Goal: Transaction & Acquisition: Book appointment/travel/reservation

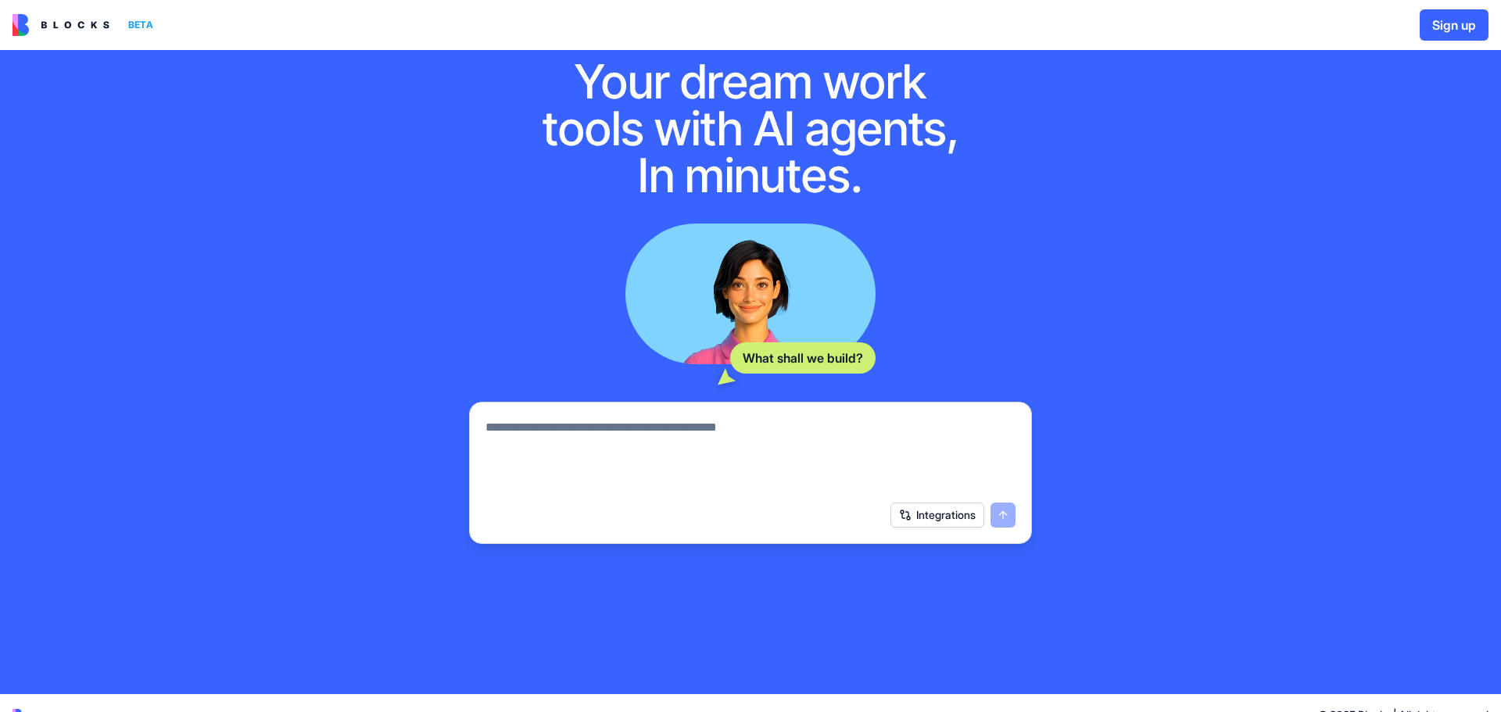
scroll to position [66, 0]
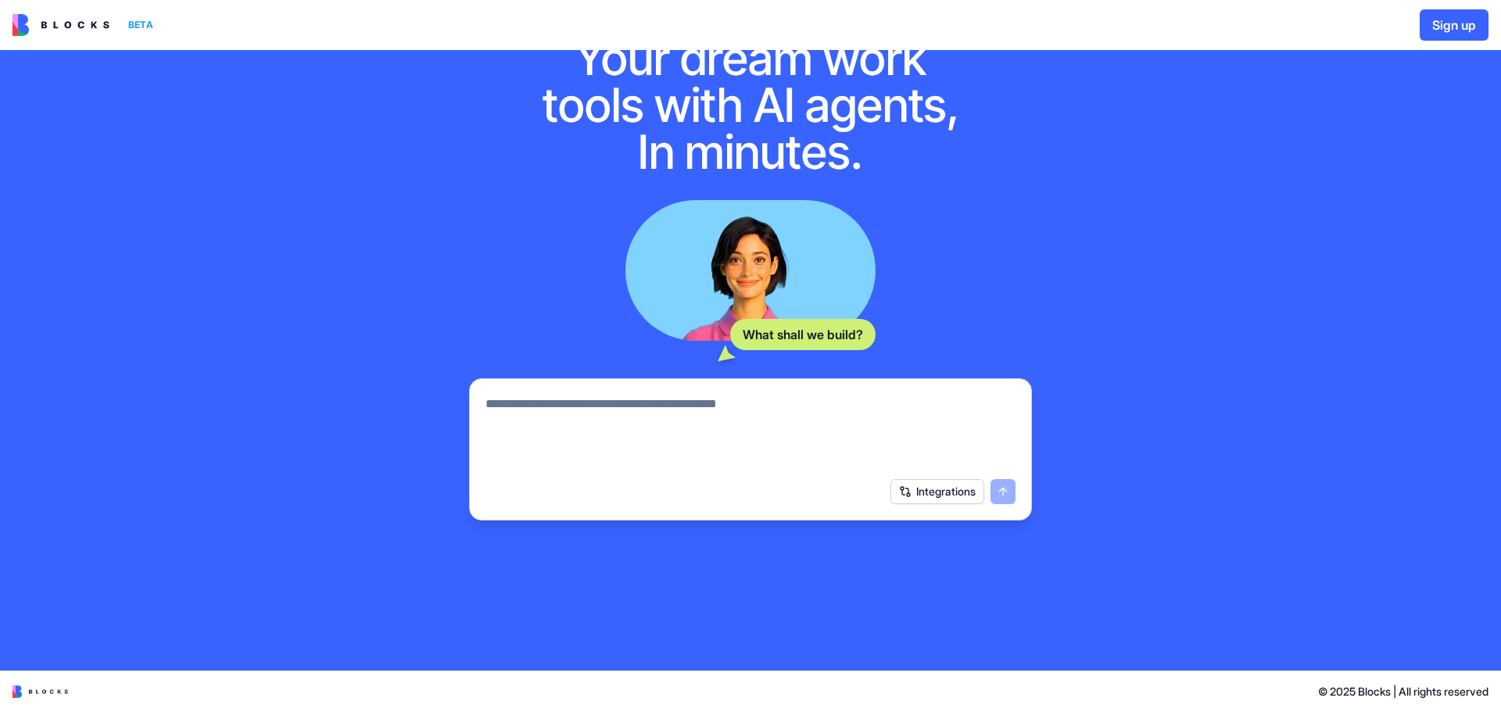
click at [943, 489] on button "Integrations" at bounding box center [938, 491] width 94 height 25
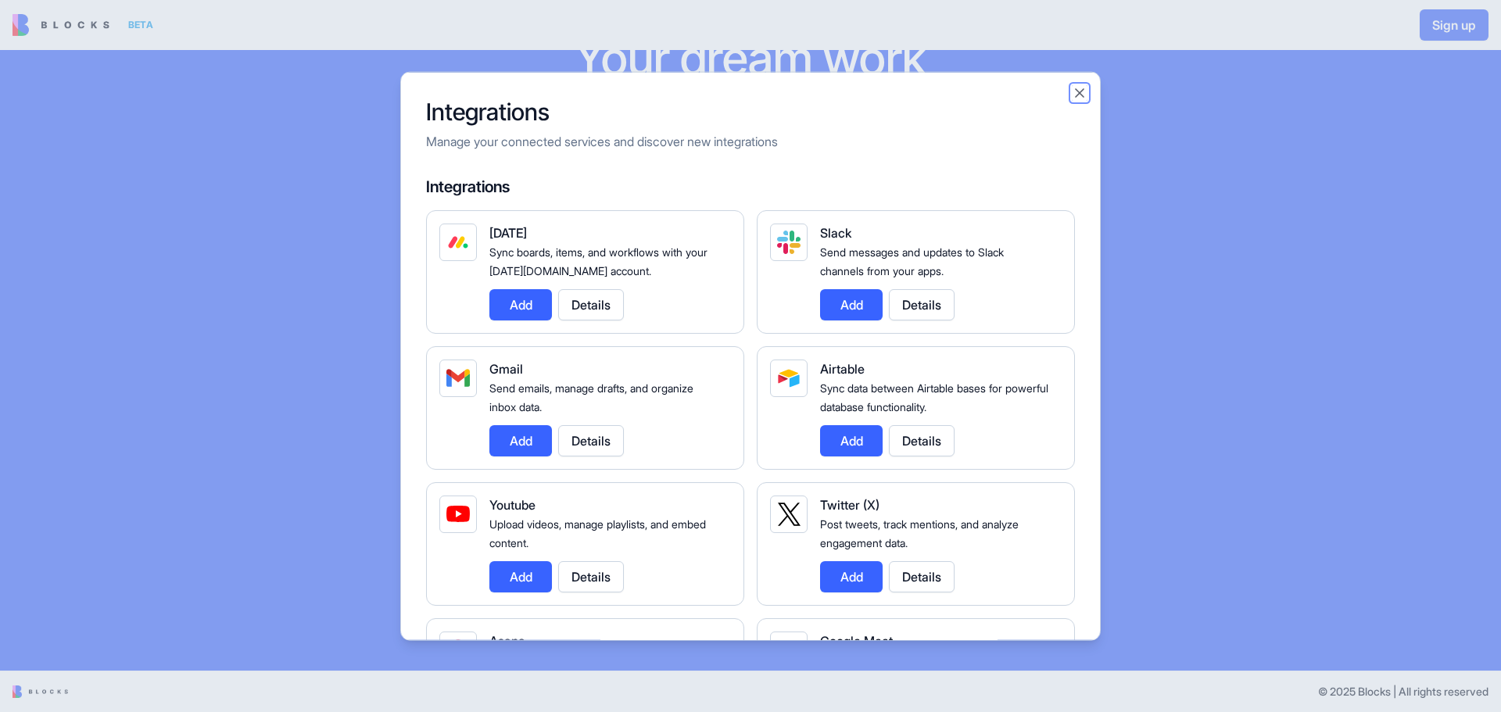
click at [1074, 90] on button "Close" at bounding box center [1080, 92] width 16 height 16
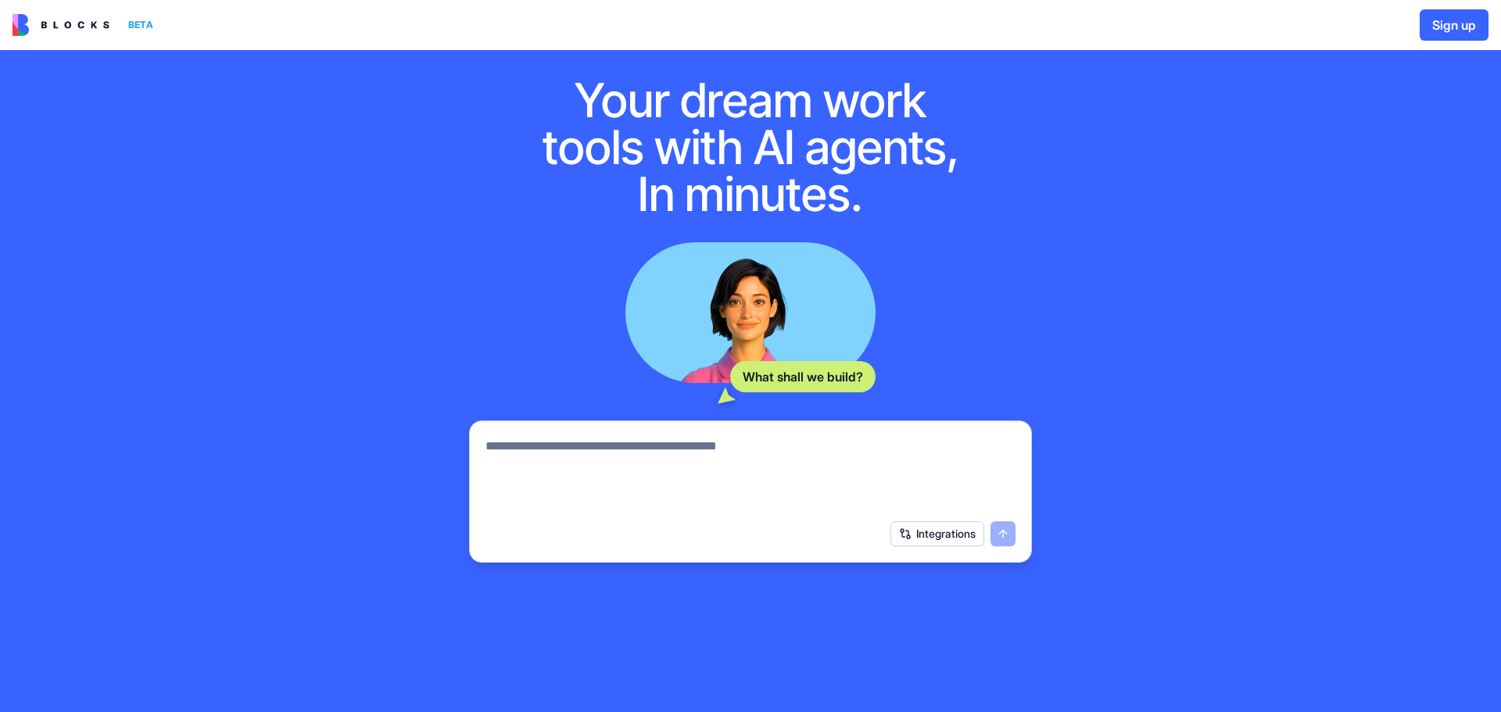
scroll to position [0, 0]
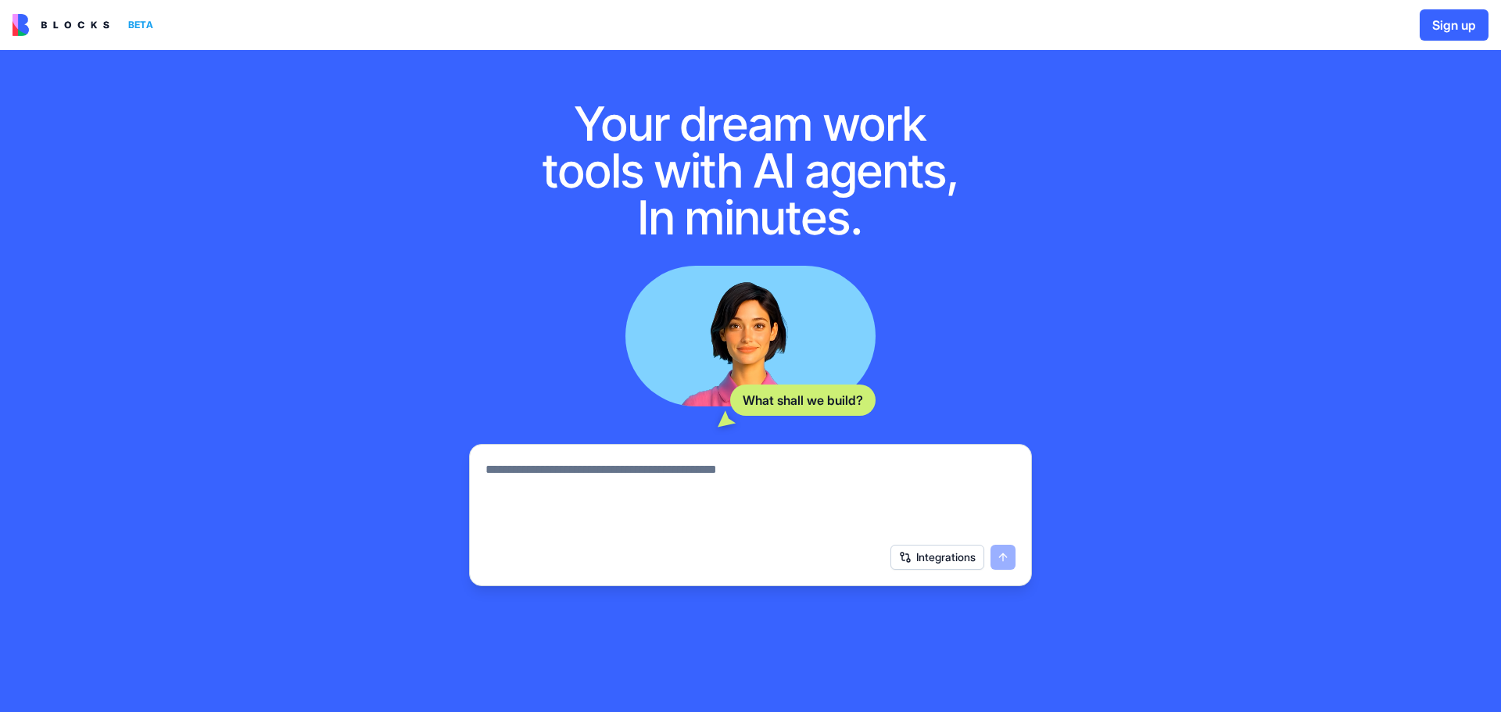
click at [655, 488] on textarea at bounding box center [751, 498] width 530 height 75
type textarea "**********"
click at [1011, 550] on button "submit" at bounding box center [1003, 557] width 25 height 25
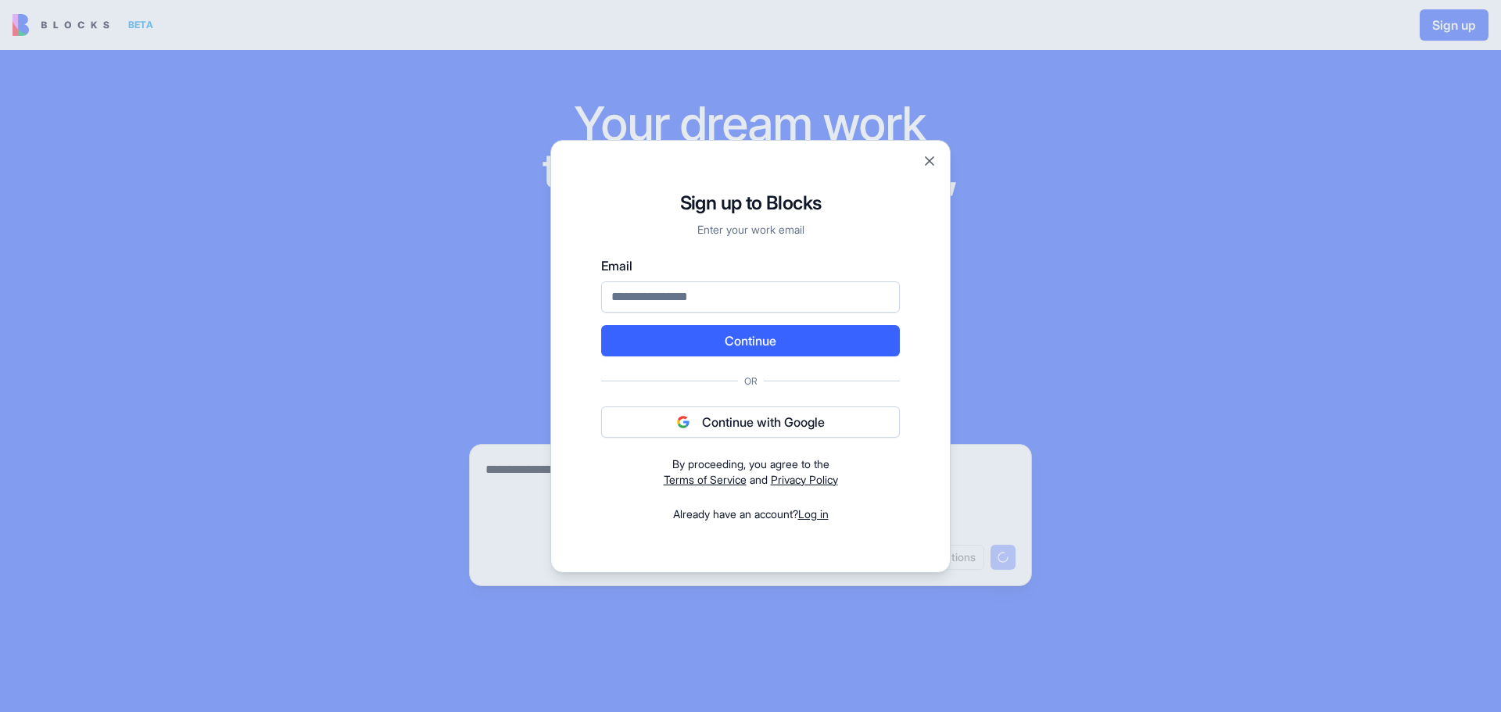
click at [761, 296] on input "Email" at bounding box center [750, 296] width 299 height 31
type input "**********"
click at [765, 337] on button "Continue" at bounding box center [750, 340] width 299 height 31
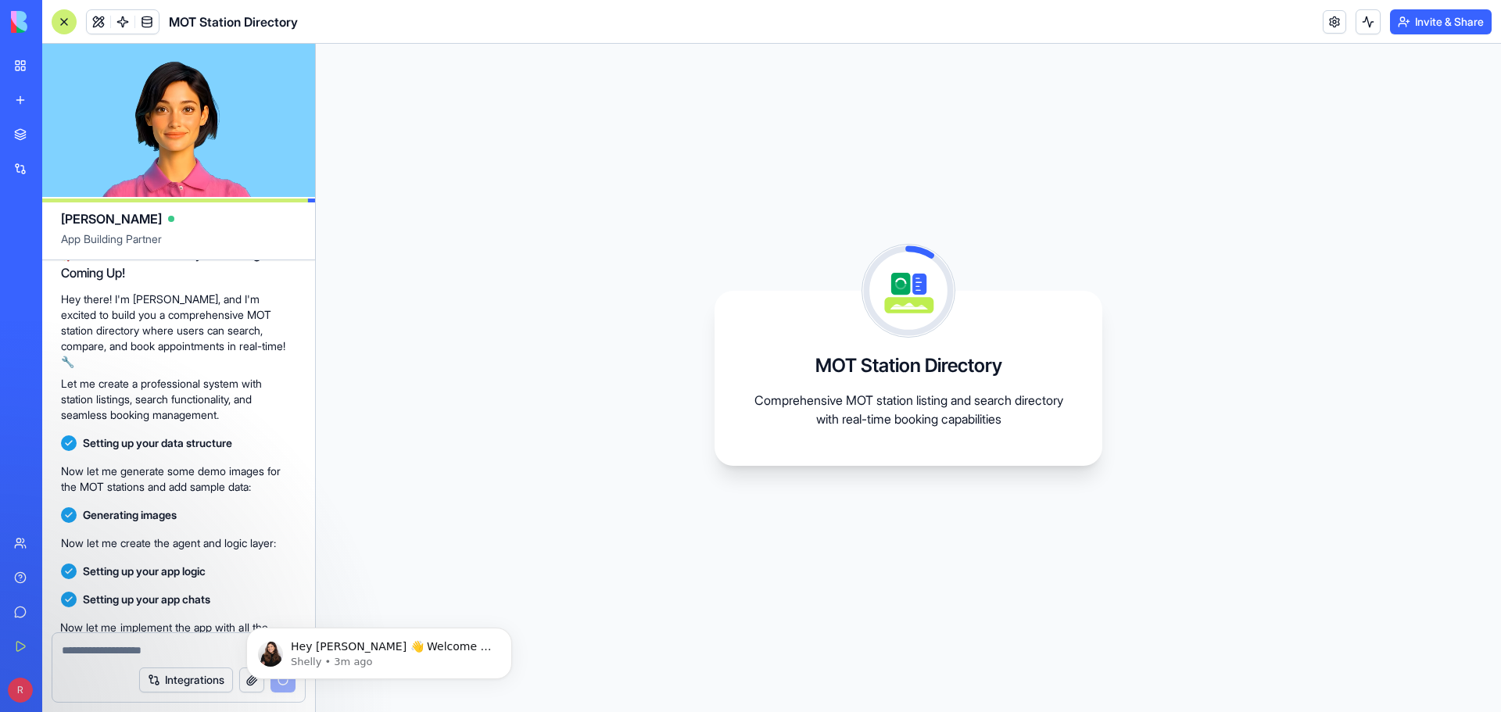
scroll to position [335, 0]
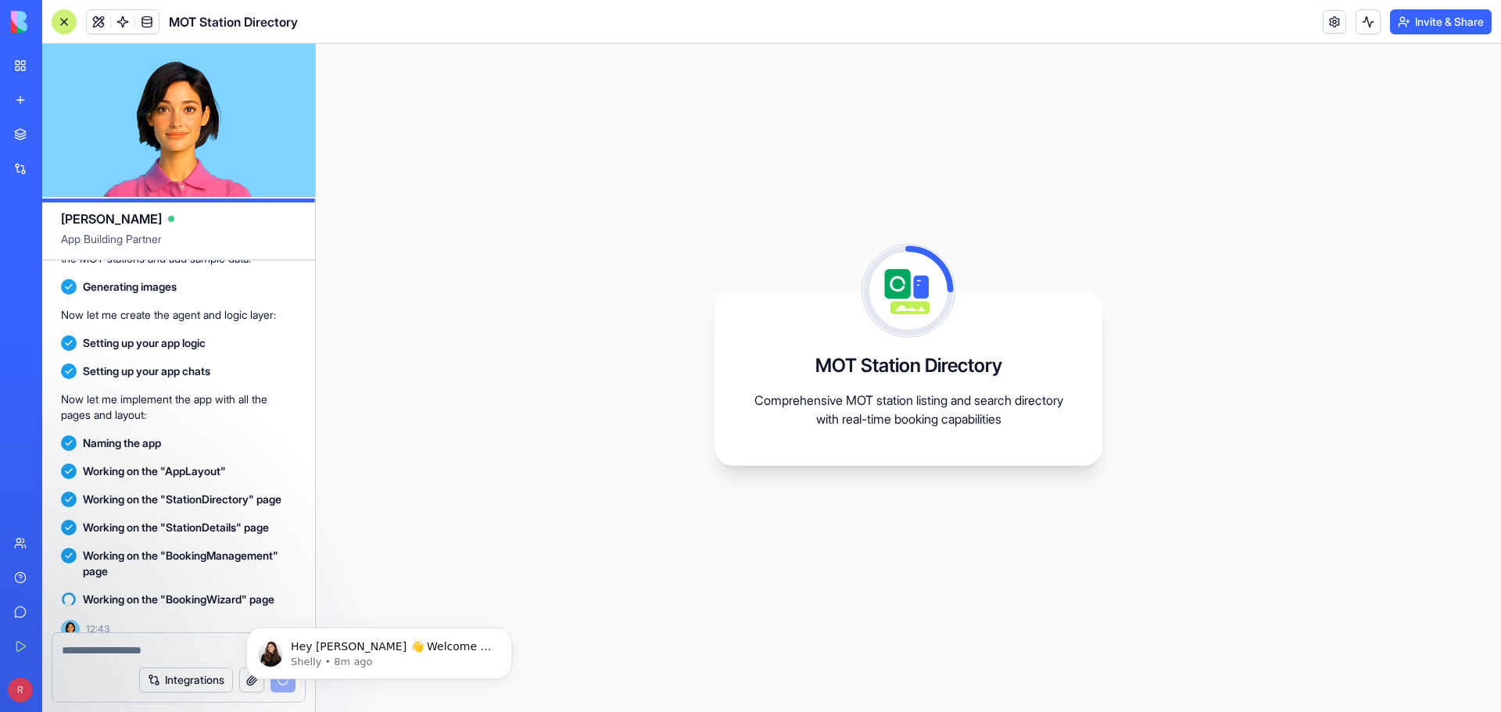
click at [579, 510] on div "MOT Station Directory Comprehensive MOT station listing and search directory wi…" at bounding box center [908, 378] width 1185 height 669
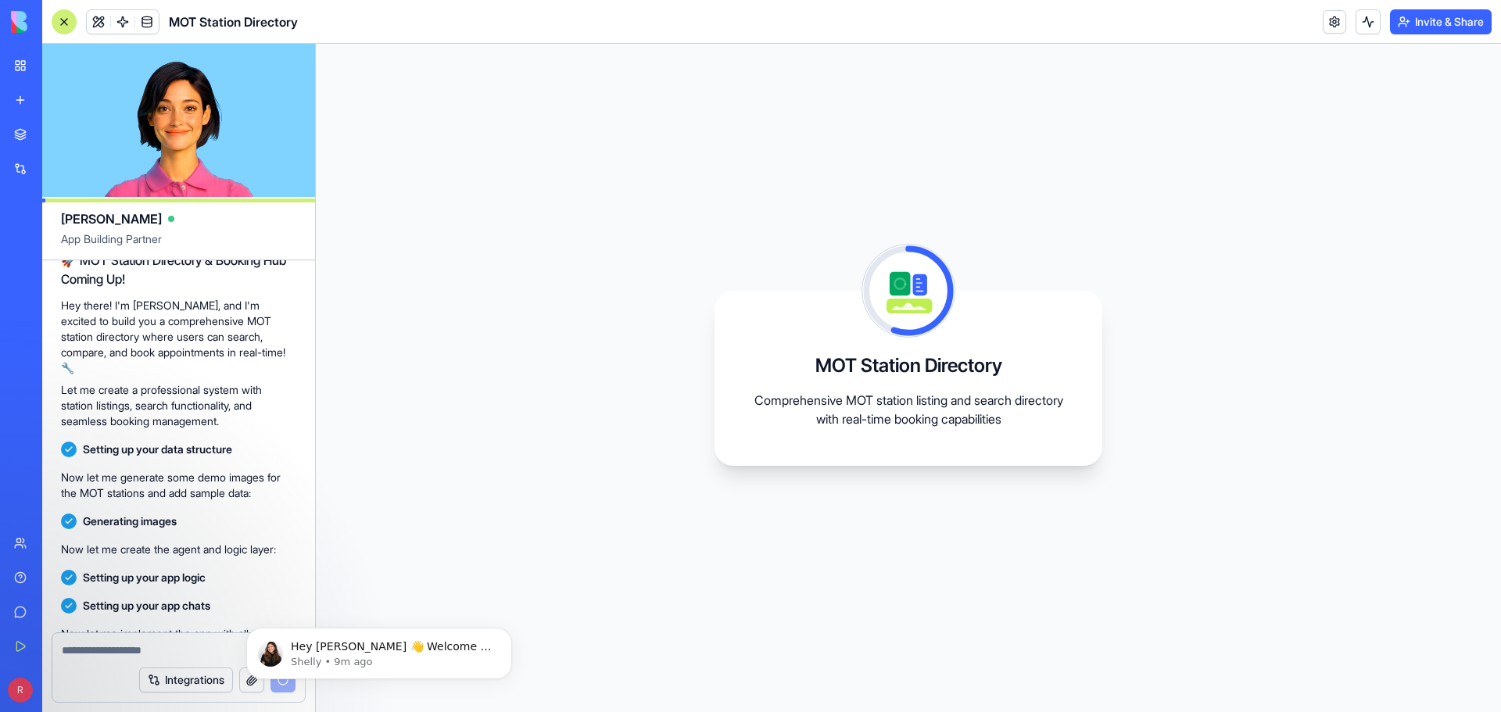
scroll to position [363, 0]
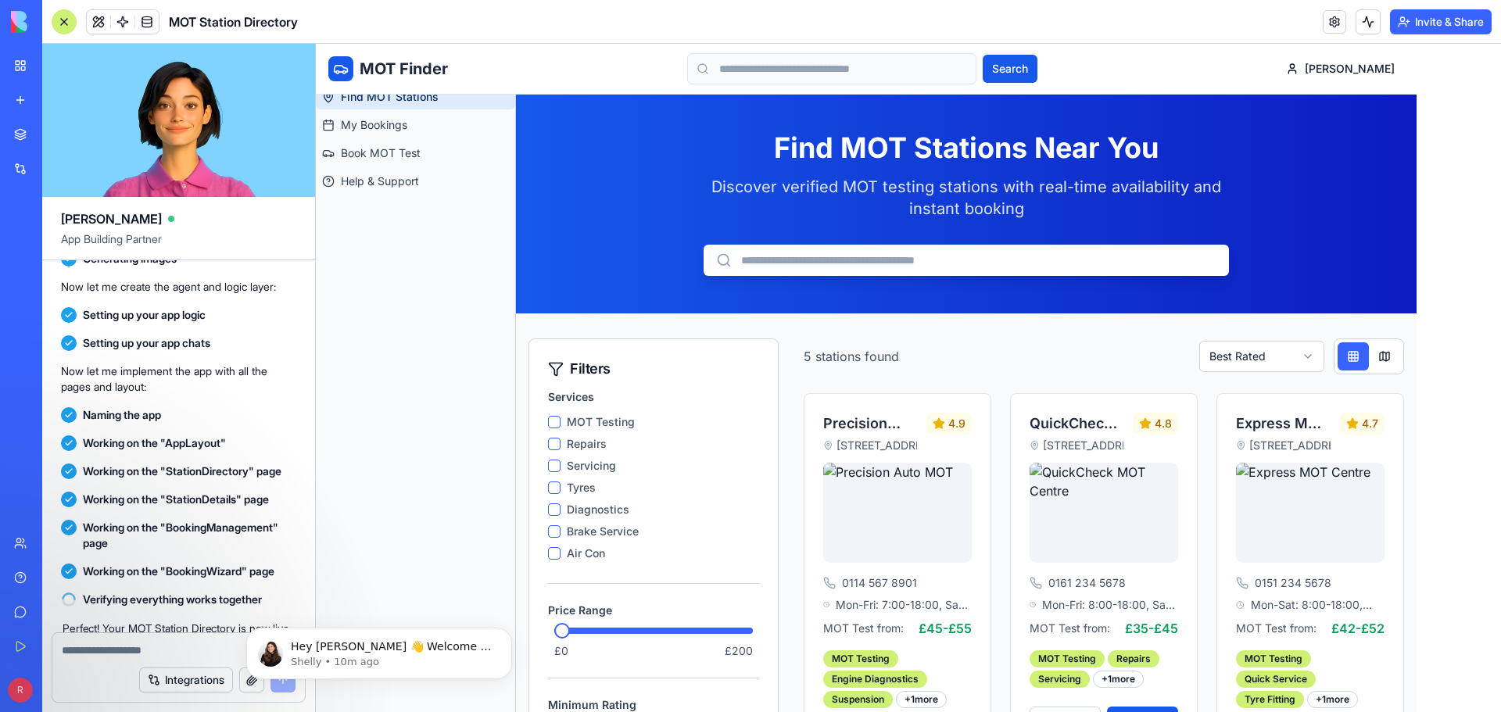
scroll to position [582, 0]
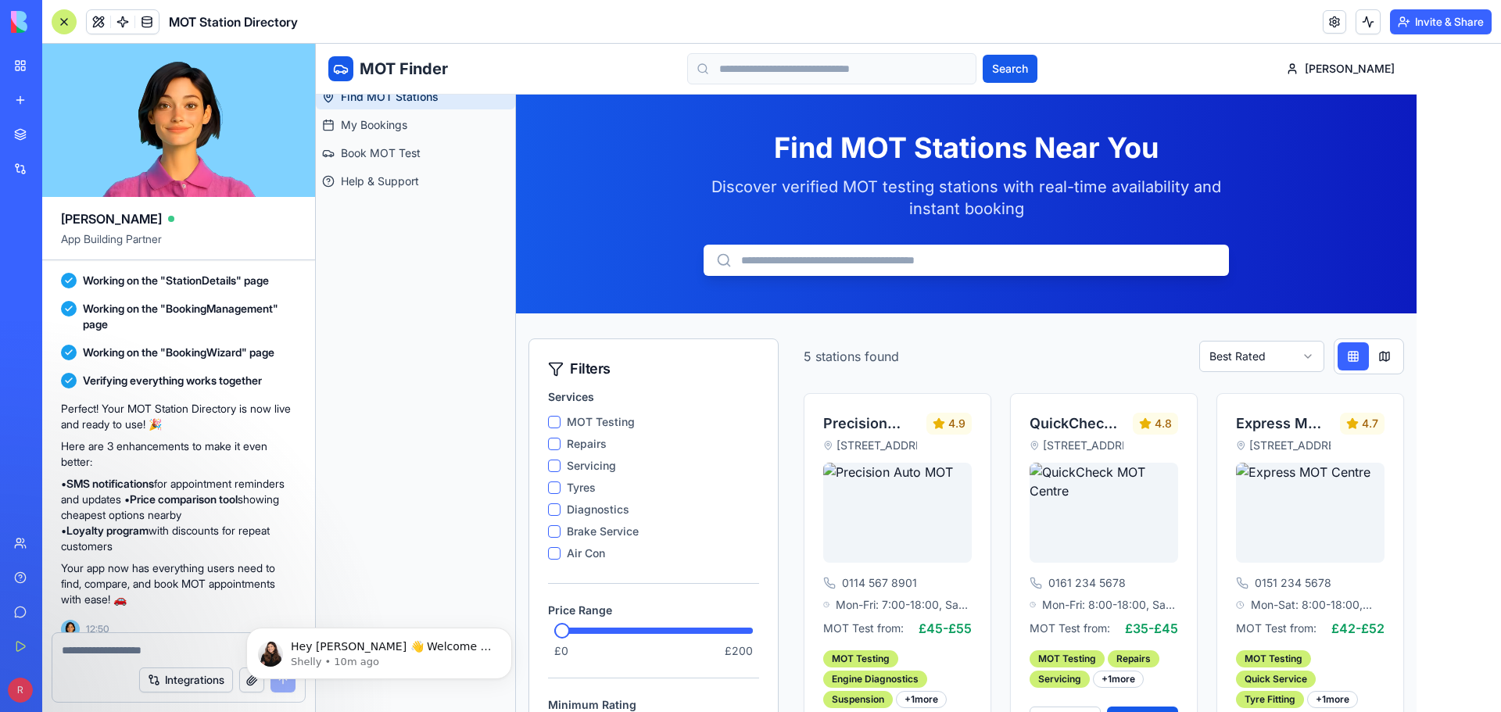
click at [422, 400] on div "Find MOT Stations My Bookings Book MOT Test Help & Support" at bounding box center [415, 398] width 199 height 628
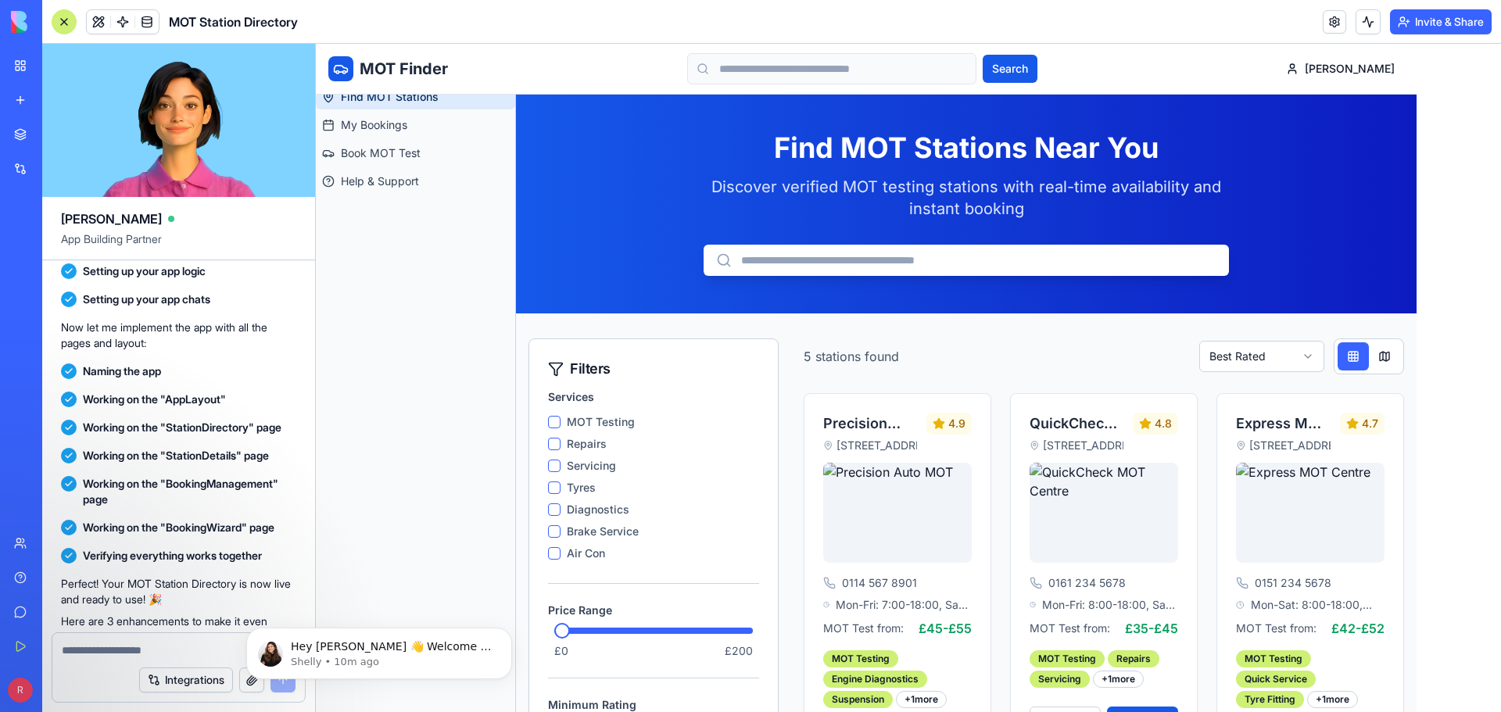
scroll to position [191, 0]
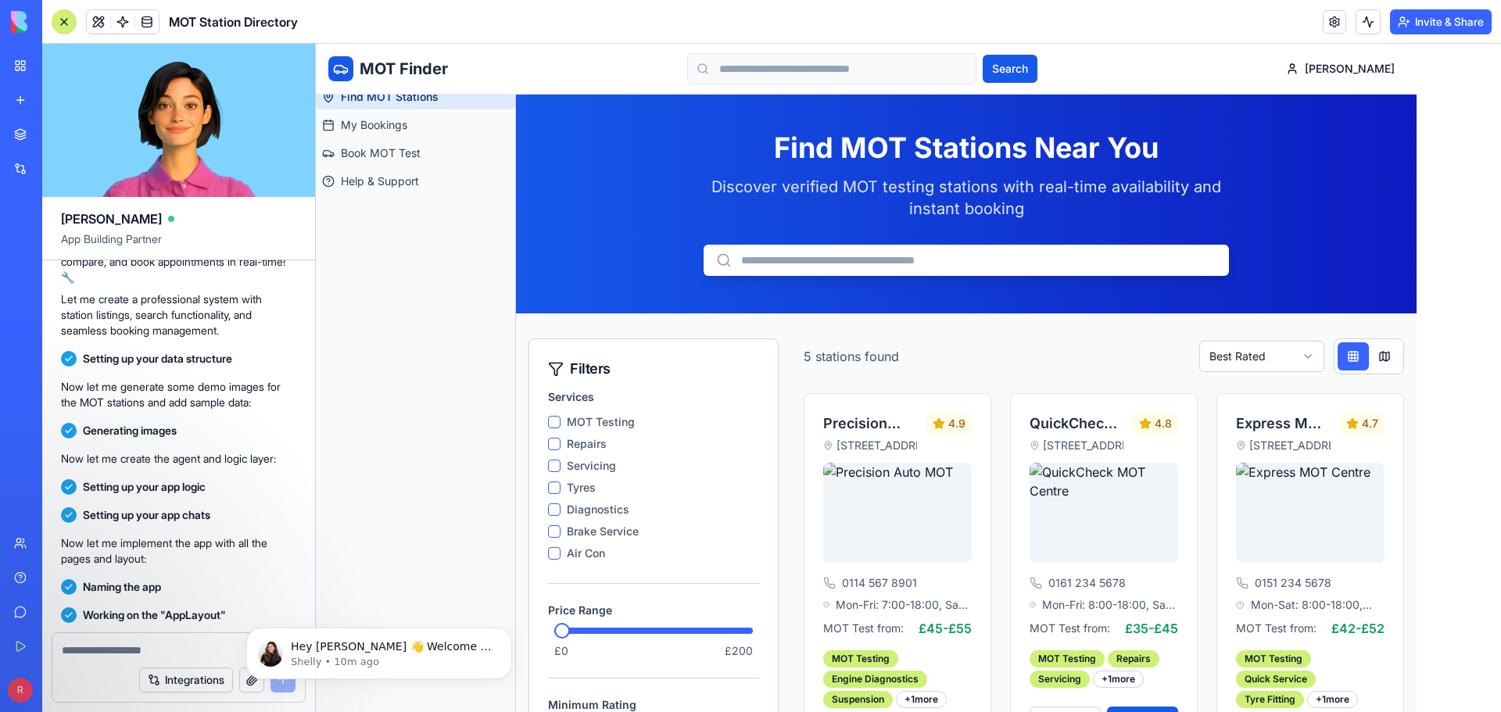
click at [552, 420] on Testing "MOT Testing" at bounding box center [554, 422] width 13 height 13
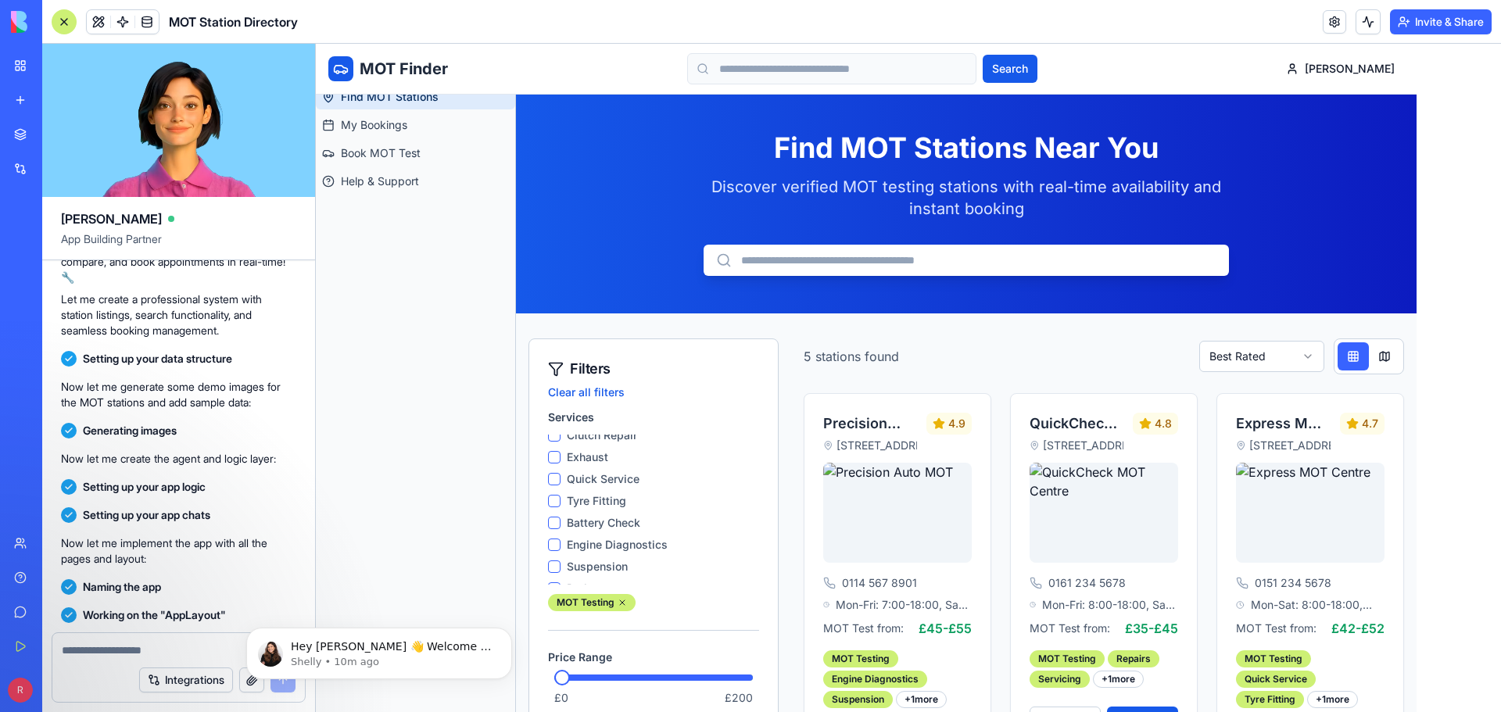
scroll to position [194, 0]
click at [1379, 351] on button at bounding box center [1384, 356] width 31 height 28
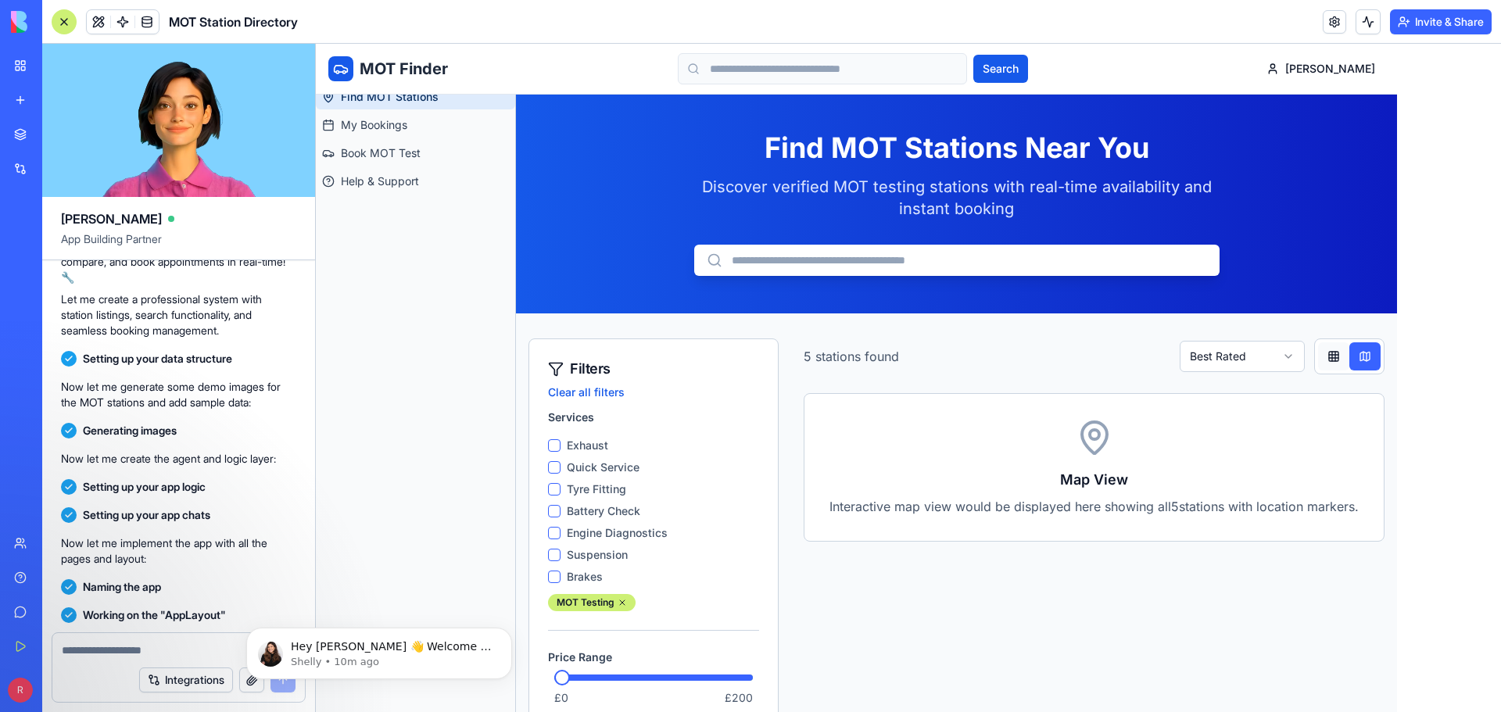
click at [1339, 360] on button at bounding box center [1333, 356] width 31 height 28
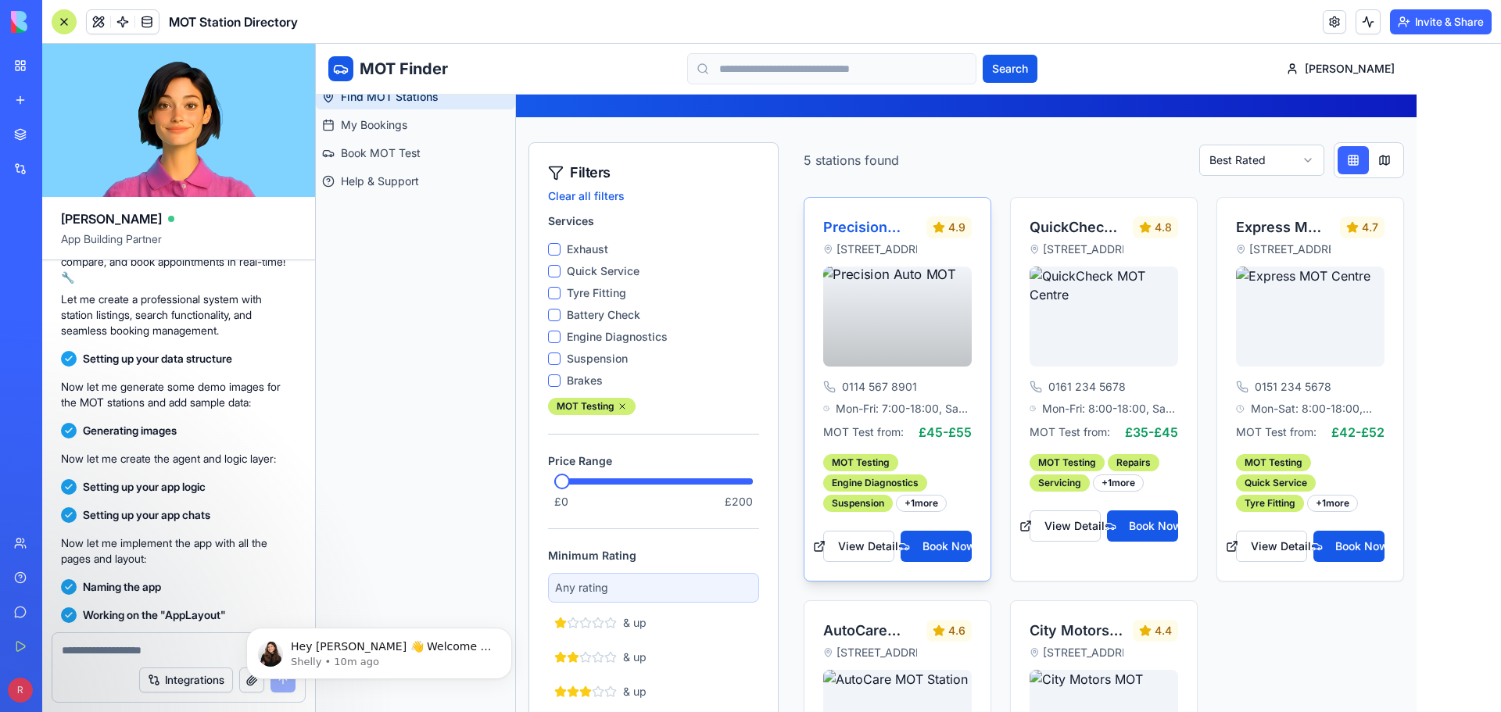
scroll to position [235, 0]
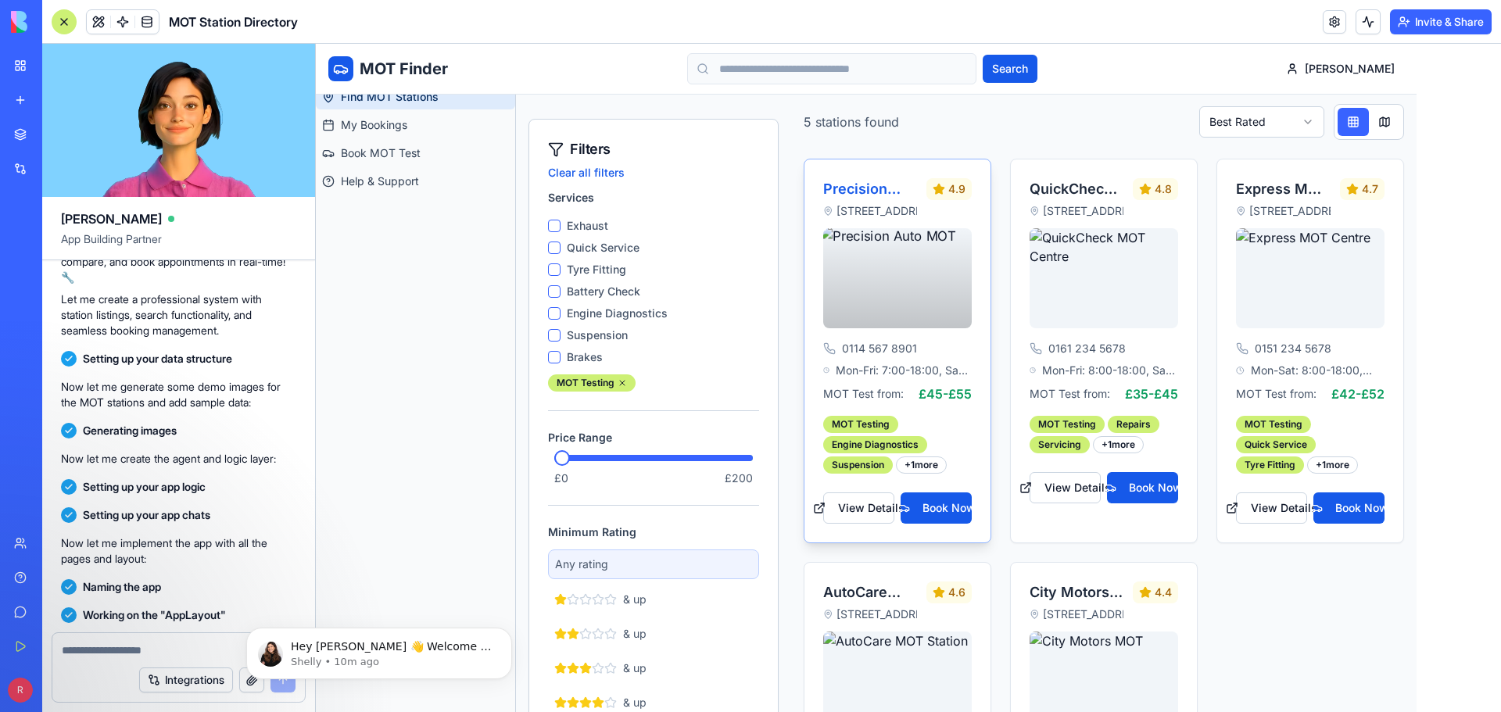
click at [906, 292] on div at bounding box center [897, 278] width 149 height 100
click at [935, 507] on button "Book Now" at bounding box center [936, 508] width 71 height 31
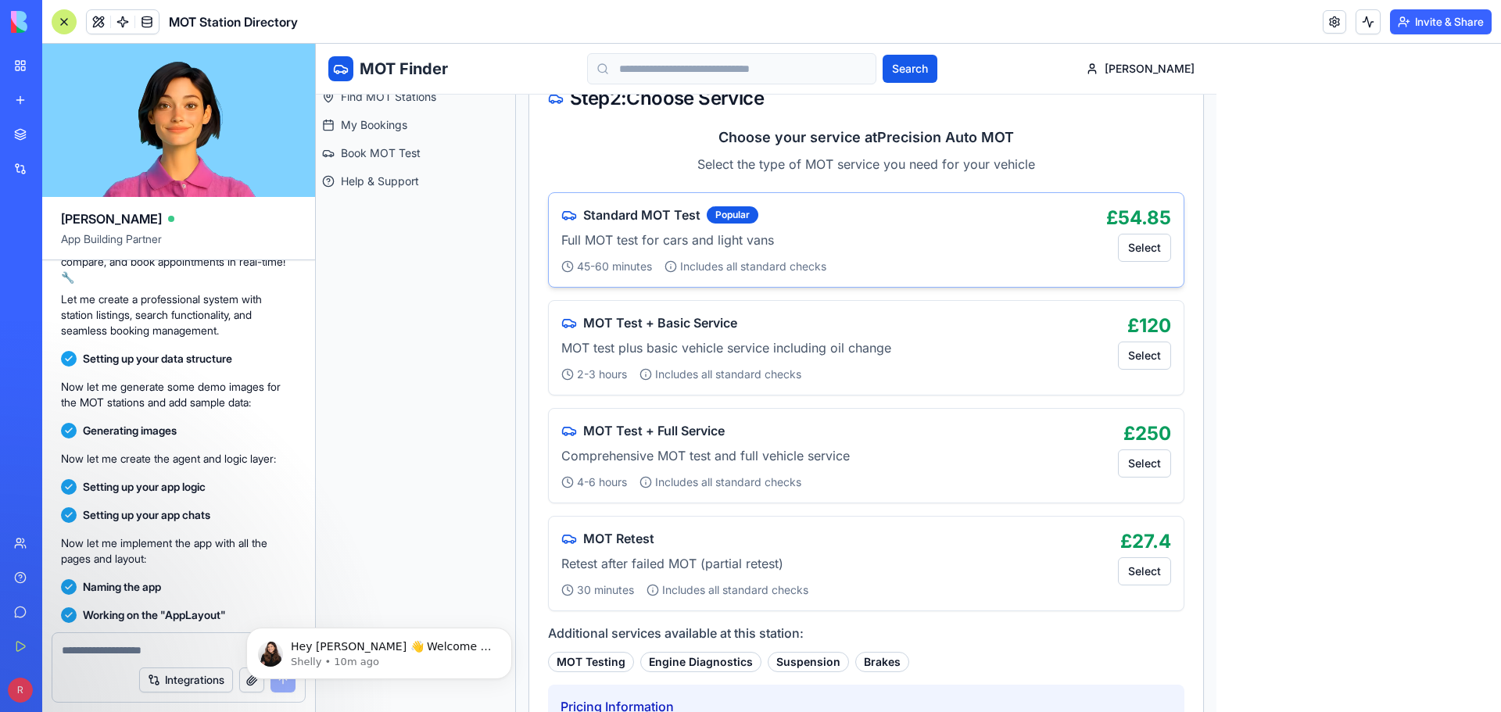
click at [708, 245] on p "Full MOT test for cars and light vans" at bounding box center [827, 240] width 532 height 19
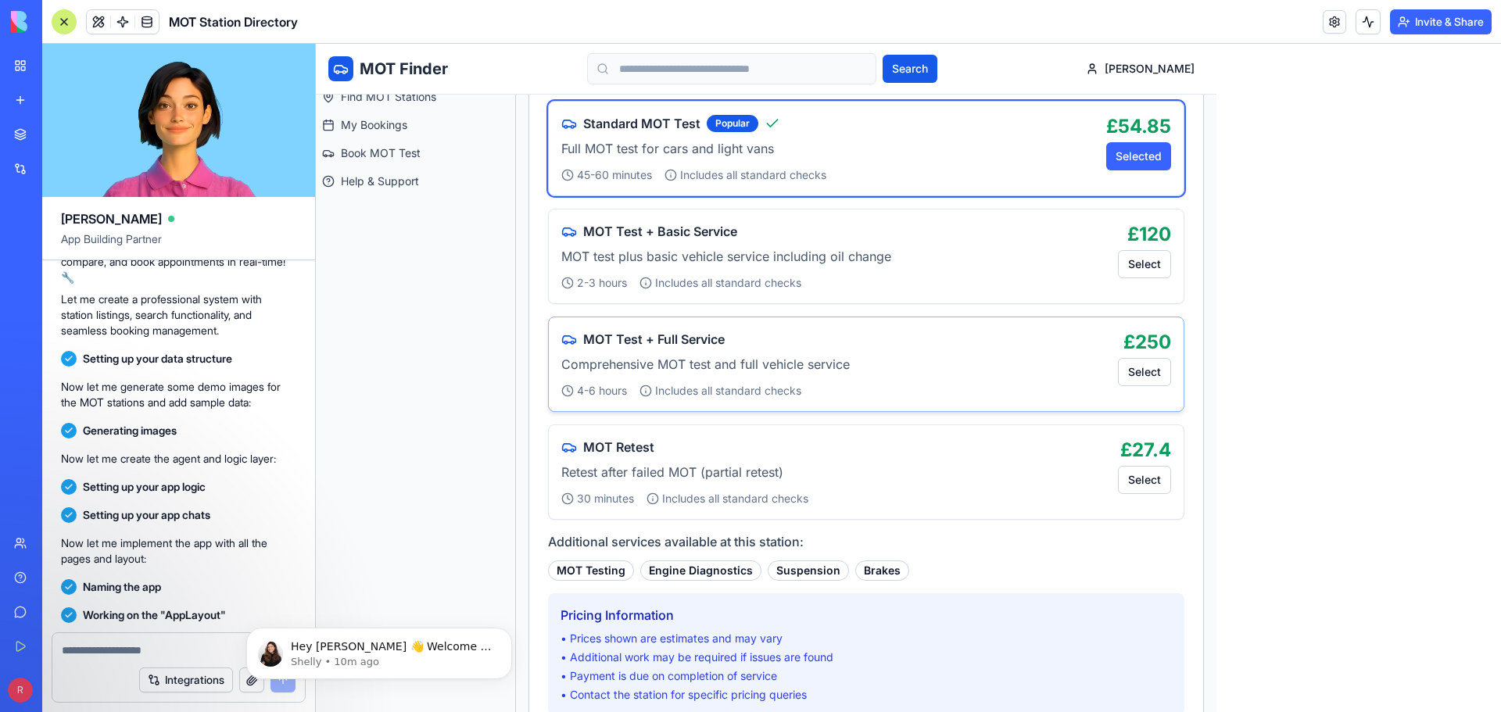
scroll to position [547, 0]
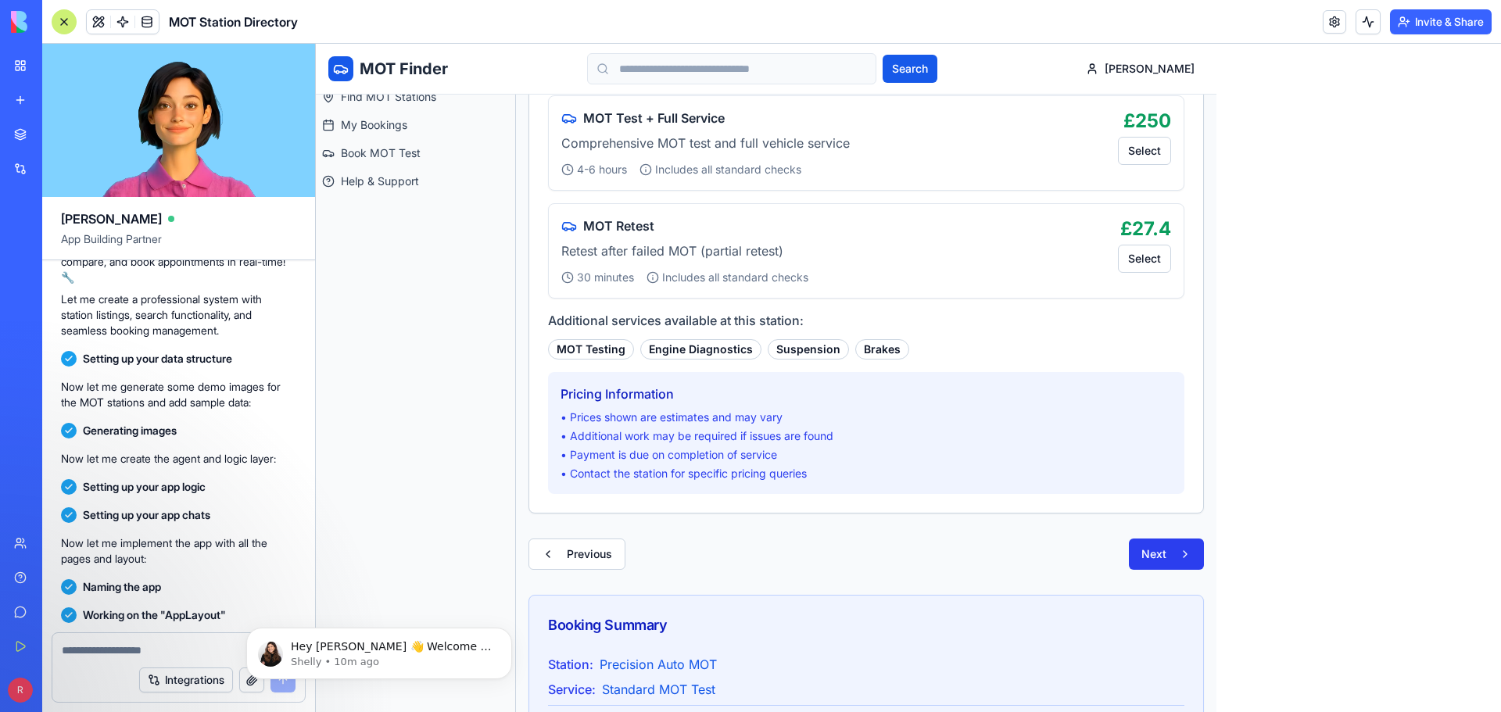
click at [1171, 559] on button "Next" at bounding box center [1166, 554] width 75 height 31
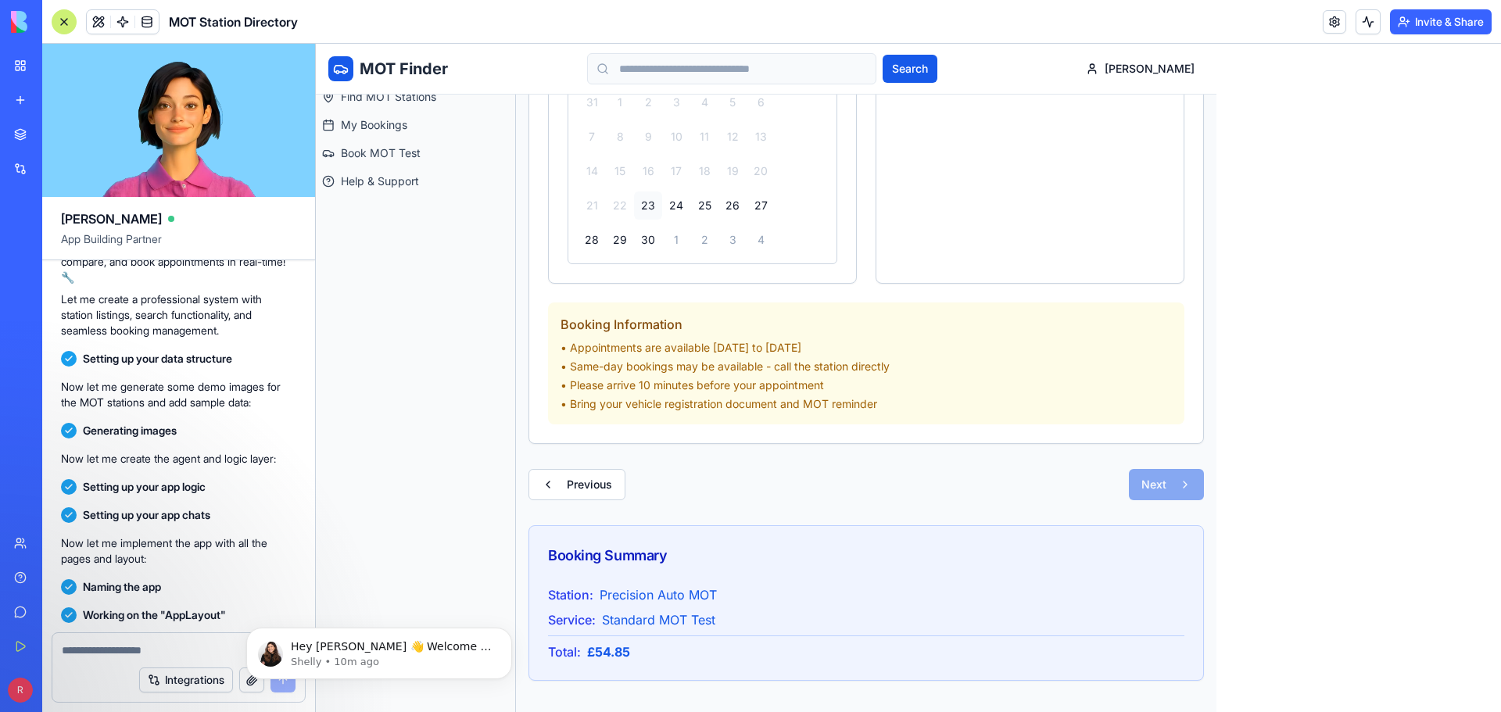
scroll to position [313, 0]
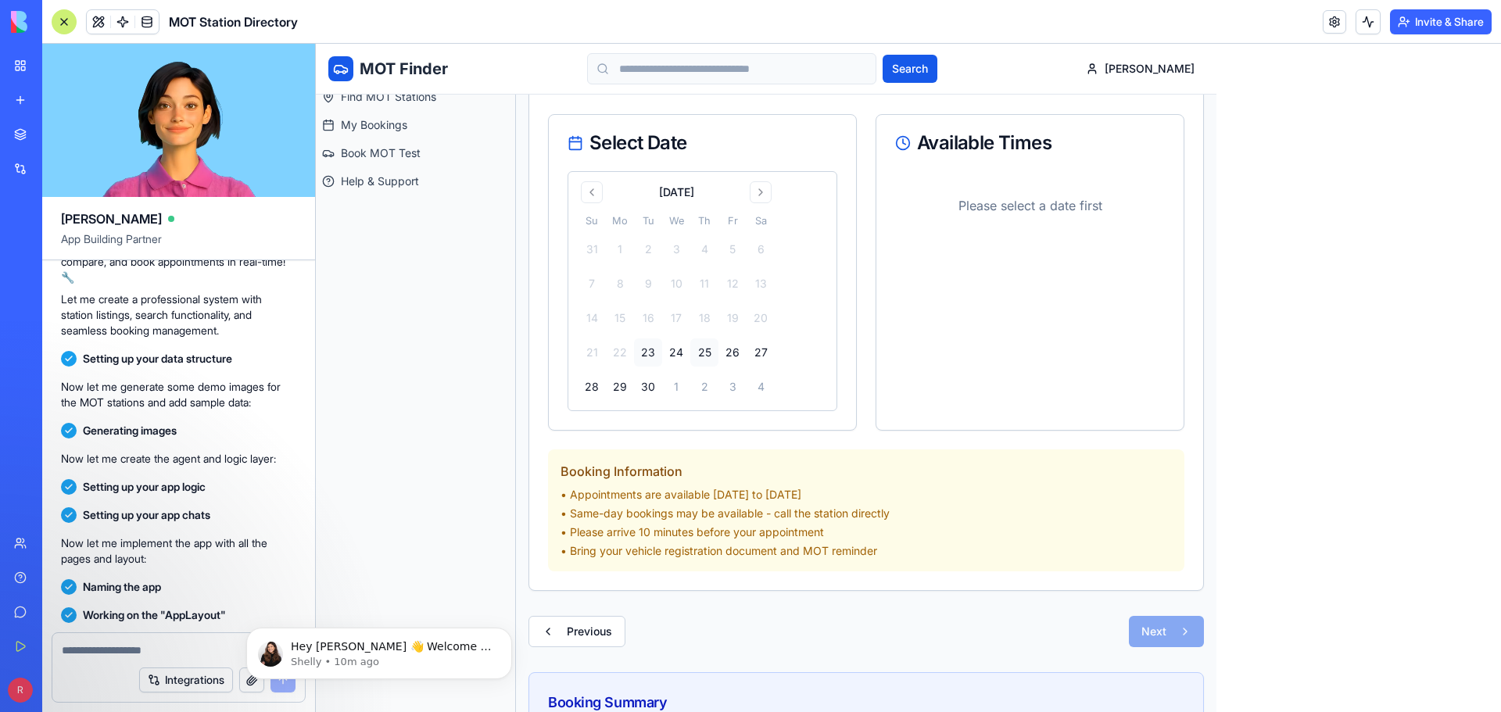
click at [707, 353] on button "25" at bounding box center [704, 353] width 28 height 28
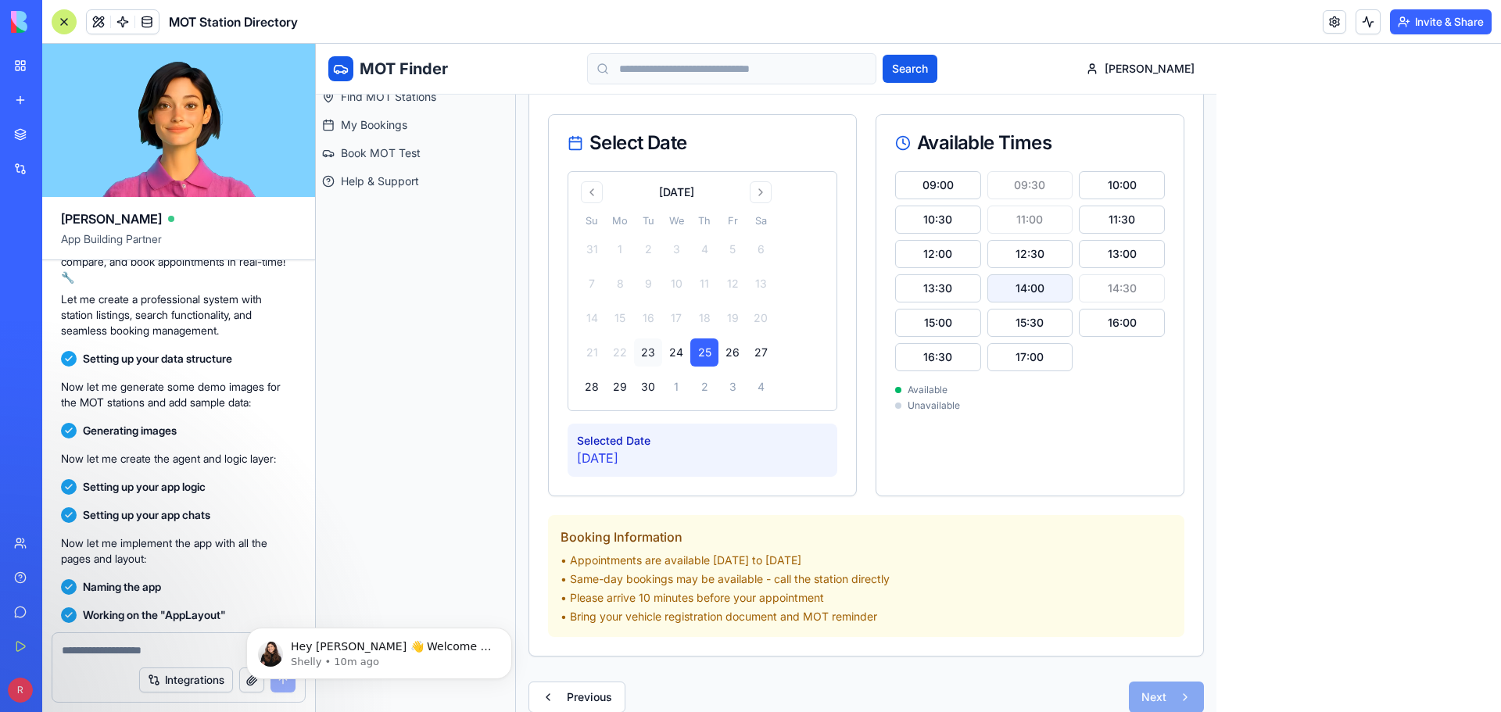
click at [1034, 287] on button "14:00" at bounding box center [1031, 288] width 86 height 28
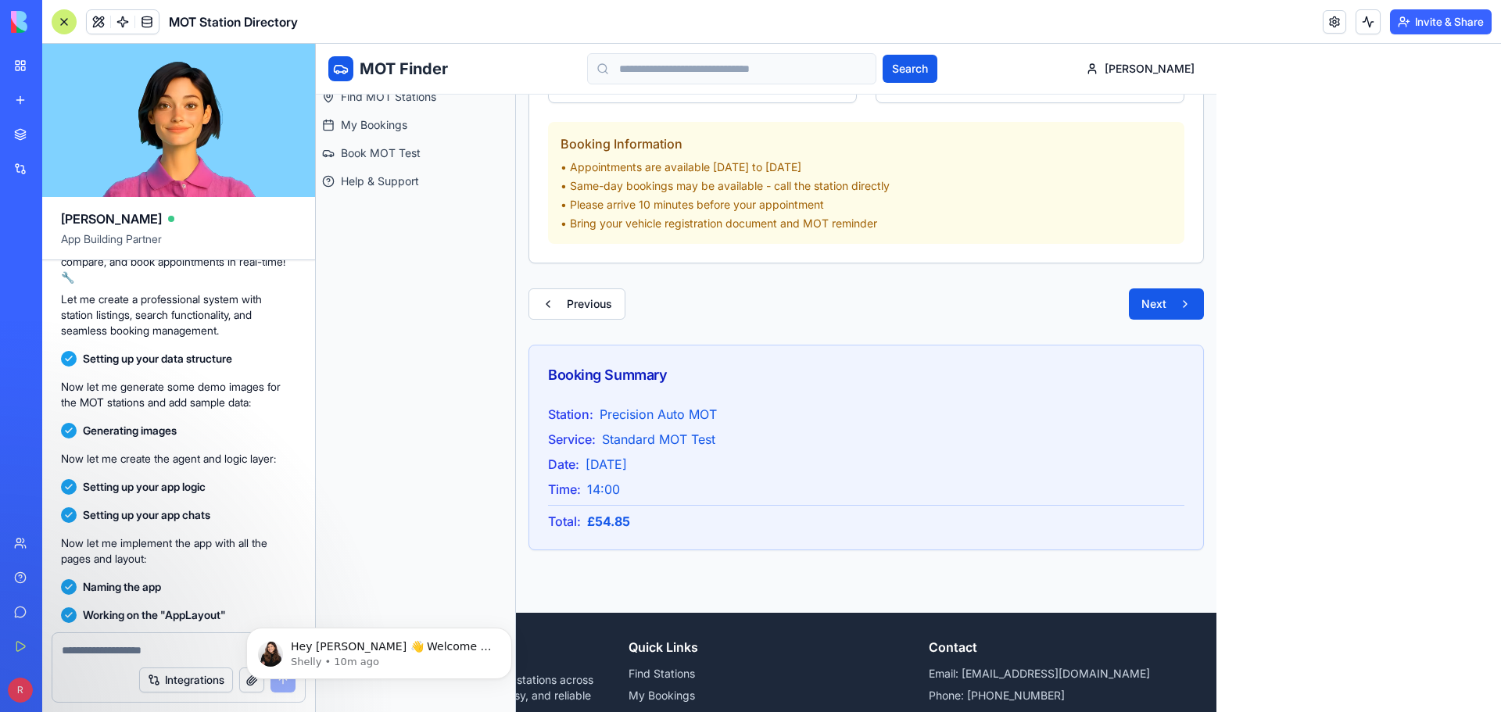
scroll to position [782, 0]
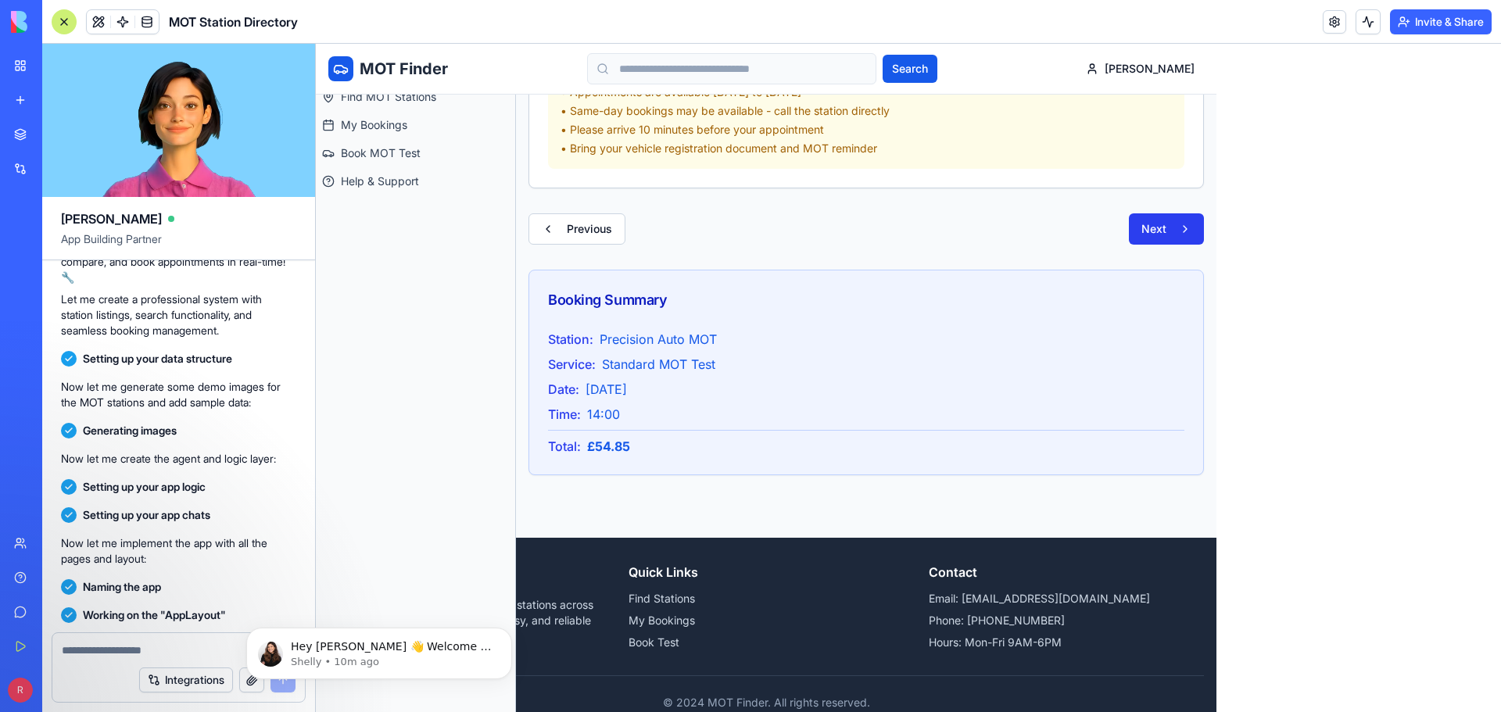
click at [1177, 229] on button "Next" at bounding box center [1166, 228] width 75 height 31
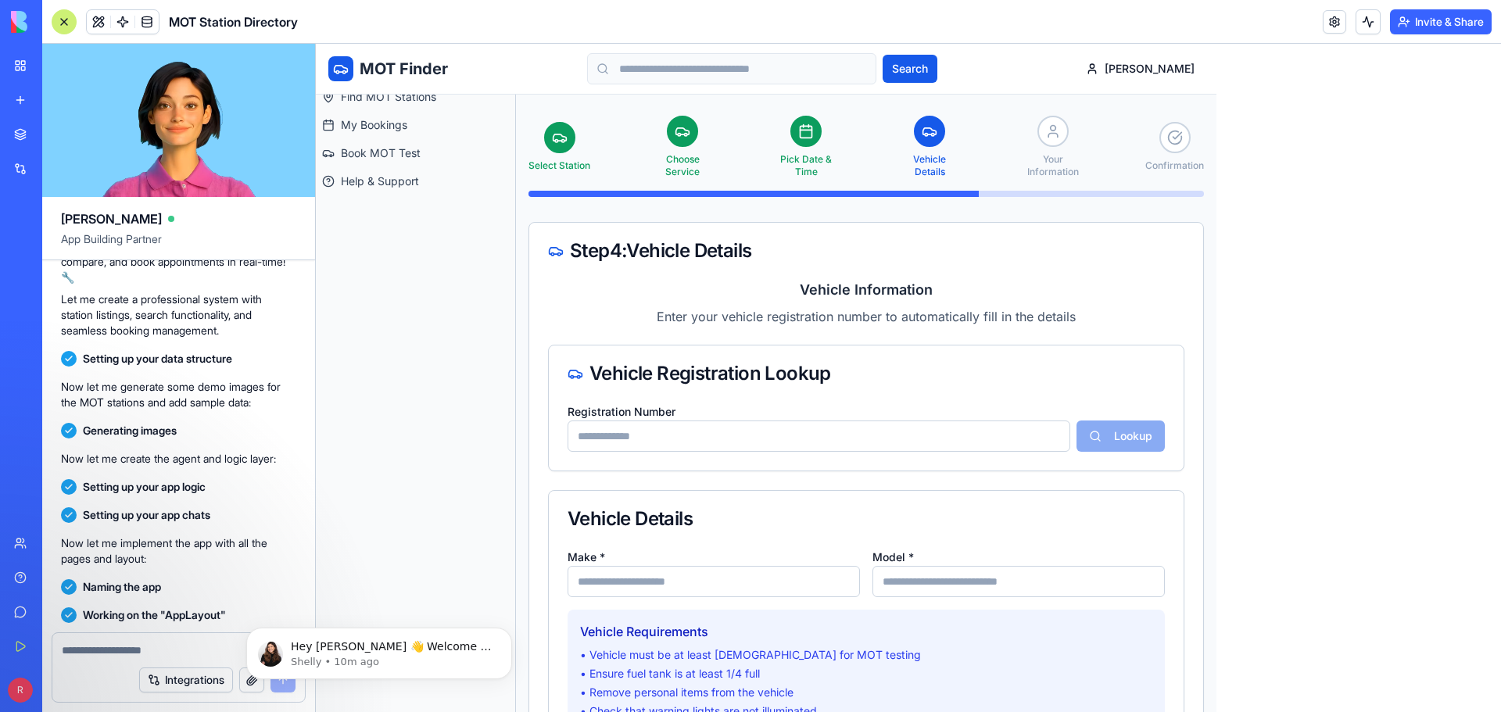
scroll to position [63, 0]
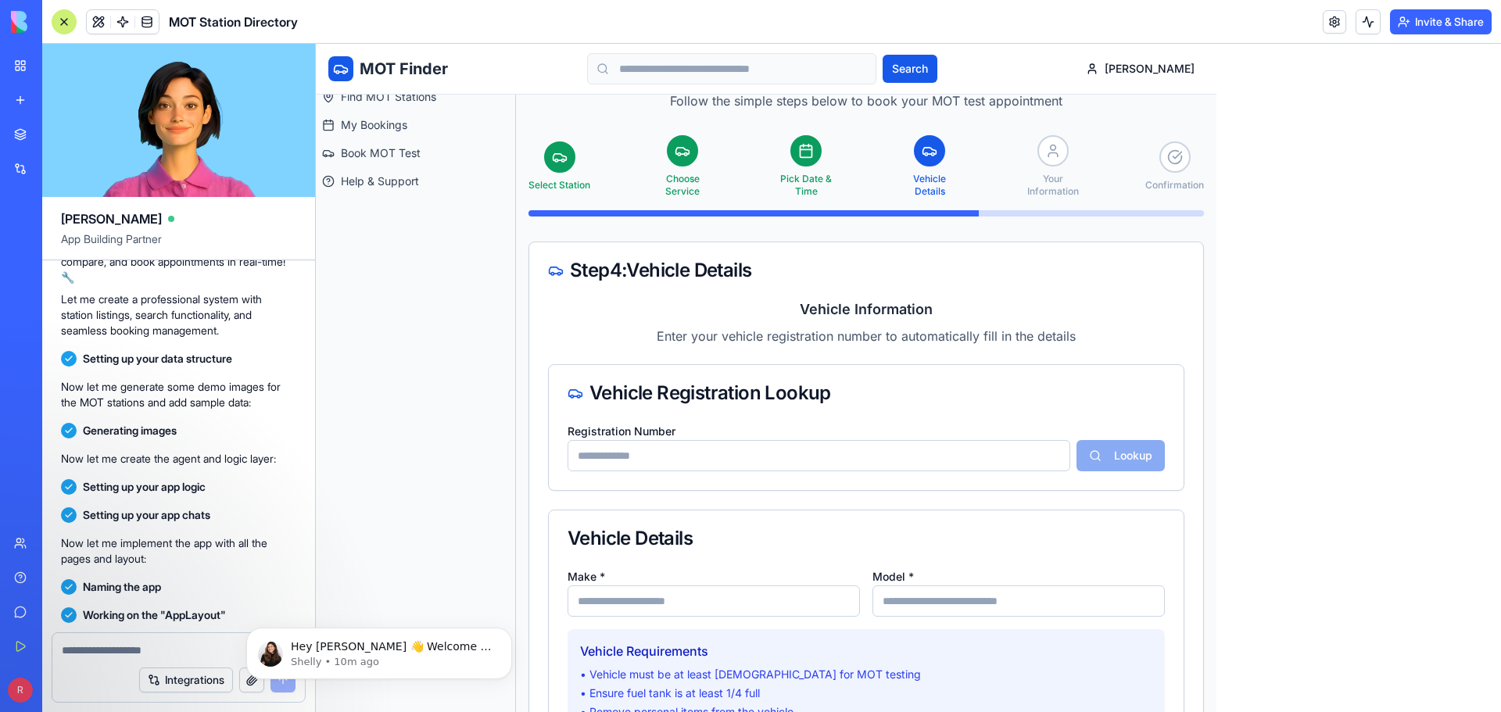
click at [784, 458] on input "Registration Number" at bounding box center [819, 455] width 503 height 31
type input "*******"
click at [1117, 450] on button "Lookup" at bounding box center [1121, 455] width 88 height 31
type input "****"
type input "*****"
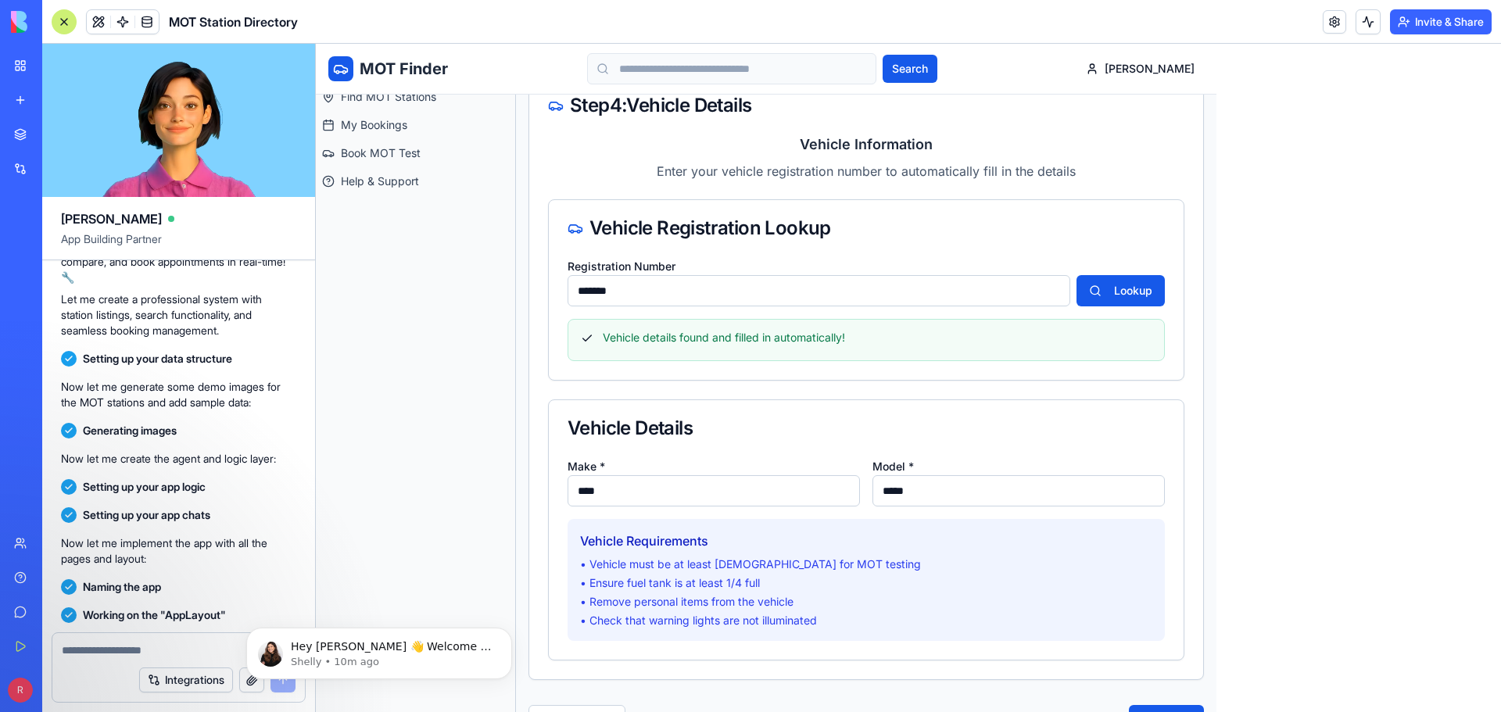
scroll to position [297, 0]
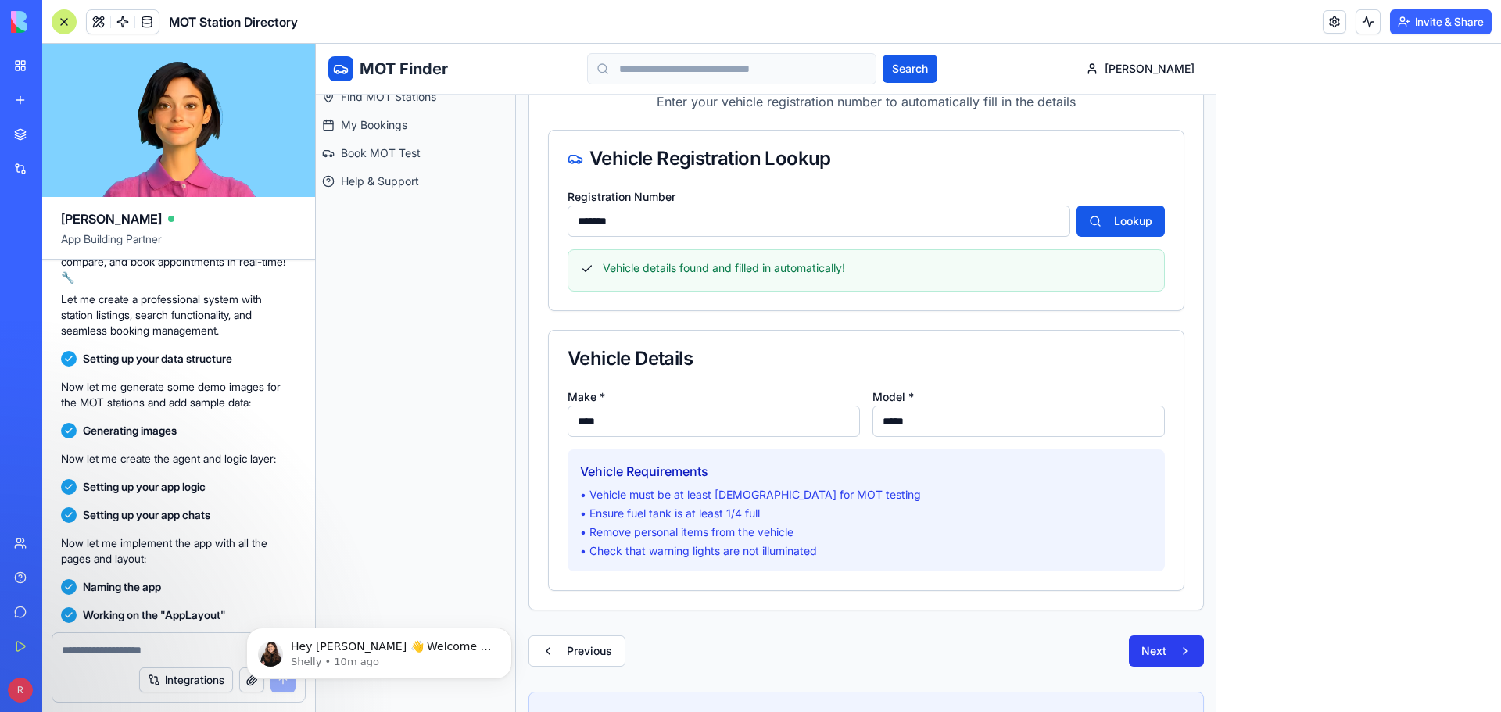
click at [1138, 649] on button "Next" at bounding box center [1166, 651] width 75 height 31
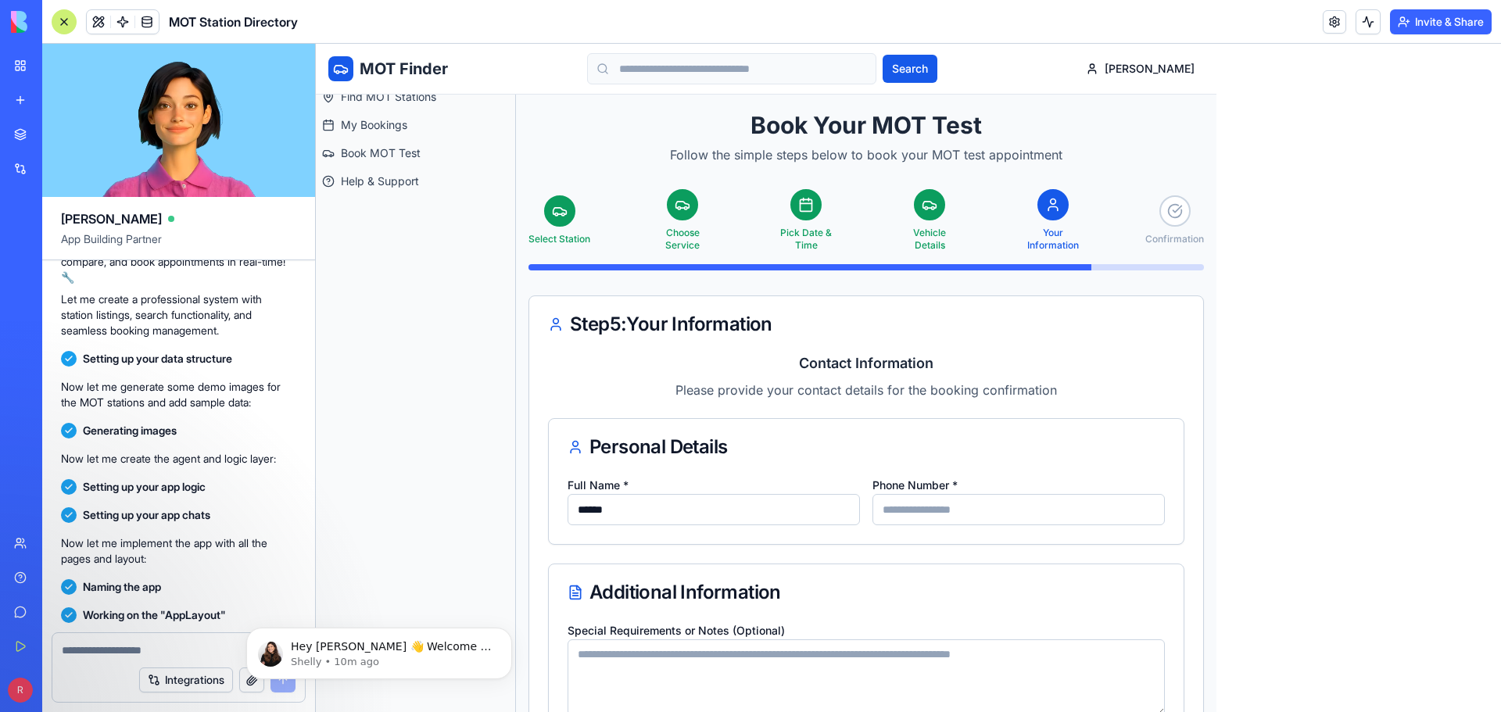
scroll to position [0, 0]
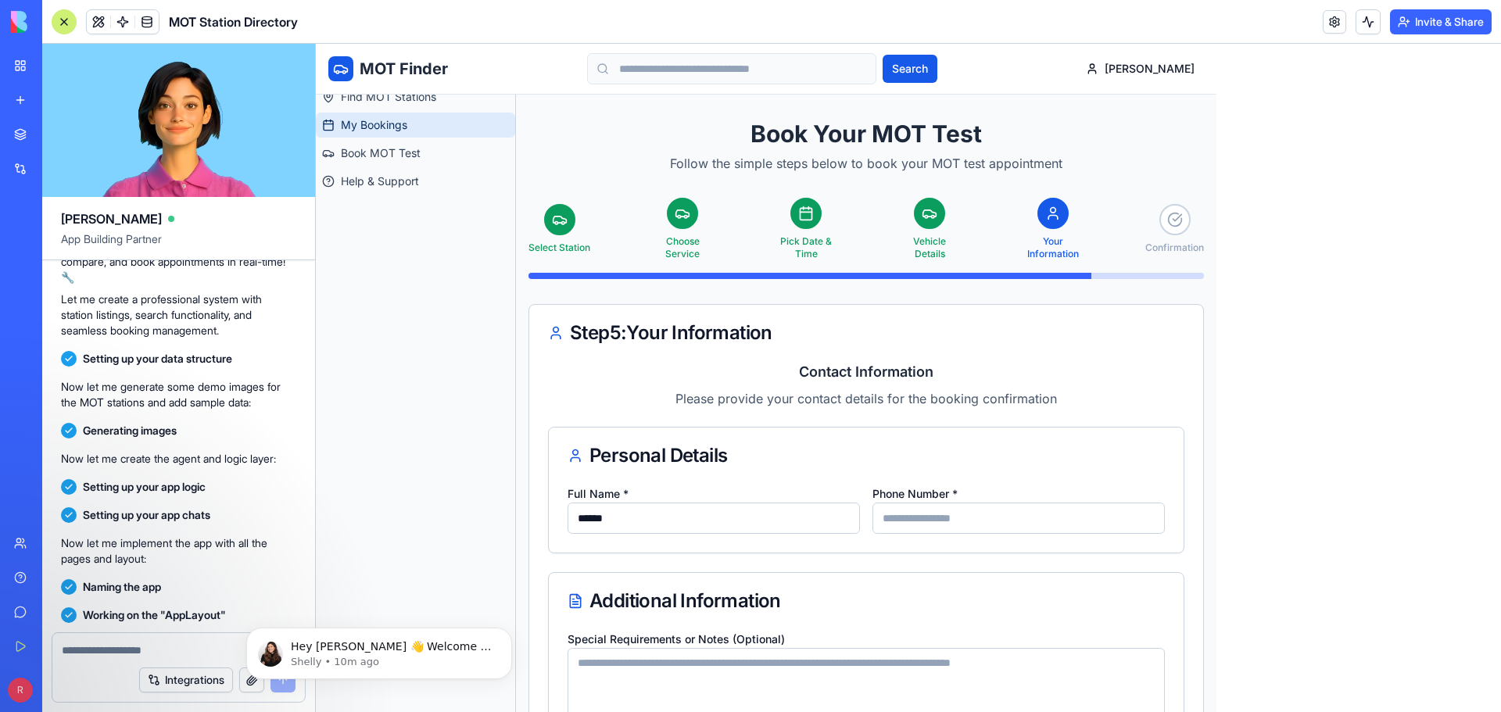
click at [396, 120] on span "My Bookings" at bounding box center [374, 125] width 66 height 16
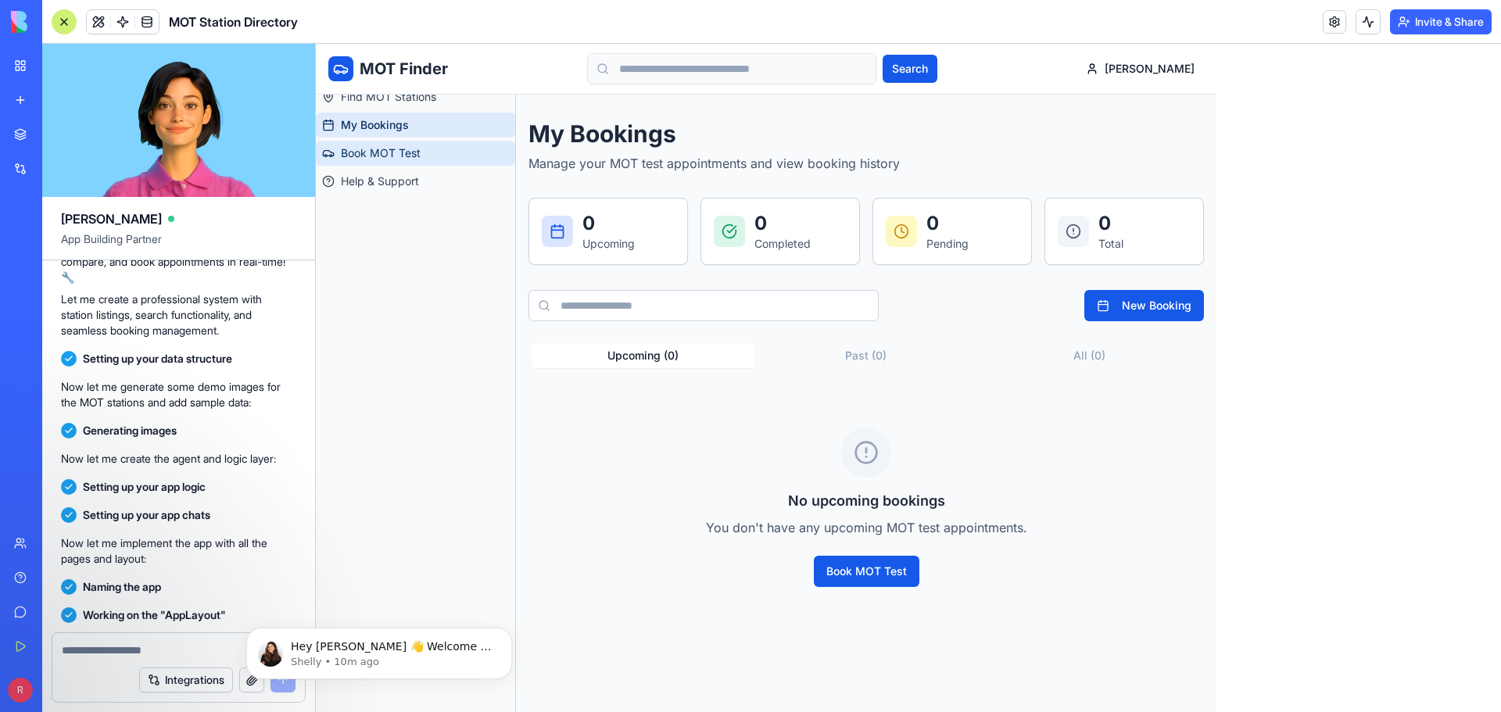
click at [401, 155] on span "Book MOT Test" at bounding box center [381, 153] width 80 height 16
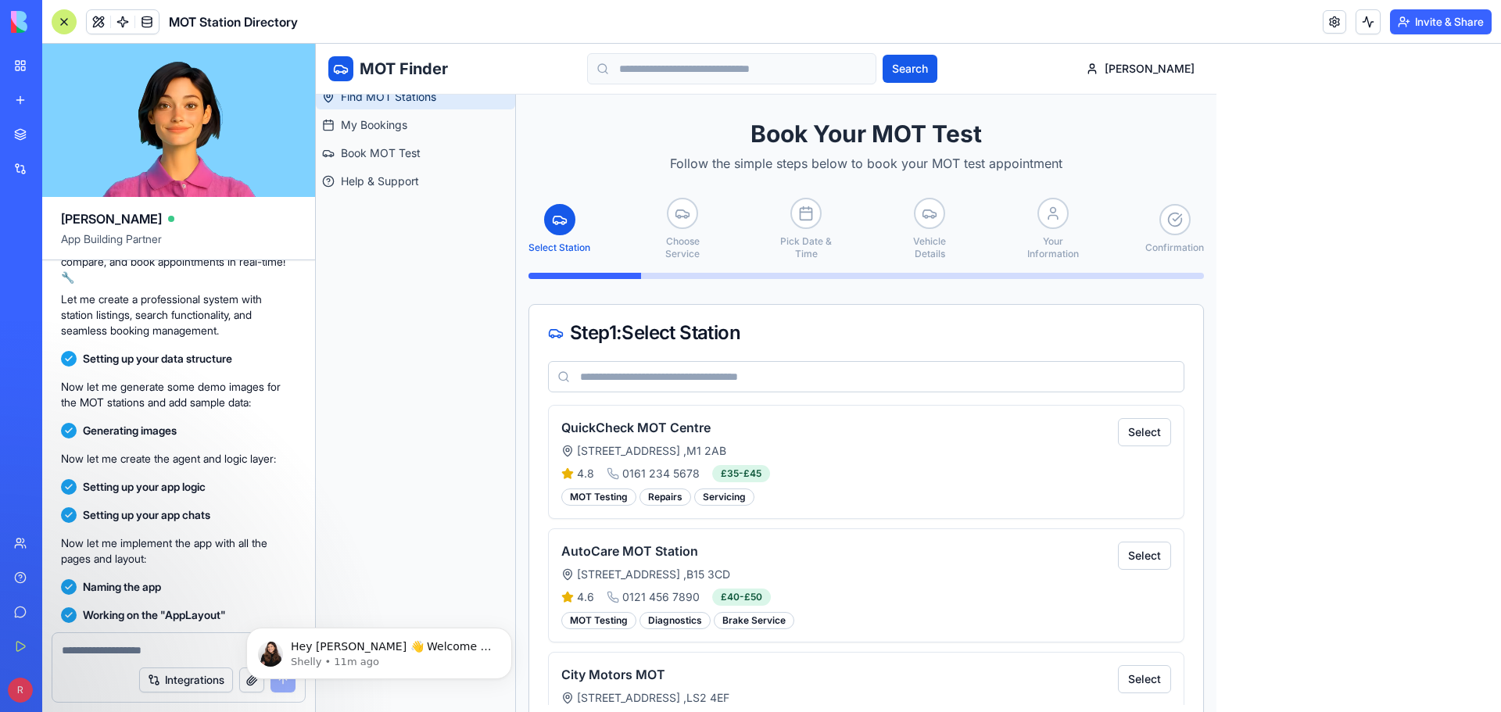
click at [418, 97] on span "Find MOT Stations" at bounding box center [388, 97] width 95 height 16
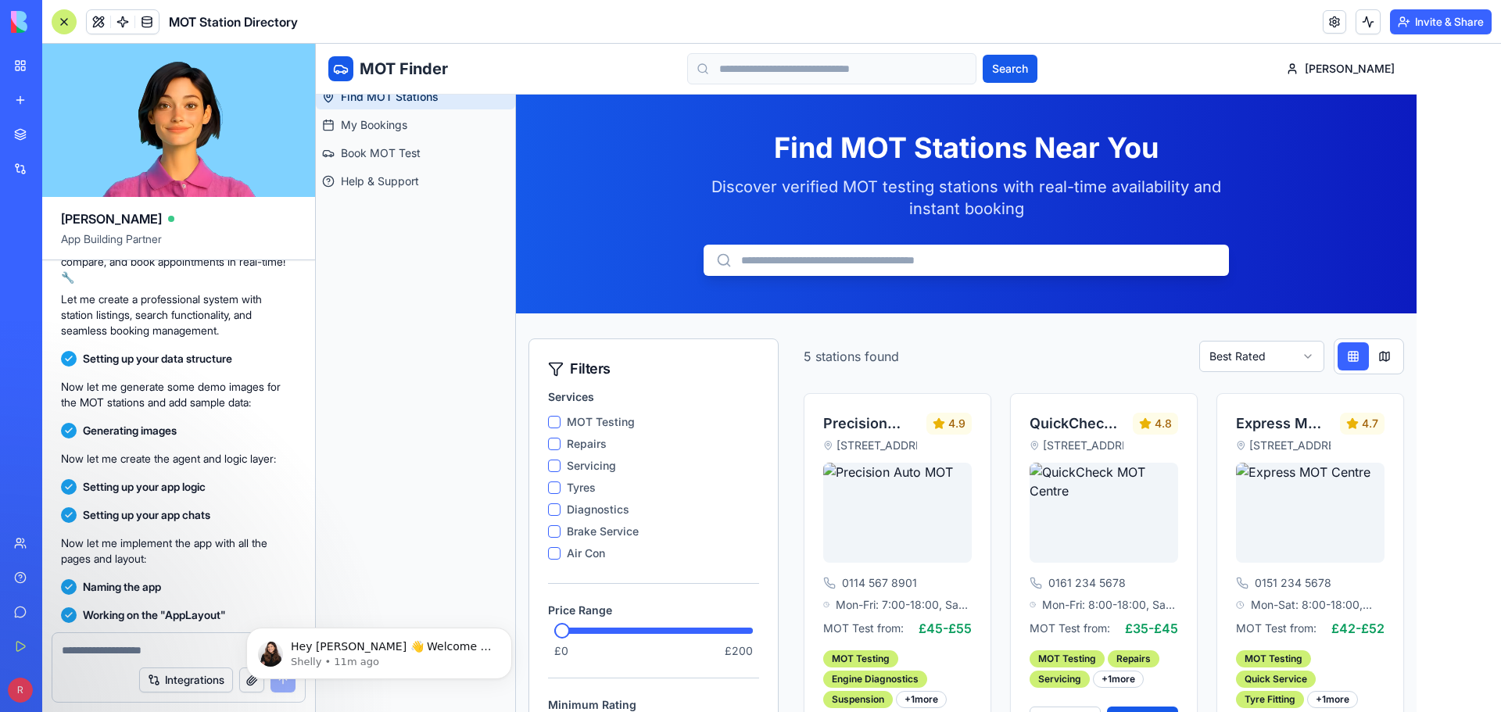
click at [816, 253] on input "text" at bounding box center [966, 260] width 525 height 31
click at [822, 256] on input "text" at bounding box center [966, 260] width 525 height 31
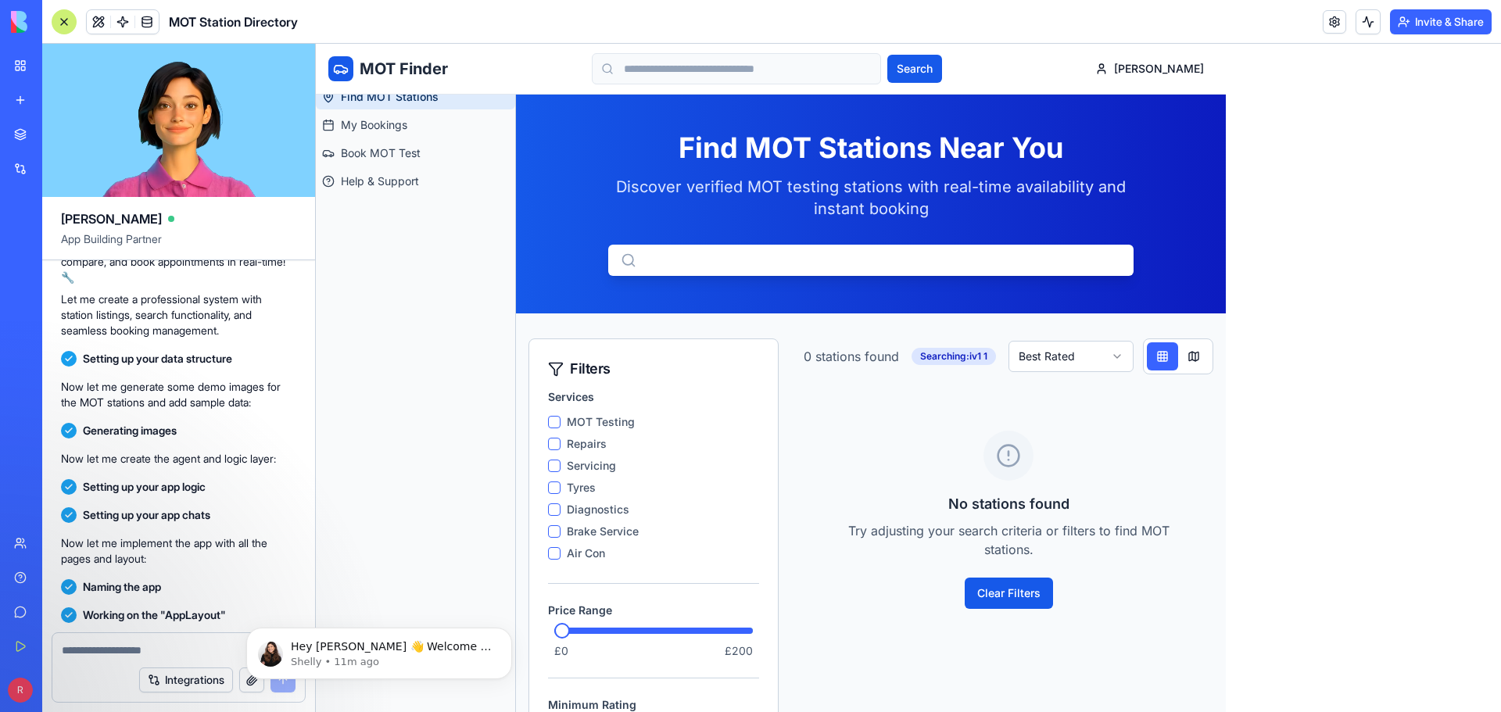
click at [797, 252] on input "*****" at bounding box center [870, 260] width 525 height 31
click at [797, 256] on input "*****" at bounding box center [870, 260] width 525 height 31
click at [795, 263] on input "*****" at bounding box center [870, 260] width 525 height 31
click at [705, 261] on input "*****" at bounding box center [870, 260] width 525 height 31
click at [663, 263] on input "*****" at bounding box center [870, 260] width 525 height 31
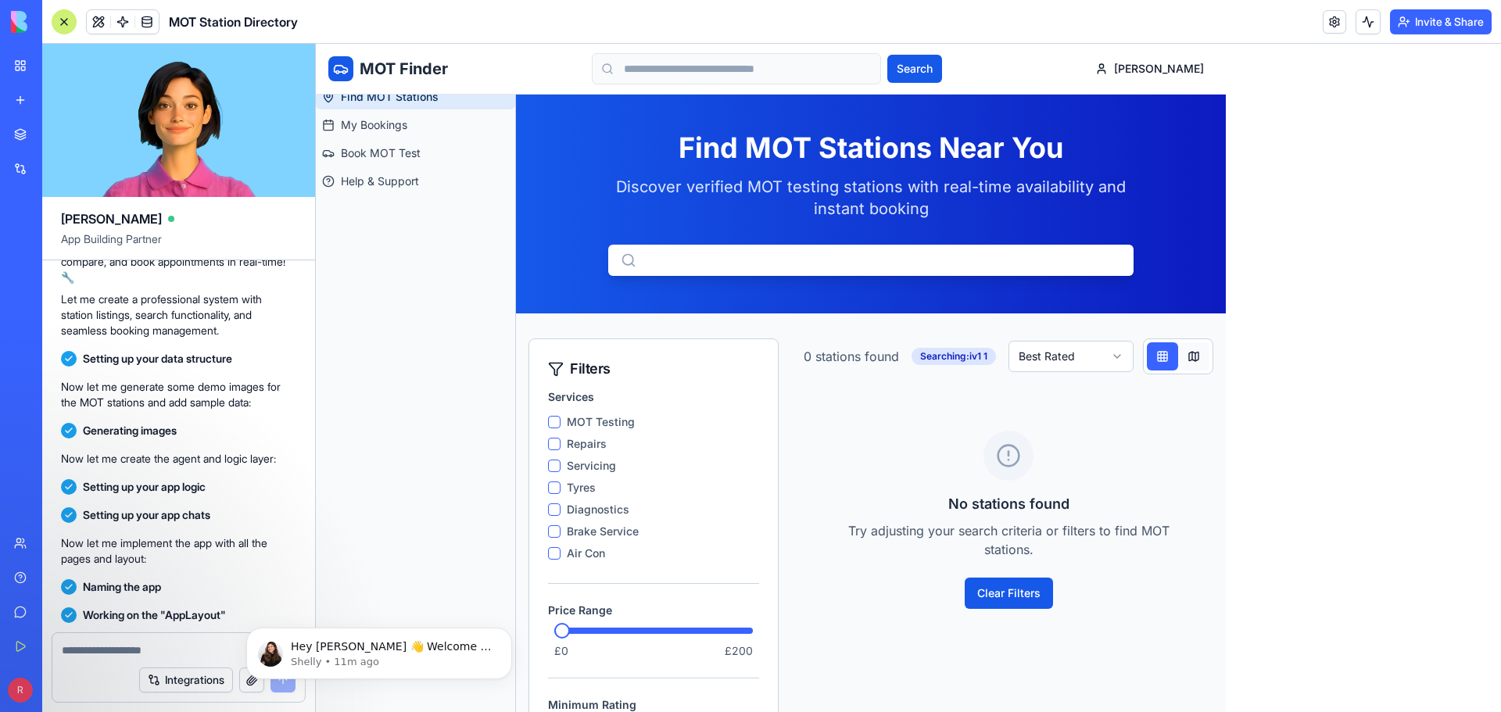
type input "*****"
click at [1203, 362] on button at bounding box center [1193, 356] width 31 height 28
click at [1169, 352] on button at bounding box center [1162, 356] width 31 height 28
click at [1063, 351] on html "MOT Finder Search ronnie Navigation Find MOT Stations My Bookings Book MOT Test…" at bounding box center [908, 687] width 1185 height 1286
click at [1073, 346] on html "MOT Finder Search ronnie Navigation Find MOT Stations My Bookings Book MOT Test…" at bounding box center [908, 687] width 1185 height 1286
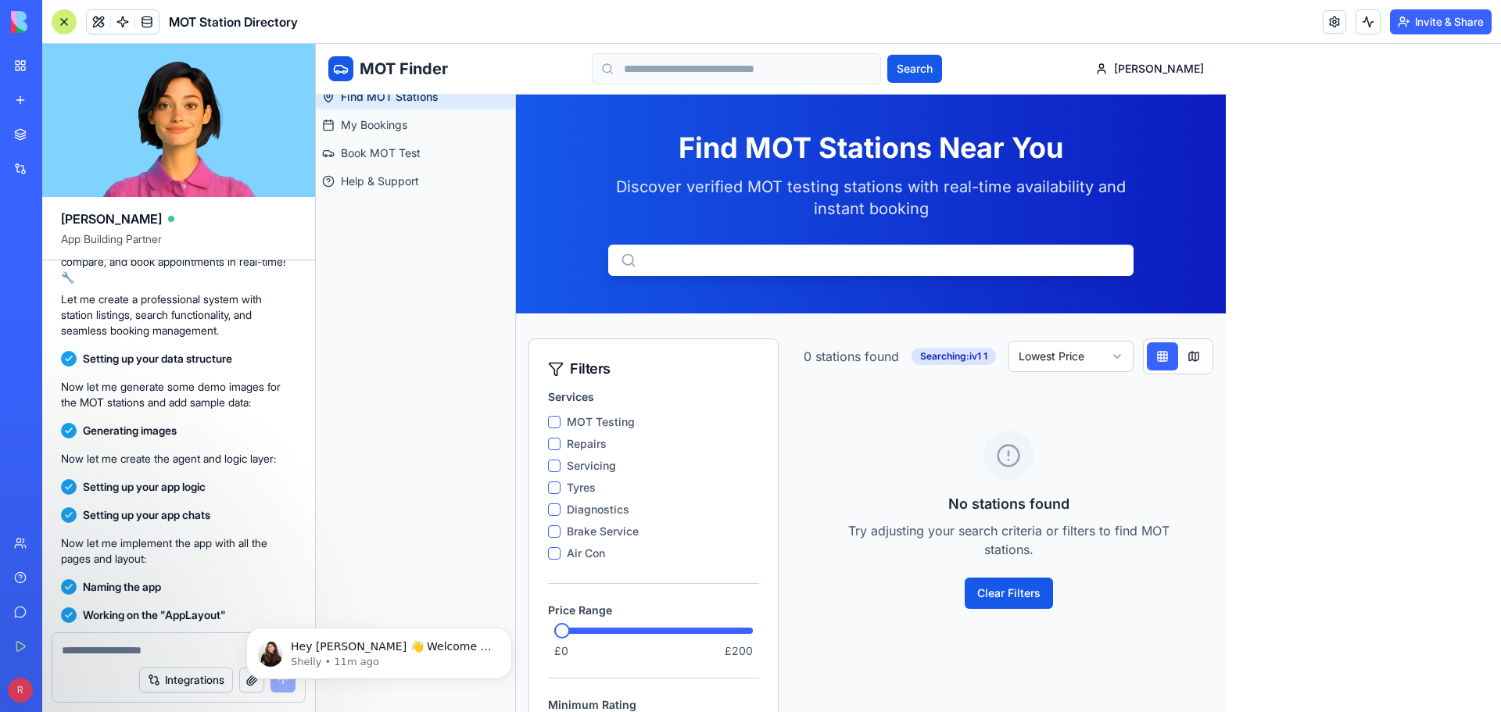
click at [1056, 355] on html "MOT Finder Search ronnie Navigation Find MOT Stations My Bookings Book MOT Test…" at bounding box center [908, 687] width 1185 height 1286
click at [1063, 352] on html "MOT Finder Search ronnie Navigation Find MOT Stations My Bookings Book MOT Test…" at bounding box center [908, 687] width 1185 height 1286
drag, startPoint x: 1060, startPoint y: 389, endPoint x: 1056, endPoint y: 403, distance: 13.9
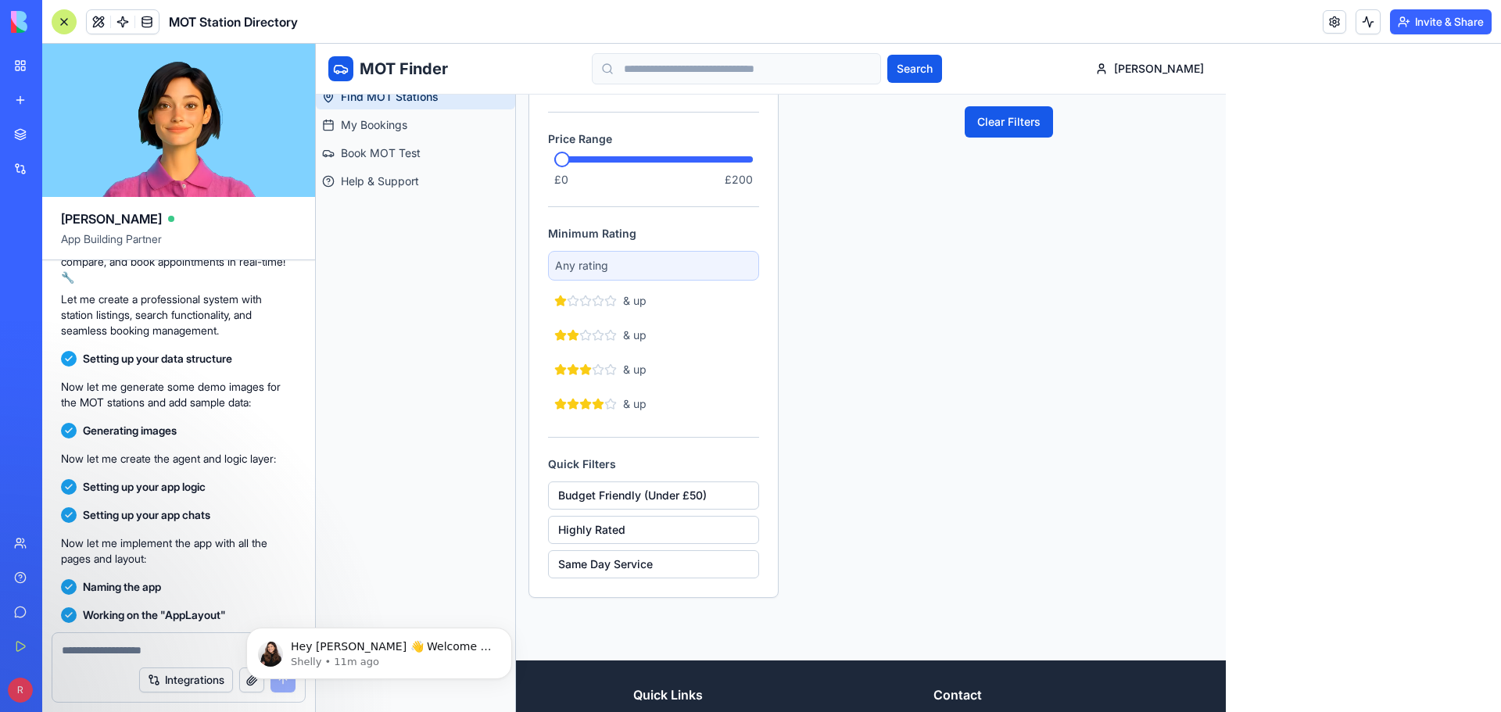
scroll to position [461, 0]
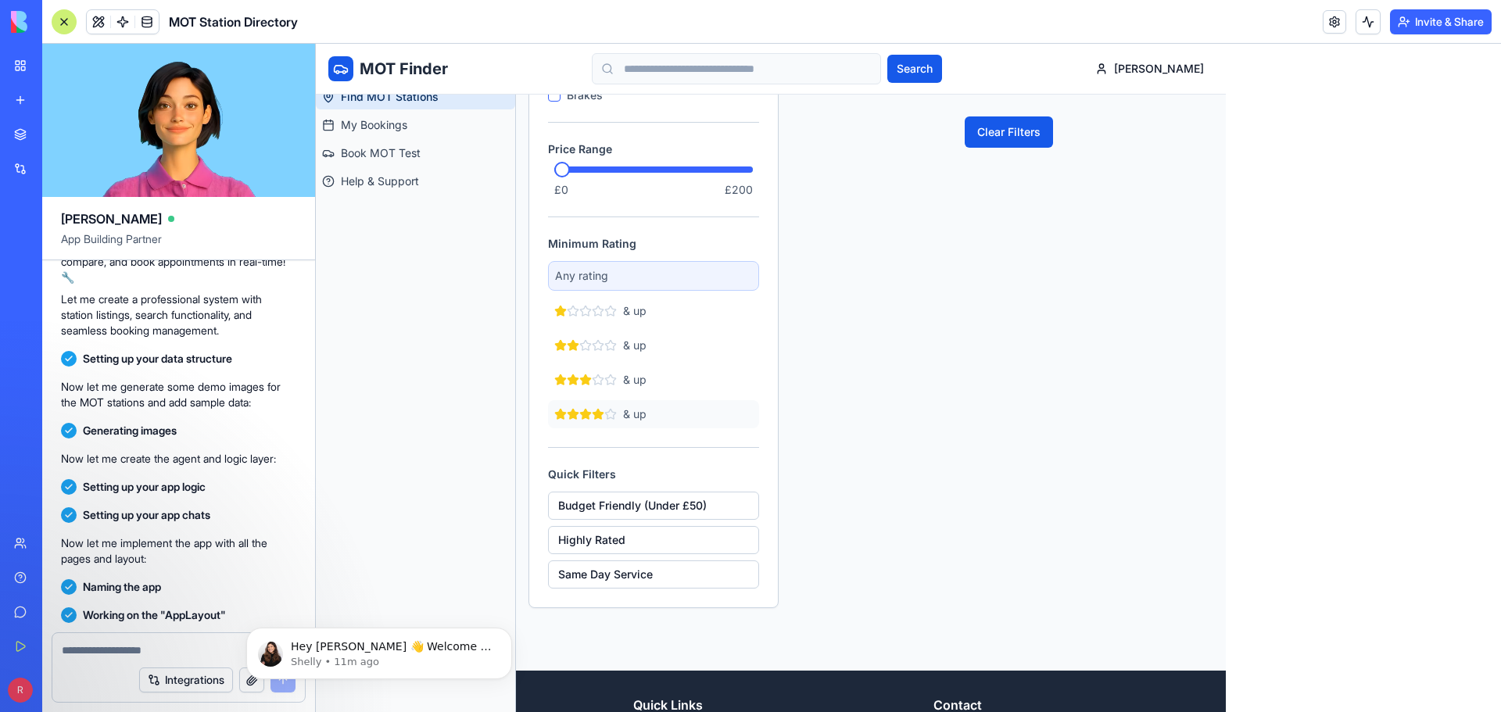
click at [597, 407] on div "& up" at bounding box center [600, 415] width 92 height 16
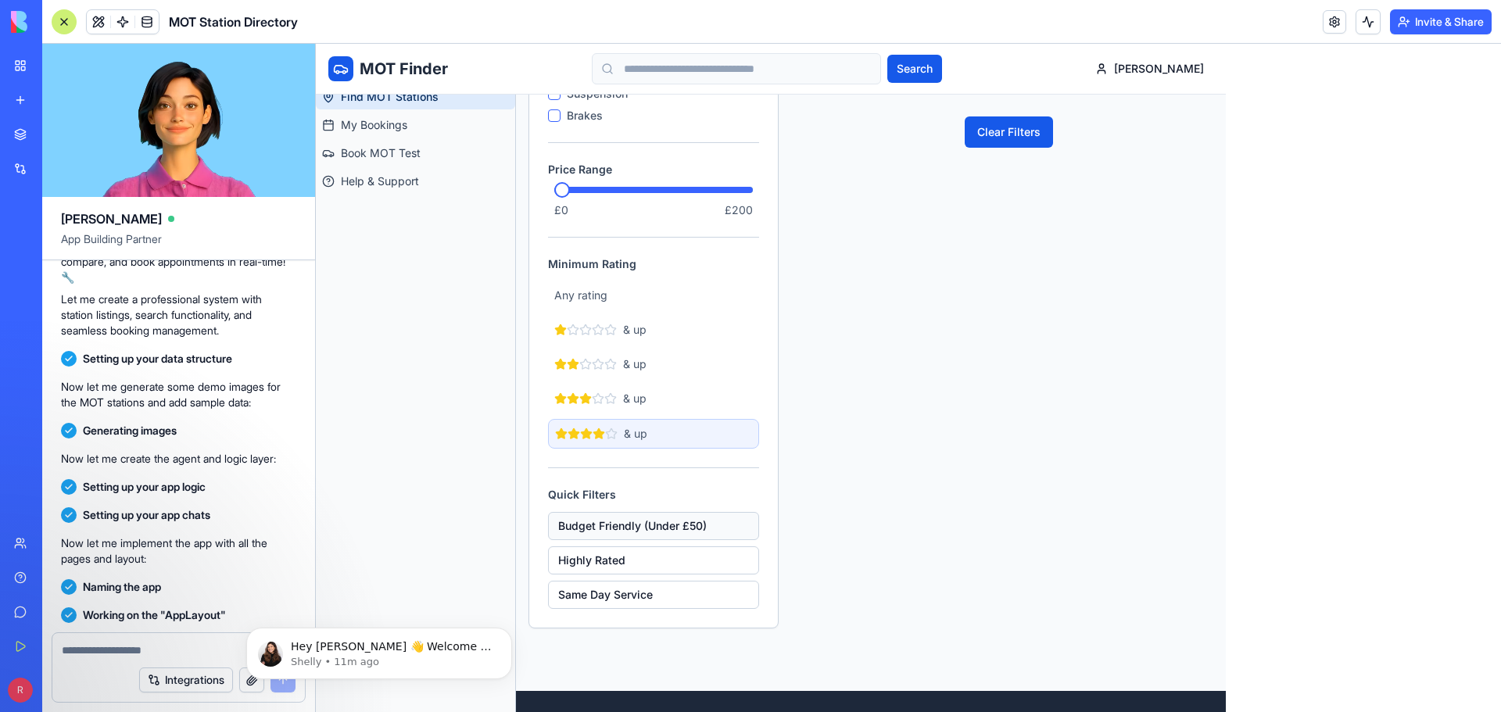
click at [694, 520] on button "Budget Friendly (Under £50)" at bounding box center [653, 526] width 211 height 28
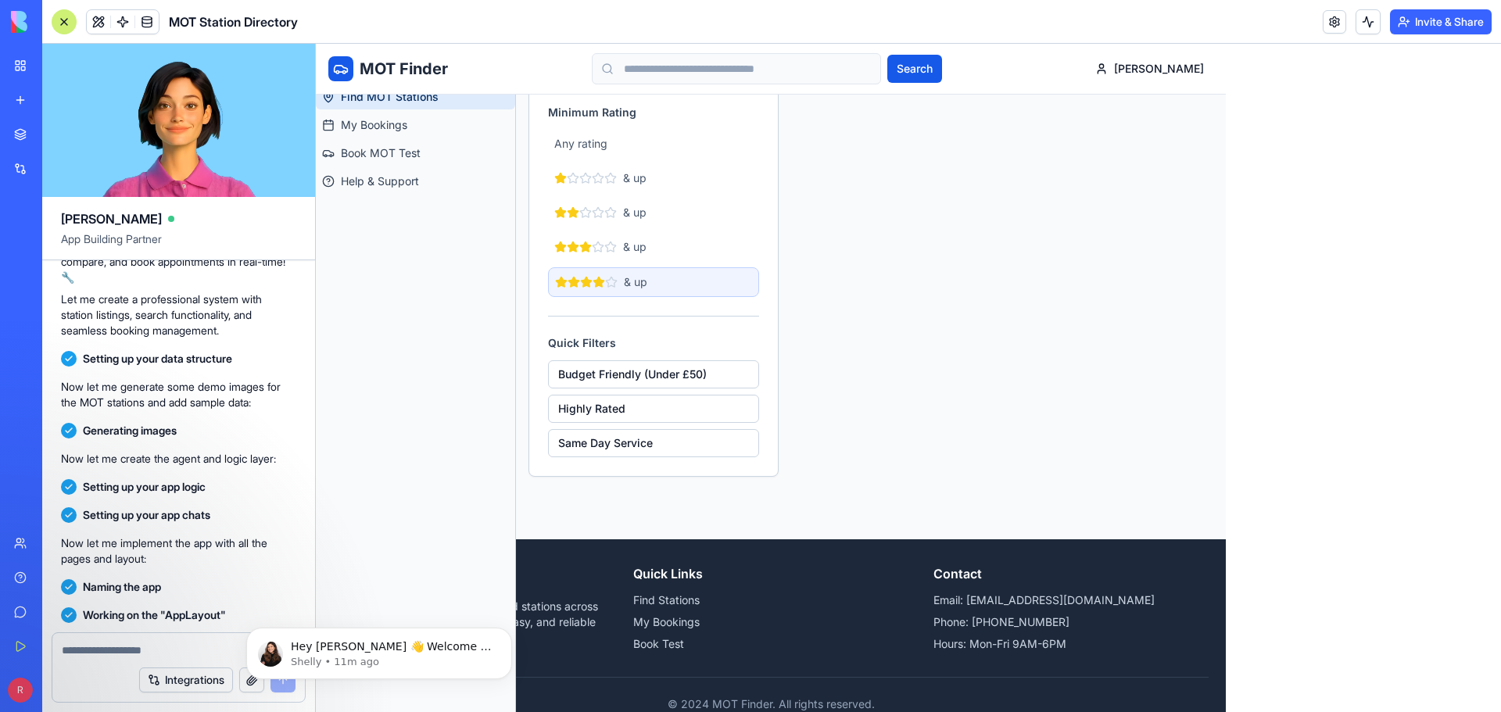
scroll to position [618, 0]
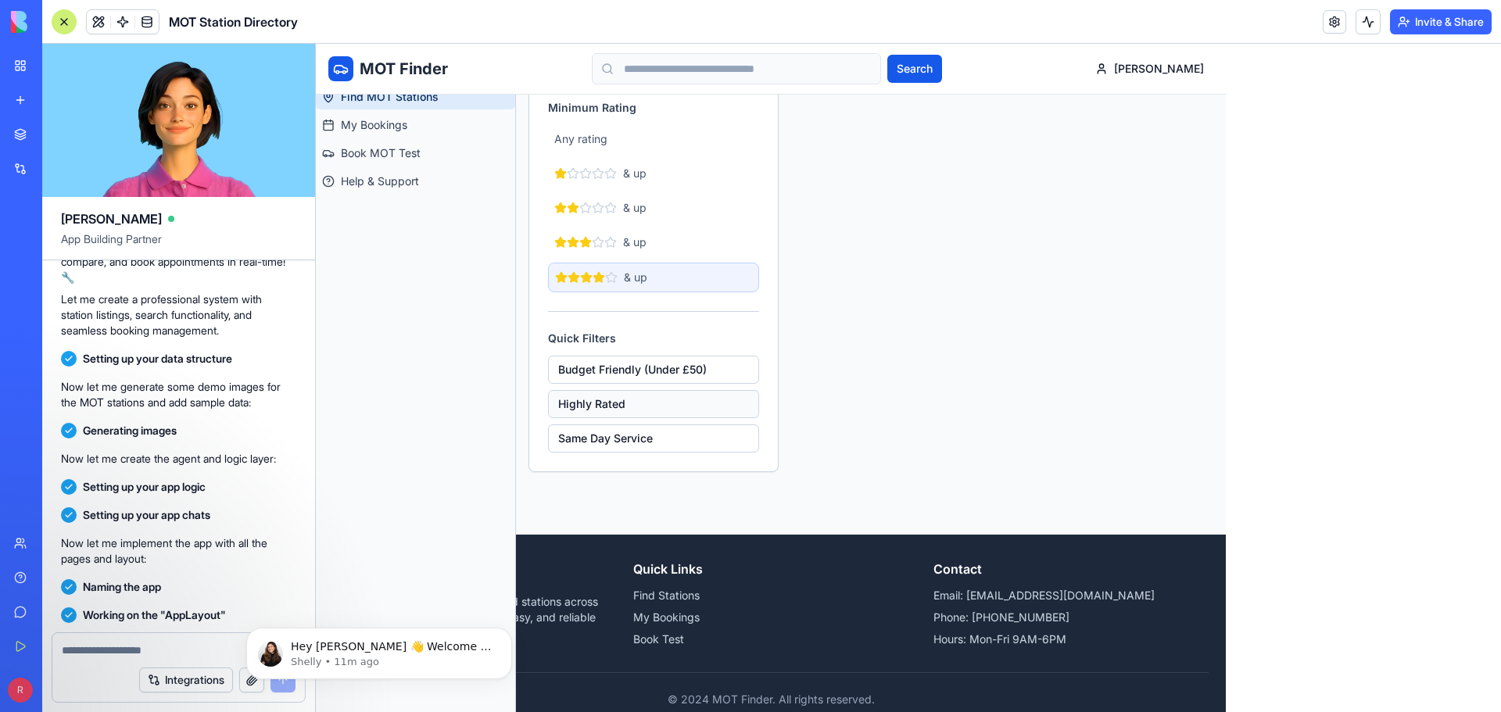
click at [603, 398] on button "Highly Rated" at bounding box center [653, 404] width 211 height 28
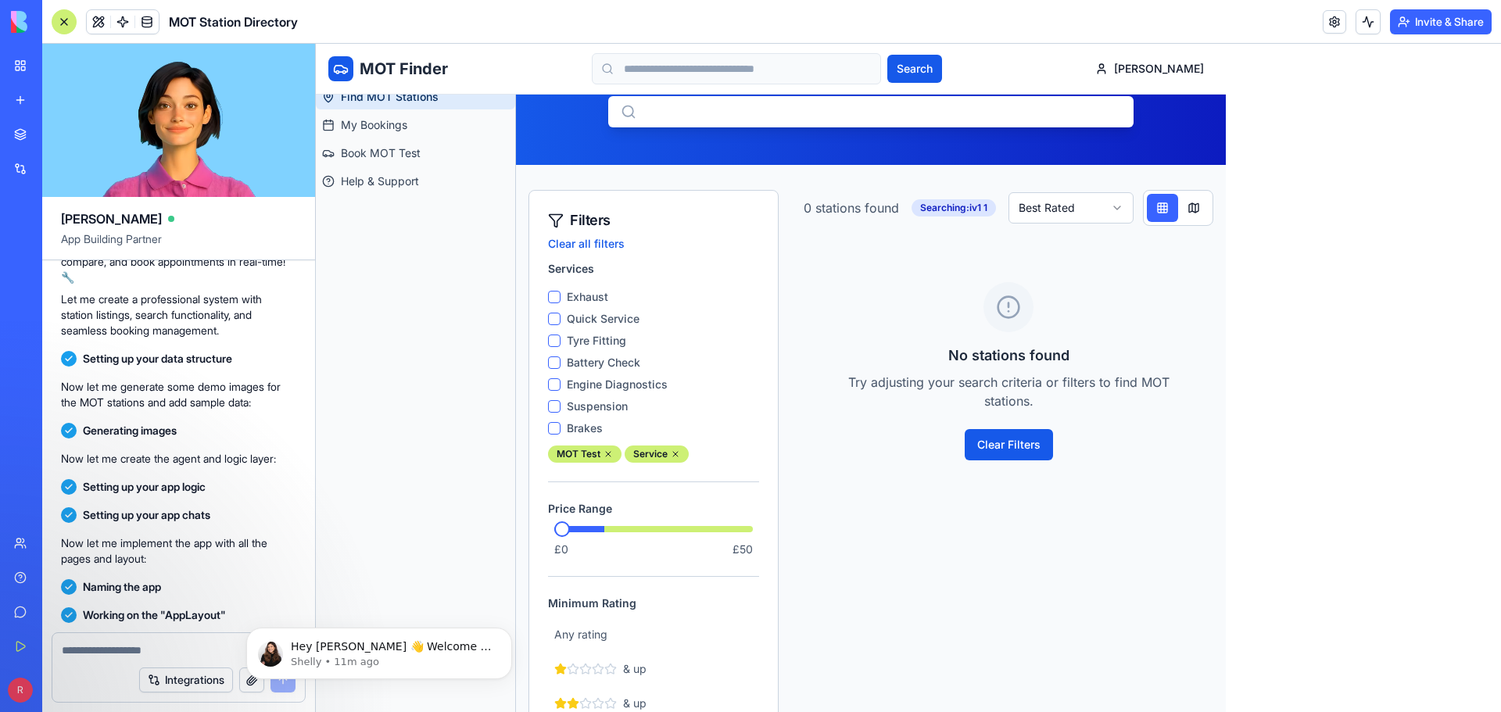
scroll to position [0, 0]
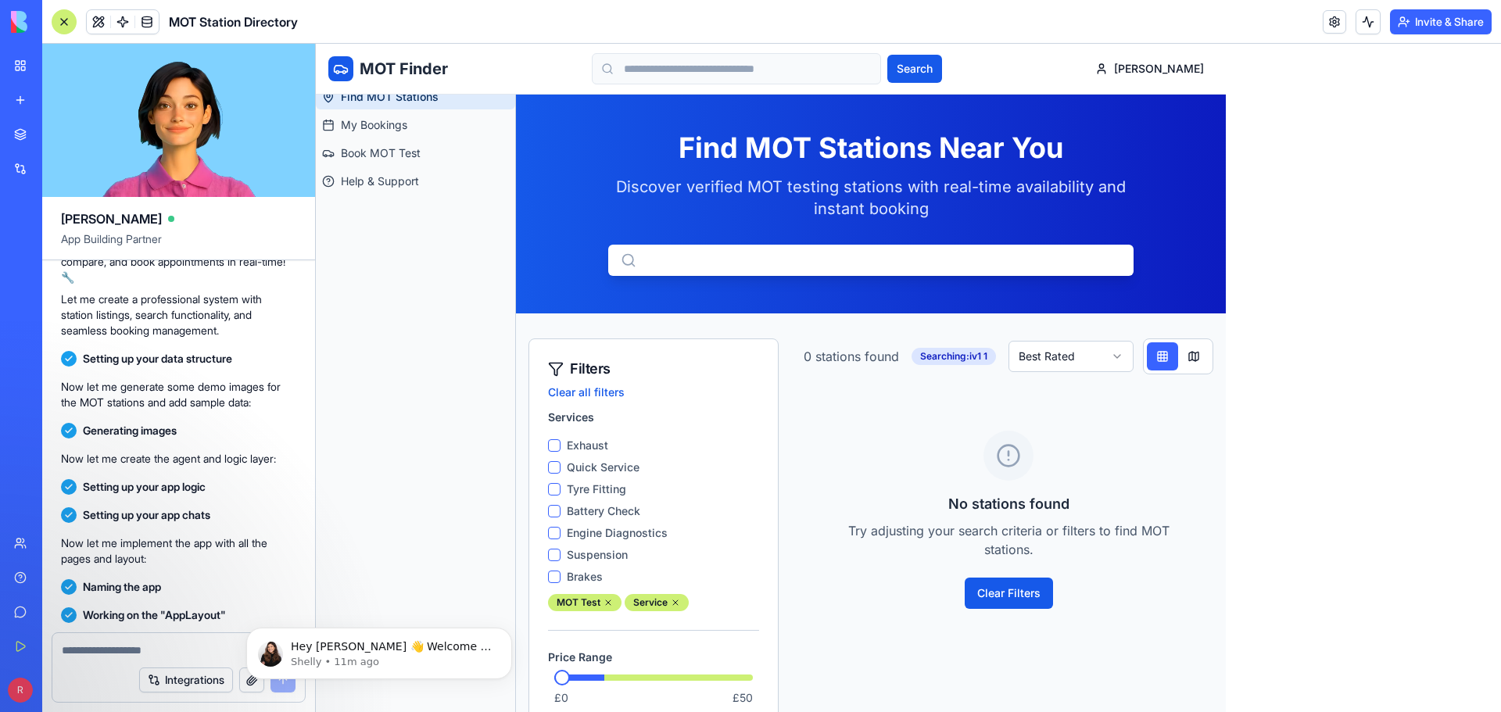
click at [766, 192] on p "Discover verified MOT testing stations with real-time availability and instant …" at bounding box center [870, 198] width 525 height 44
click at [942, 72] on button "Search" at bounding box center [914, 69] width 55 height 28
click at [441, 123] on link "My Bookings" at bounding box center [415, 125] width 199 height 25
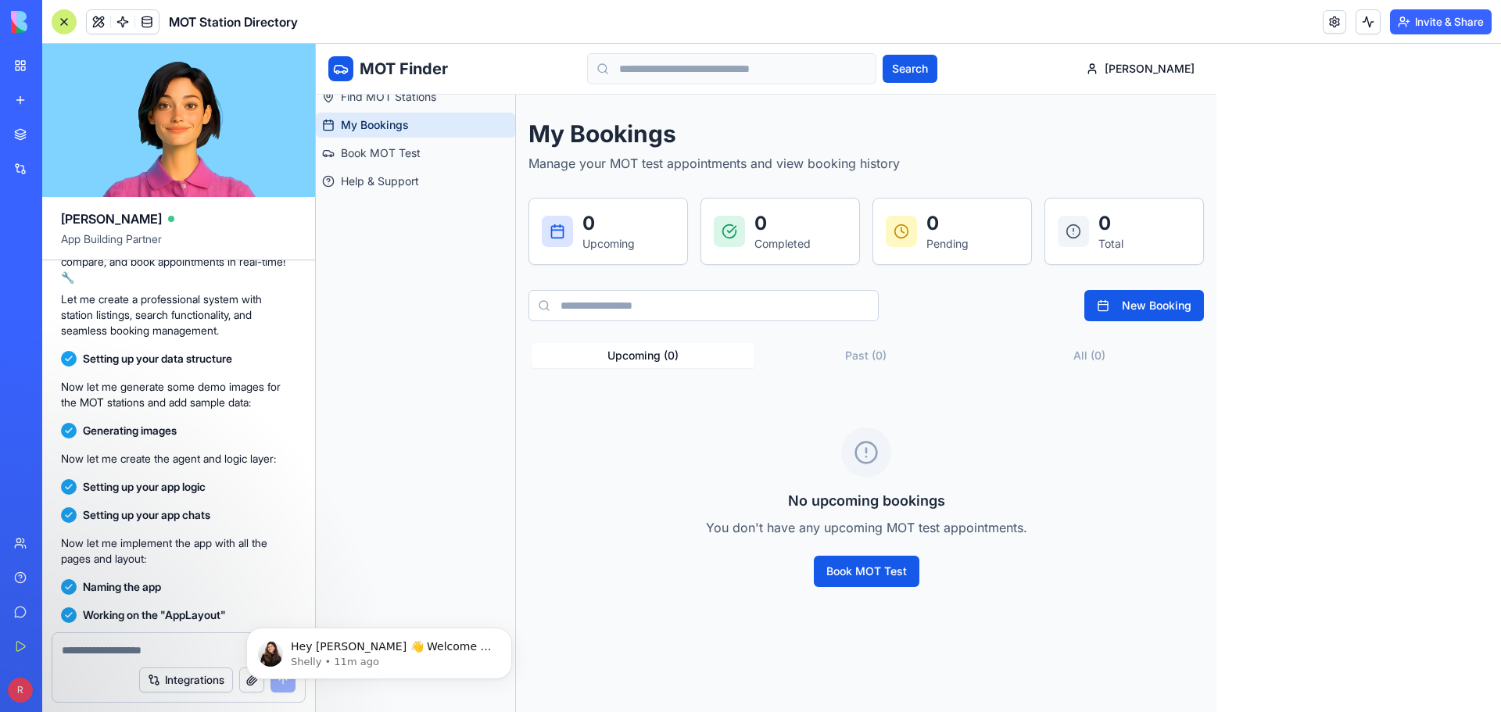
click at [353, 548] on div "Hey ronnie 👋 Welcome to Blocks 🙌 I'm here if you have any questions! Shelly • 1…" at bounding box center [379, 581] width 288 height 195
click at [504, 633] on icon "Dismiss notification" at bounding box center [508, 632] width 9 height 9
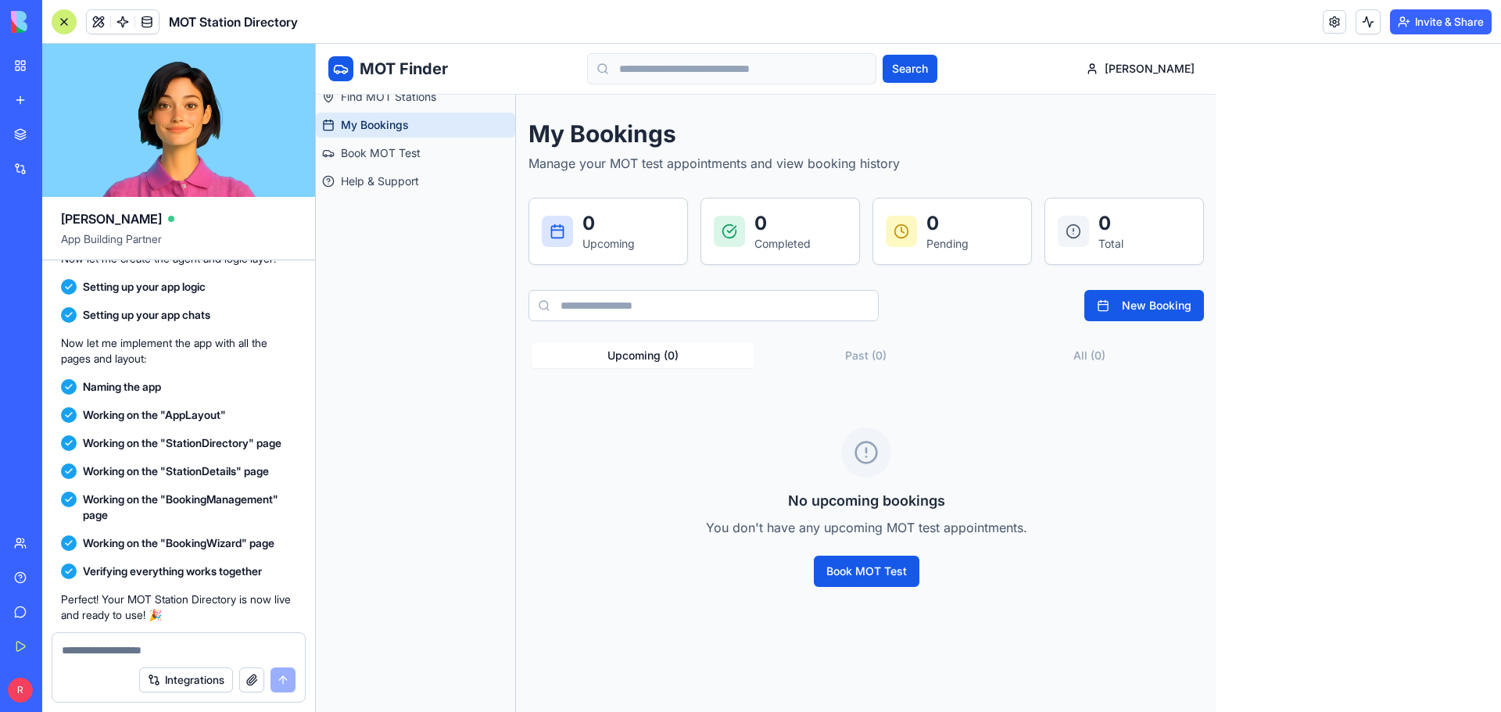
scroll to position [469, 0]
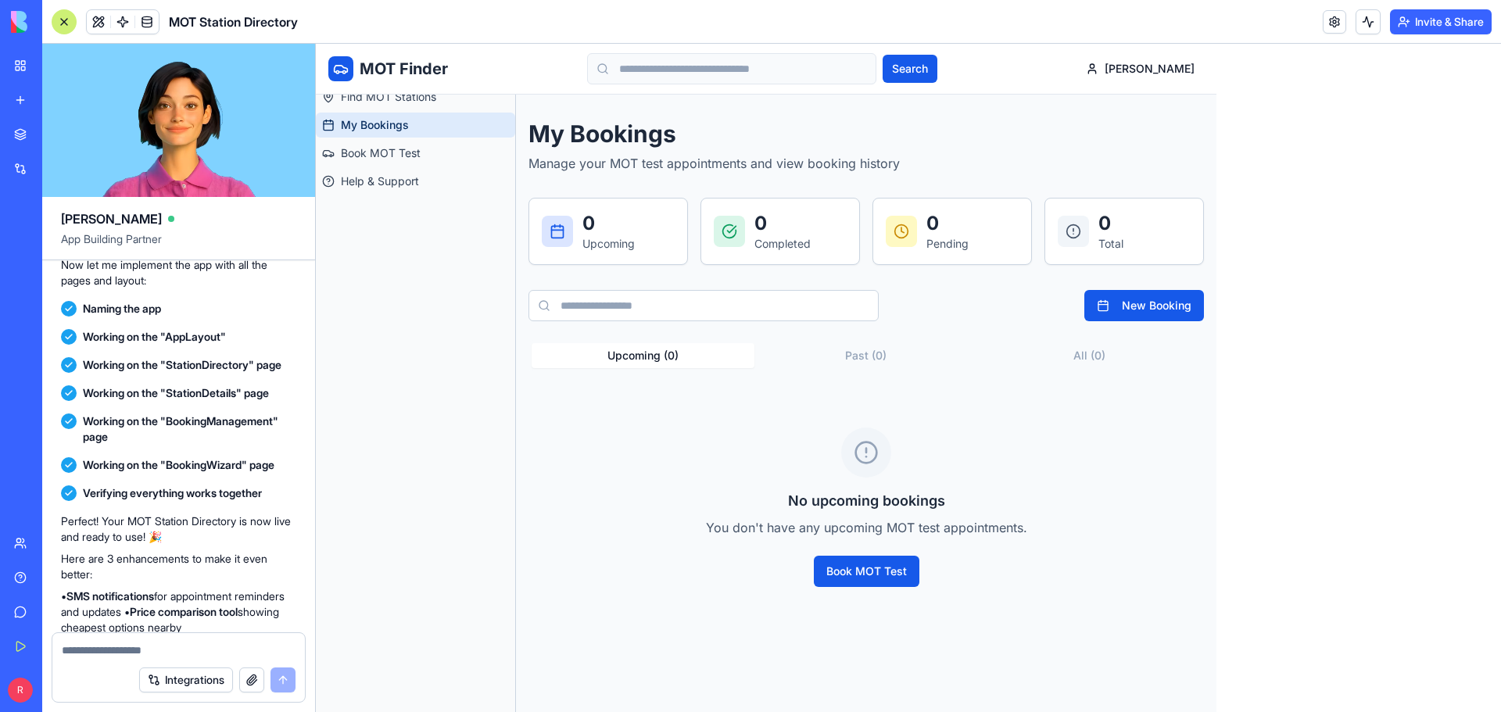
click at [344, 56] on div "MOT Finder Search ronnie" at bounding box center [766, 69] width 901 height 50
click at [91, 20] on span at bounding box center [99, 22] width 44 height 44
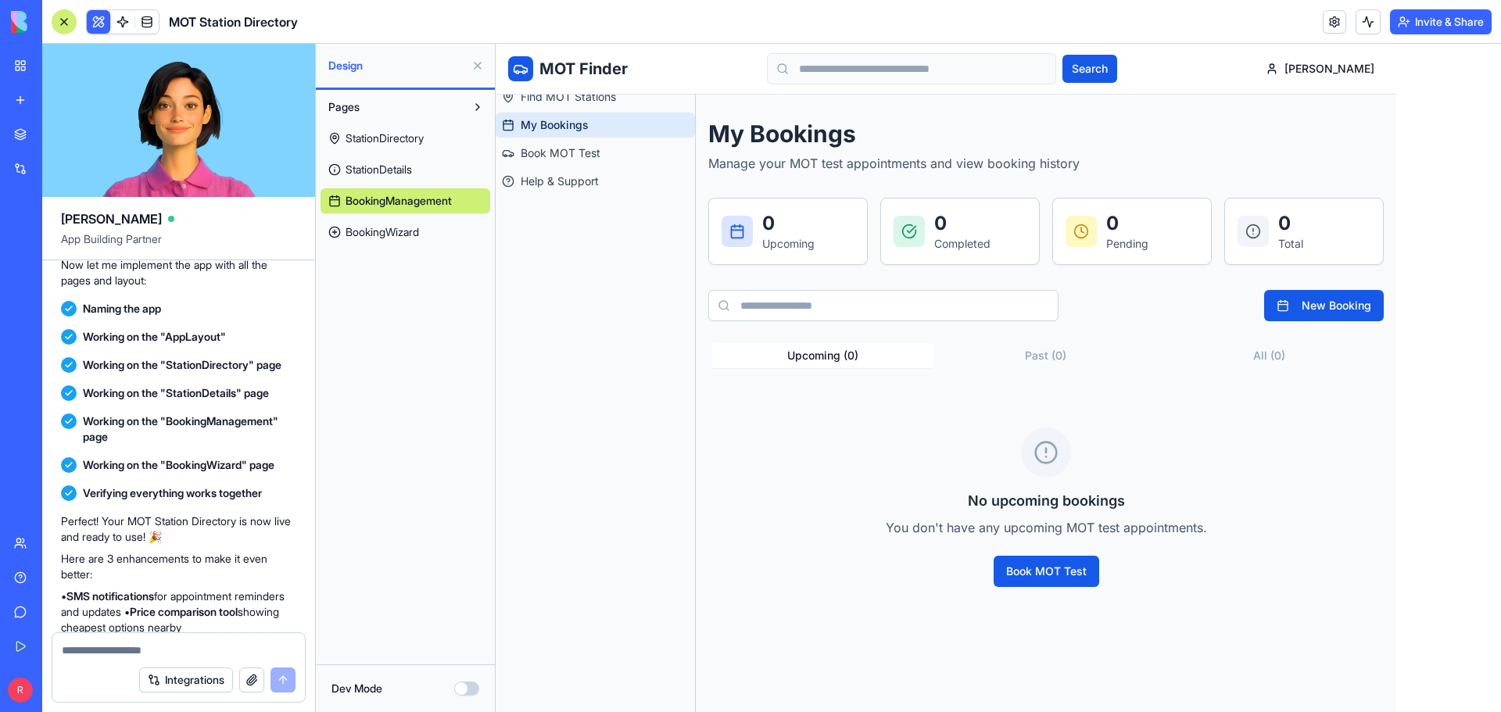
click at [410, 138] on span "StationDirectory" at bounding box center [385, 139] width 78 height 16
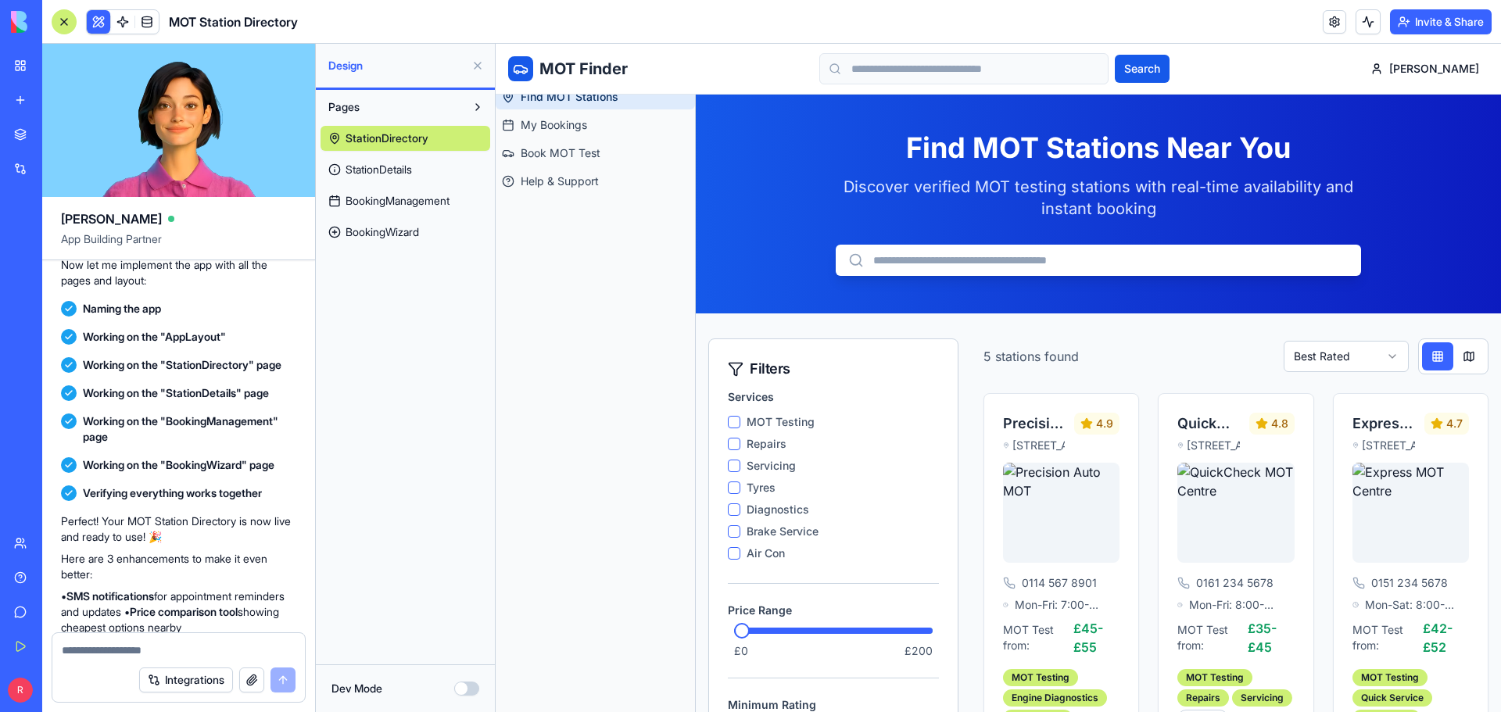
click at [411, 175] on span "StationDetails" at bounding box center [379, 170] width 66 height 16
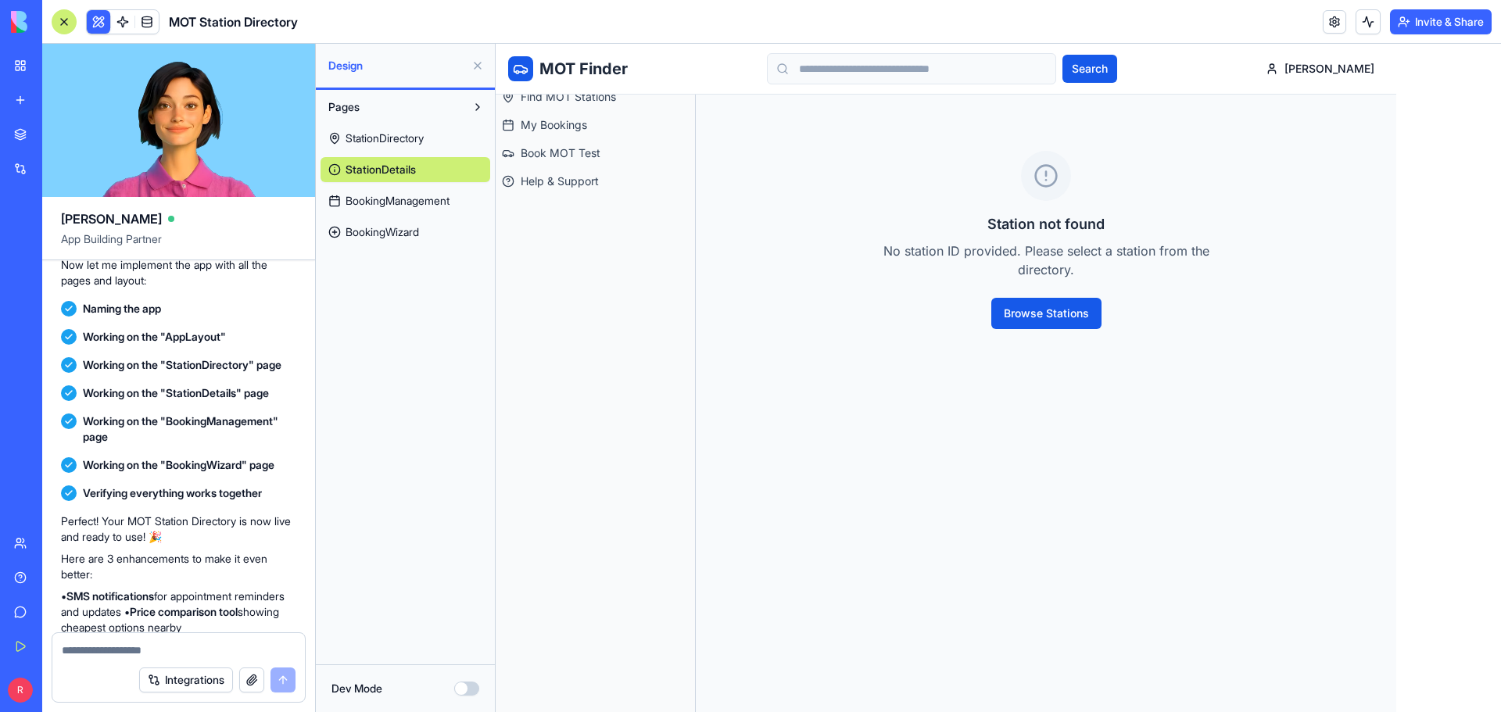
click at [436, 186] on div "StationDirectory StationDetails BookingManagement BookingWizard" at bounding box center [406, 182] width 170 height 125
click at [434, 193] on span "BookingManagement" at bounding box center [398, 201] width 104 height 16
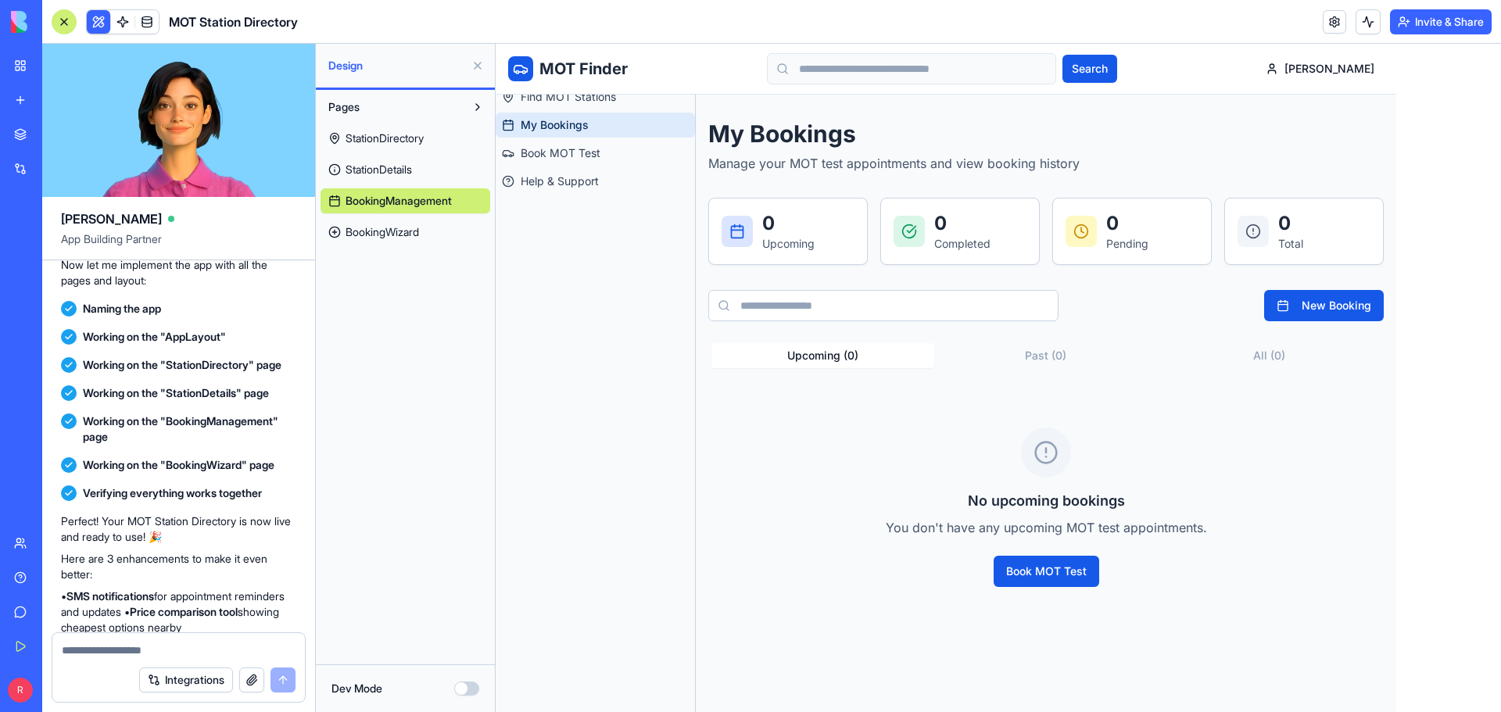
click at [424, 219] on div "StationDirectory StationDetails BookingManagement BookingWizard" at bounding box center [406, 182] width 170 height 125
click at [421, 224] on link "BookingWizard" at bounding box center [406, 232] width 170 height 25
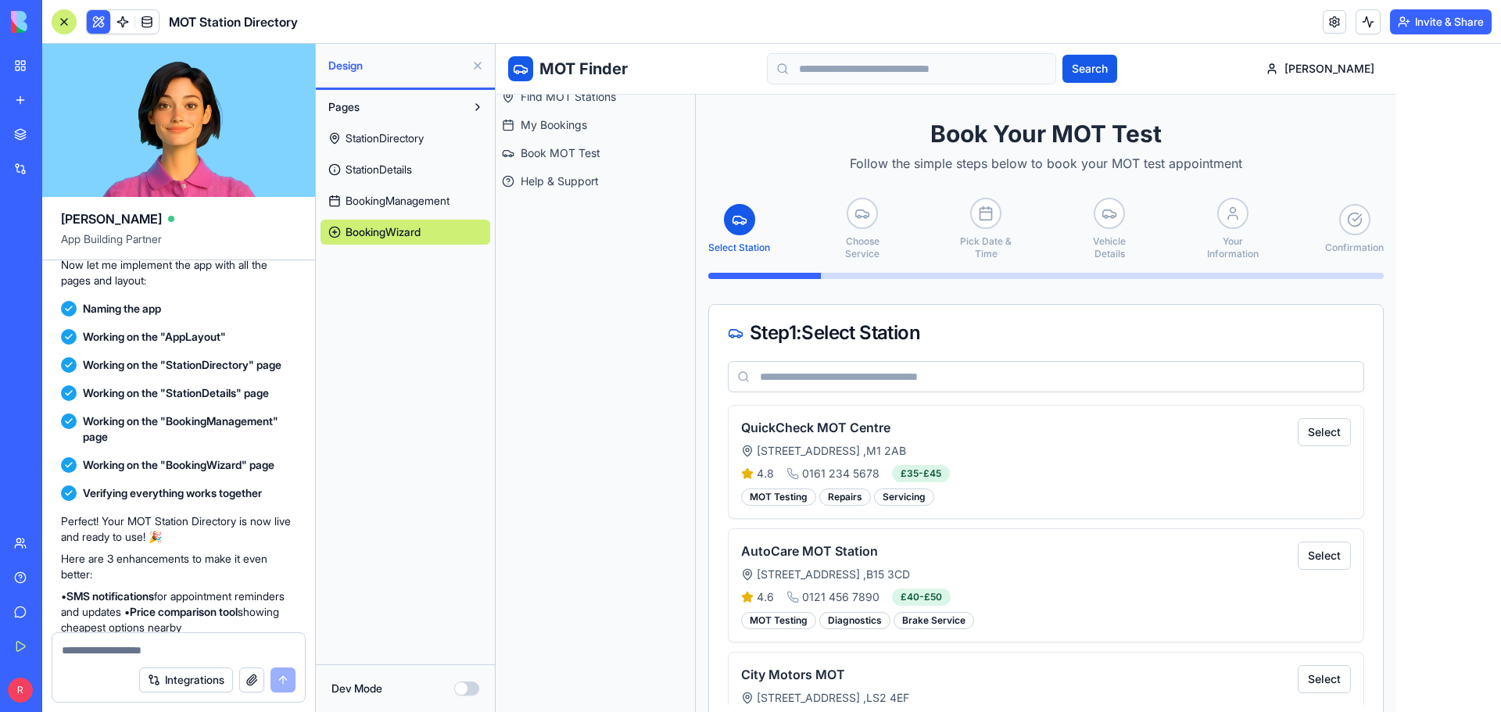
click at [422, 138] on span "StationDirectory" at bounding box center [385, 139] width 78 height 16
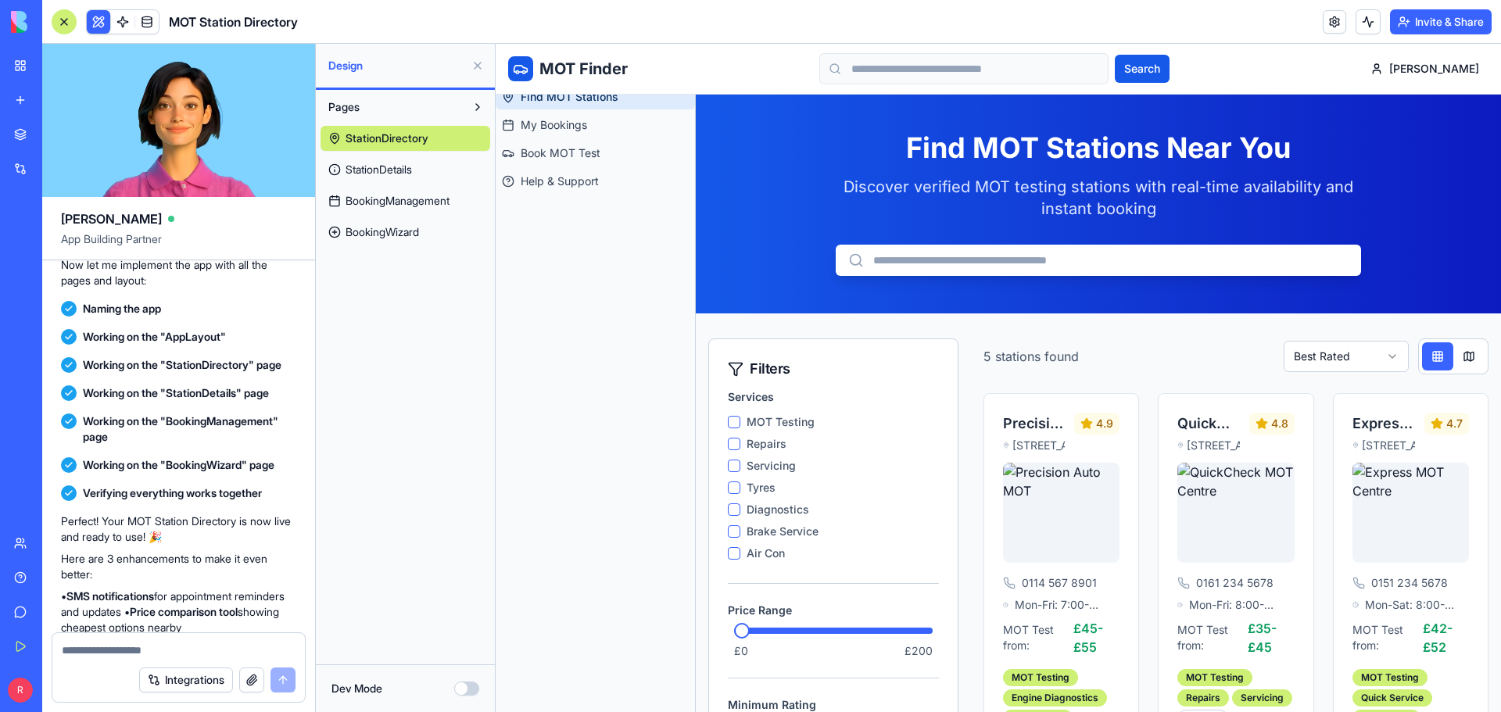
click at [915, 199] on p "Discover verified MOT testing stations with real-time availability and instant …" at bounding box center [1098, 198] width 525 height 44
click at [1363, 21] on button at bounding box center [1368, 21] width 25 height 25
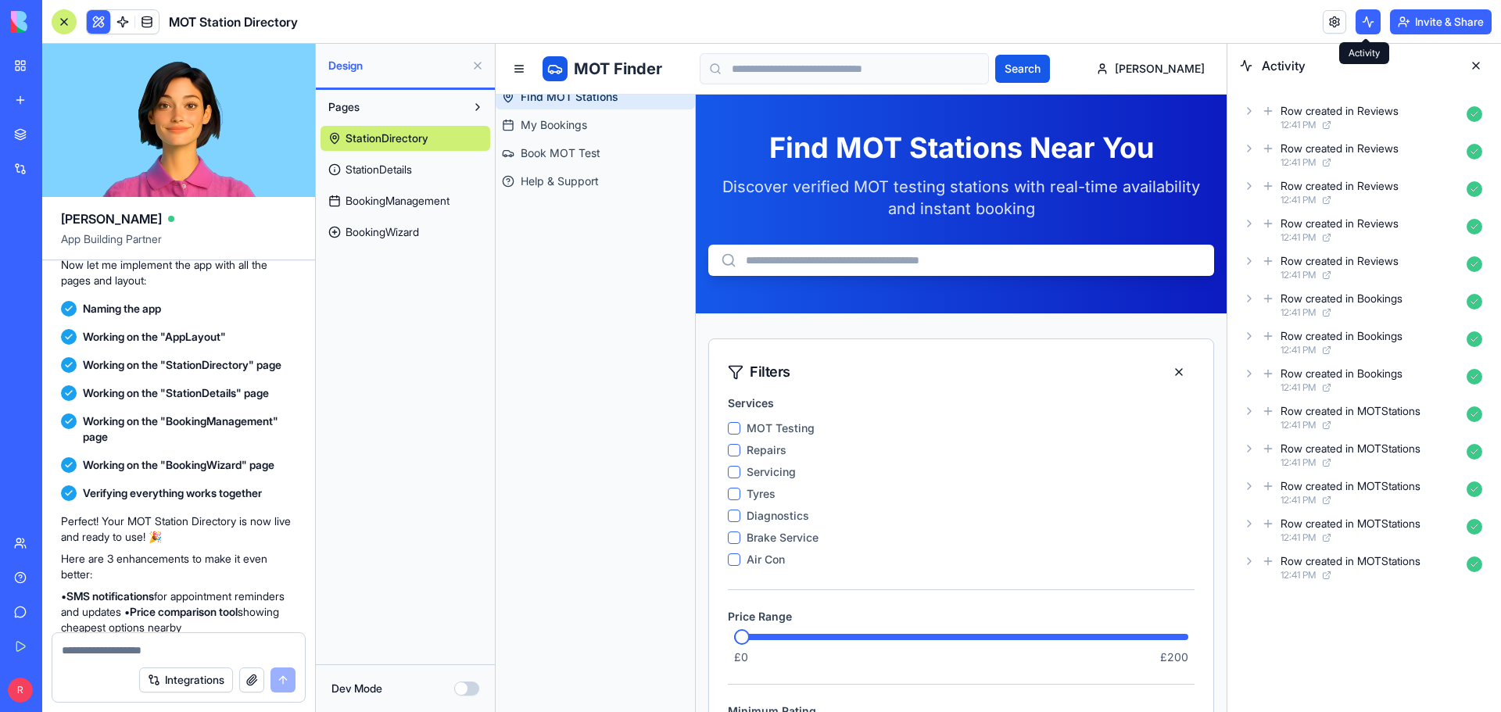
click at [1368, 23] on button at bounding box center [1368, 21] width 25 height 25
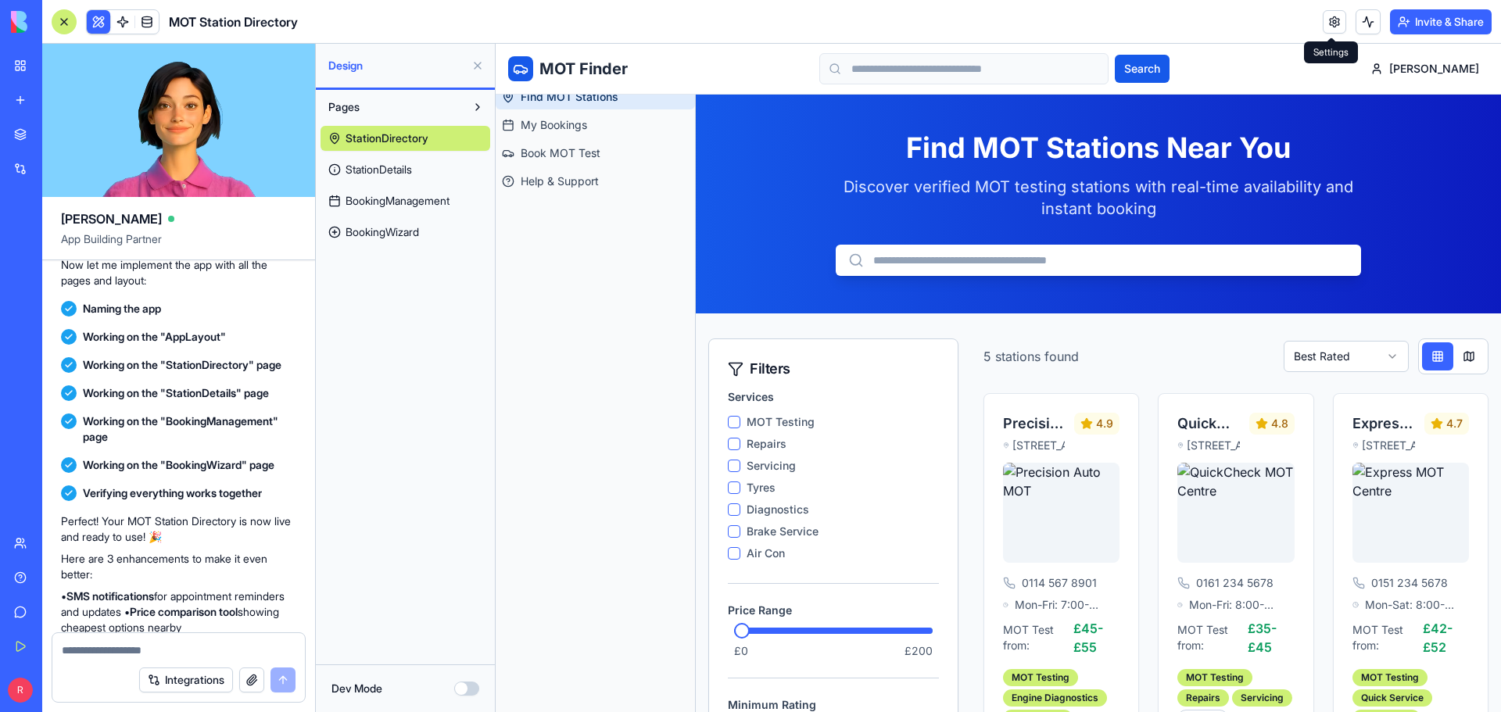
click at [1342, 27] on link at bounding box center [1334, 21] width 23 height 23
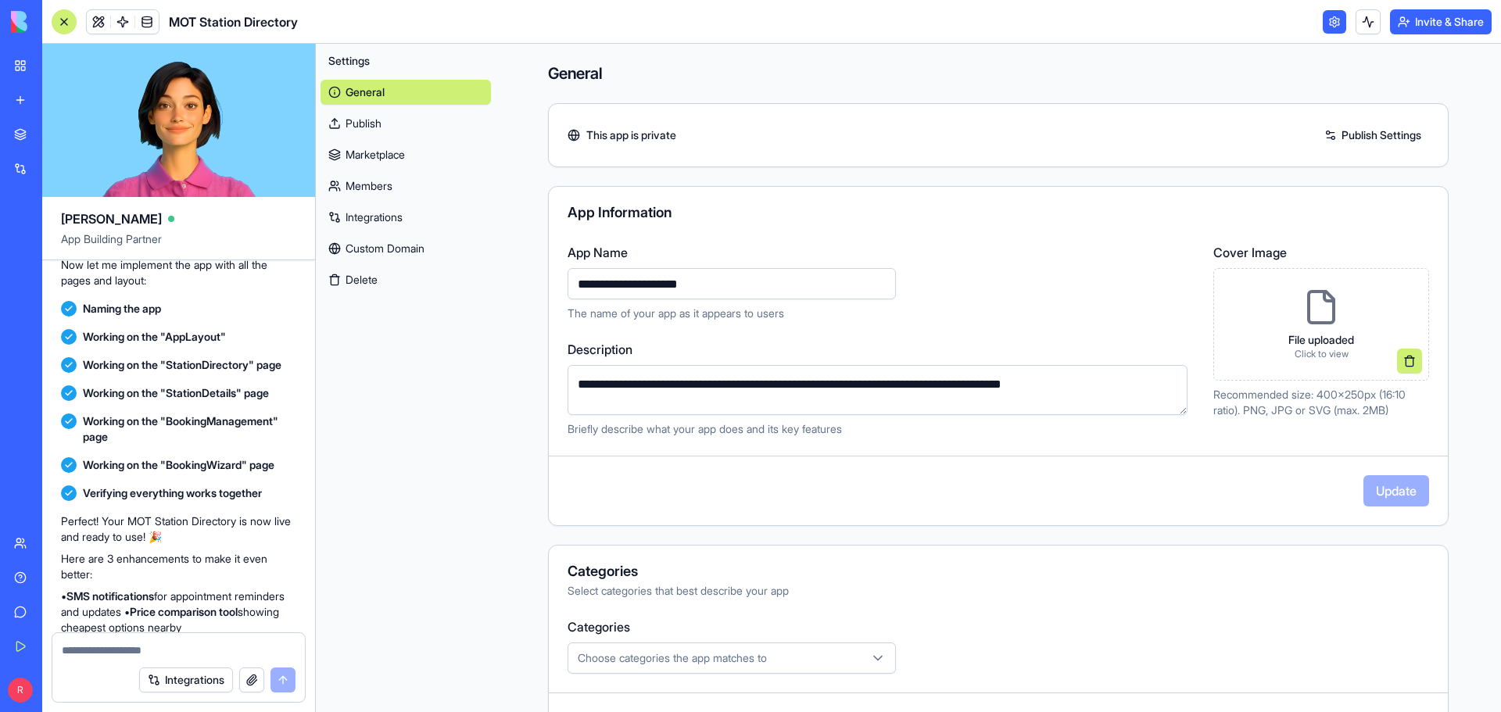
click at [1333, 23] on link at bounding box center [1334, 21] width 23 height 23
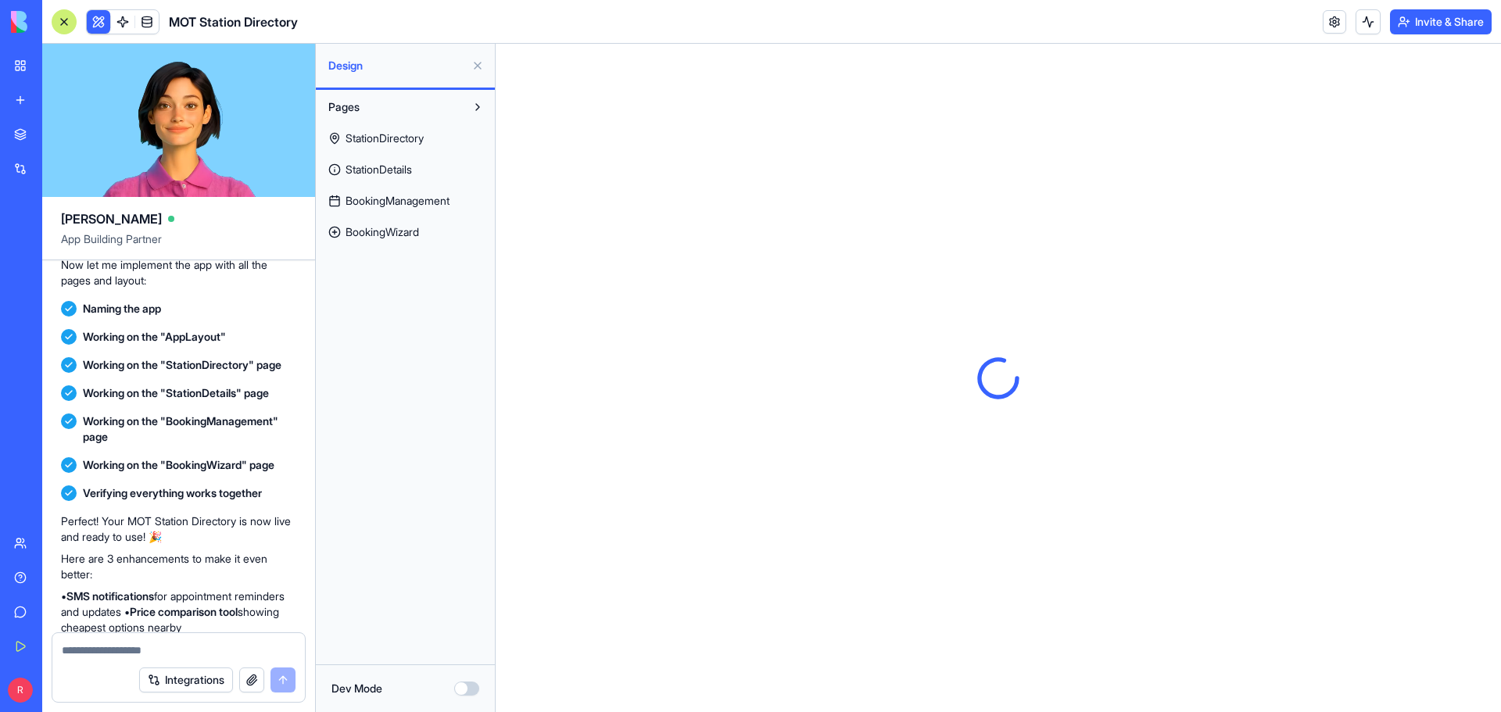
click at [1333, 23] on link at bounding box center [1334, 21] width 23 height 23
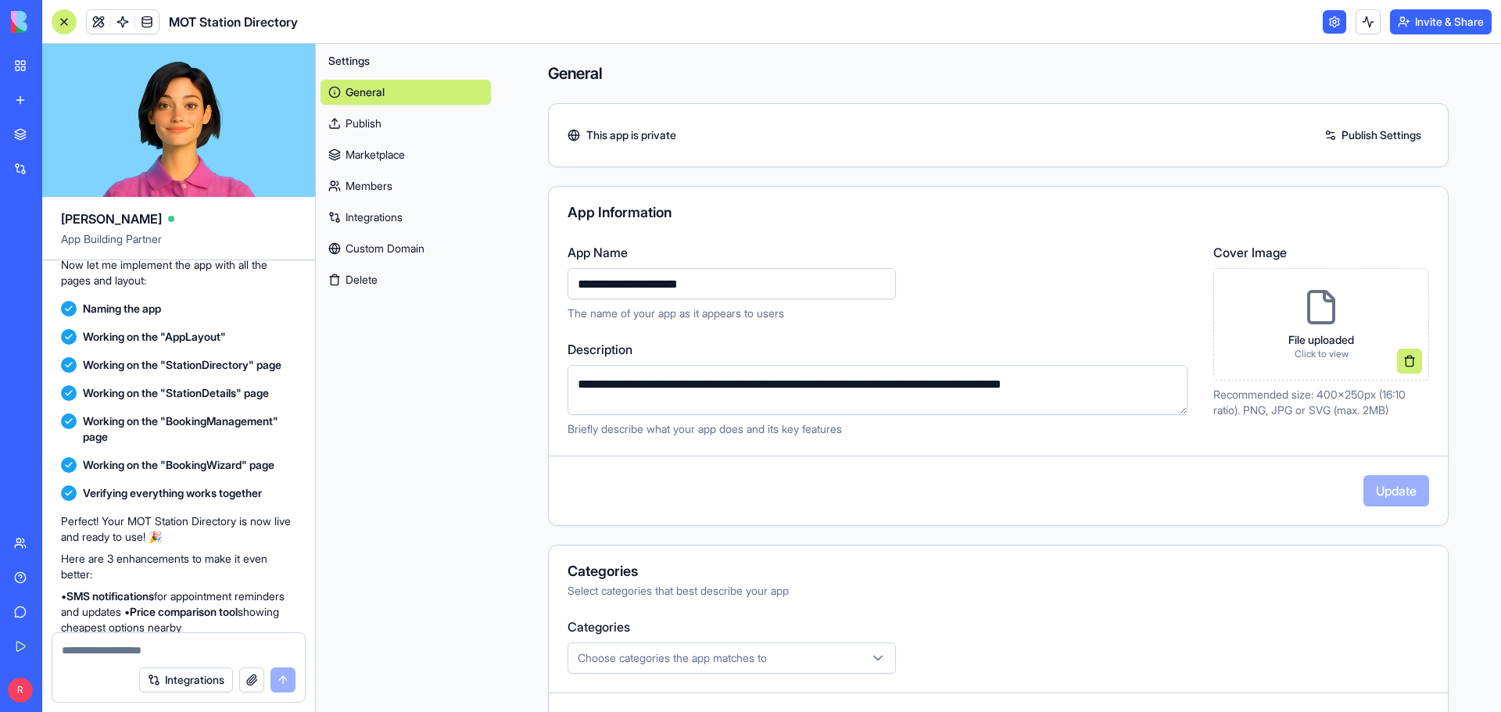
click at [398, 153] on link "Marketplace" at bounding box center [406, 154] width 170 height 25
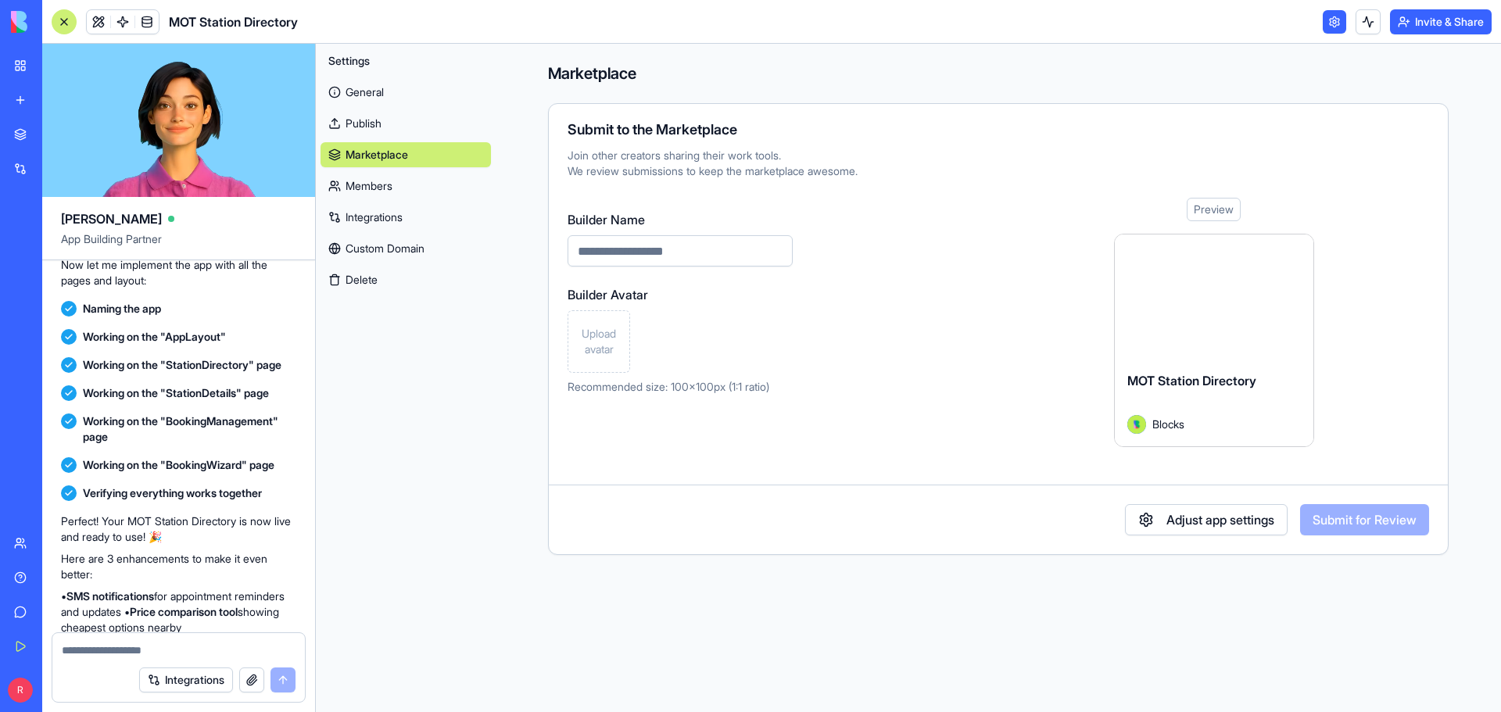
click at [1197, 213] on div "Preview" at bounding box center [1214, 209] width 54 height 23
click at [1203, 205] on div "Preview" at bounding box center [1214, 209] width 54 height 23
click at [1239, 303] on div at bounding box center [1214, 297] width 199 height 124
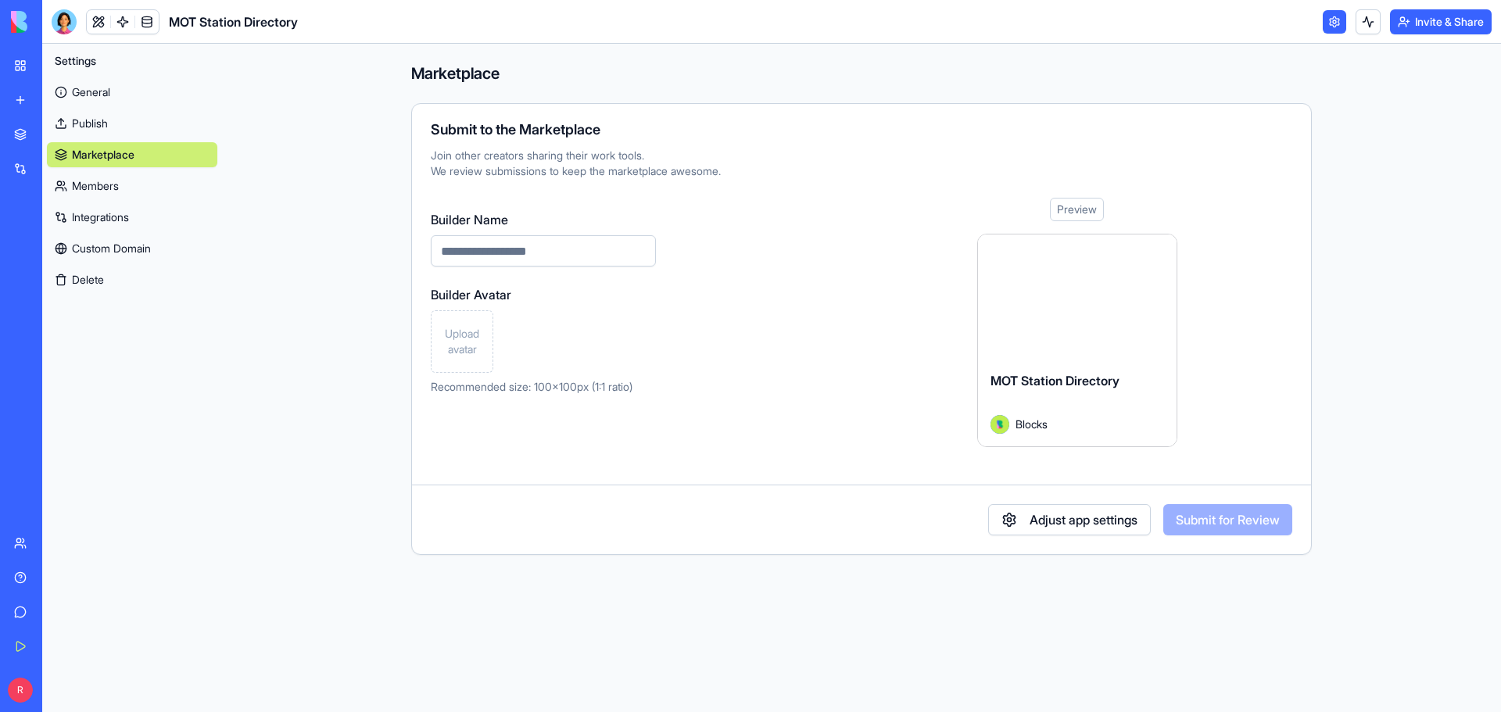
click at [90, 102] on link "General" at bounding box center [132, 92] width 170 height 25
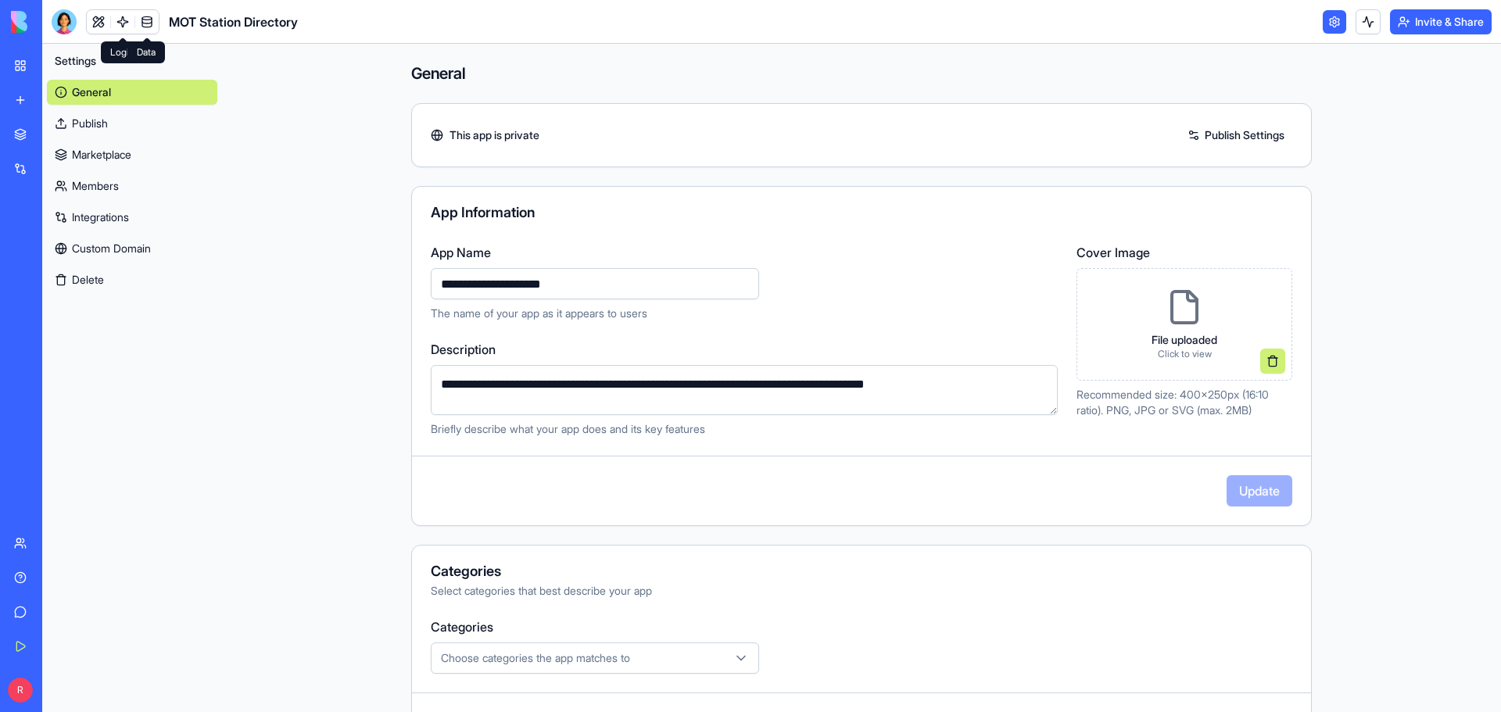
click at [143, 21] on link at bounding box center [146, 21] width 23 height 23
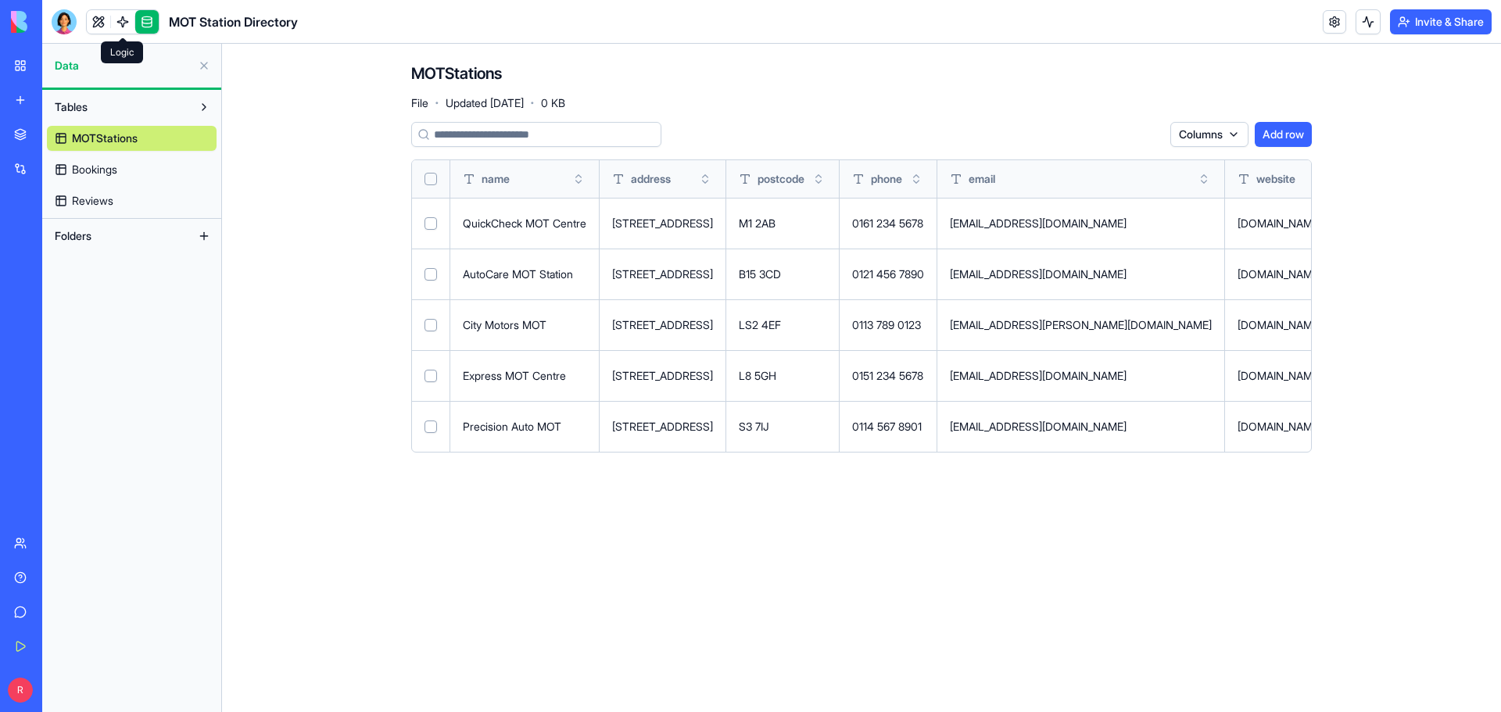
click at [123, 23] on link at bounding box center [122, 21] width 23 height 23
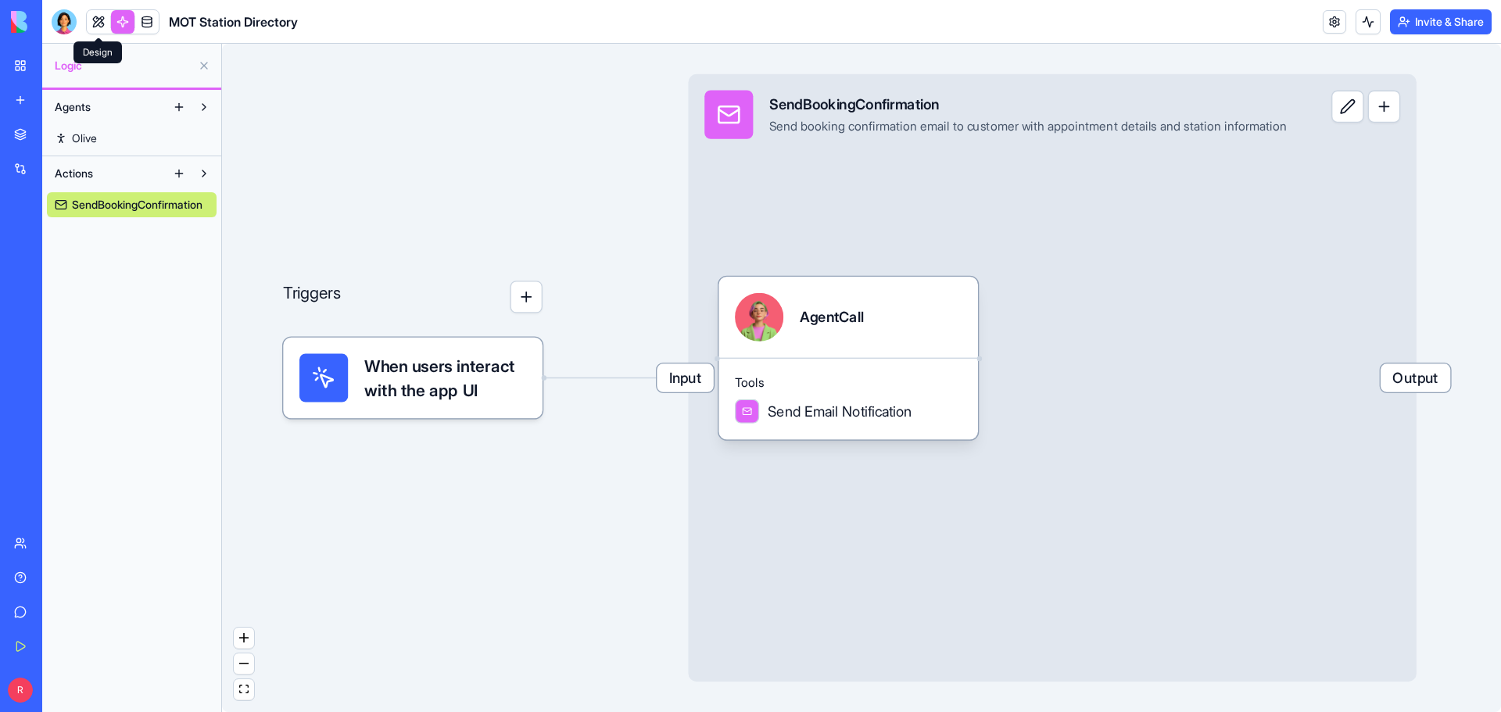
click at [95, 23] on link at bounding box center [98, 21] width 23 height 23
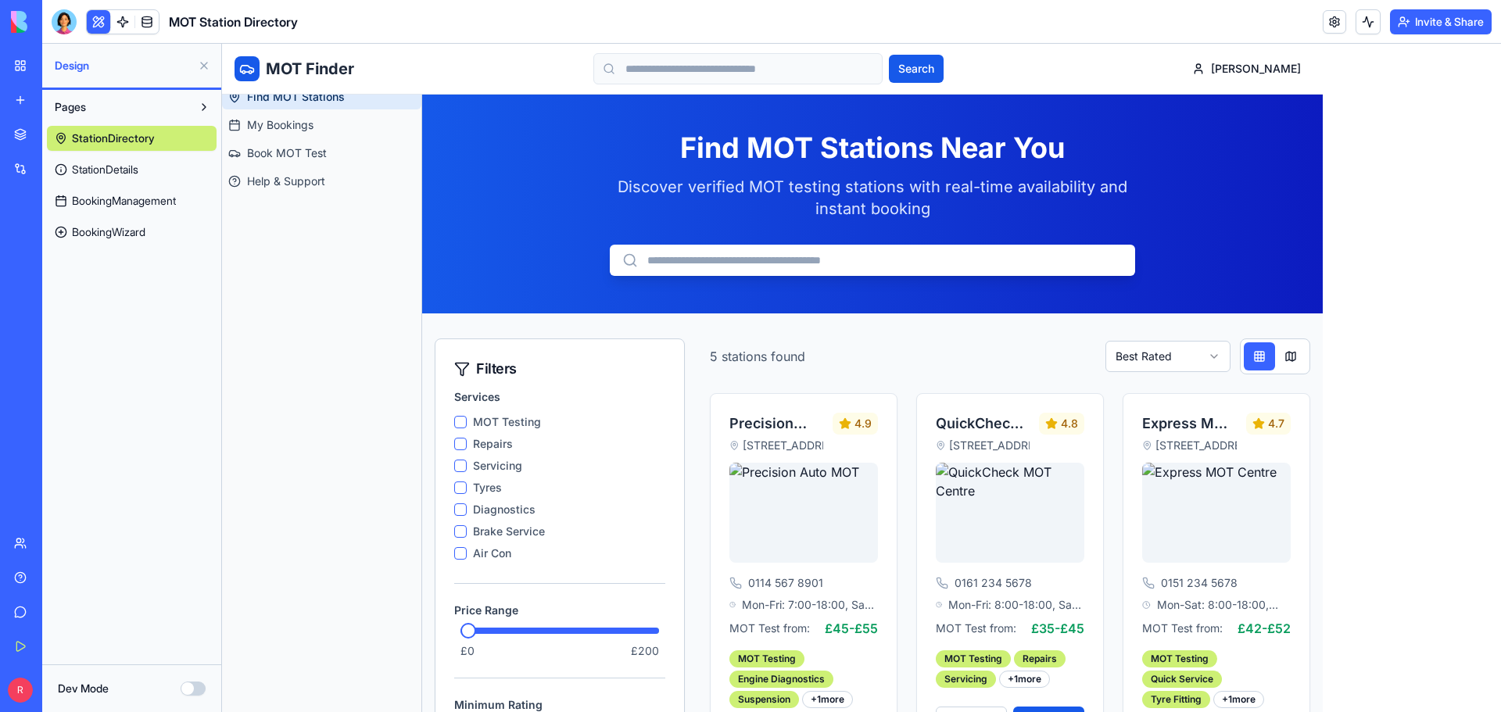
click at [46, 66] on div "My Workspace" at bounding box center [48, 66] width 20 height 16
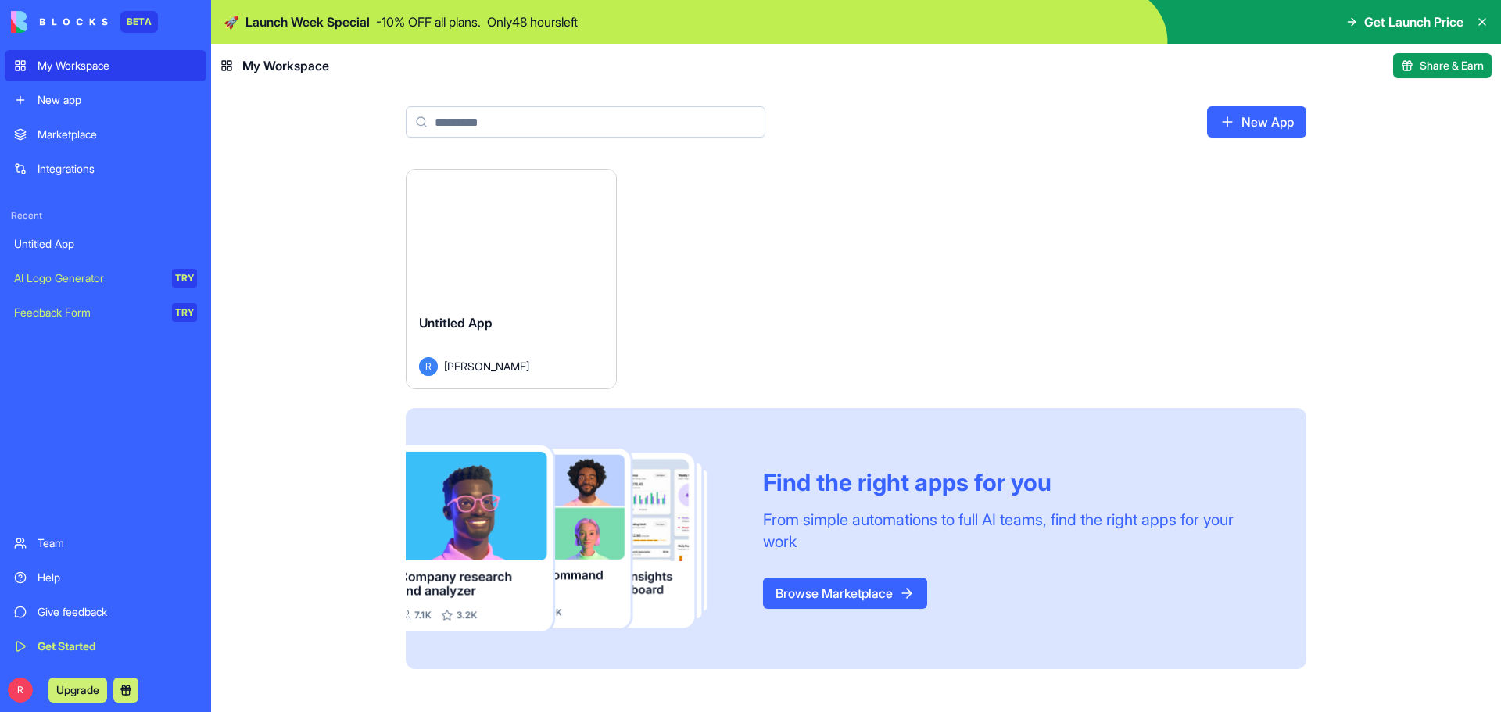
click at [44, 95] on div "New app" at bounding box center [118, 100] width 160 height 16
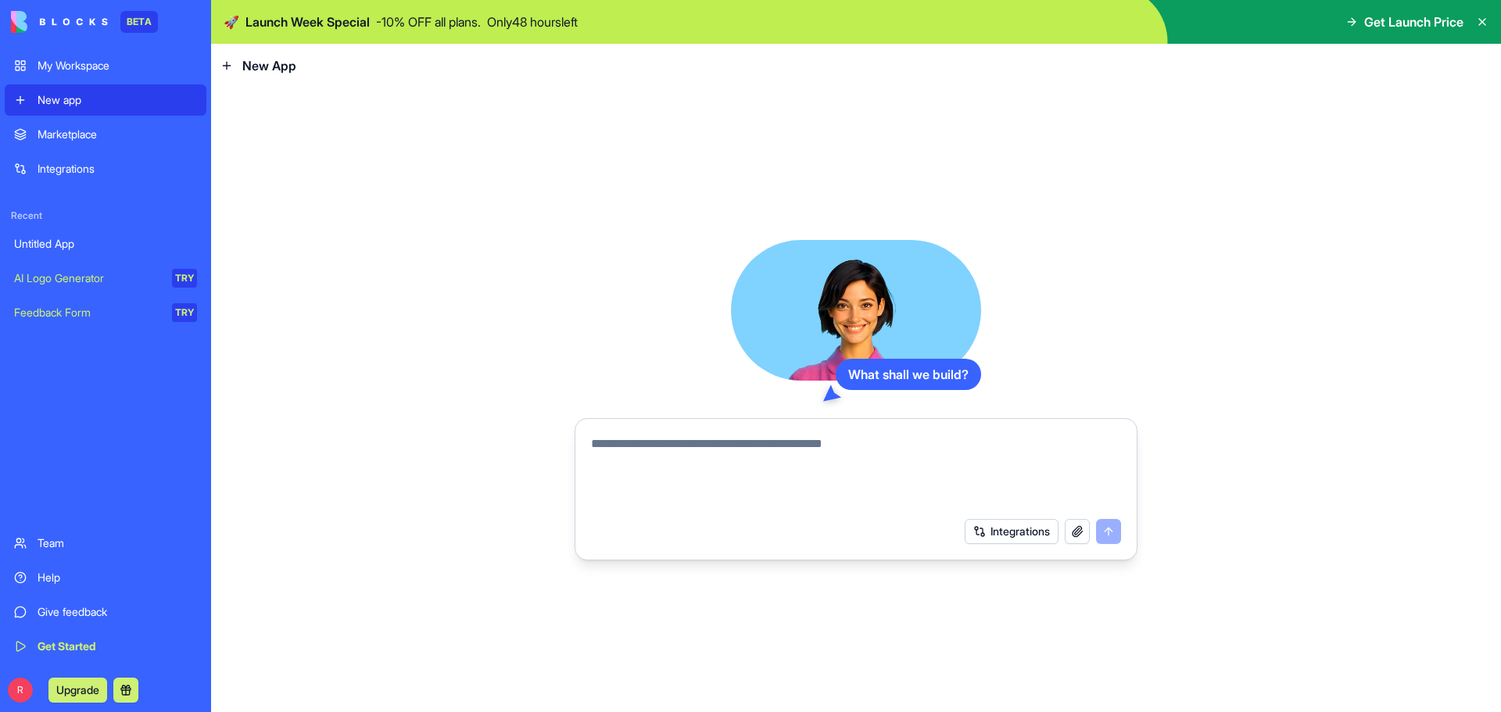
click at [77, 135] on div "Marketplace" at bounding box center [118, 135] width 160 height 16
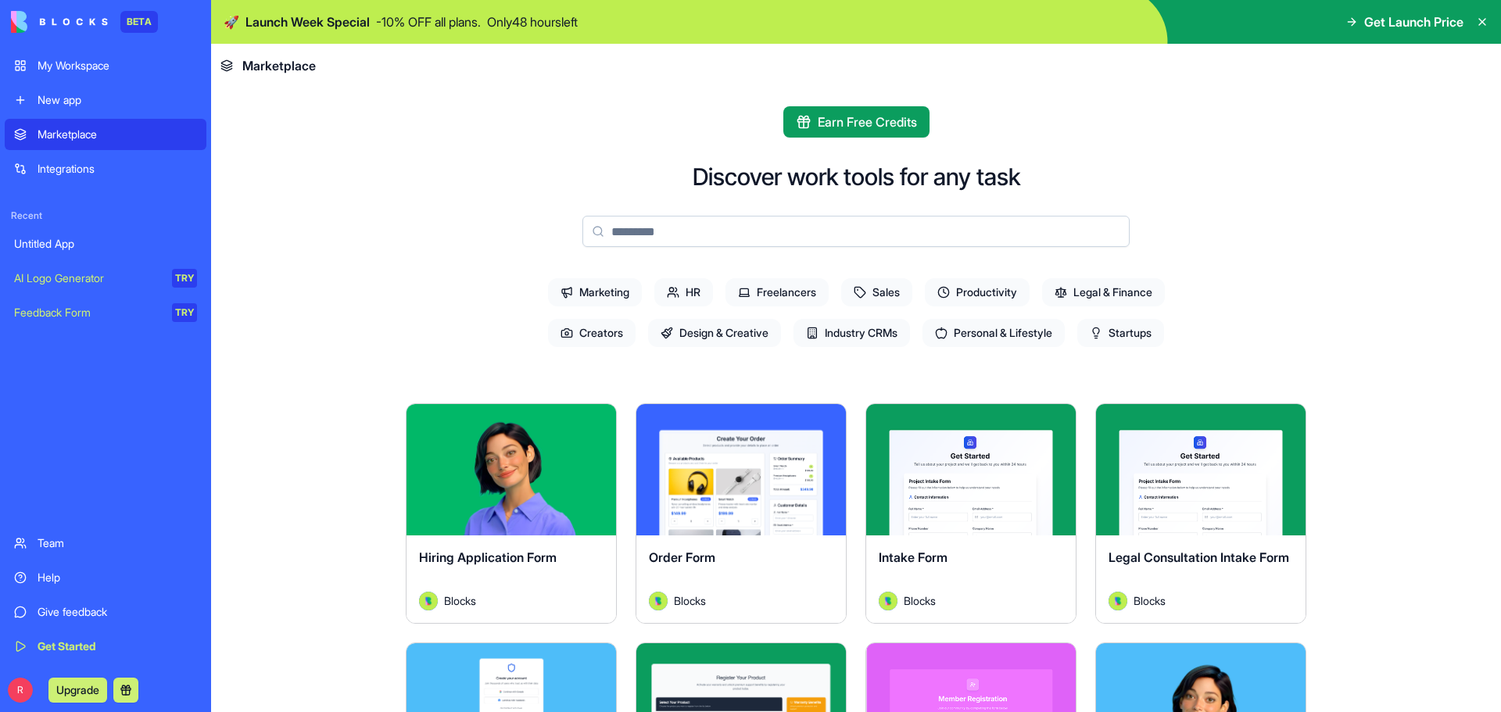
click at [81, 188] on div "Recent Untitled App AI Logo Generator TRY Feedback Form TRY" at bounding box center [106, 257] width 202 height 144
click at [414, 54] on header "Marketplace" at bounding box center [856, 66] width 1290 height 44
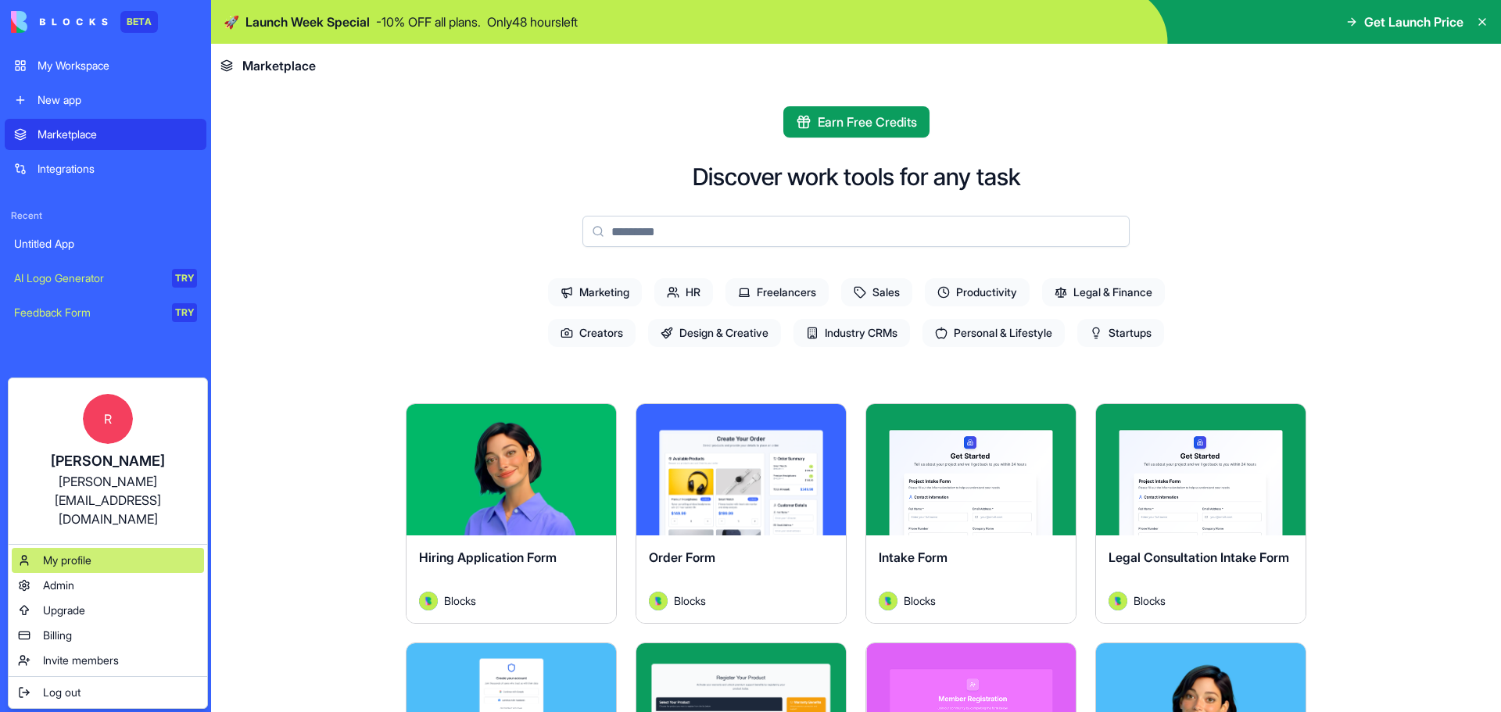
click at [60, 553] on span "My profile" at bounding box center [67, 561] width 48 height 16
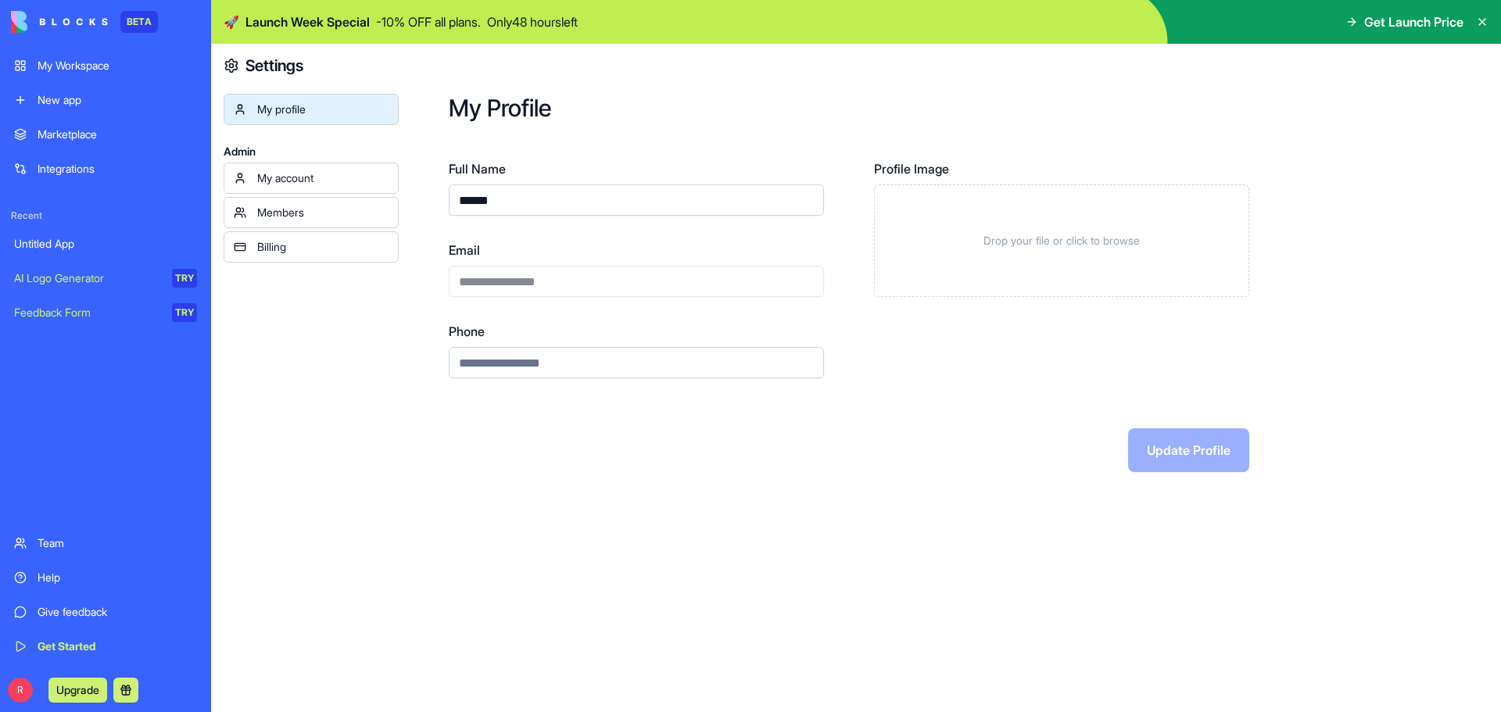
click at [321, 181] on div "My account" at bounding box center [322, 178] width 131 height 16
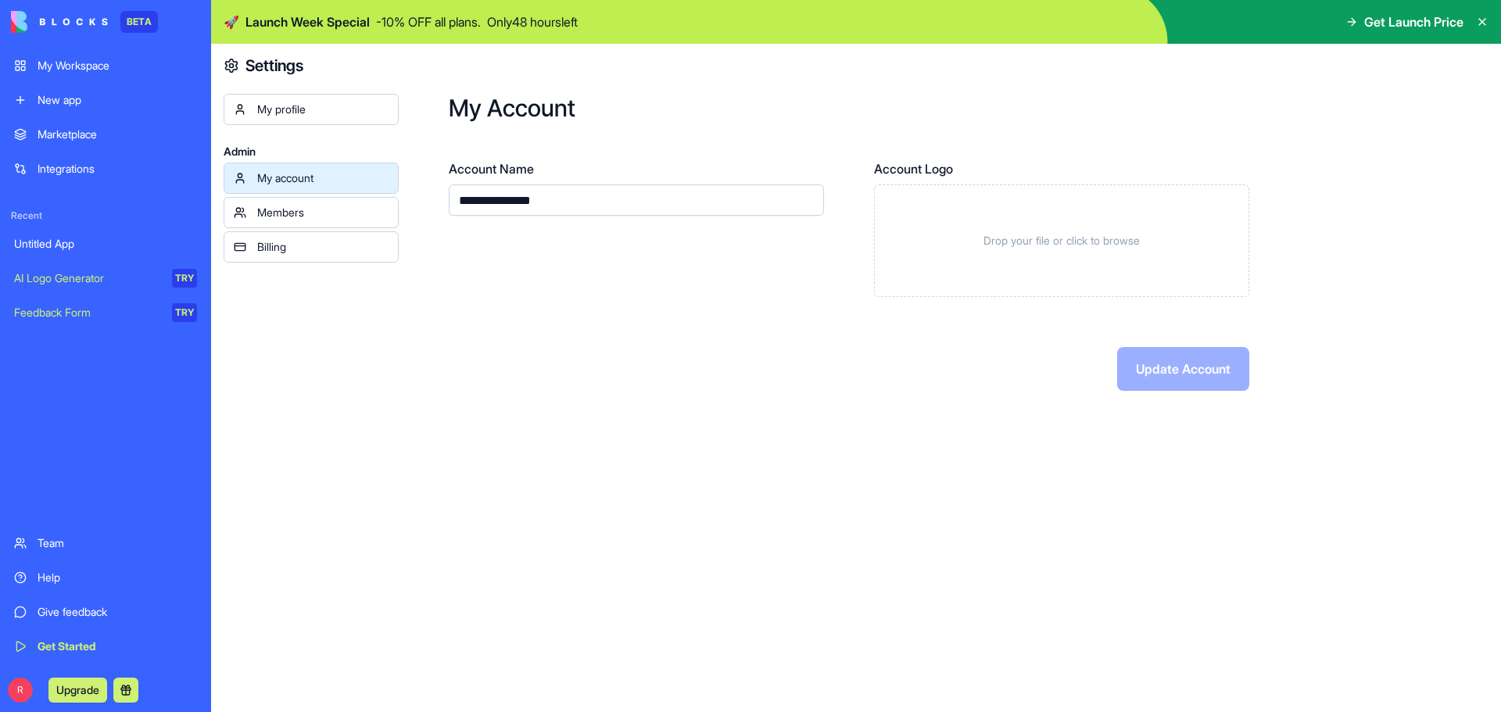
click at [315, 210] on div "Members" at bounding box center [322, 213] width 131 height 16
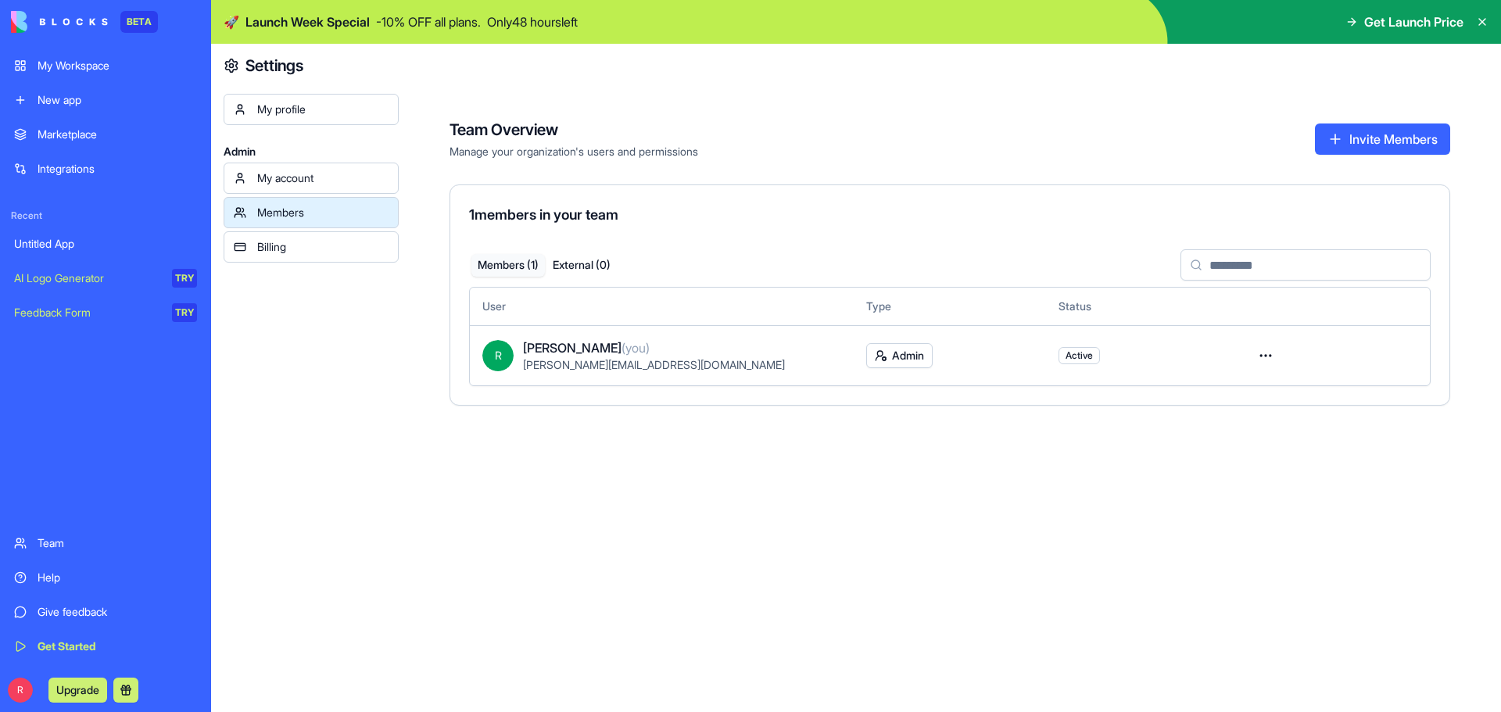
click at [314, 247] on div "Billing" at bounding box center [322, 247] width 131 height 16
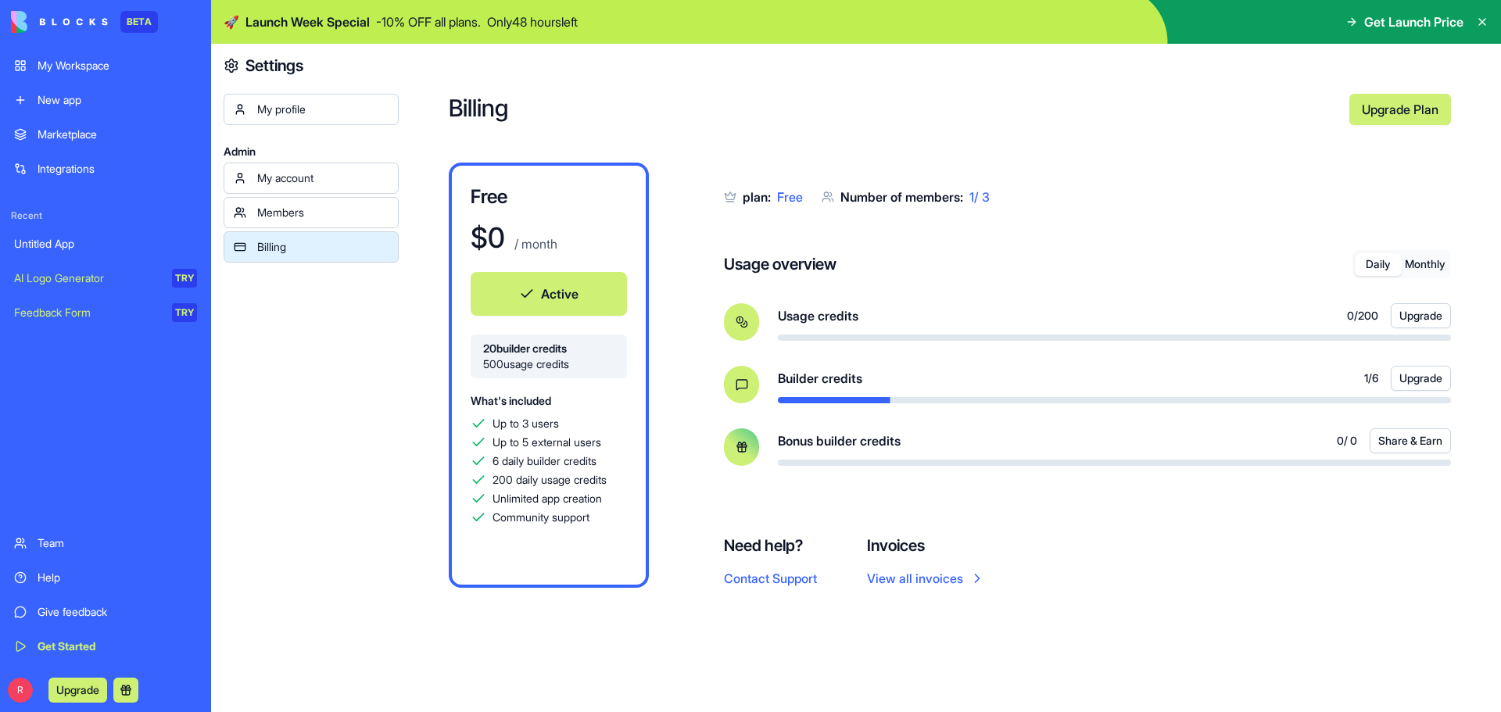
click at [1461, 17] on span "Get Launch Price" at bounding box center [1413, 22] width 99 height 19
click at [1483, 20] on icon at bounding box center [1482, 22] width 13 height 13
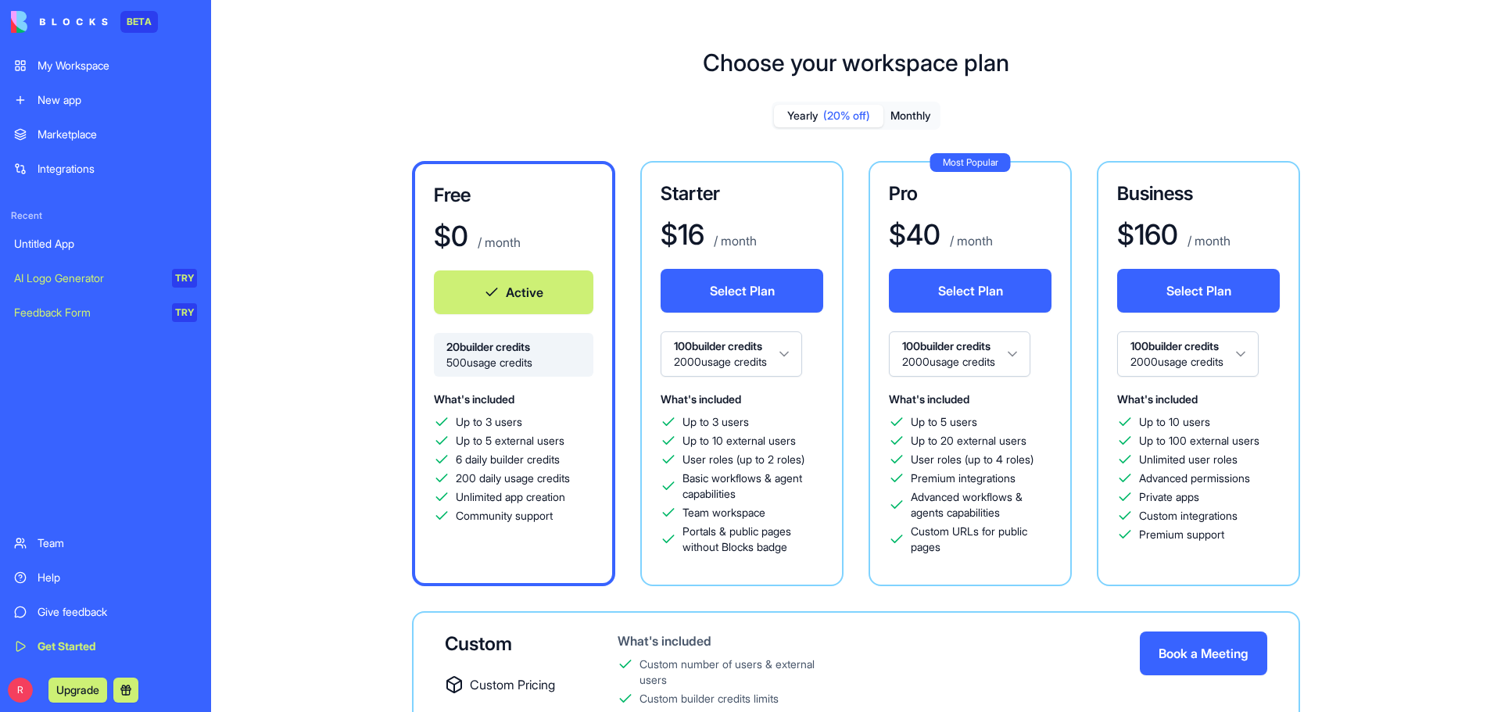
click at [110, 56] on link "My Workspace" at bounding box center [106, 65] width 202 height 31
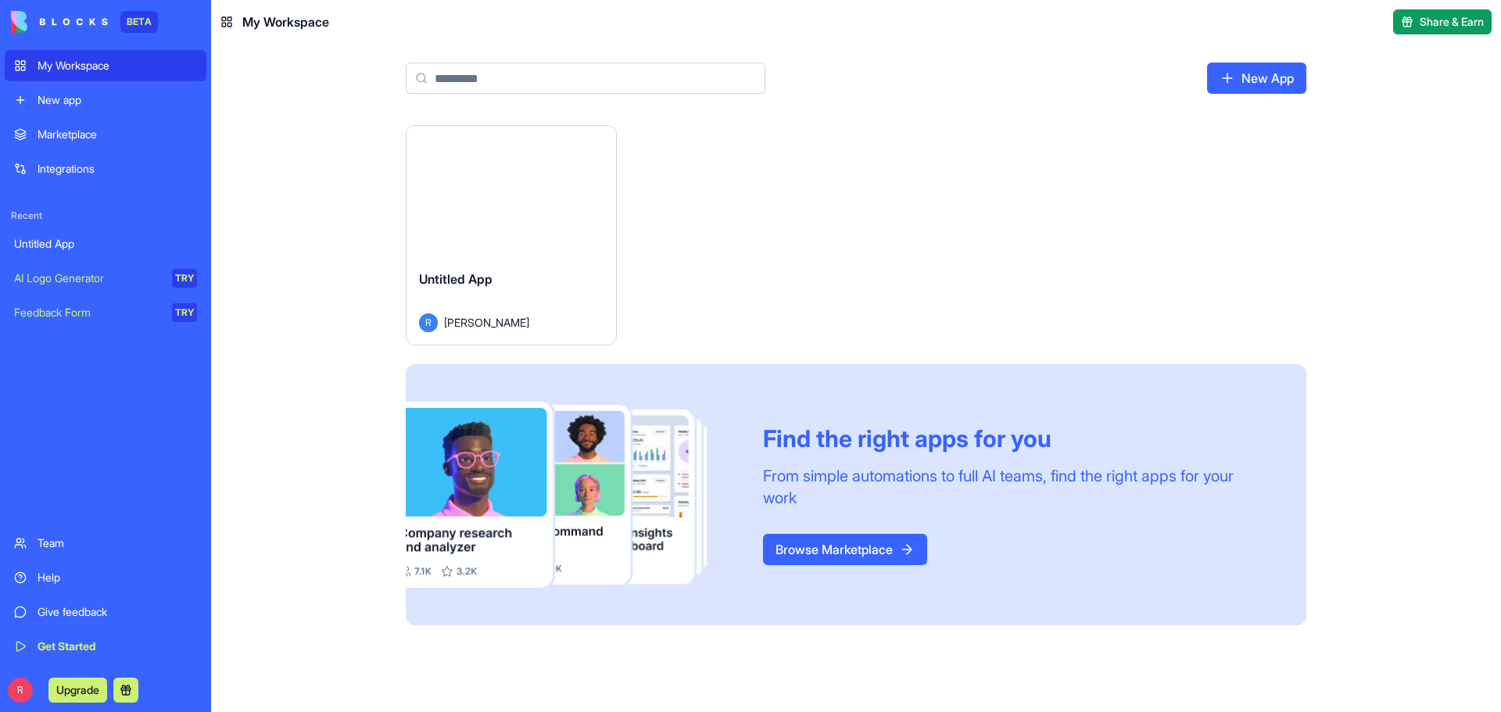
click at [522, 180] on button "Launch" at bounding box center [511, 191] width 117 height 31
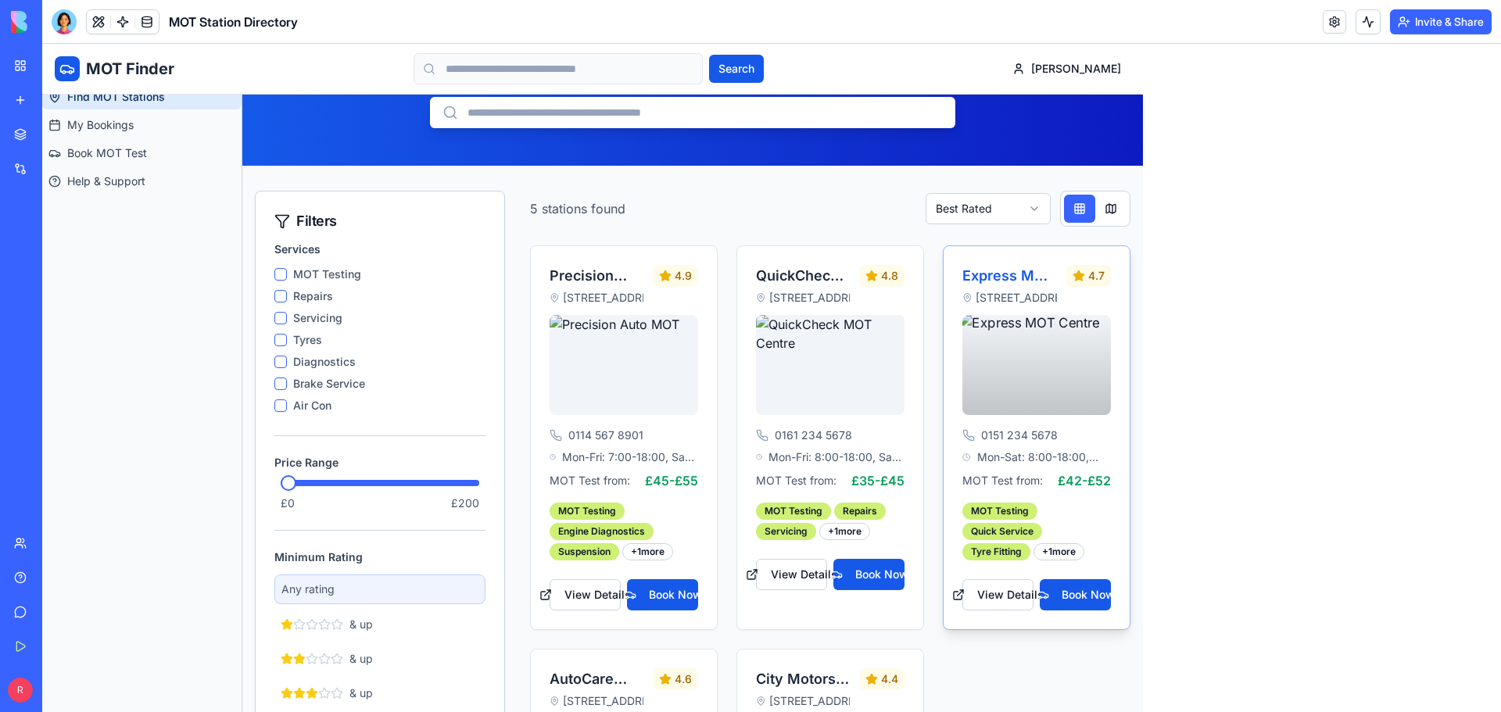
scroll to position [156, 0]
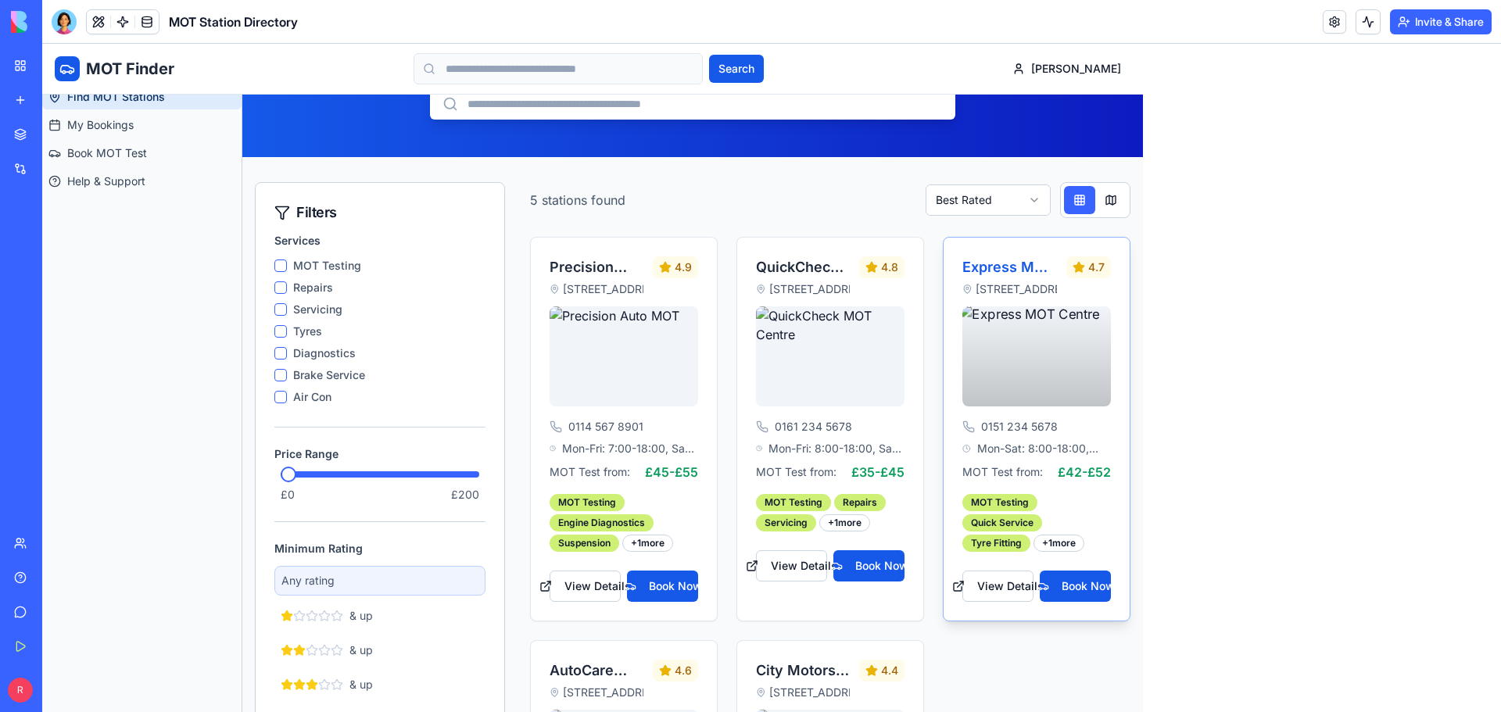
click at [1056, 545] on div "+ 1 more" at bounding box center [1059, 543] width 51 height 17
click at [1013, 583] on button "View Details" at bounding box center [997, 586] width 71 height 31
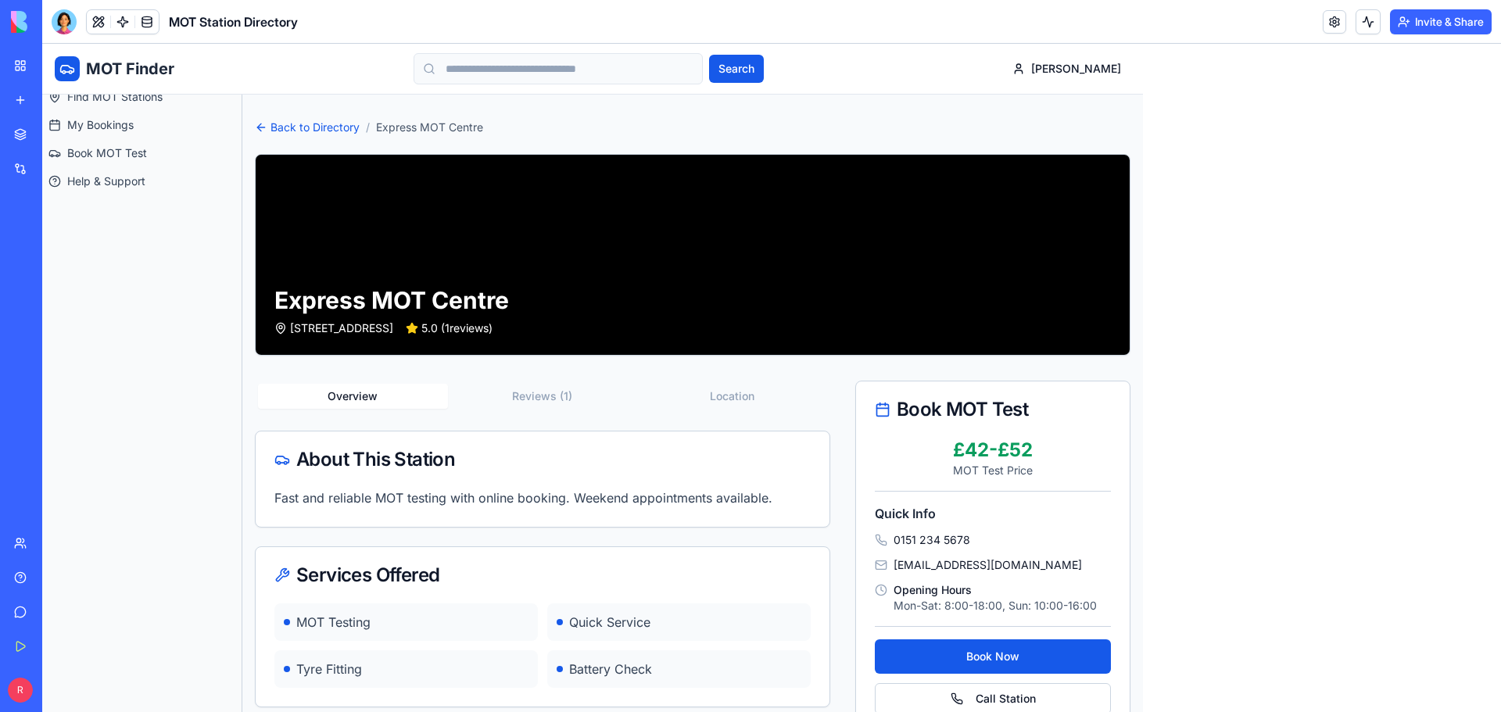
scroll to position [391, 0]
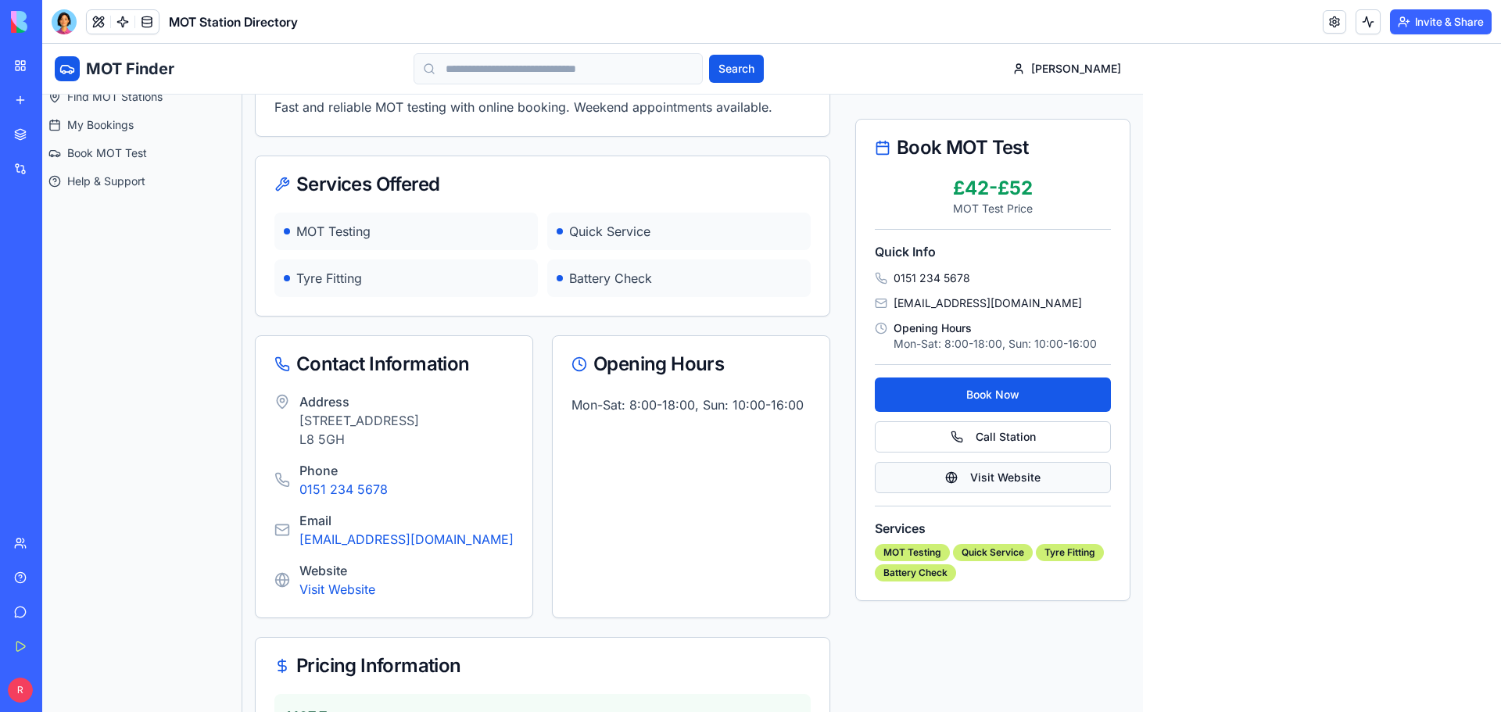
click at [994, 475] on link "Visit Website" at bounding box center [993, 477] width 236 height 31
click at [998, 396] on button "Book Now" at bounding box center [993, 395] width 236 height 34
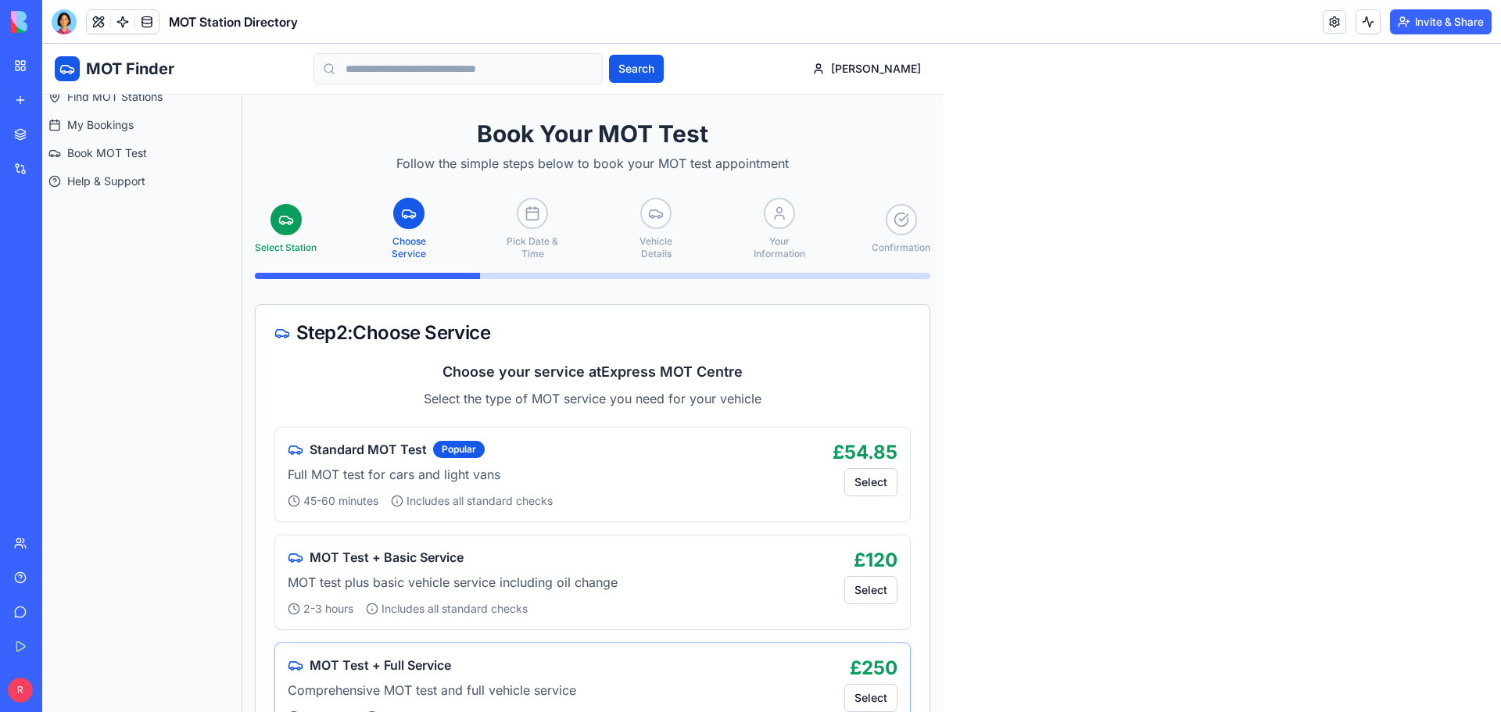
scroll to position [156, 0]
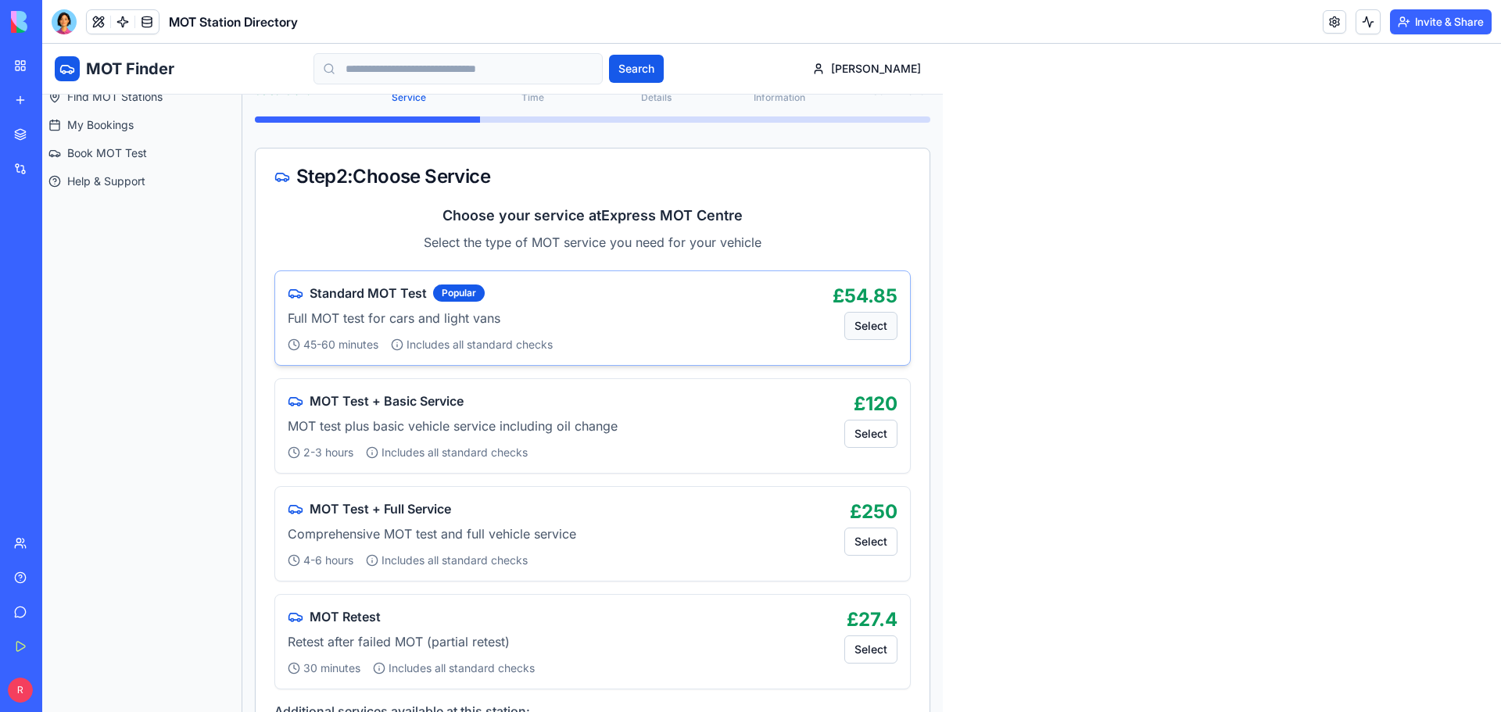
click at [879, 321] on button "Select" at bounding box center [870, 326] width 53 height 28
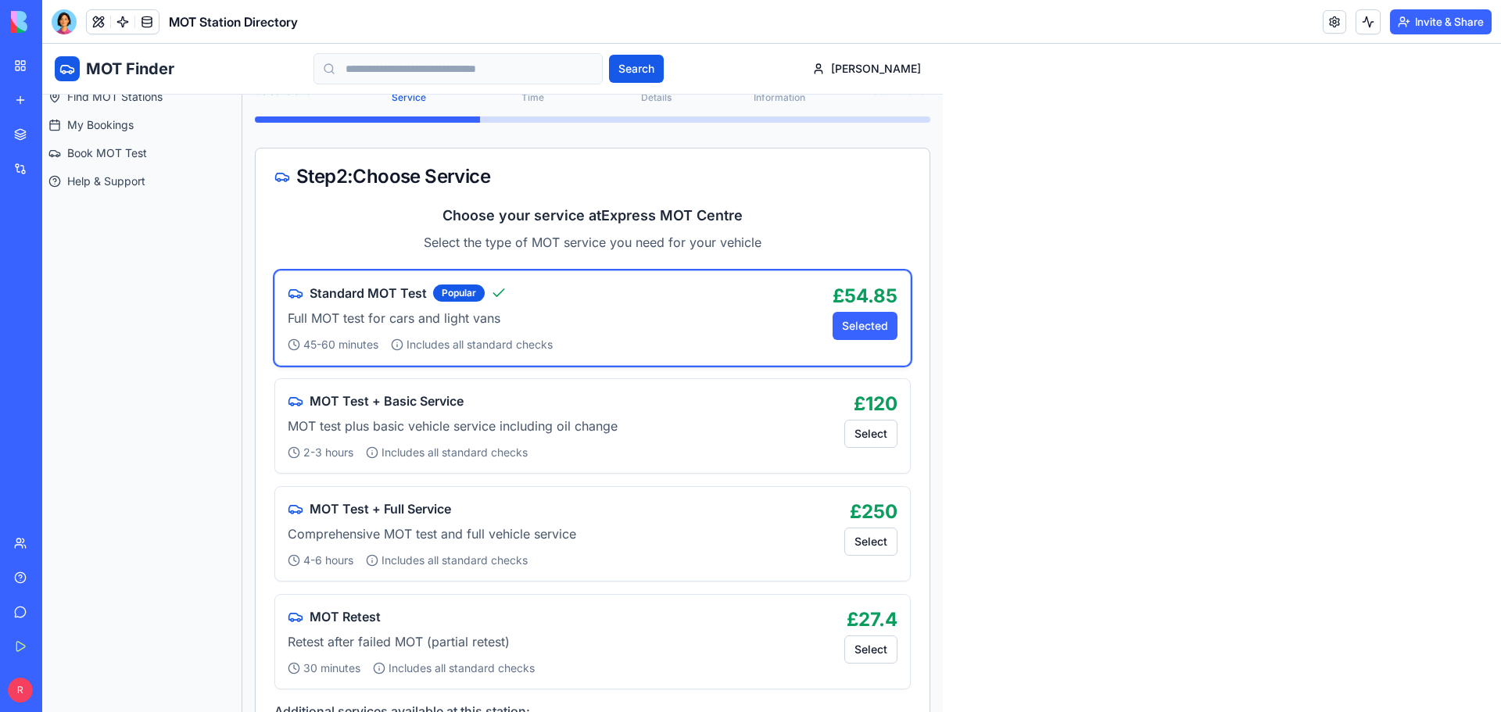
click at [655, 324] on p "Full MOT test for cars and light vans" at bounding box center [554, 318] width 532 height 19
click at [875, 328] on button "Selected" at bounding box center [865, 326] width 65 height 28
click at [849, 326] on button "Selected" at bounding box center [865, 326] width 65 height 28
click at [514, 317] on p "Full MOT test for cars and light vans" at bounding box center [554, 318] width 532 height 19
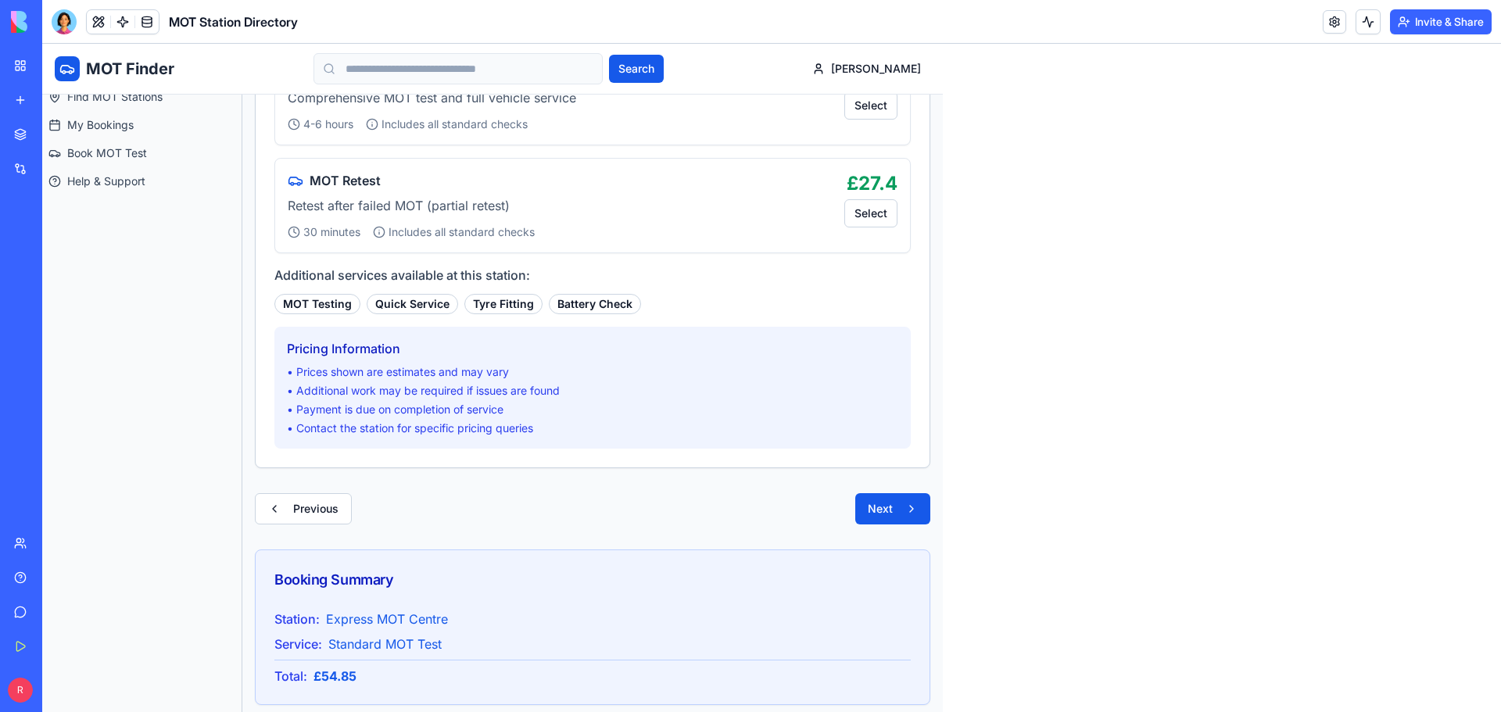
scroll to position [846, 0]
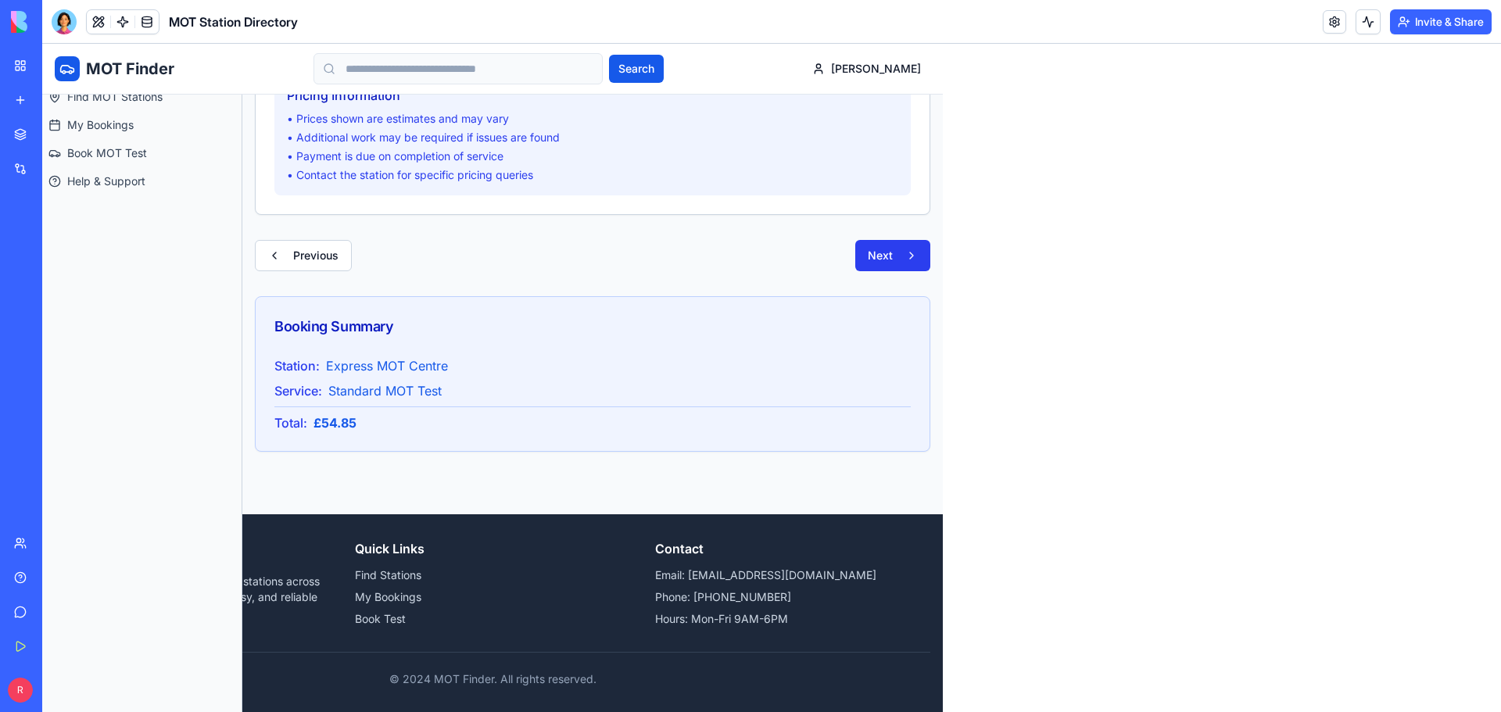
click at [887, 256] on button "Next" at bounding box center [892, 255] width 75 height 31
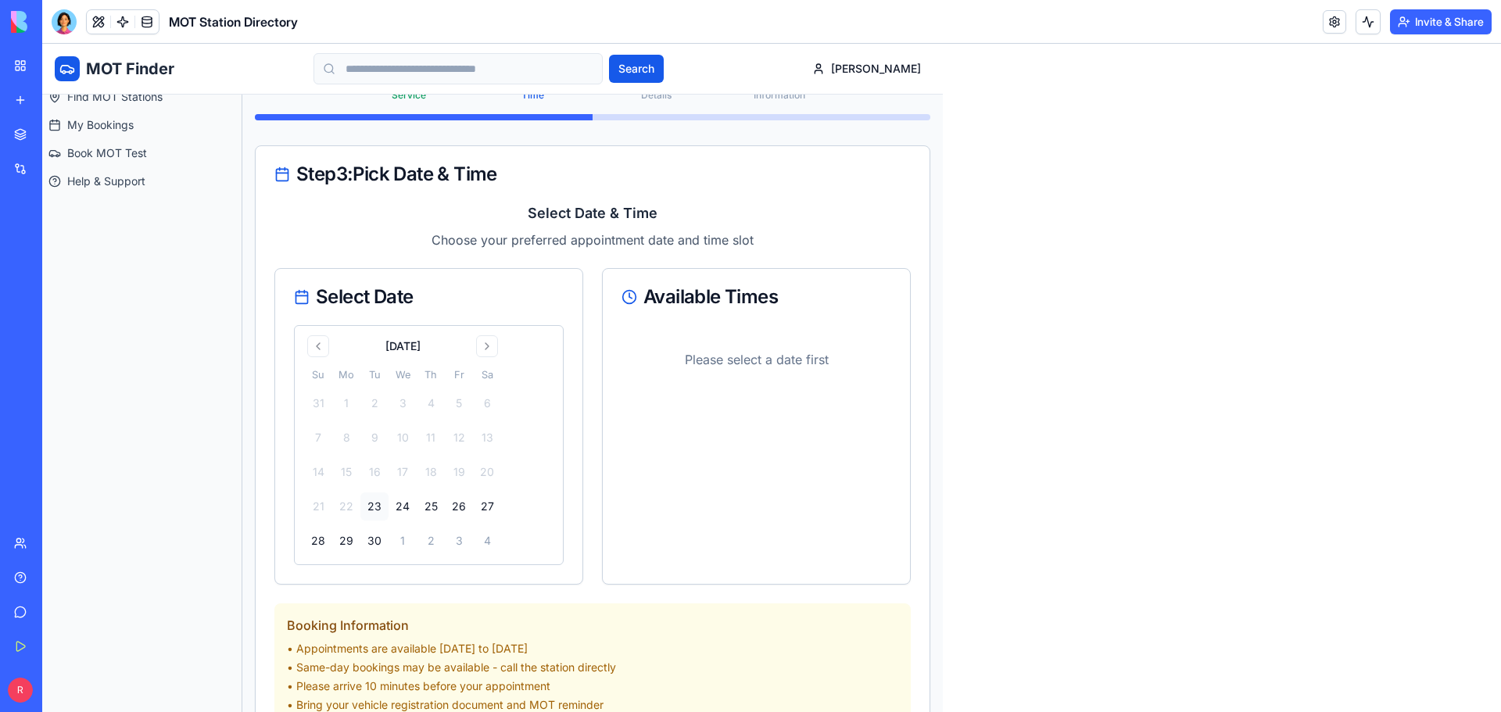
scroll to position [142, 0]
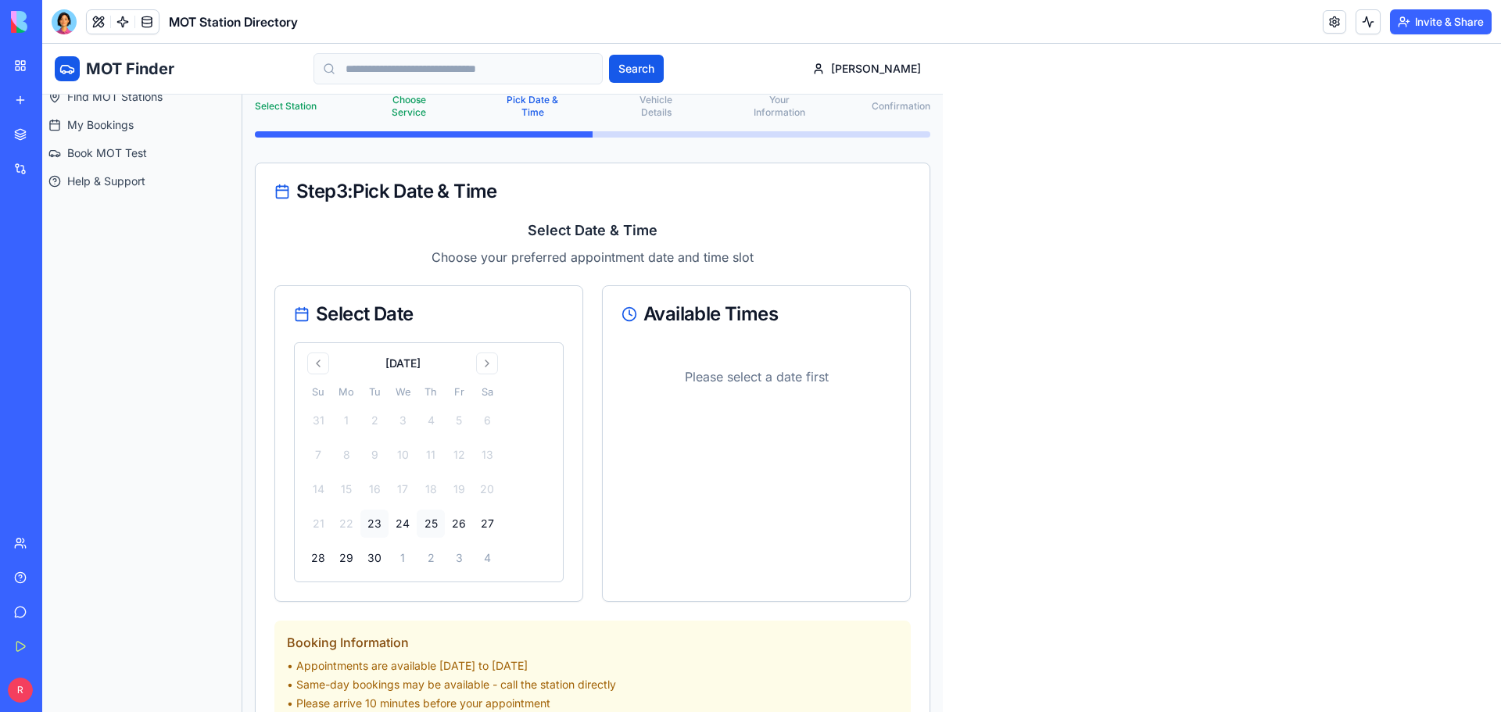
click at [432, 526] on button "25" at bounding box center [431, 524] width 28 height 28
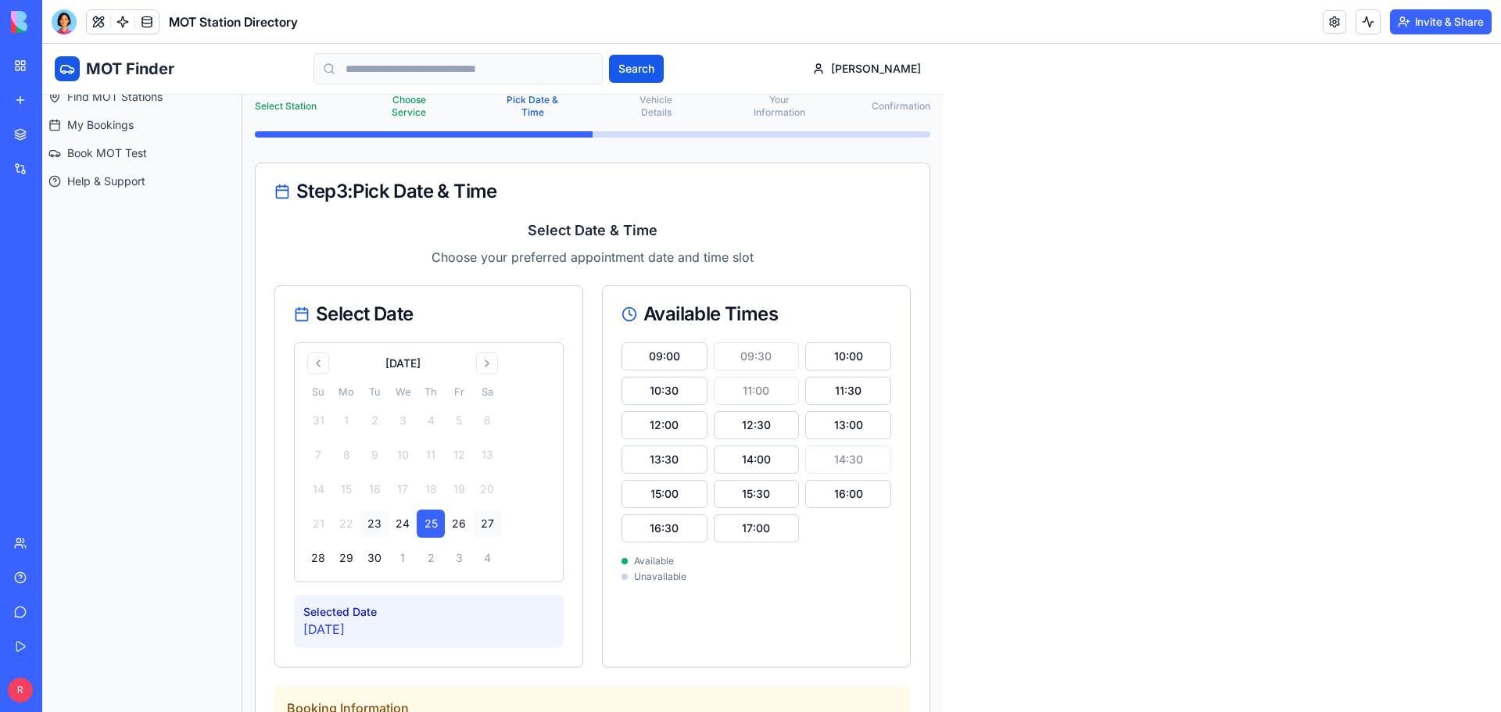
drag, startPoint x: 437, startPoint y: 523, endPoint x: 479, endPoint y: 519, distance: 42.4
click at [476, 522] on tr "21 22 23 24 25 26 27" at bounding box center [402, 524] width 197 height 28
click at [479, 519] on button "27" at bounding box center [487, 524] width 28 height 28
click at [400, 522] on button "24" at bounding box center [403, 524] width 28 height 28
click at [766, 455] on button "14:00" at bounding box center [757, 460] width 86 height 28
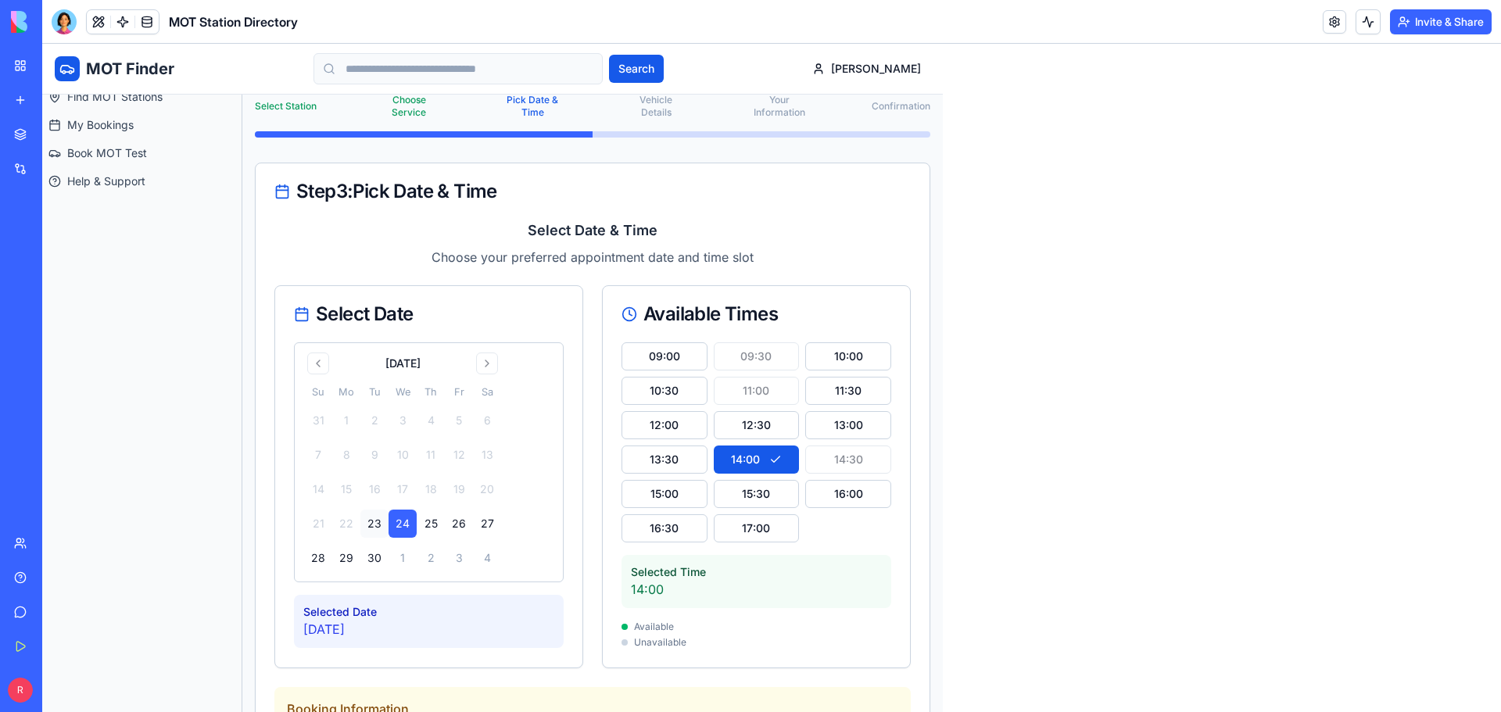
scroll to position [376, 0]
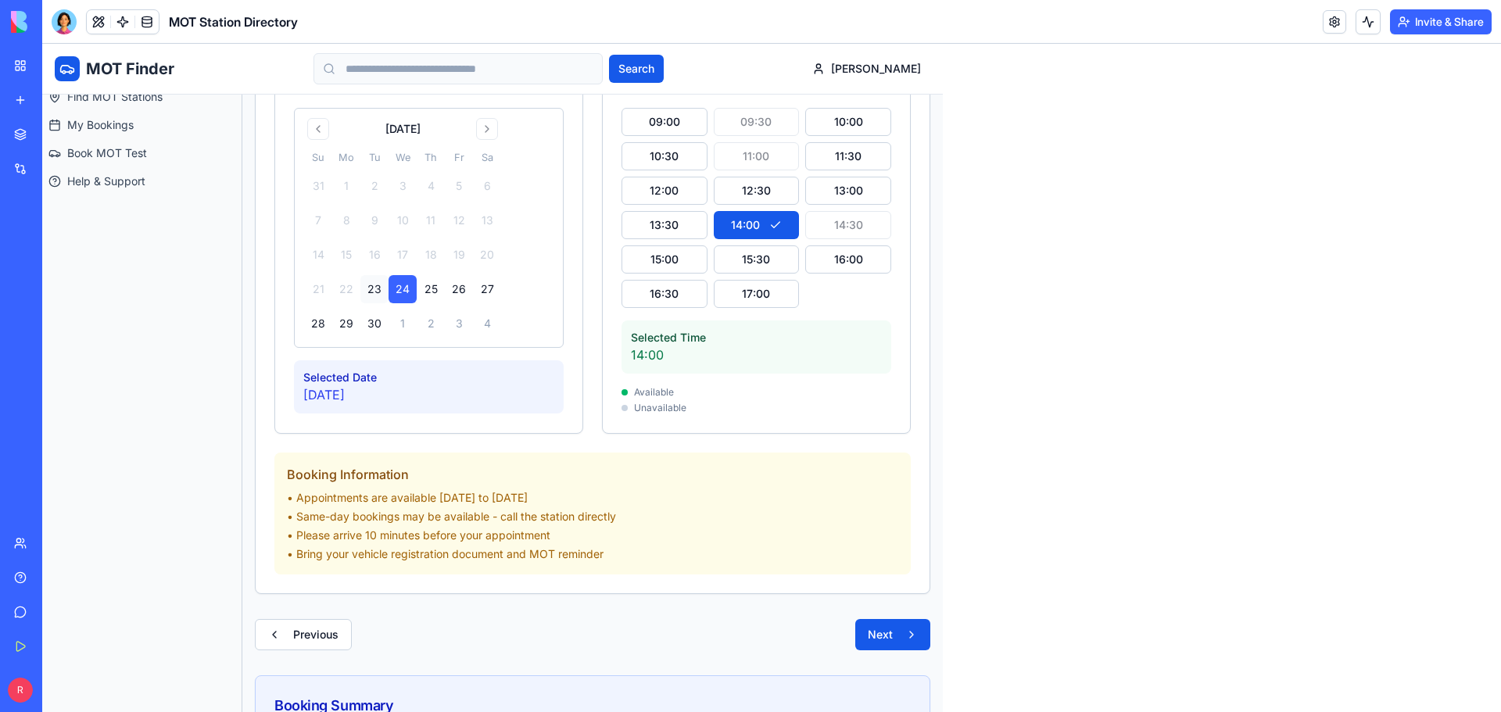
click at [775, 151] on div "09:00 09:30 10:00 10:30 11:00 11:30 12:00 12:30 13:00 13:30 14:00 14:30 15:00 1…" at bounding box center [757, 208] width 270 height 200
click at [763, 110] on div "09:00 09:30 10:00 10:30 11:00 11:30 12:00 12:30 13:00 13:30 14:00 14:30 15:00 1…" at bounding box center [757, 208] width 270 height 200
click at [747, 342] on div "Selected Time" at bounding box center [756, 338] width 251 height 16
click at [737, 264] on button "15:30" at bounding box center [757, 260] width 86 height 28
click at [635, 266] on button "15:00" at bounding box center [665, 260] width 86 height 28
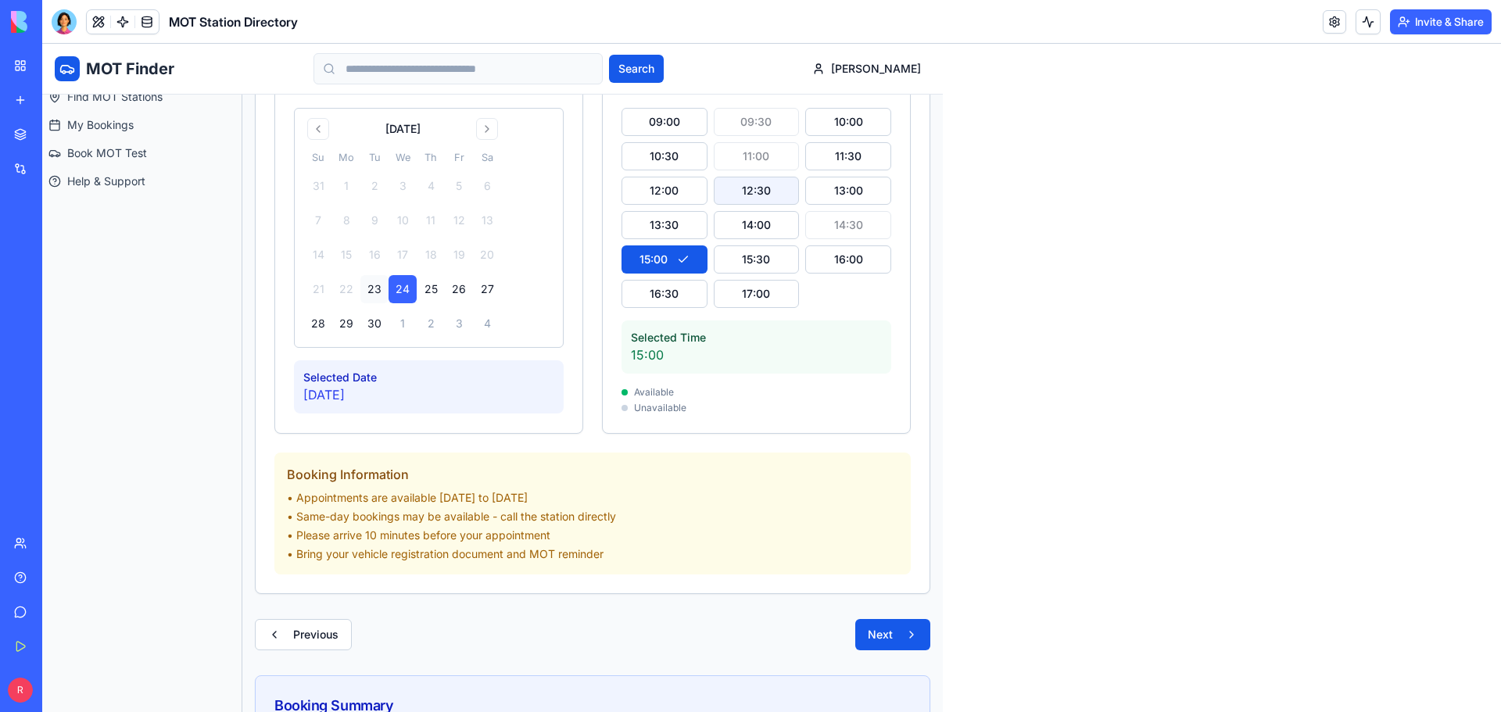
click at [740, 199] on button "12:30" at bounding box center [757, 191] width 86 height 28
click at [892, 635] on button "Next" at bounding box center [892, 634] width 75 height 31
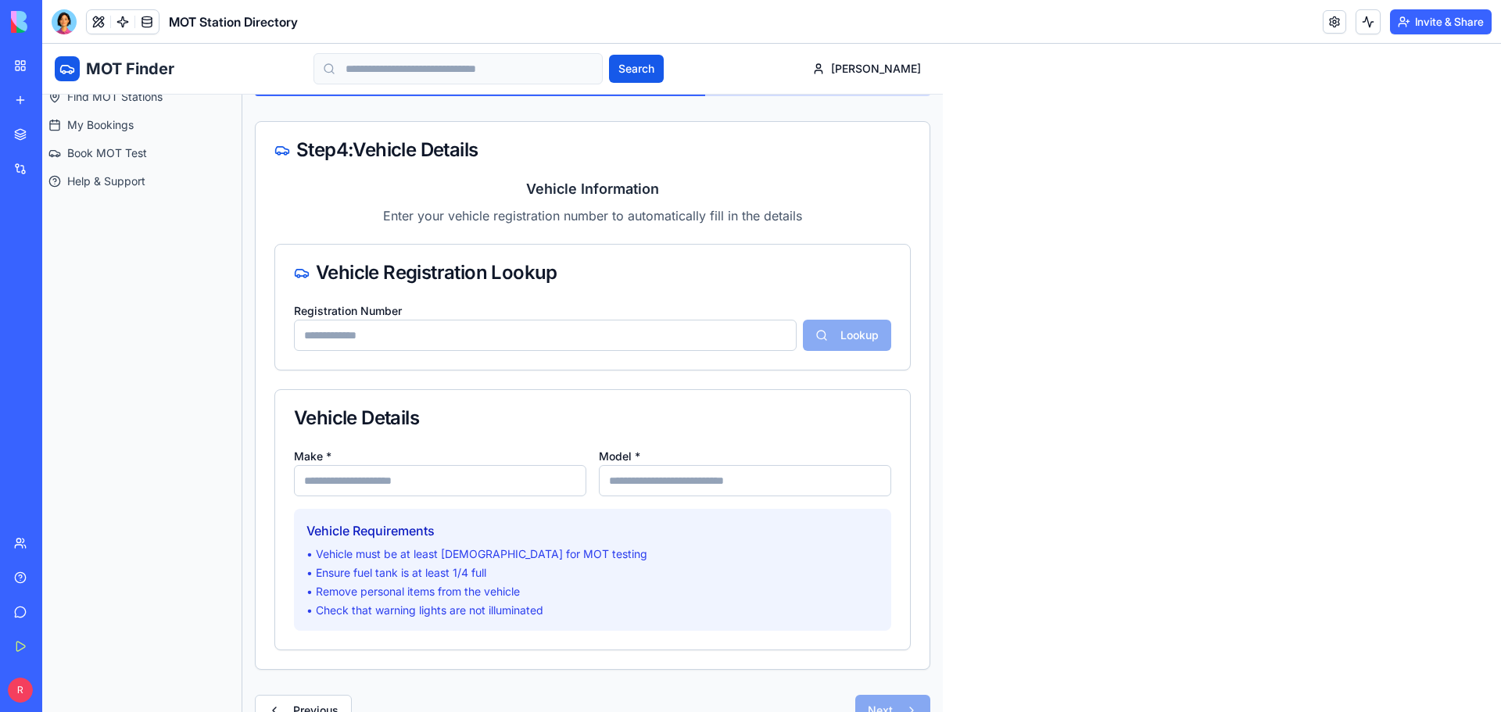
scroll to position [142, 0]
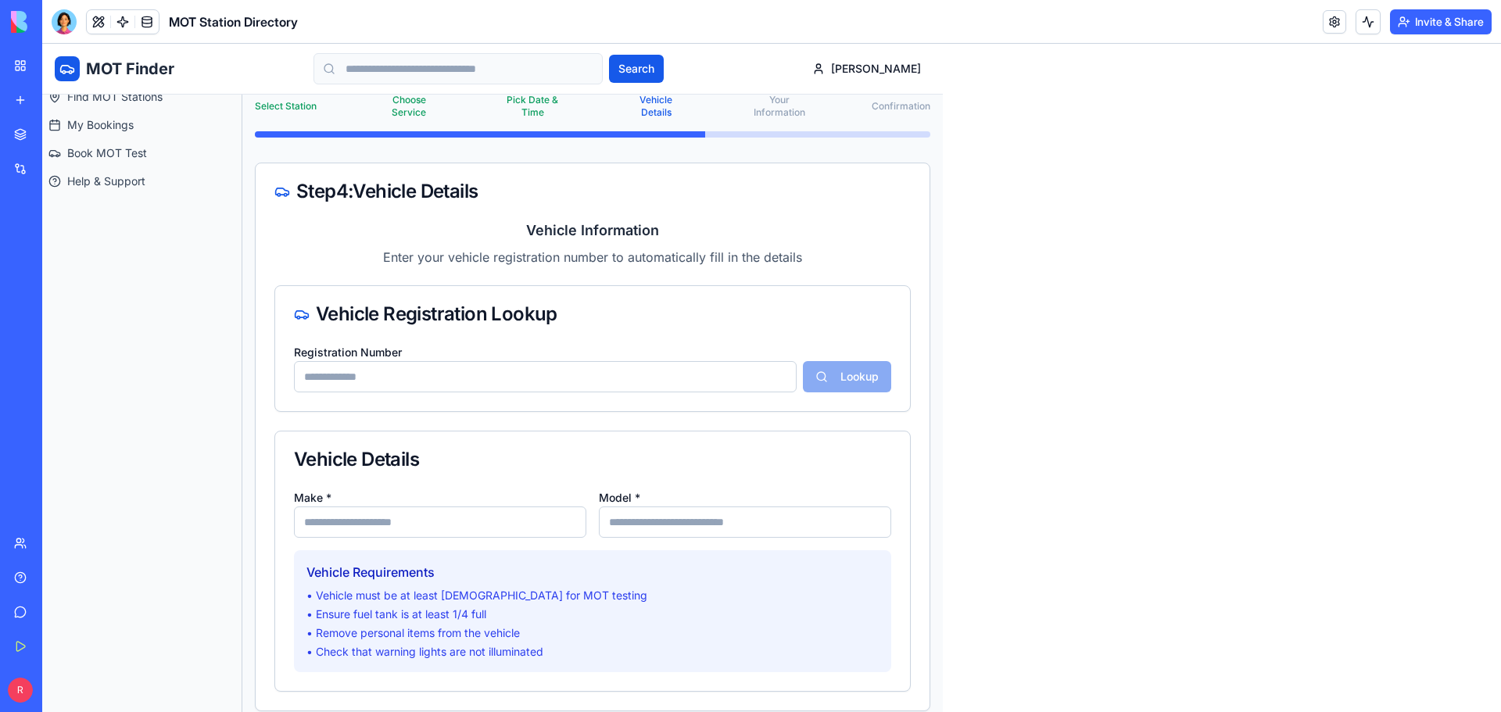
click at [446, 376] on input "Registration Number" at bounding box center [545, 376] width 503 height 31
type input "*******"
click at [819, 372] on button "Lookup" at bounding box center [847, 376] width 88 height 31
type input "****"
type input "*****"
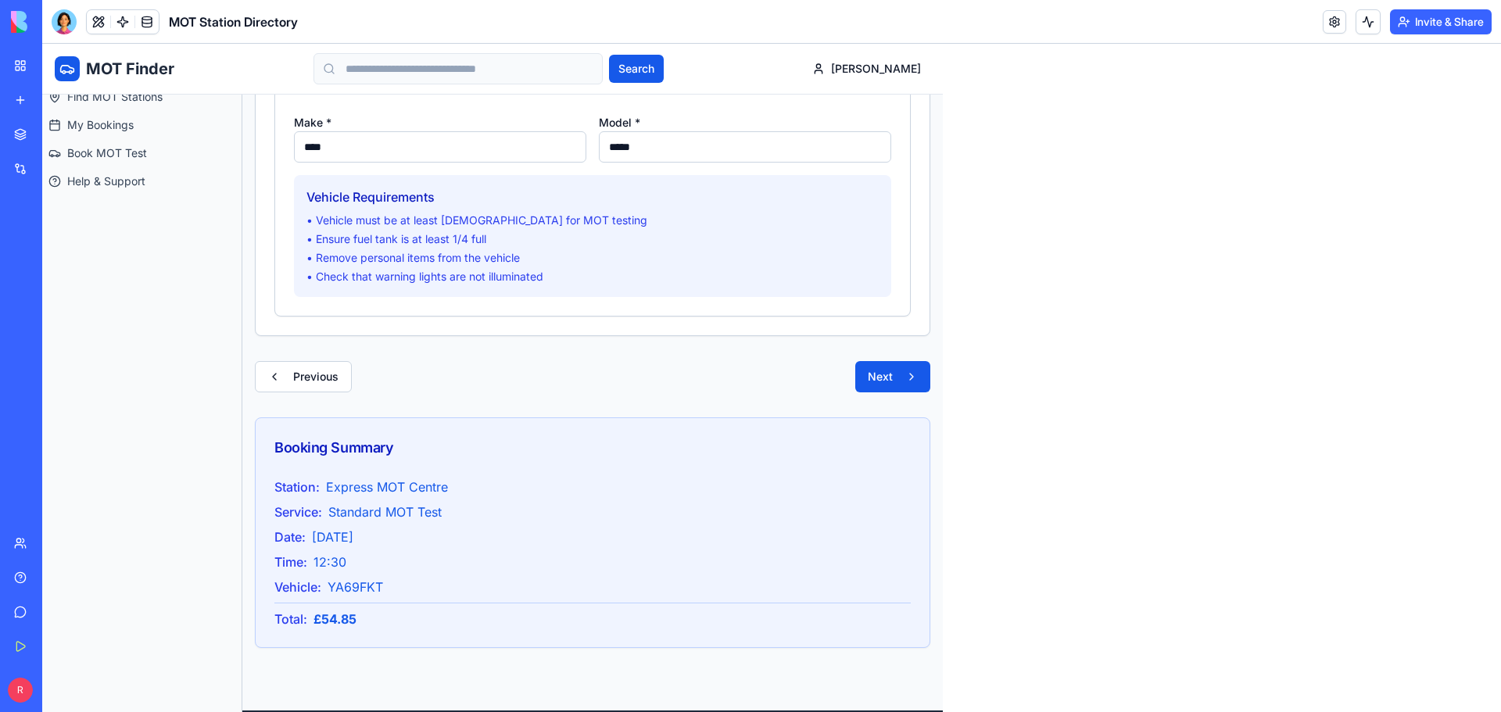
scroll to position [689, 0]
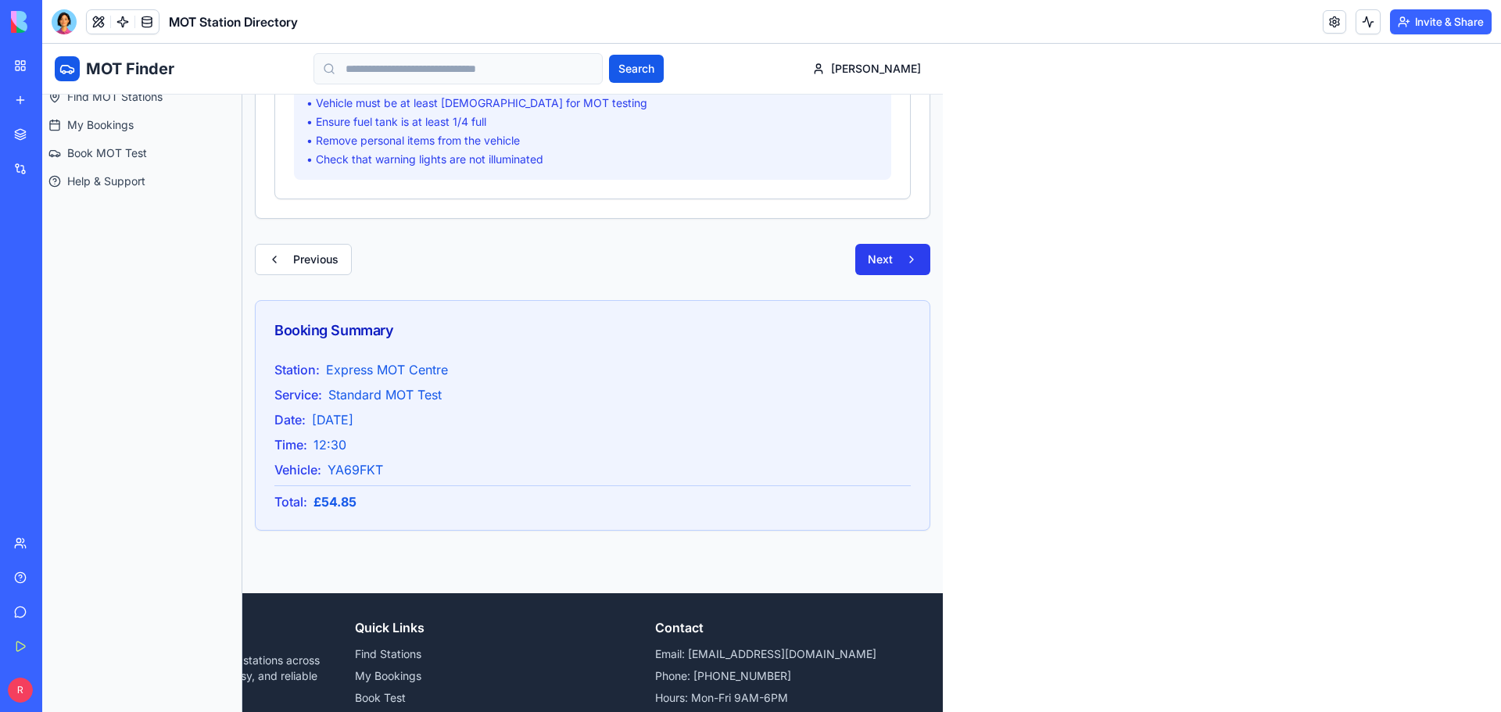
click at [891, 266] on button "Next" at bounding box center [892, 259] width 75 height 31
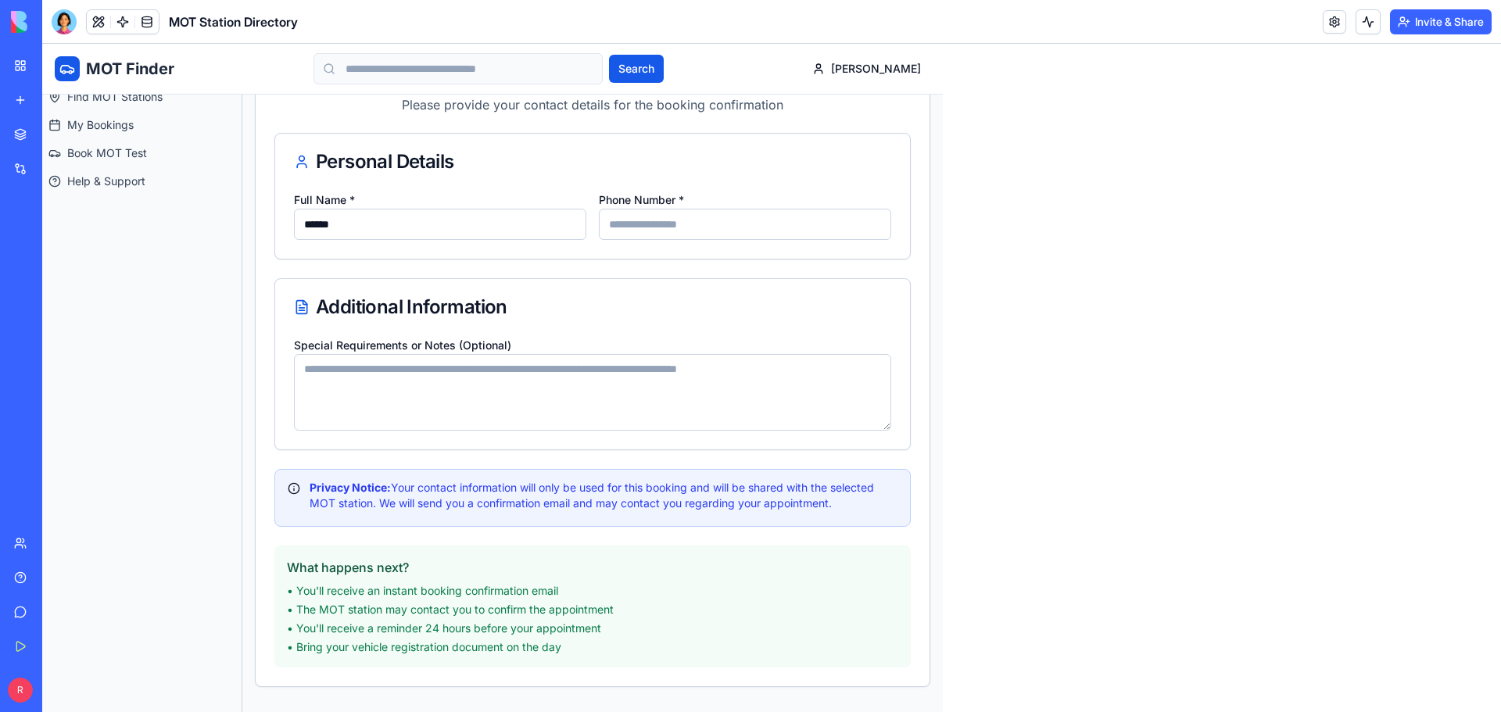
scroll to position [0, 0]
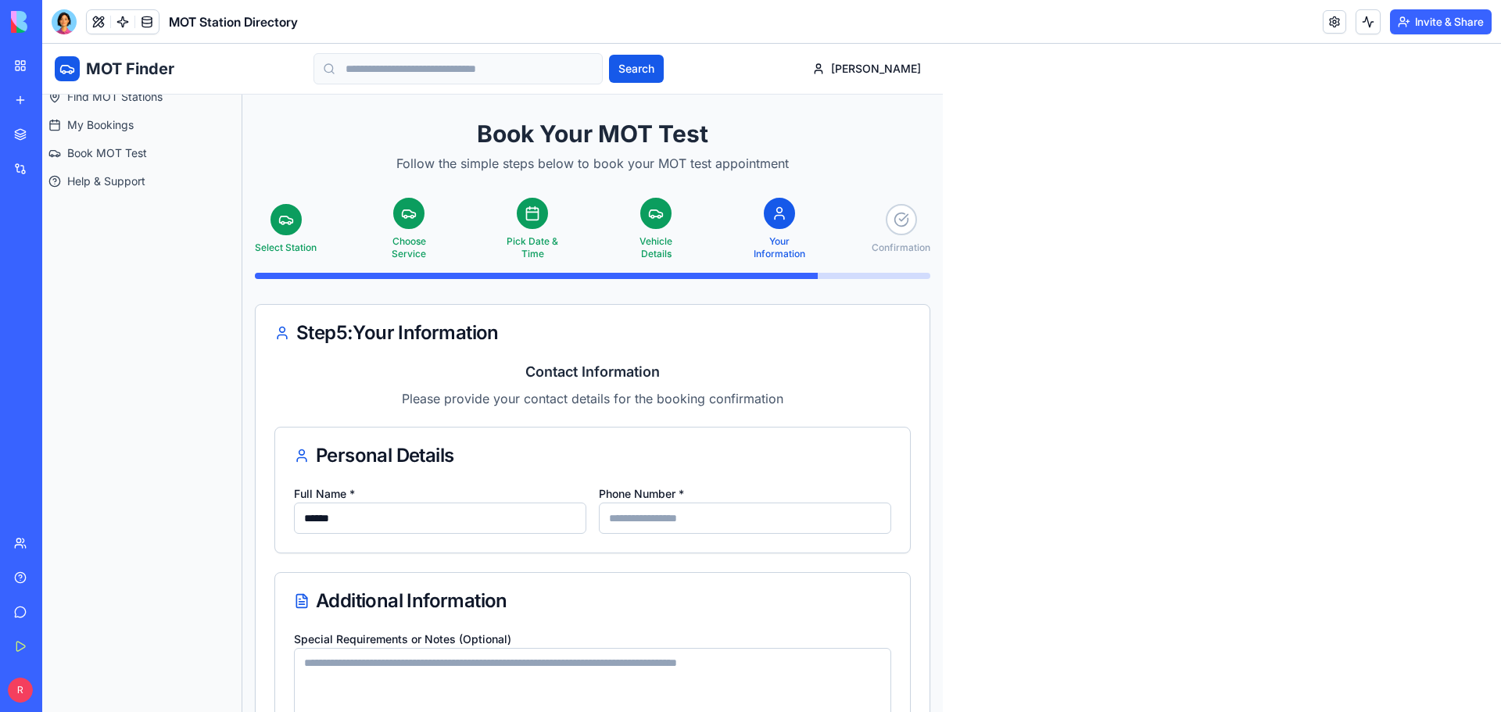
click at [910, 227] on div at bounding box center [901, 219] width 31 height 31
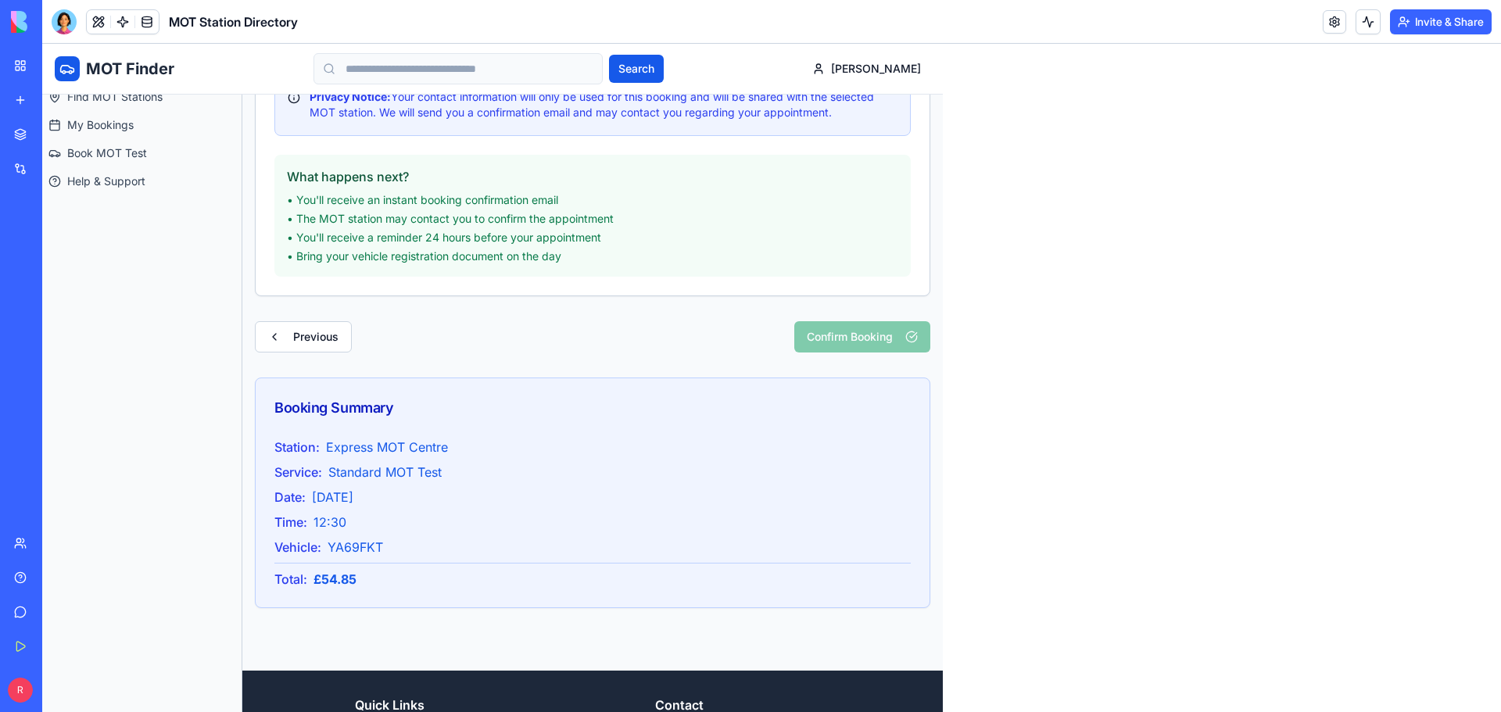
click at [900, 345] on div "Confirm Booking" at bounding box center [862, 336] width 136 height 31
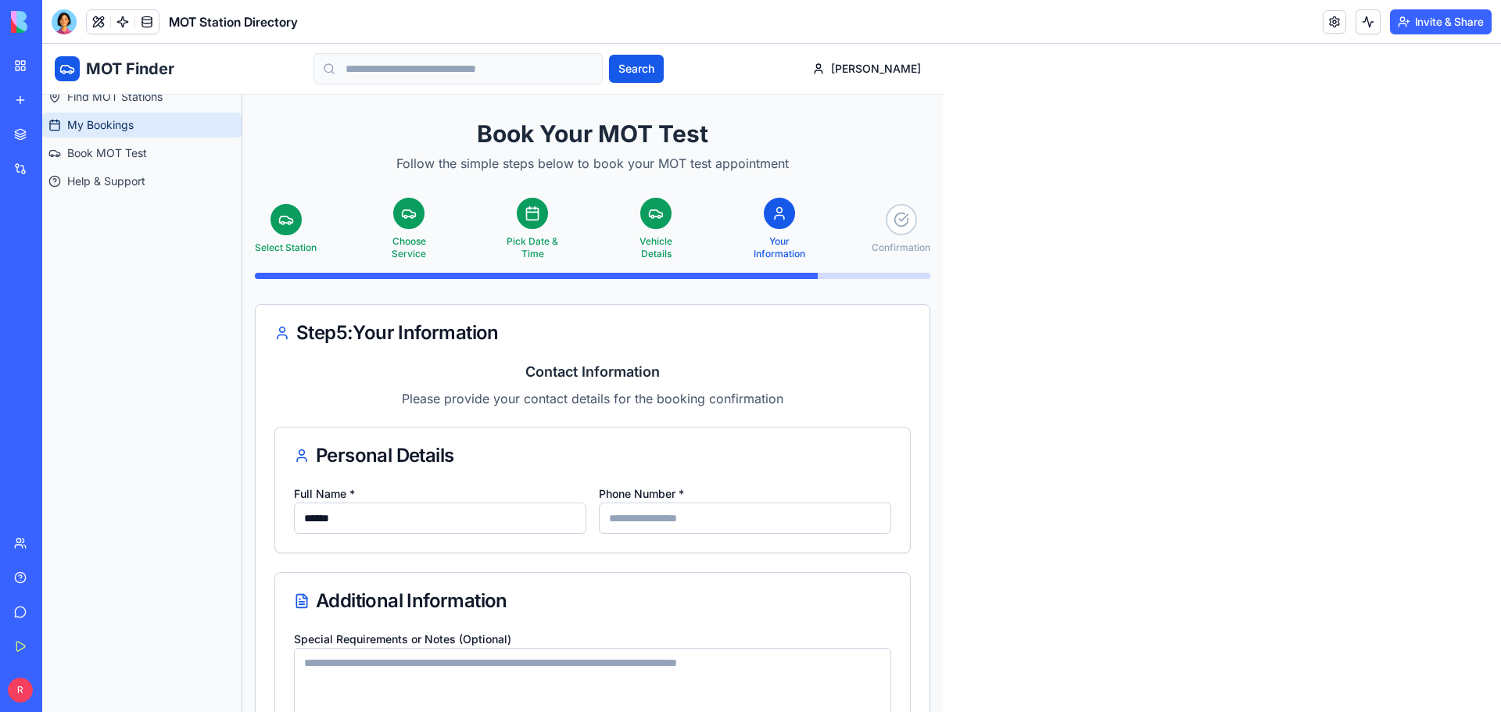
click at [105, 114] on link "My Bookings" at bounding box center [141, 125] width 199 height 25
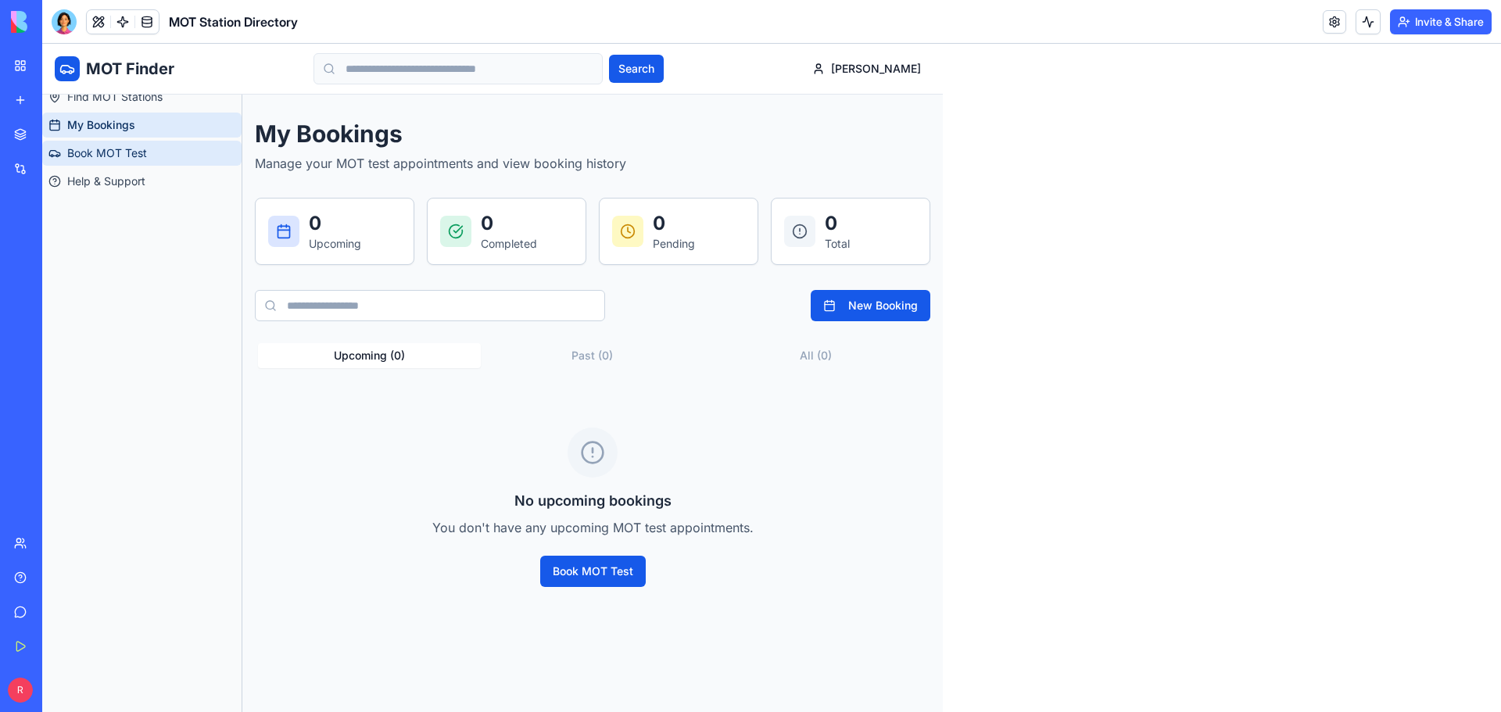
click at [112, 158] on span "Book MOT Test" at bounding box center [107, 153] width 80 height 16
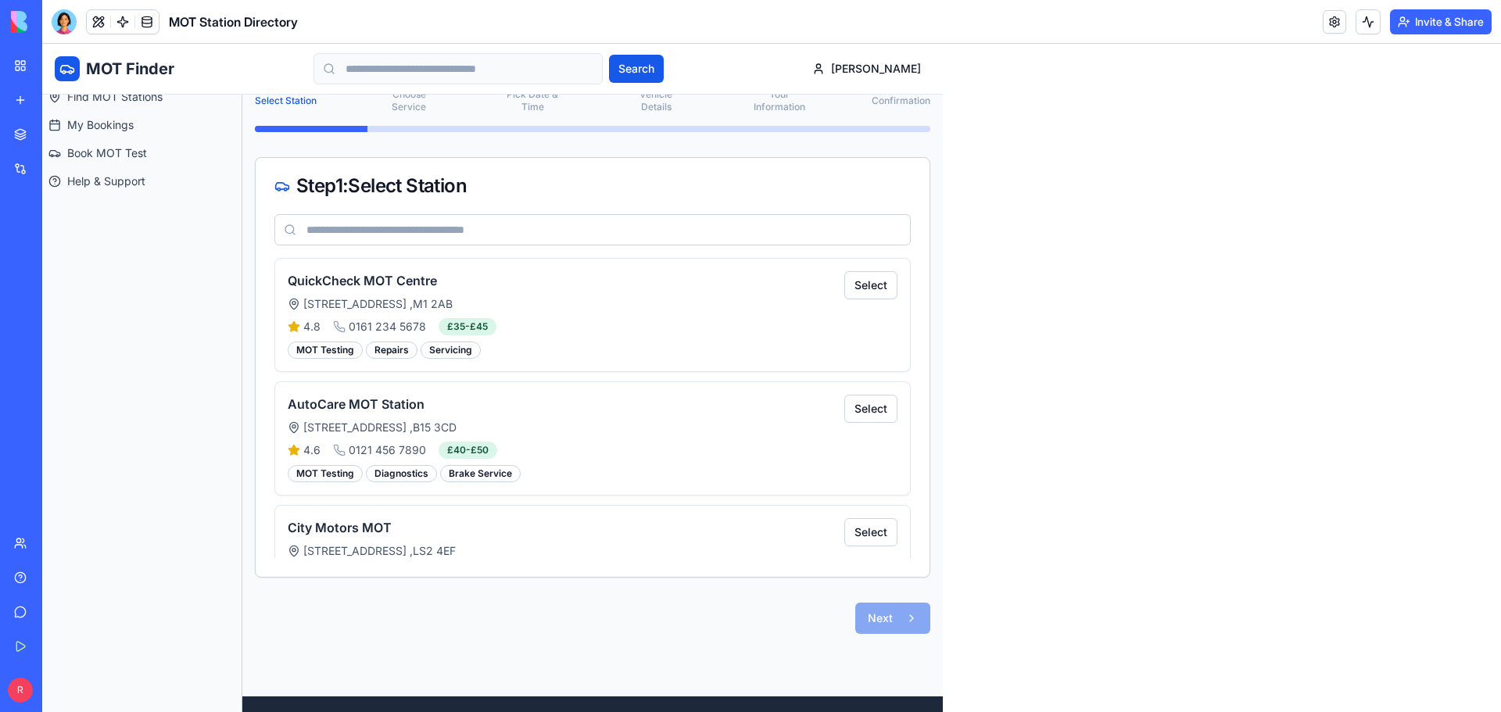
scroll to position [313, 0]
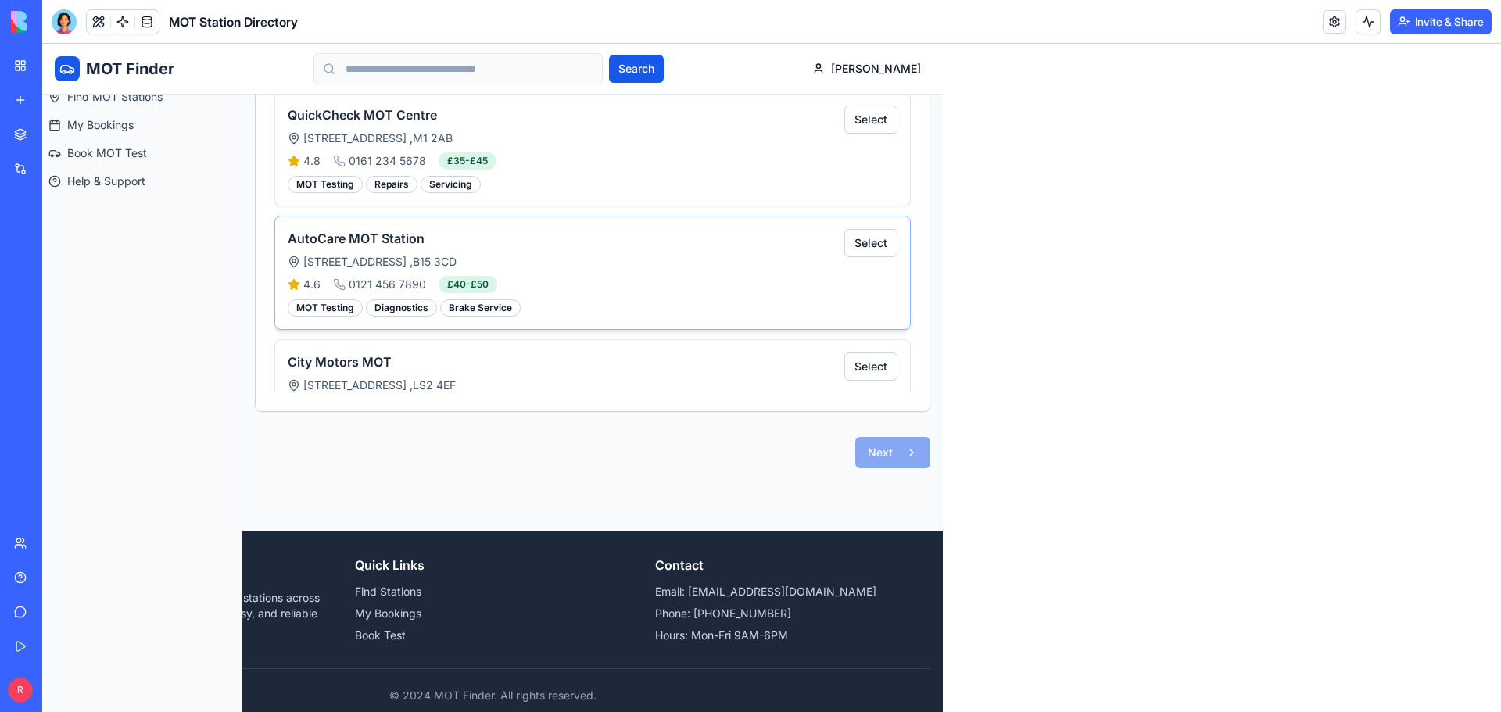
click at [452, 301] on div "Brake Service" at bounding box center [480, 307] width 81 height 17
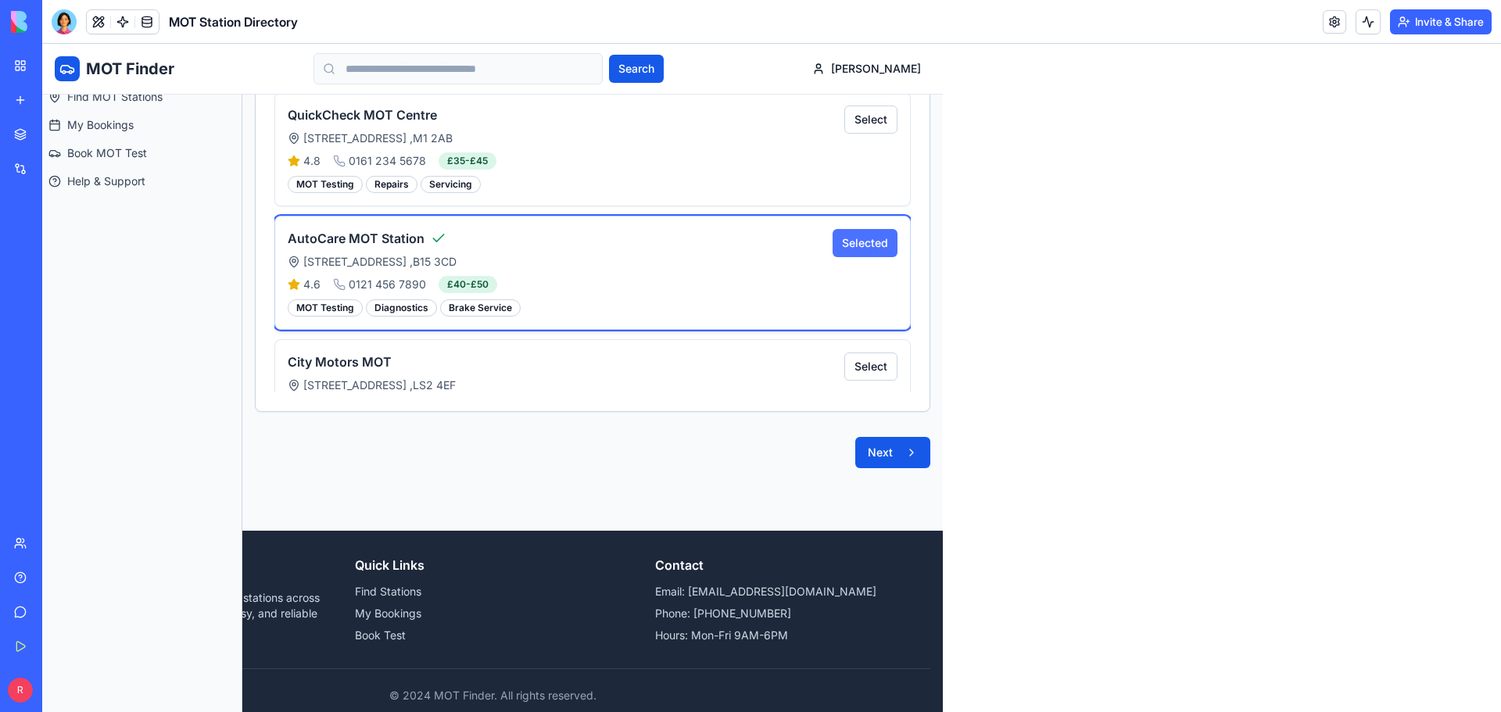
click at [841, 233] on button "Selected" at bounding box center [865, 243] width 65 height 28
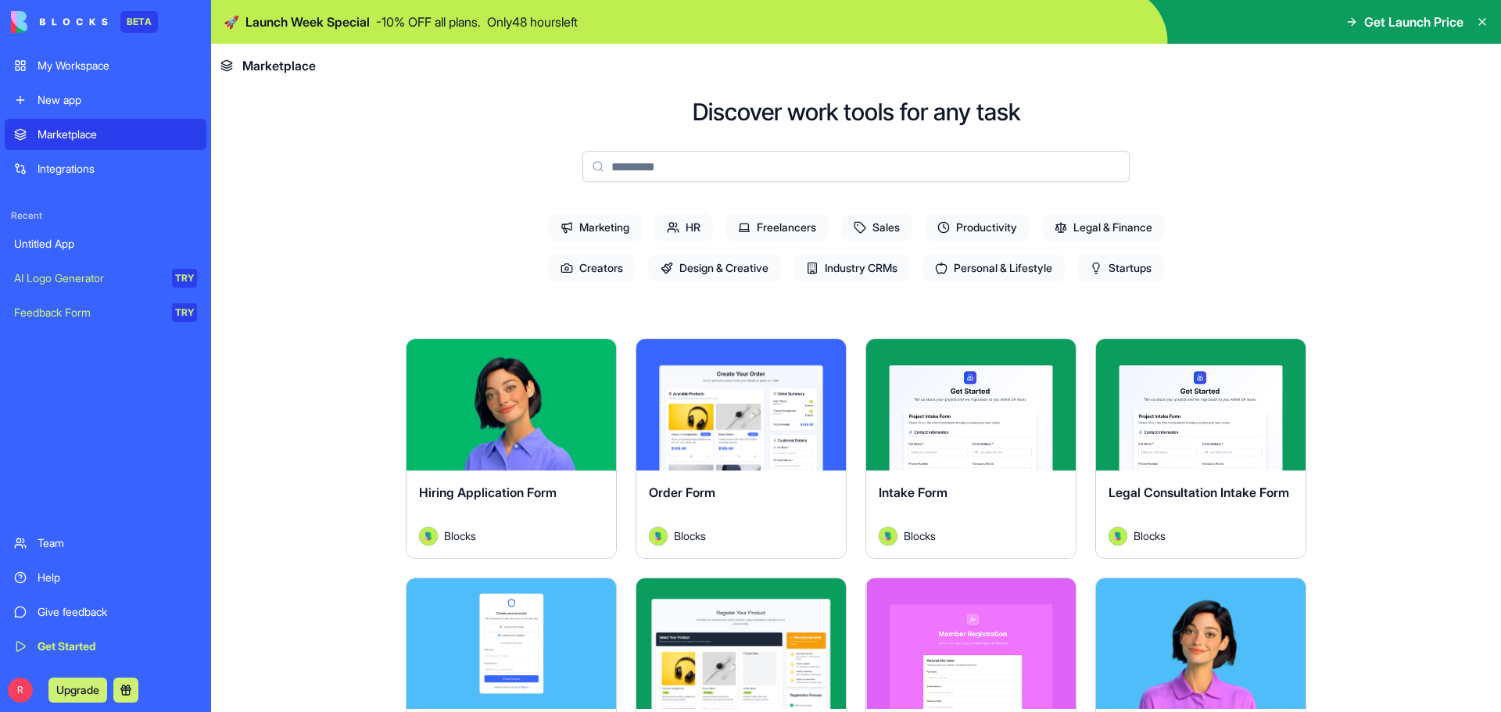
scroll to position [156, 0]
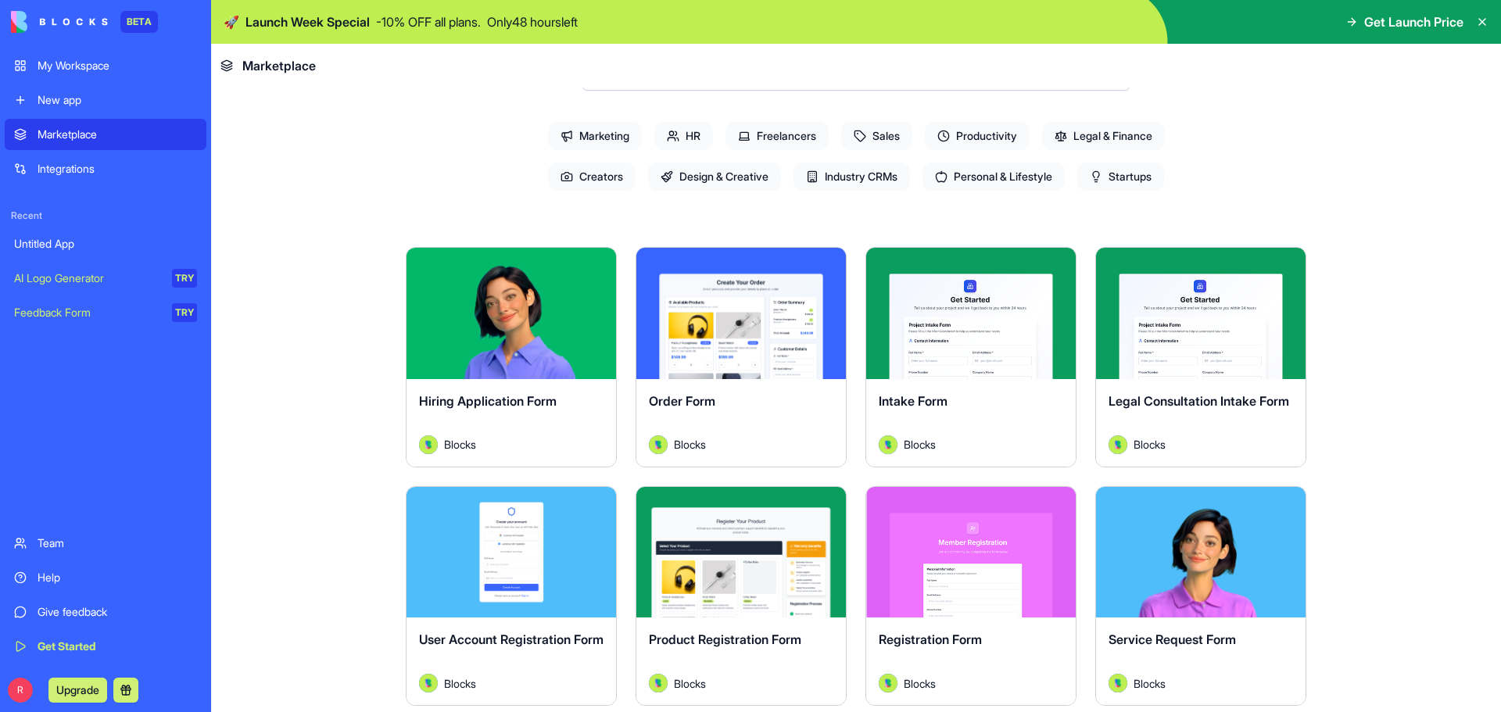
click at [1022, 320] on button "Explore" at bounding box center [970, 313] width 117 height 31
click at [980, 315] on button "Explore" at bounding box center [970, 313] width 117 height 31
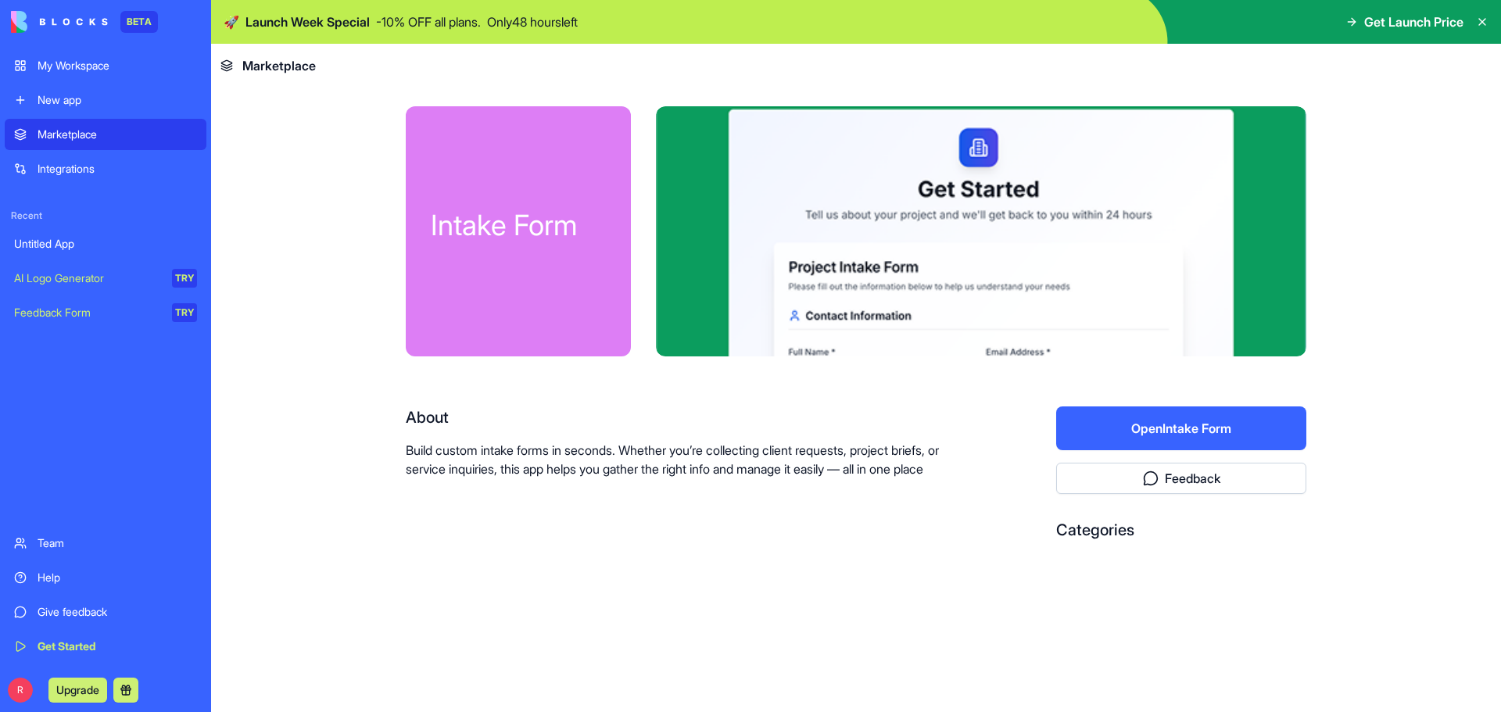
click at [1131, 427] on button "Open Intake Form" at bounding box center [1181, 429] width 250 height 44
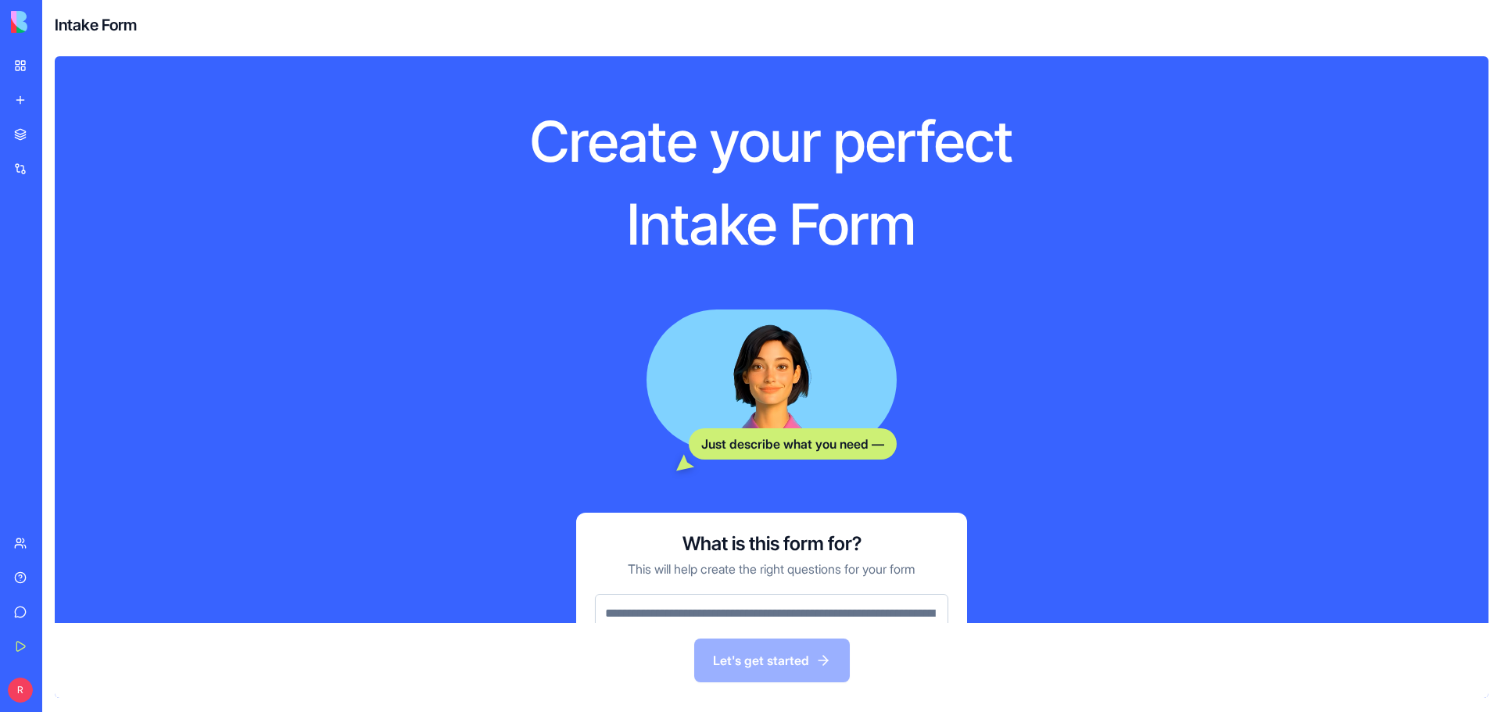
scroll to position [117, 0]
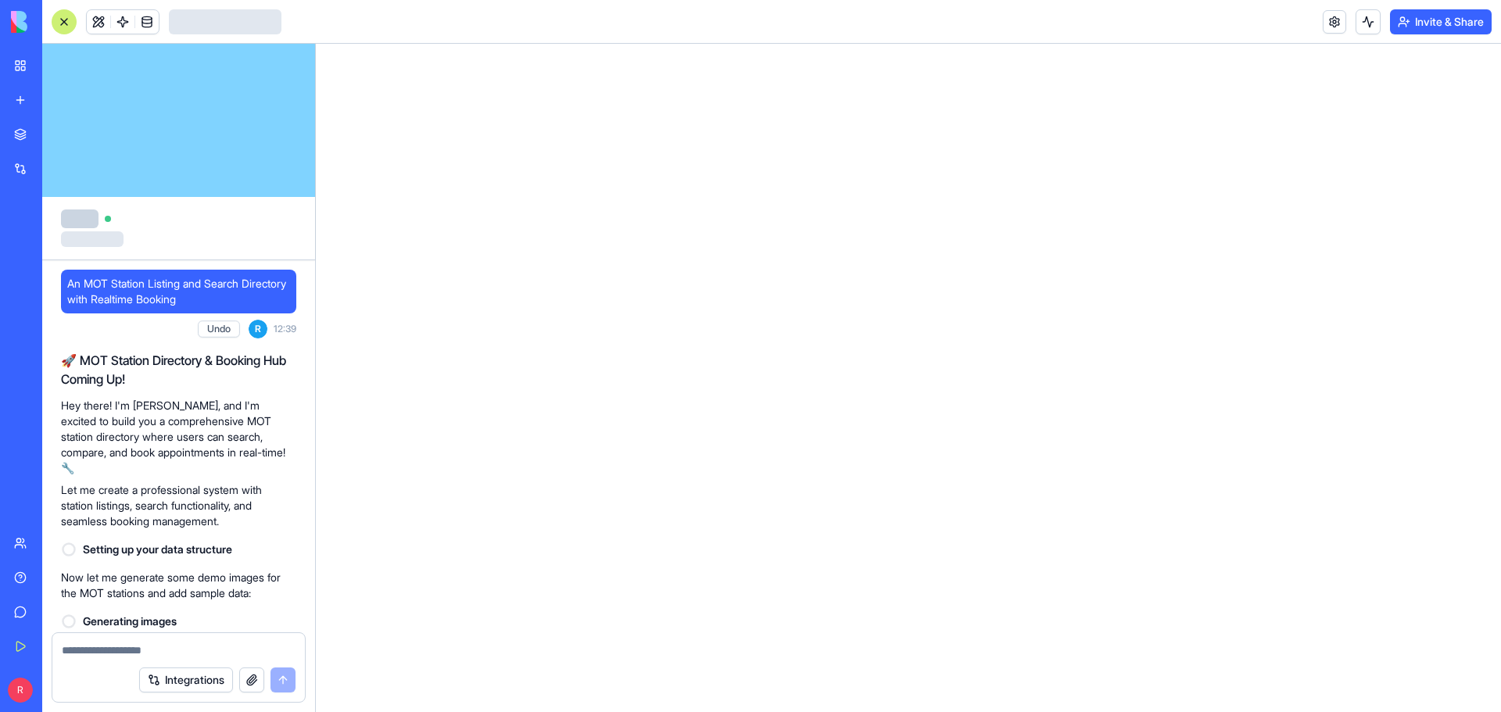
scroll to position [582, 0]
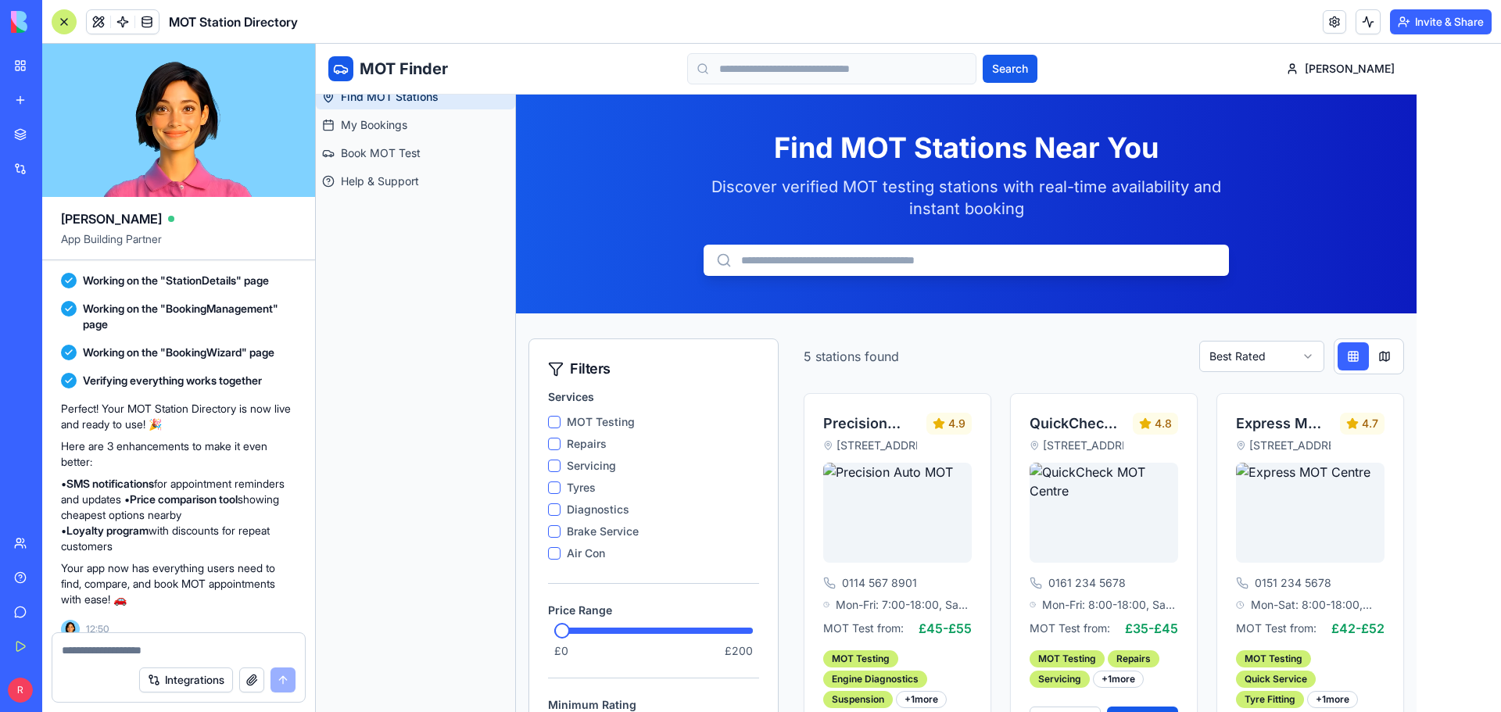
click at [1425, 14] on button "Invite & Share" at bounding box center [1441, 21] width 102 height 25
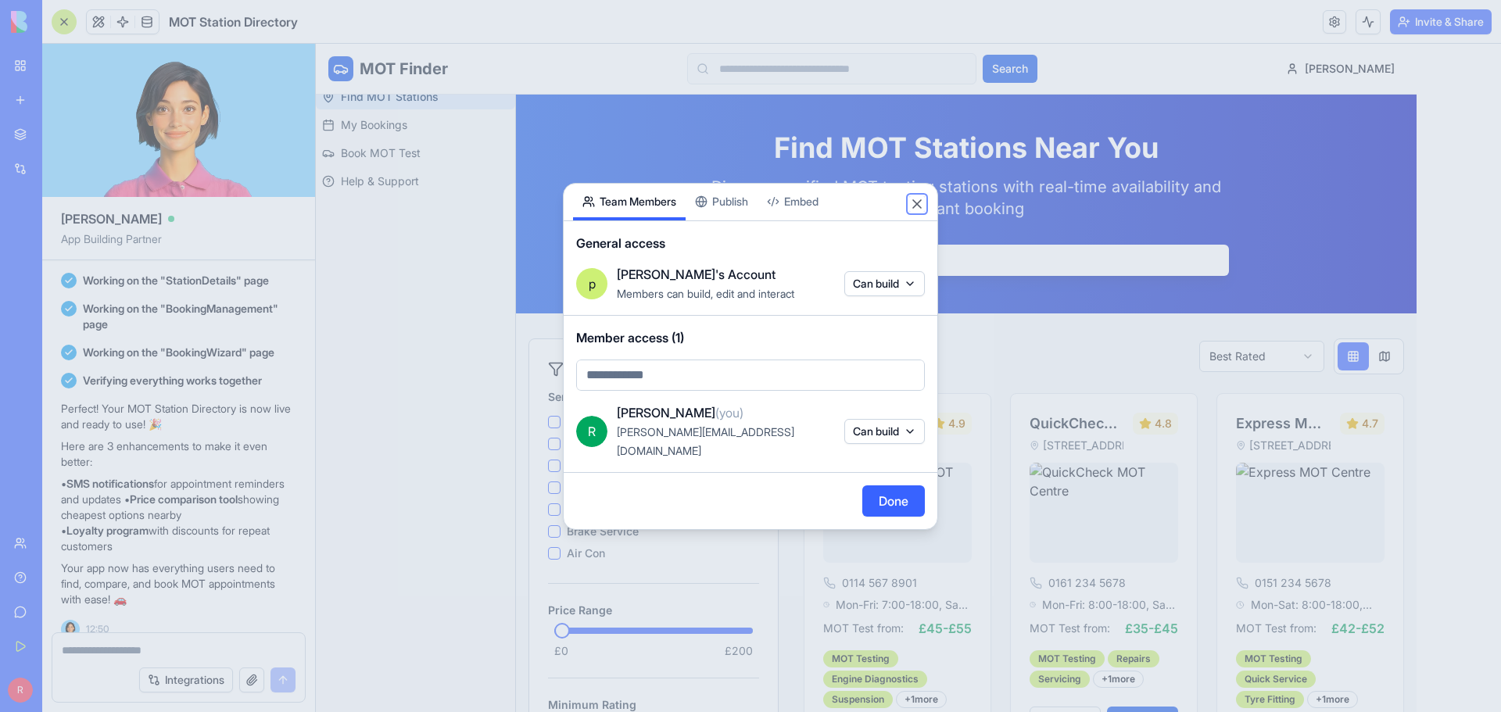
click at [913, 212] on button "Close" at bounding box center [917, 204] width 16 height 16
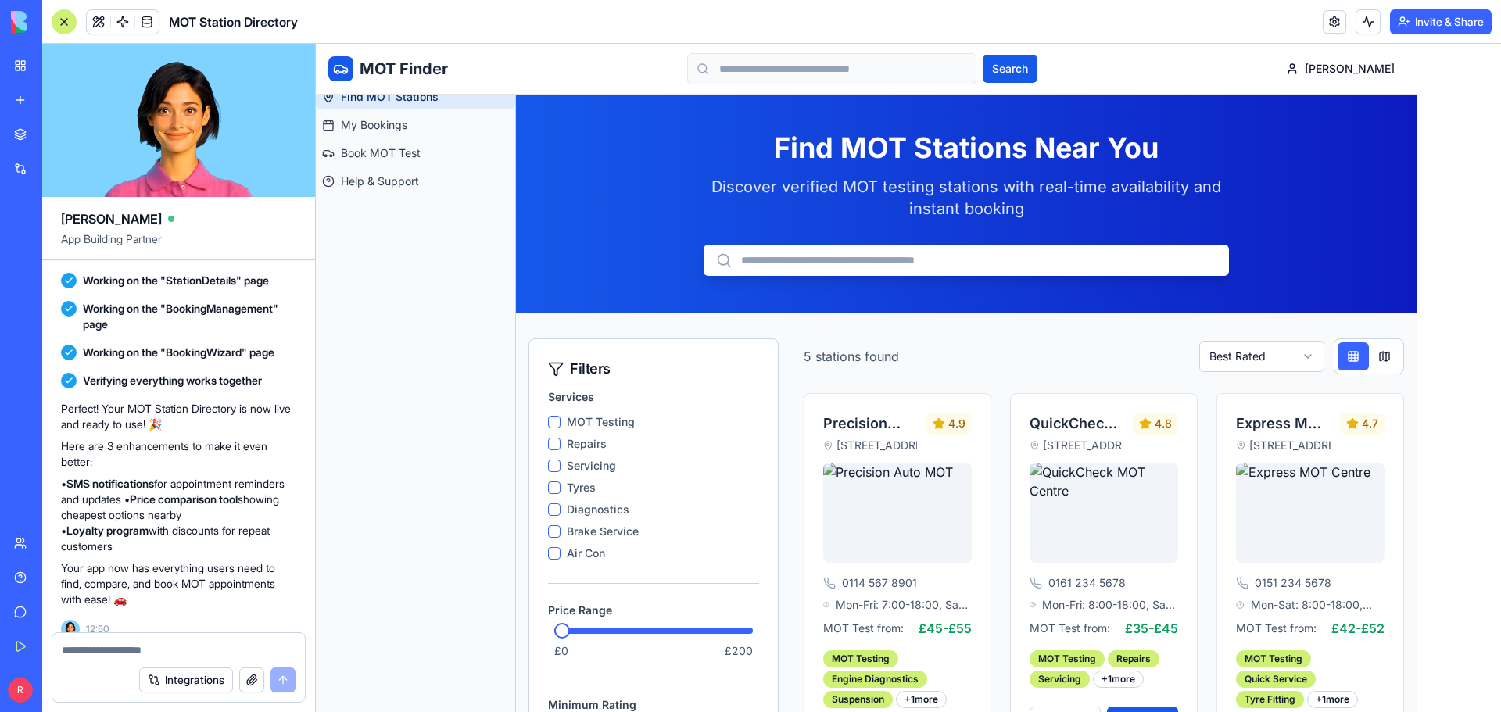
scroll to position [78, 0]
click at [548, 471] on Con "Air Con" at bounding box center [554, 475] width 13 height 13
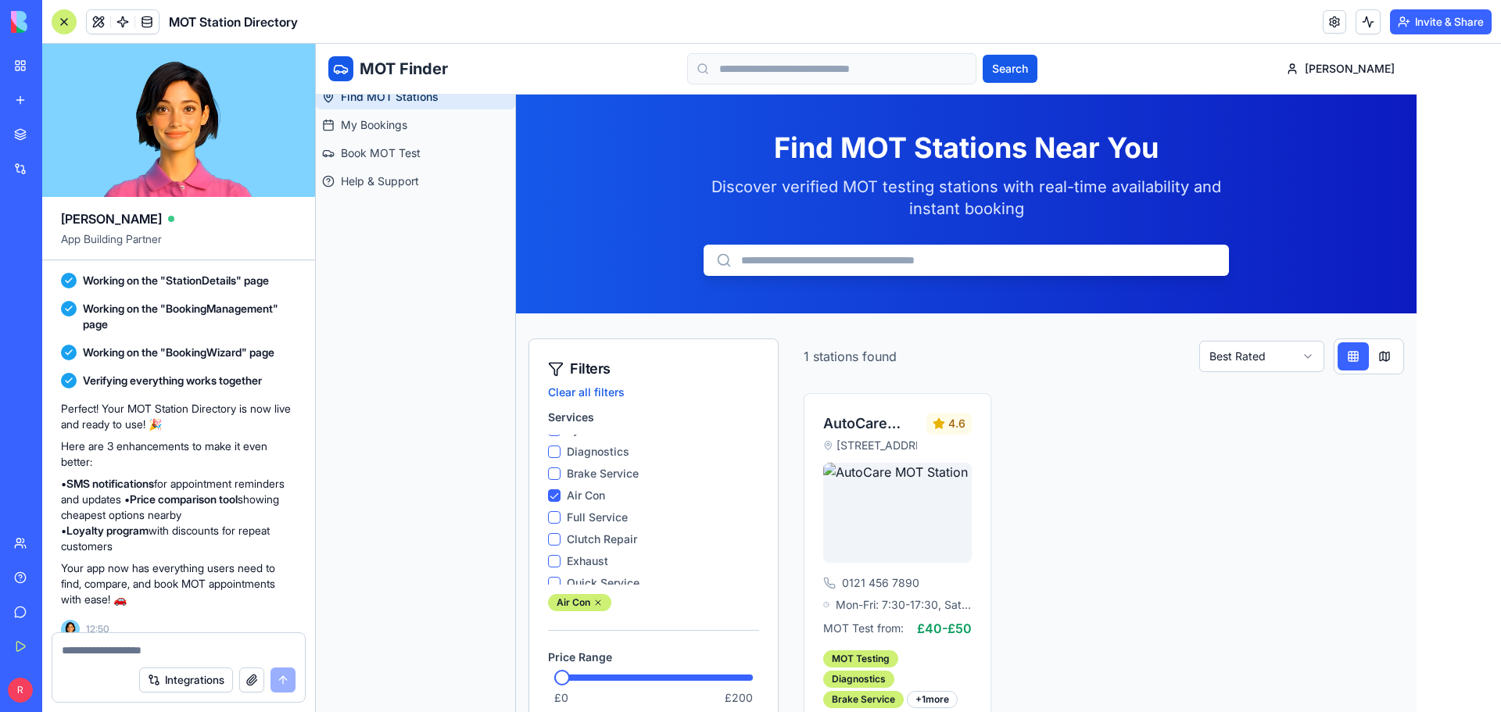
click at [555, 497] on Con "Air Con" at bounding box center [554, 495] width 13 height 13
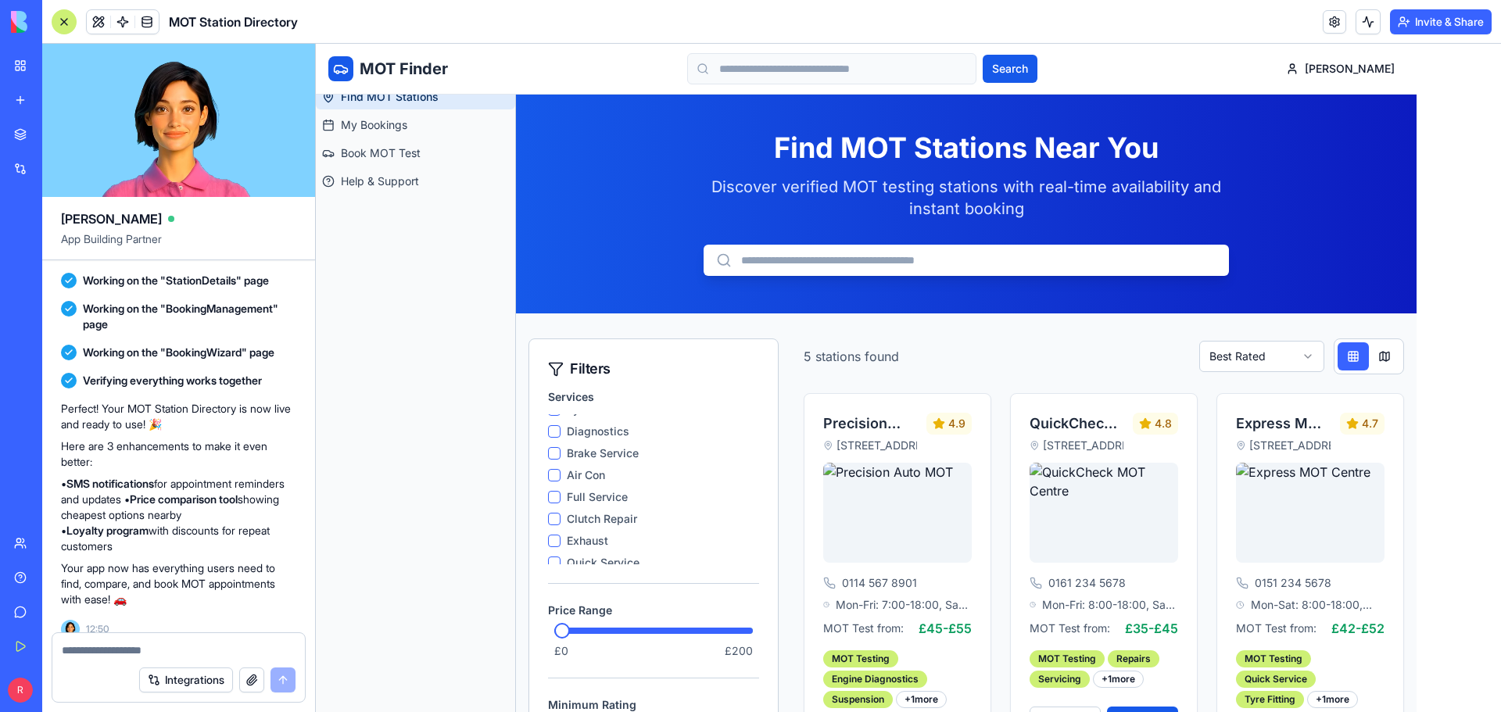
click at [559, 495] on Service "Full Service" at bounding box center [554, 497] width 13 height 13
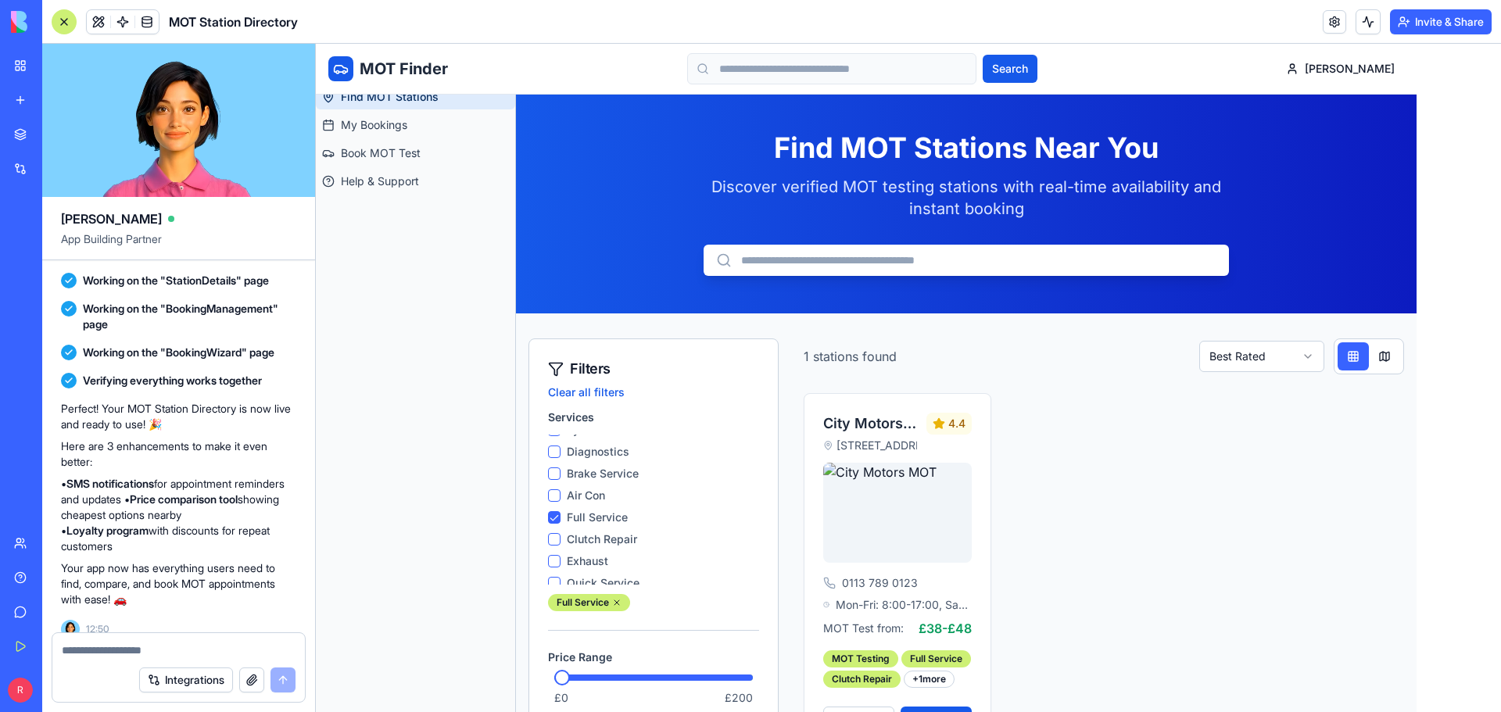
click at [559, 495] on Con "Air Con" at bounding box center [554, 495] width 13 height 13
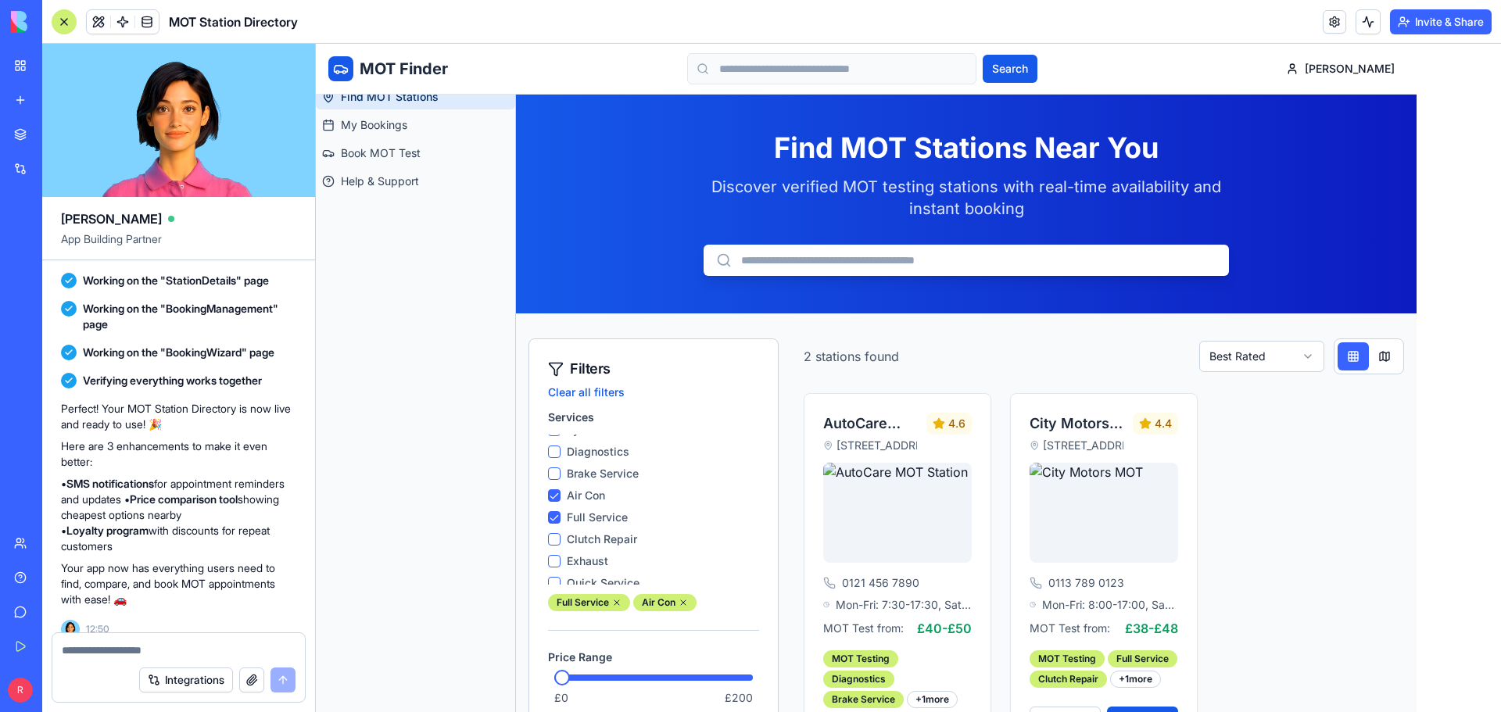
click at [552, 514] on Service "Full Service" at bounding box center [554, 517] width 13 height 13
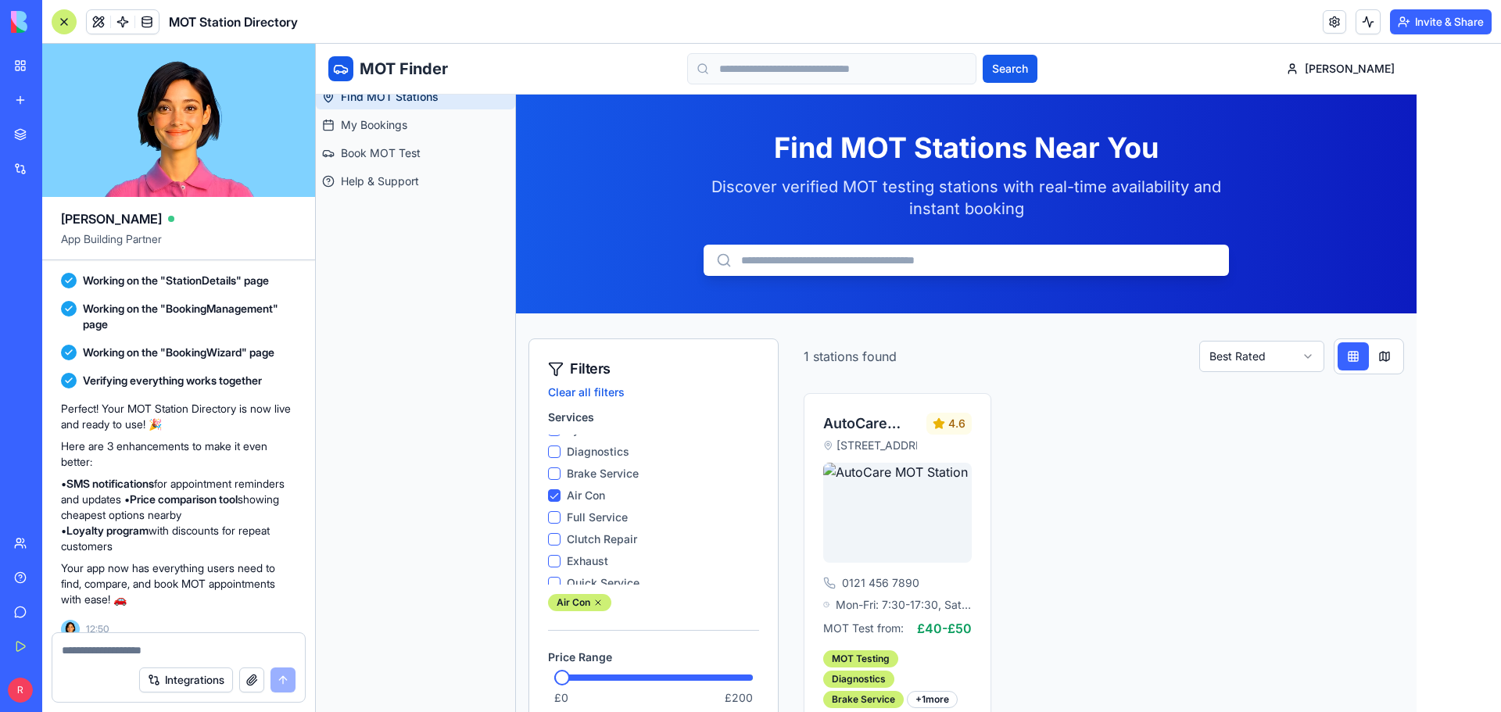
click at [554, 497] on Con "Air Con" at bounding box center [554, 495] width 13 height 13
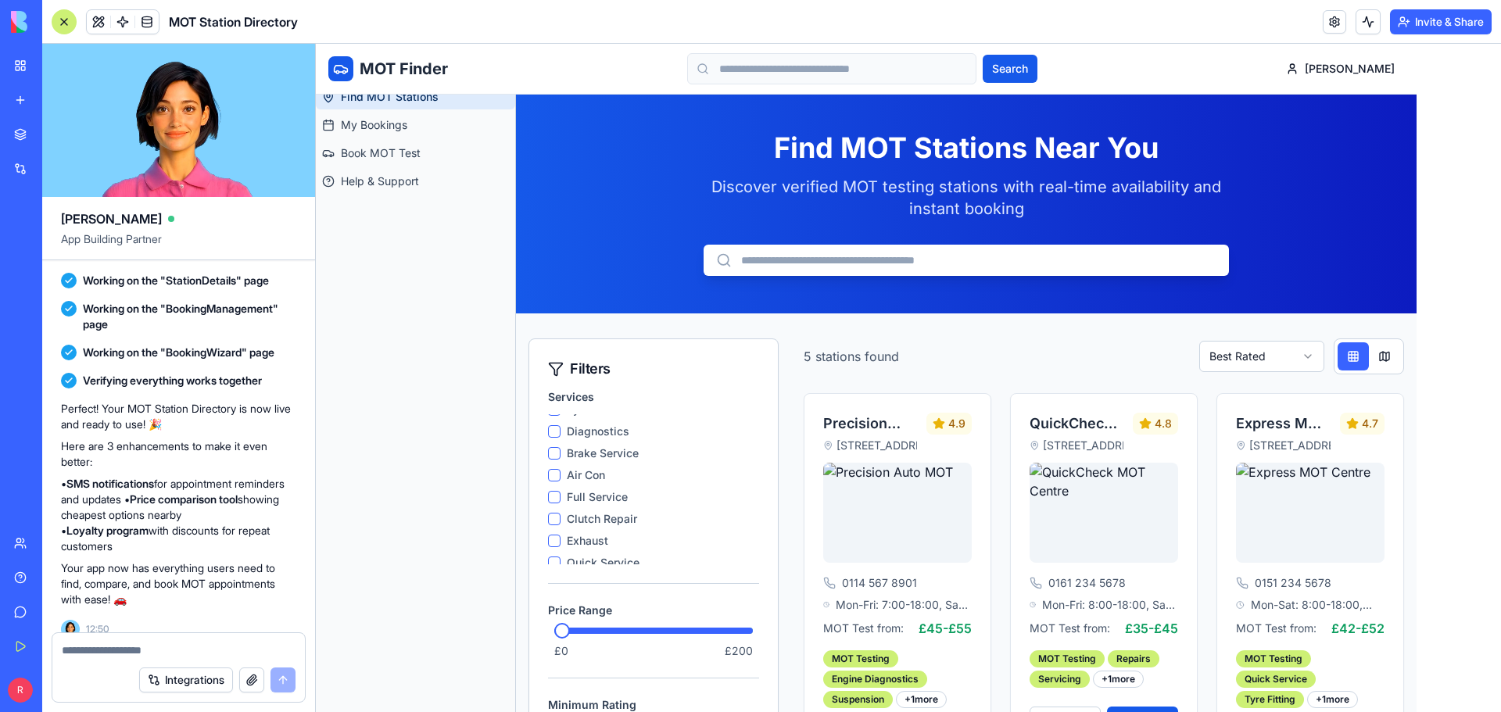
click at [557, 452] on Service "Brake Service" at bounding box center [554, 453] width 13 height 13
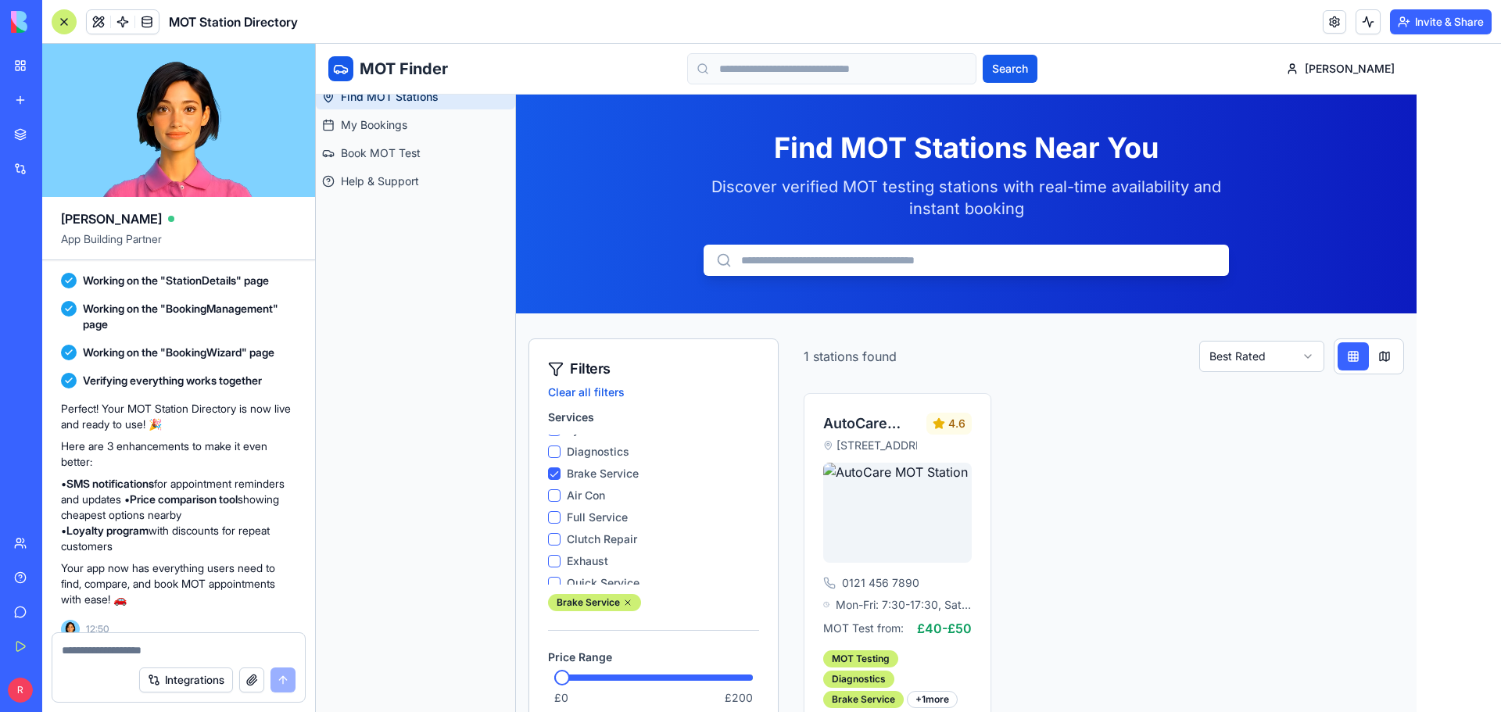
click at [557, 452] on button "Diagnostics" at bounding box center [554, 452] width 13 height 13
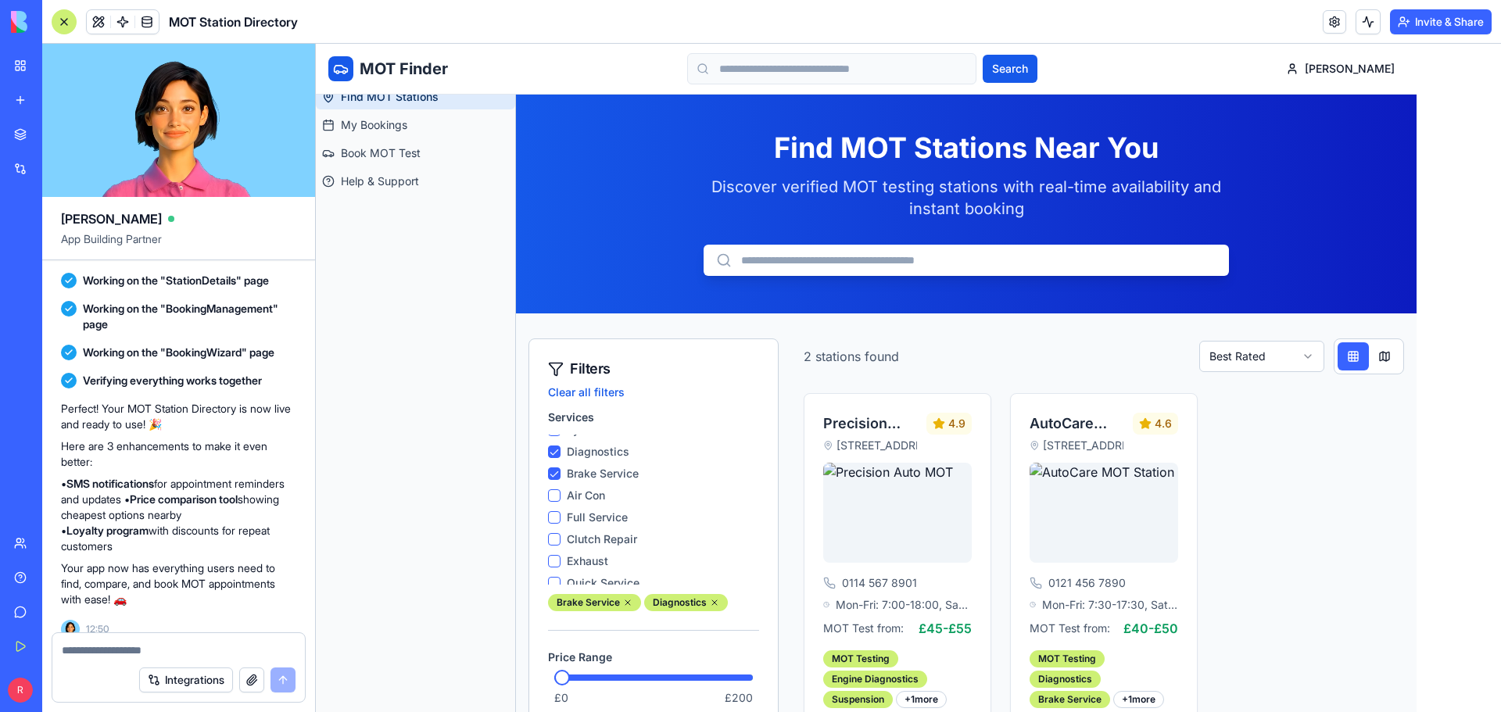
click at [556, 475] on Service "Brake Service" at bounding box center [554, 474] width 13 height 13
click at [556, 452] on button "Diagnostics" at bounding box center [554, 452] width 13 height 13
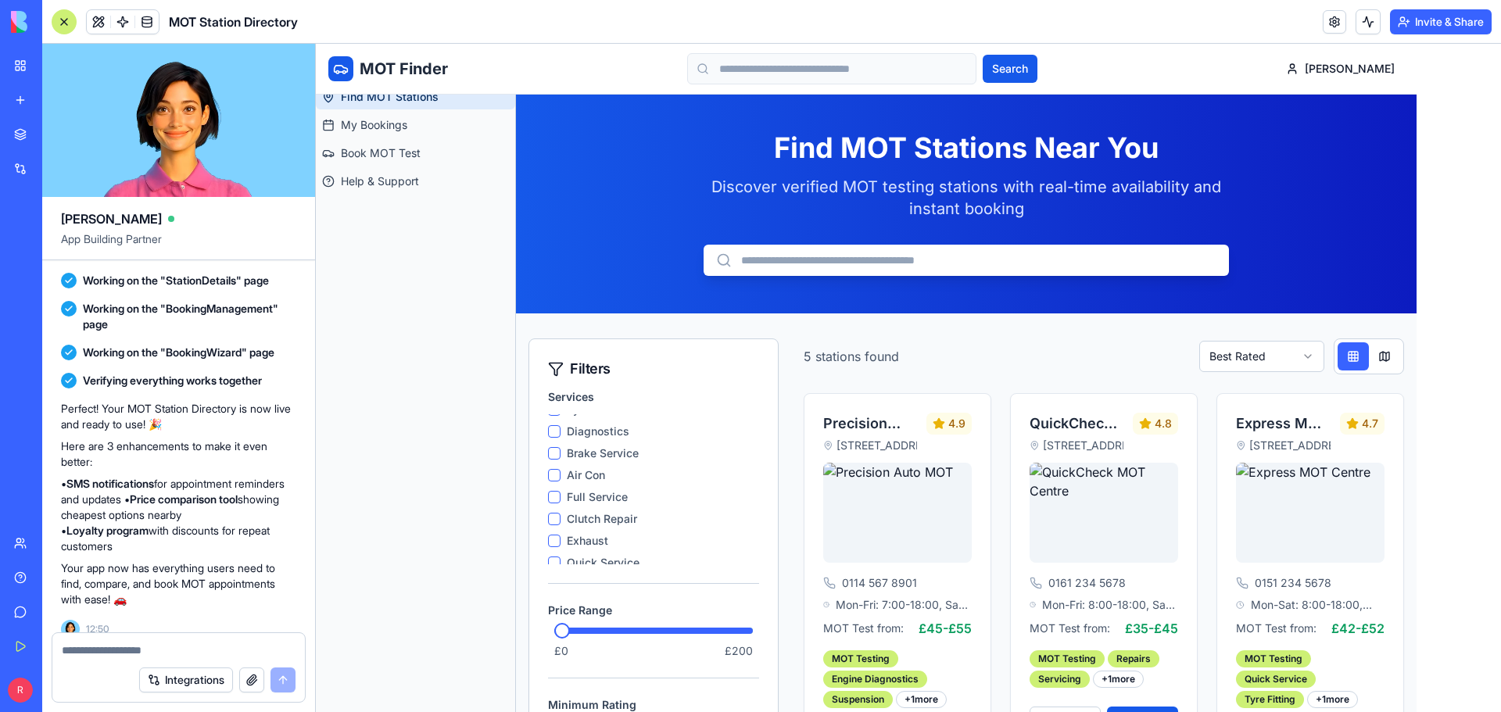
click at [554, 518] on Repair "Clutch Repair" at bounding box center [554, 519] width 13 height 13
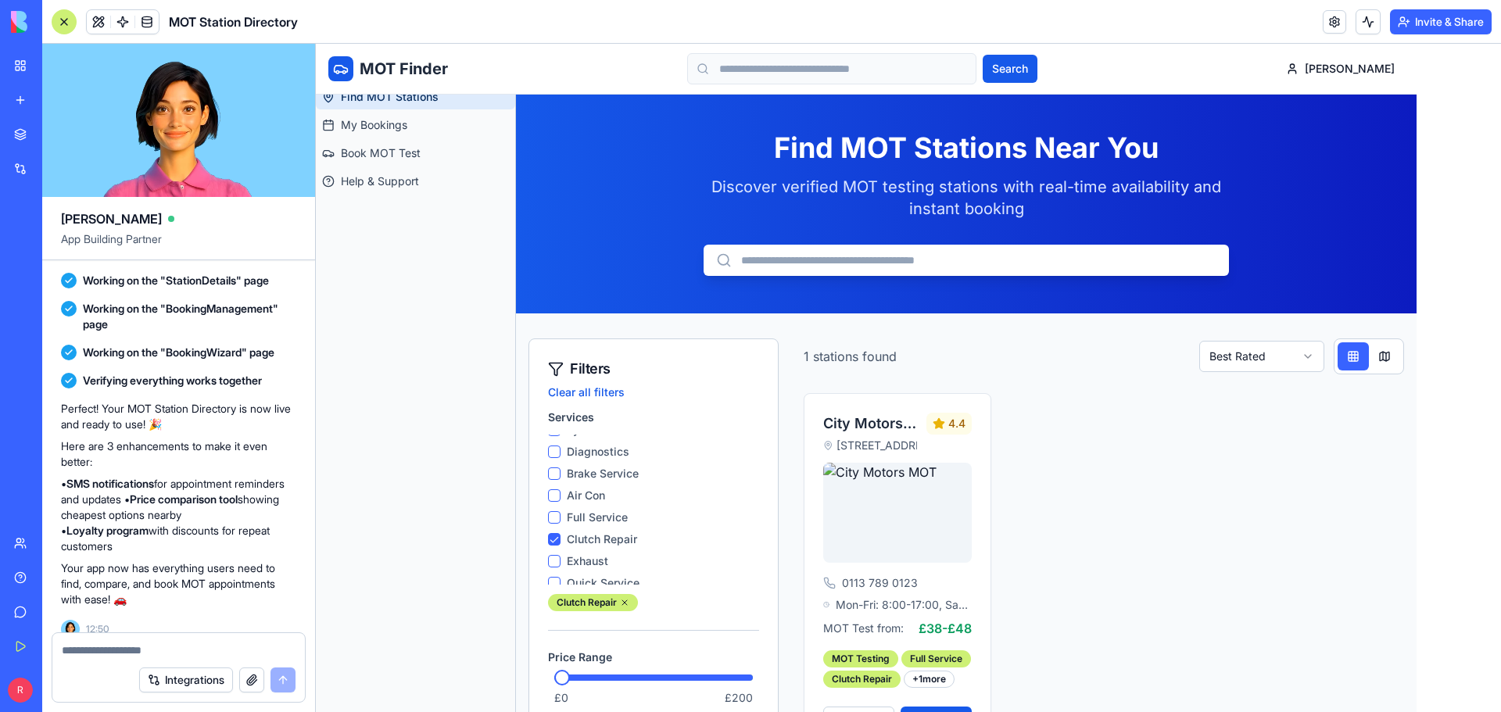
click at [554, 518] on Service "Full Service" at bounding box center [554, 517] width 13 height 13
click at [554, 521] on Service "Full Service" at bounding box center [554, 517] width 13 height 13
click at [554, 542] on Repair "Clutch Repair" at bounding box center [554, 539] width 13 height 13
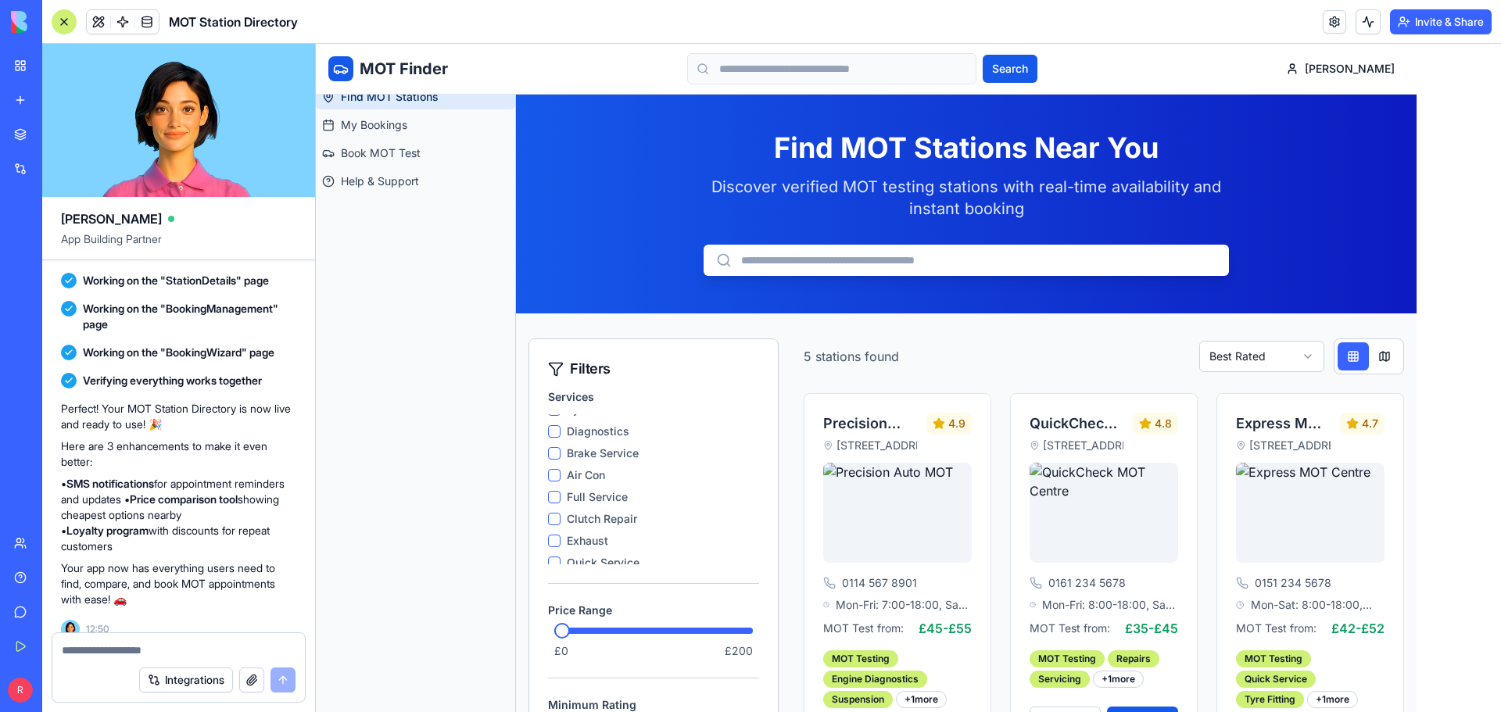
scroll to position [194, 0]
click at [553, 493] on Check "Battery Check" at bounding box center [554, 491] width 13 height 13
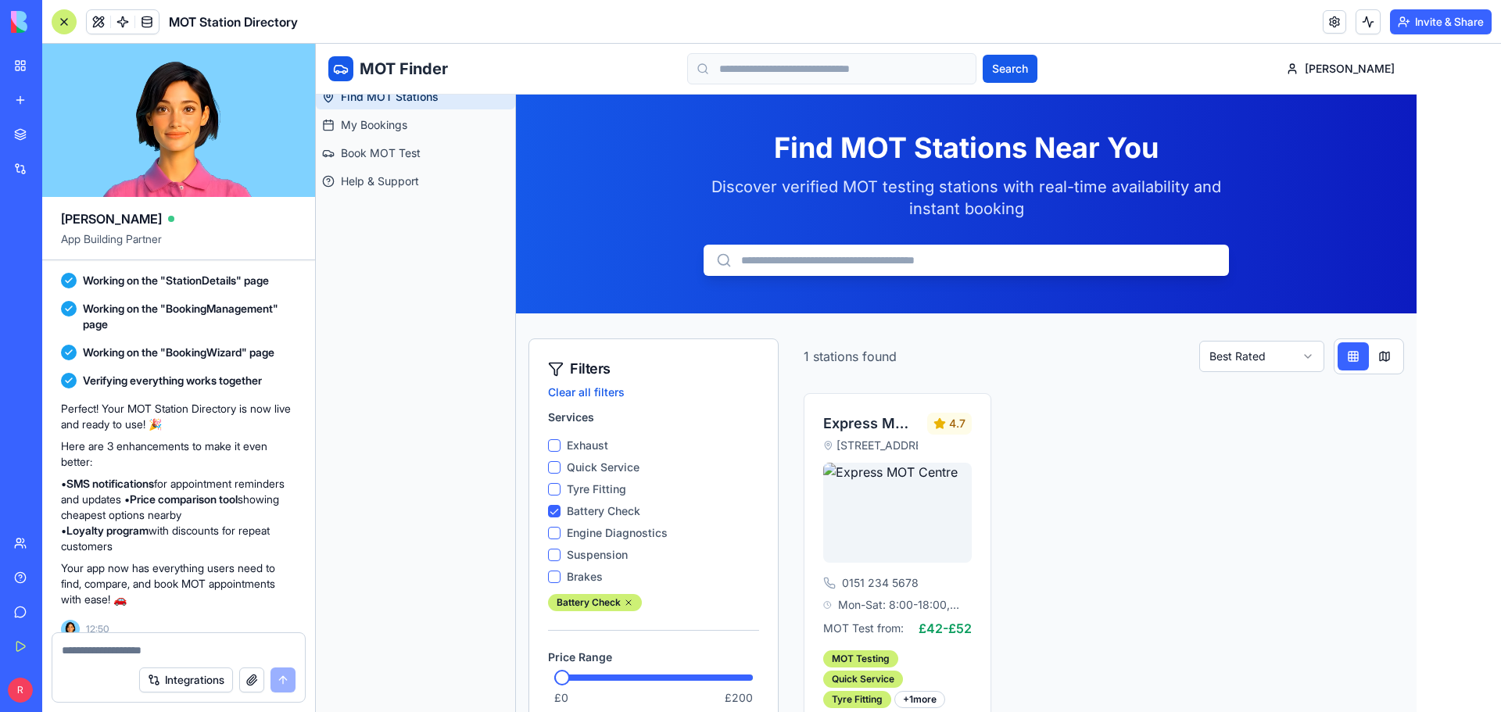
click at [556, 511] on Check "Battery Check" at bounding box center [554, 511] width 13 height 13
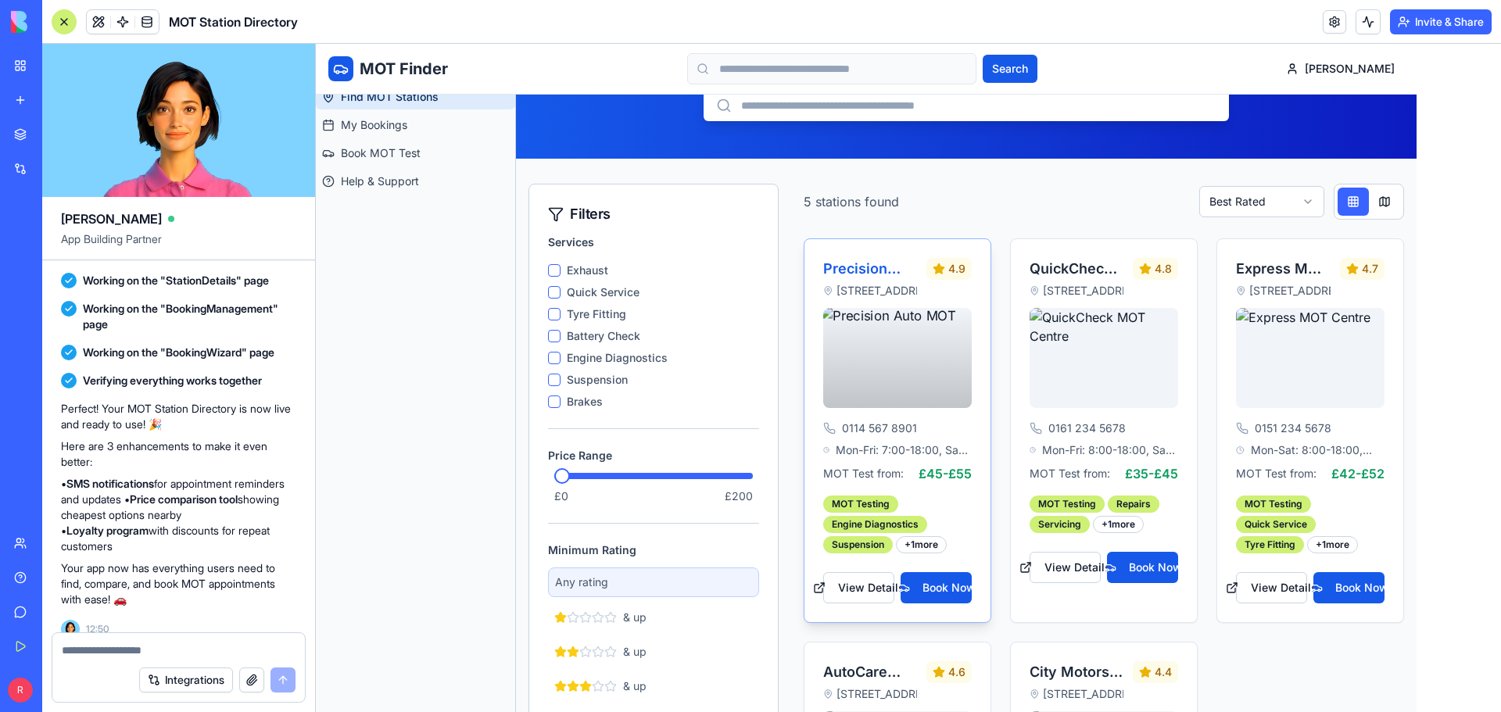
scroll to position [156, 0]
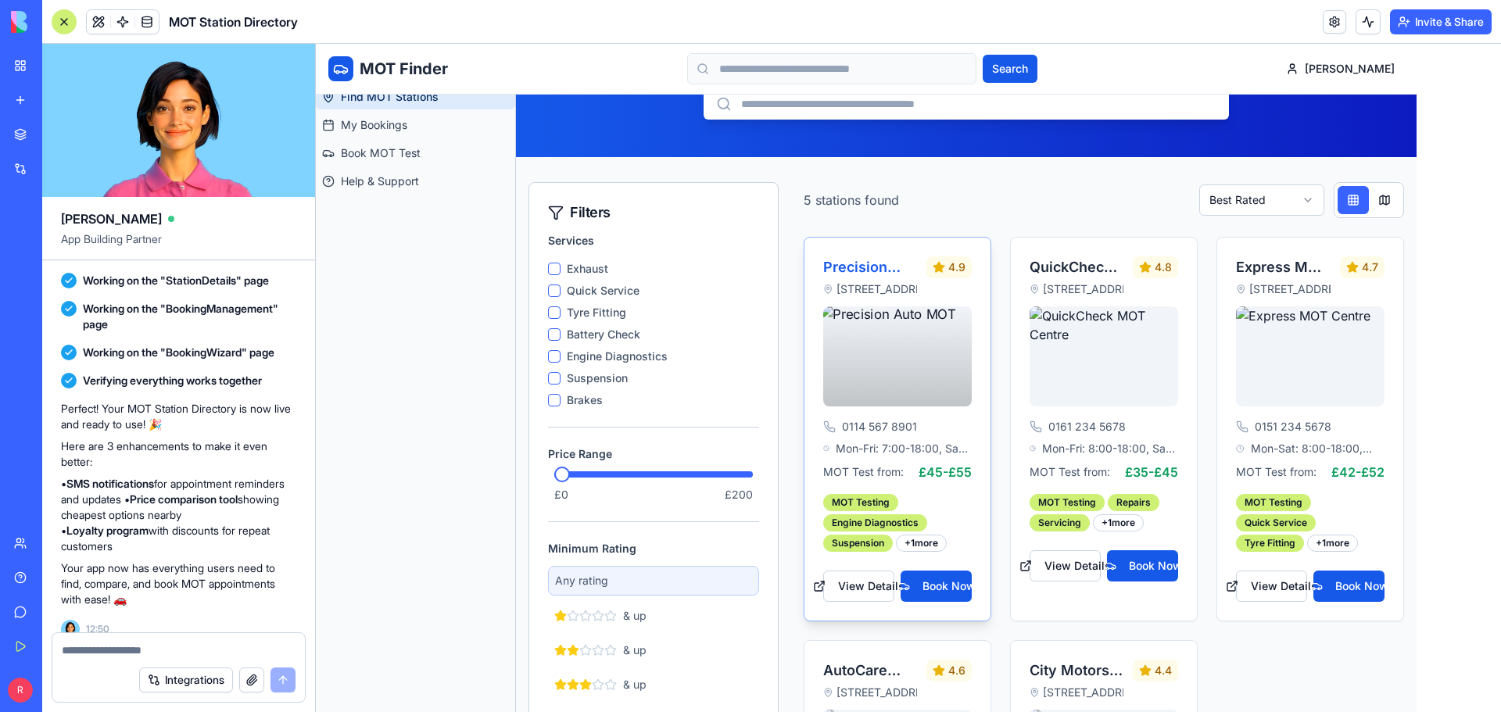
click at [894, 373] on div at bounding box center [897, 356] width 149 height 100
click at [863, 266] on h3 "Precision Auto MOT" at bounding box center [870, 267] width 94 height 22
click at [872, 478] on span "MOT Test from:" at bounding box center [863, 472] width 81 height 16
click at [856, 535] on div "Suspension" at bounding box center [858, 543] width 70 height 17
click at [854, 593] on button "View Details" at bounding box center [858, 586] width 71 height 31
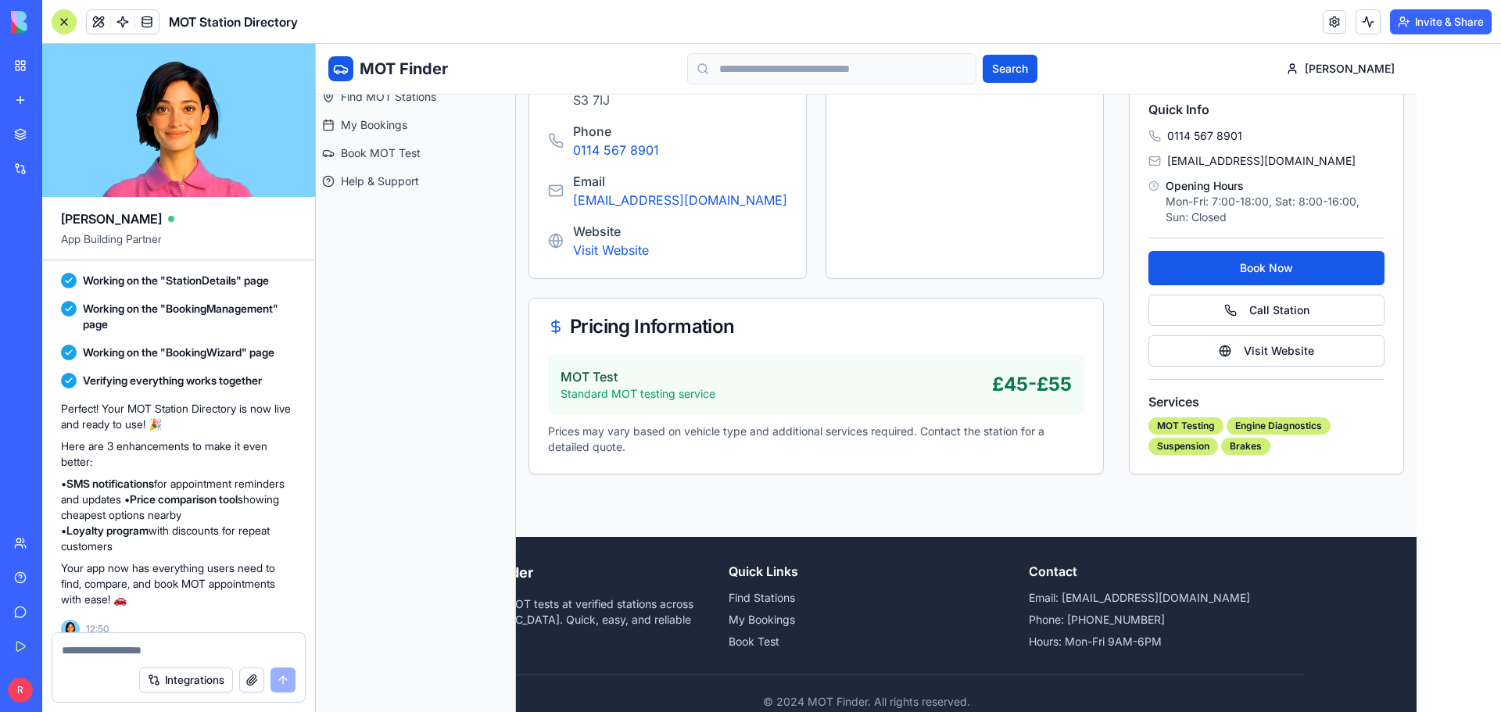
scroll to position [773, 0]
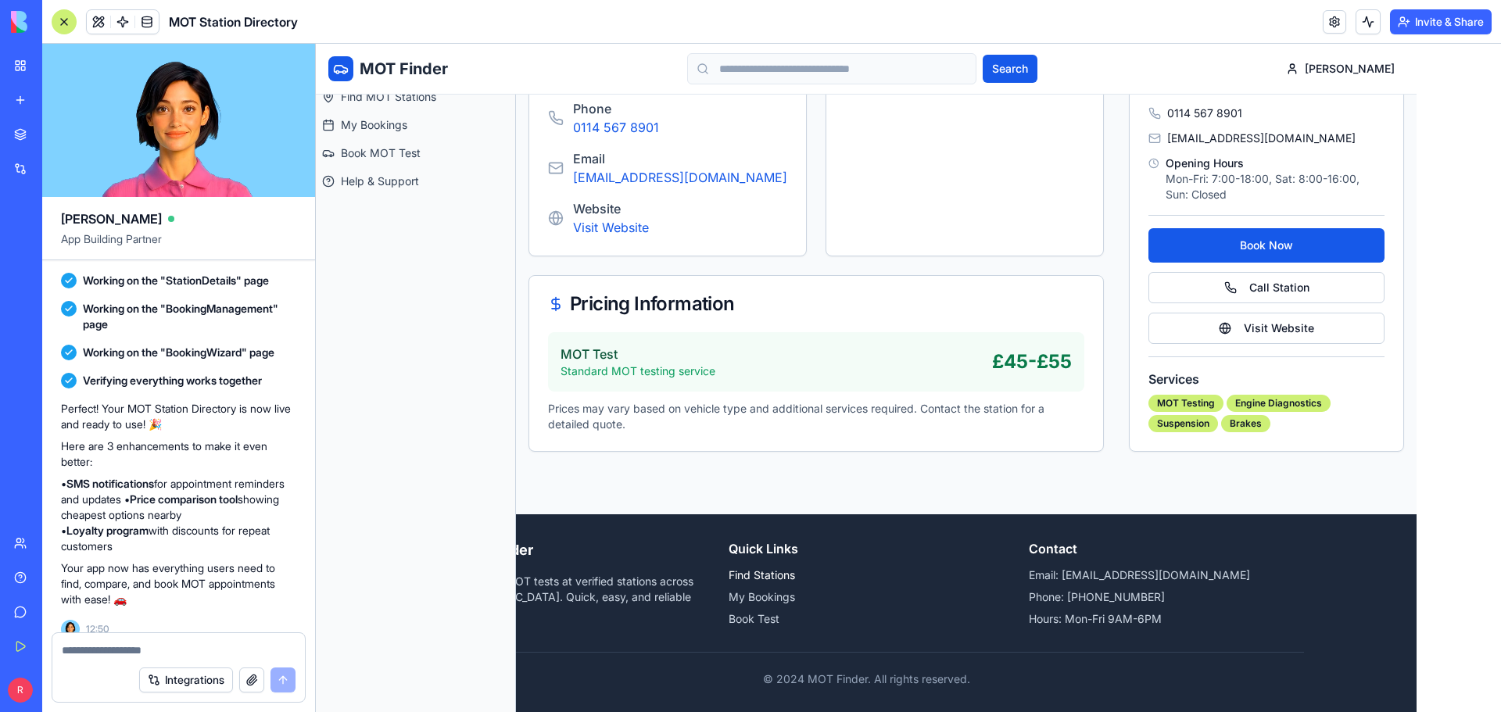
click at [747, 575] on link "Find Stations" at bounding box center [866, 576] width 275 height 16
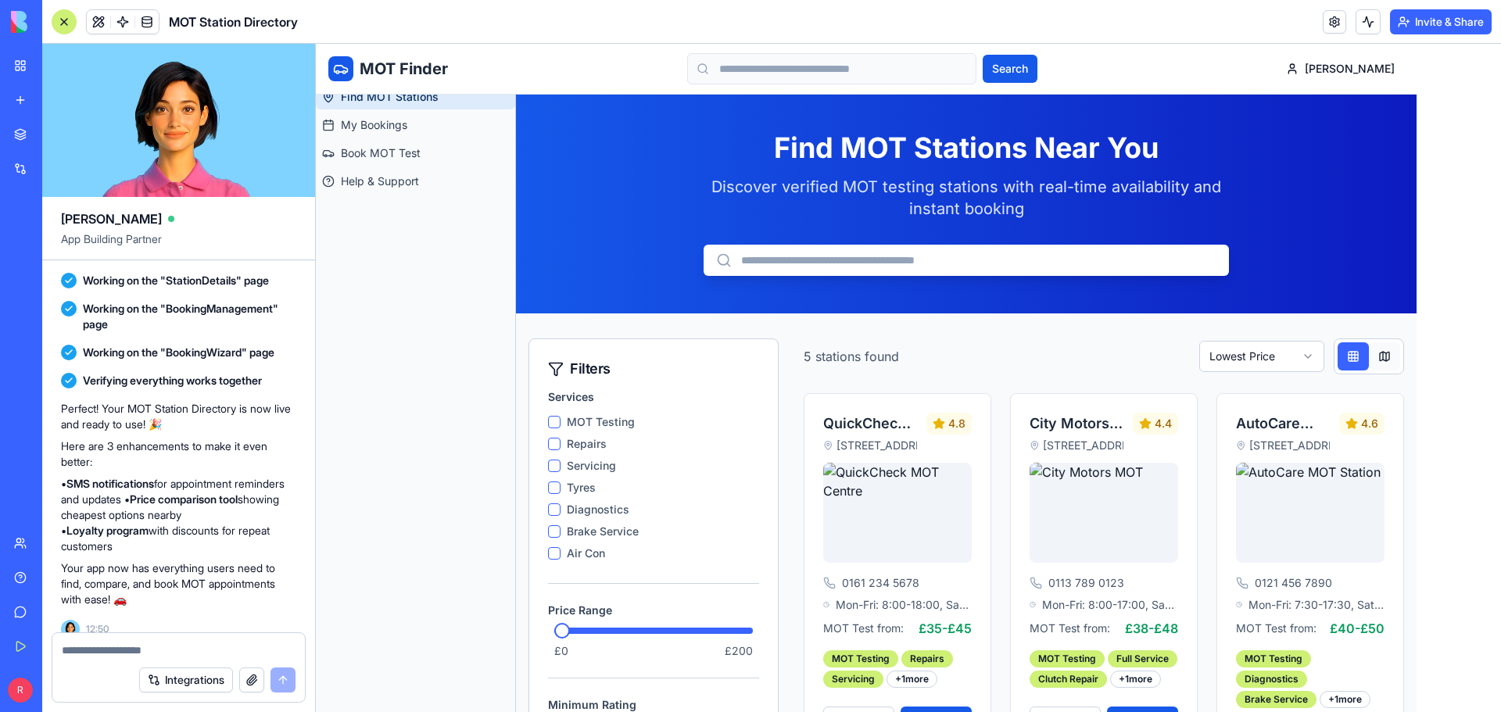
click at [1382, 353] on button at bounding box center [1384, 356] width 31 height 28
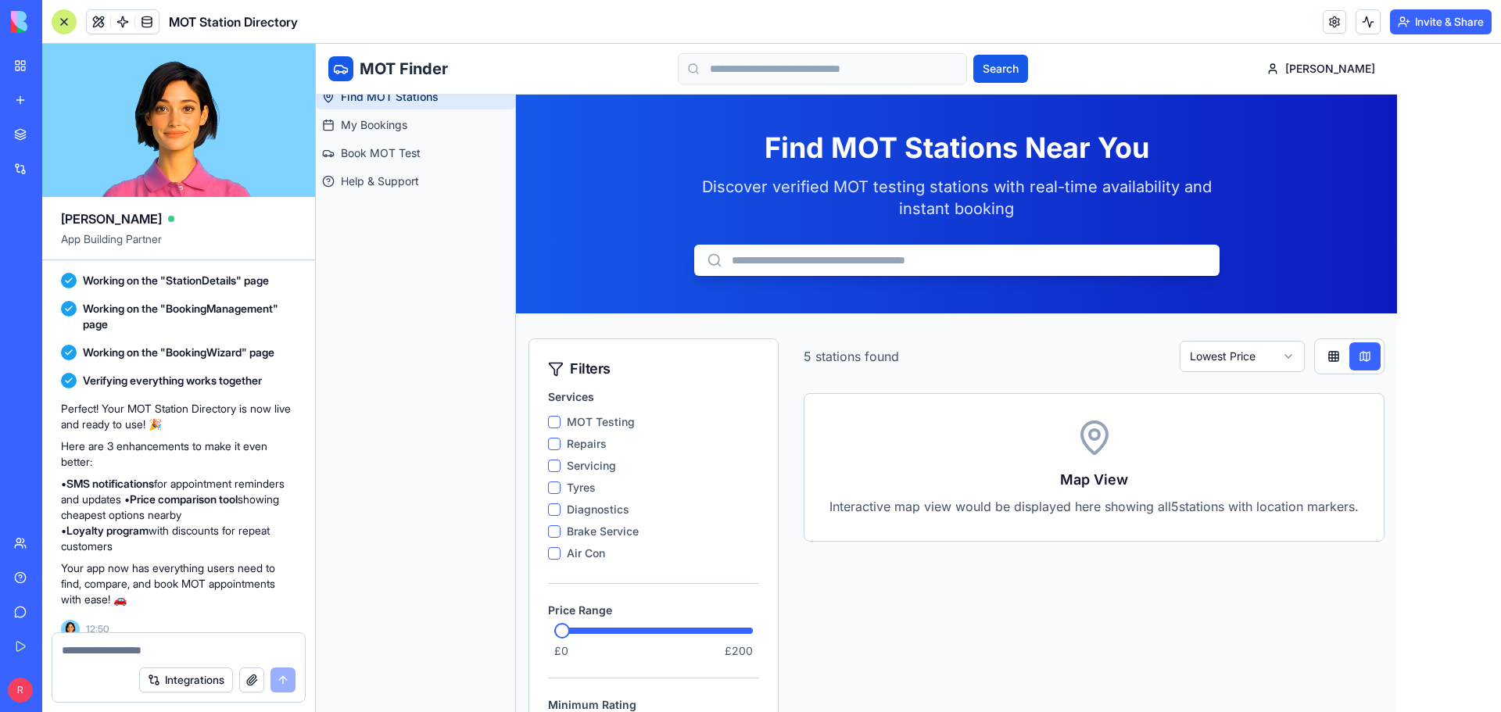
click at [1083, 457] on div "Map View Interactive map view would be displayed here showing all 5 stations wi…" at bounding box center [1094, 467] width 581 height 149
click at [1066, 470] on h3 "Map View" at bounding box center [1094, 480] width 529 height 22
click at [1335, 360] on button at bounding box center [1333, 356] width 31 height 28
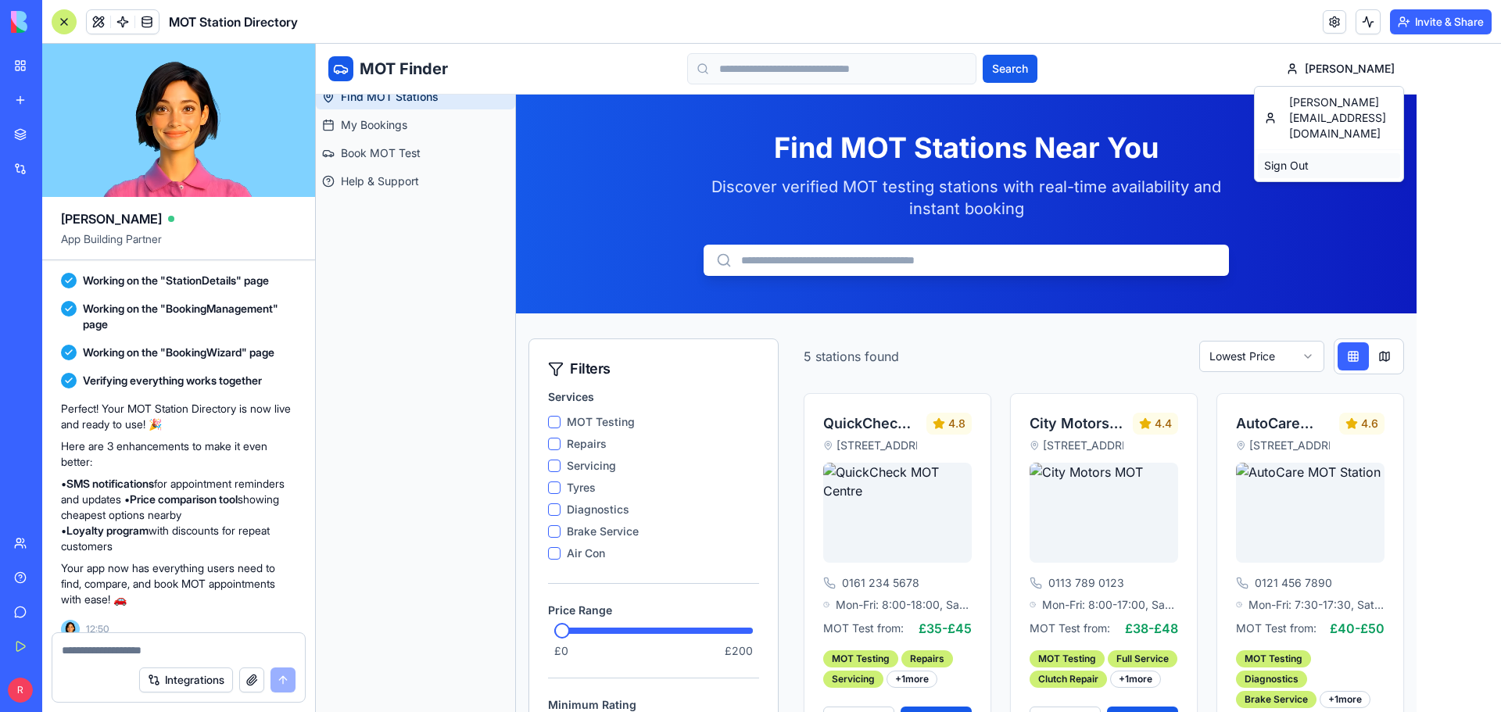
click at [1289, 153] on div "Sign Out" at bounding box center [1329, 165] width 142 height 25
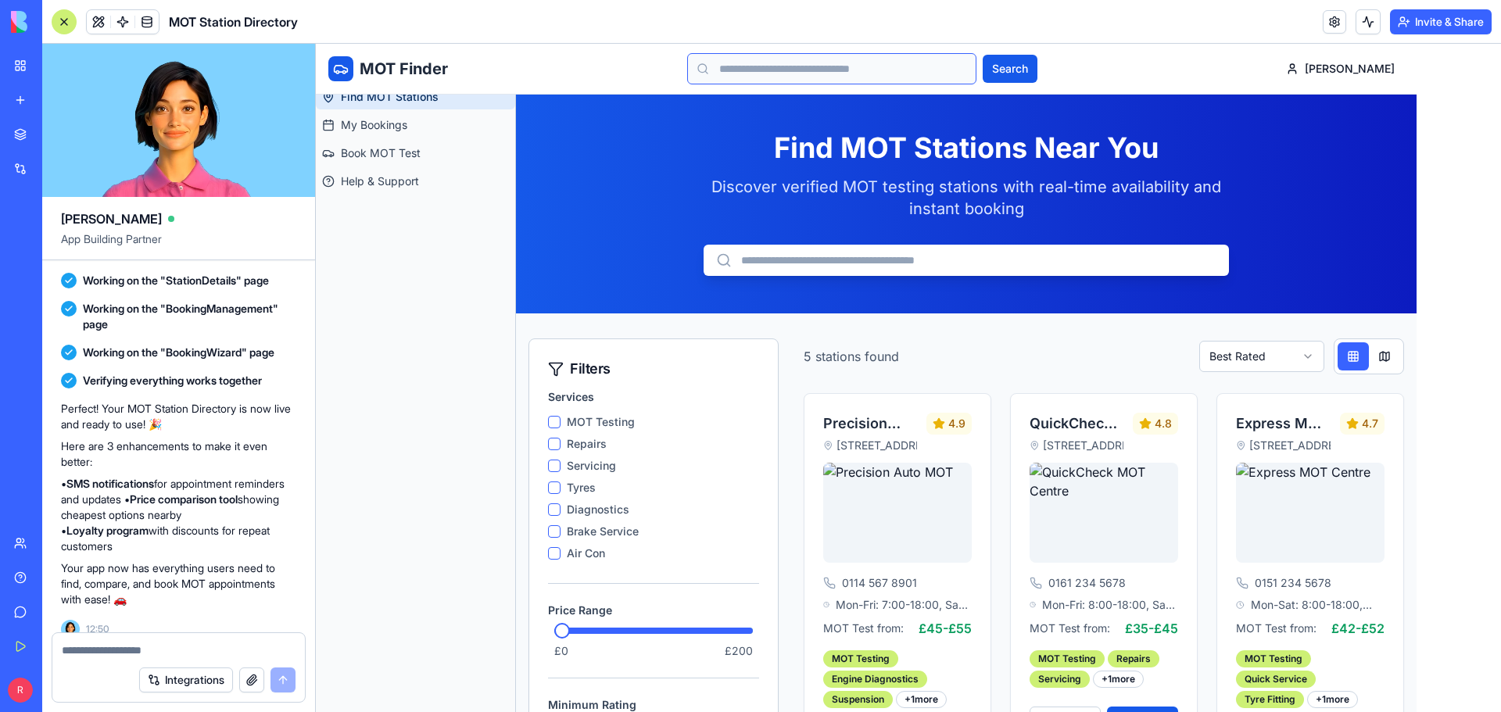
click at [855, 69] on input "text" at bounding box center [831, 68] width 289 height 31
click at [908, 532] on div at bounding box center [897, 513] width 149 height 100
click at [876, 554] on div at bounding box center [897, 513] width 149 height 100
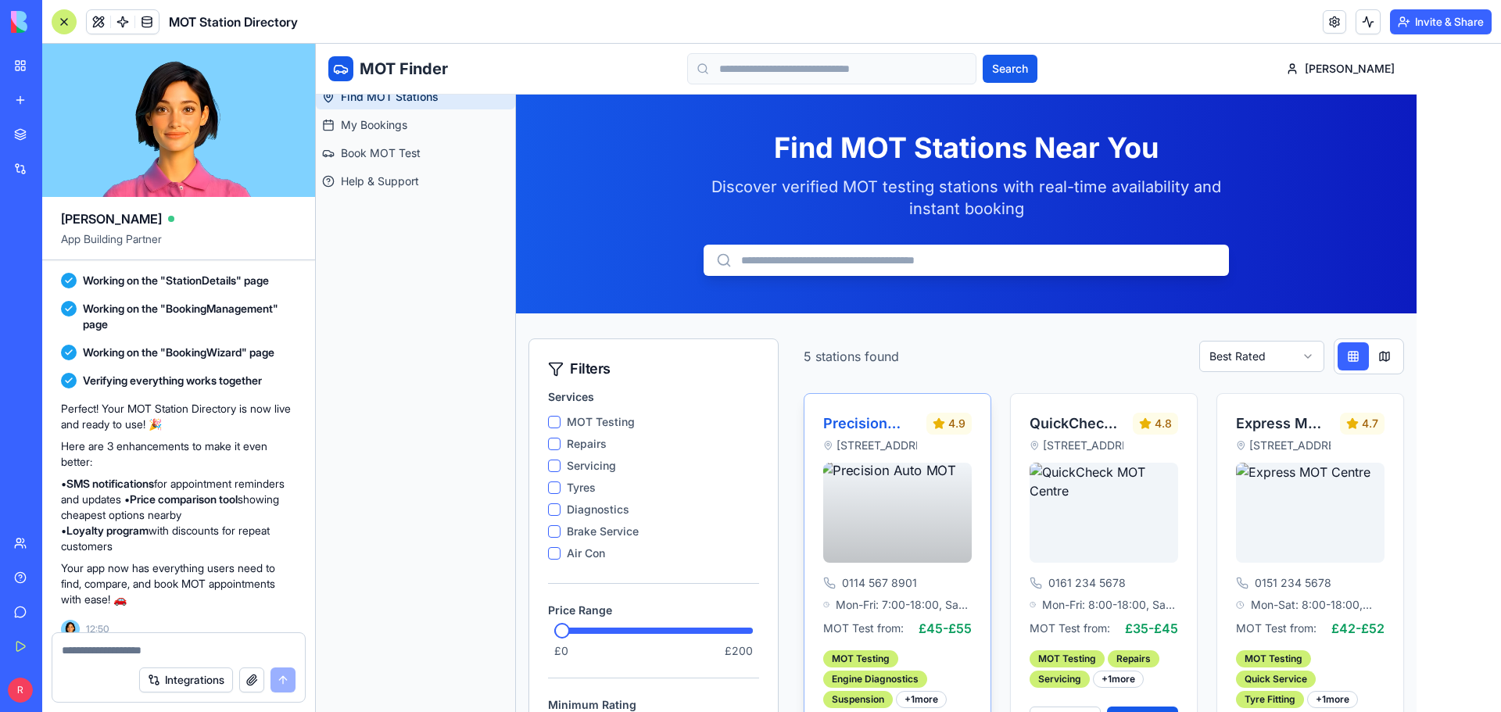
click at [873, 571] on div "0114 567 8901 Mon-Fri: 7:00-18:00, Sat: 8:00-16:00, Sun: Closed MOT Test from: …" at bounding box center [898, 620] width 186 height 314
click at [841, 424] on h3 "Precision Auto MOT" at bounding box center [870, 424] width 94 height 22
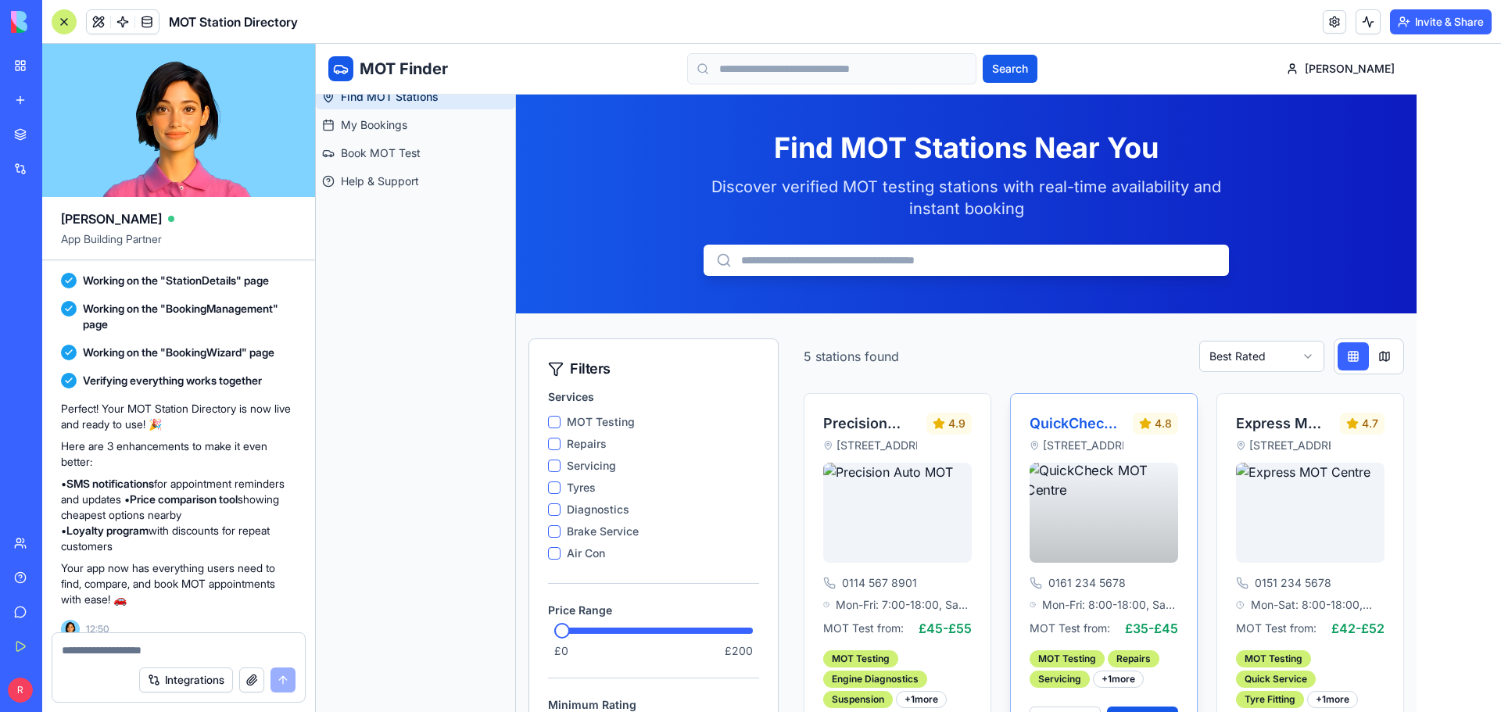
click at [1058, 419] on h3 "QuickCheck MOT Centre" at bounding box center [1077, 424] width 94 height 22
click at [1113, 507] on div at bounding box center [1104, 513] width 149 height 100
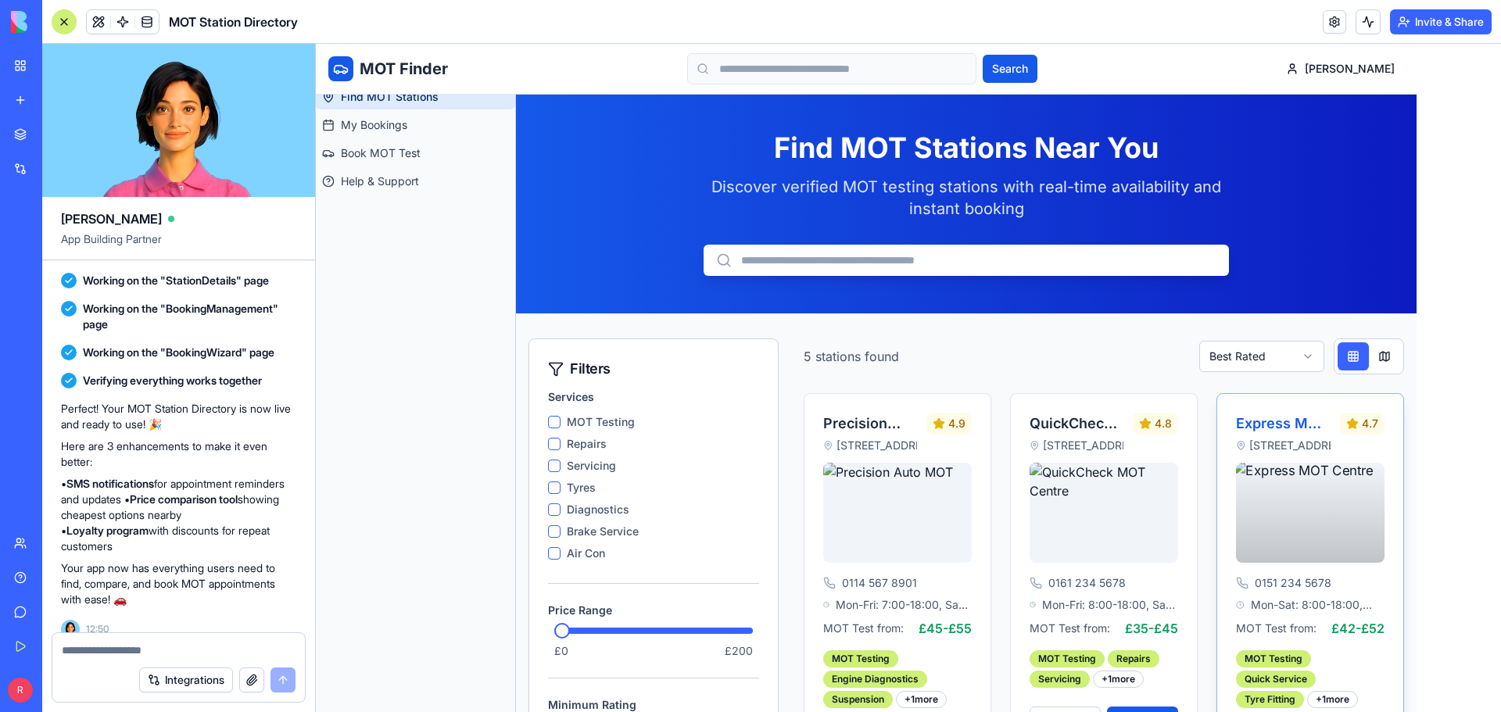
click at [1270, 484] on div at bounding box center [1310, 513] width 149 height 100
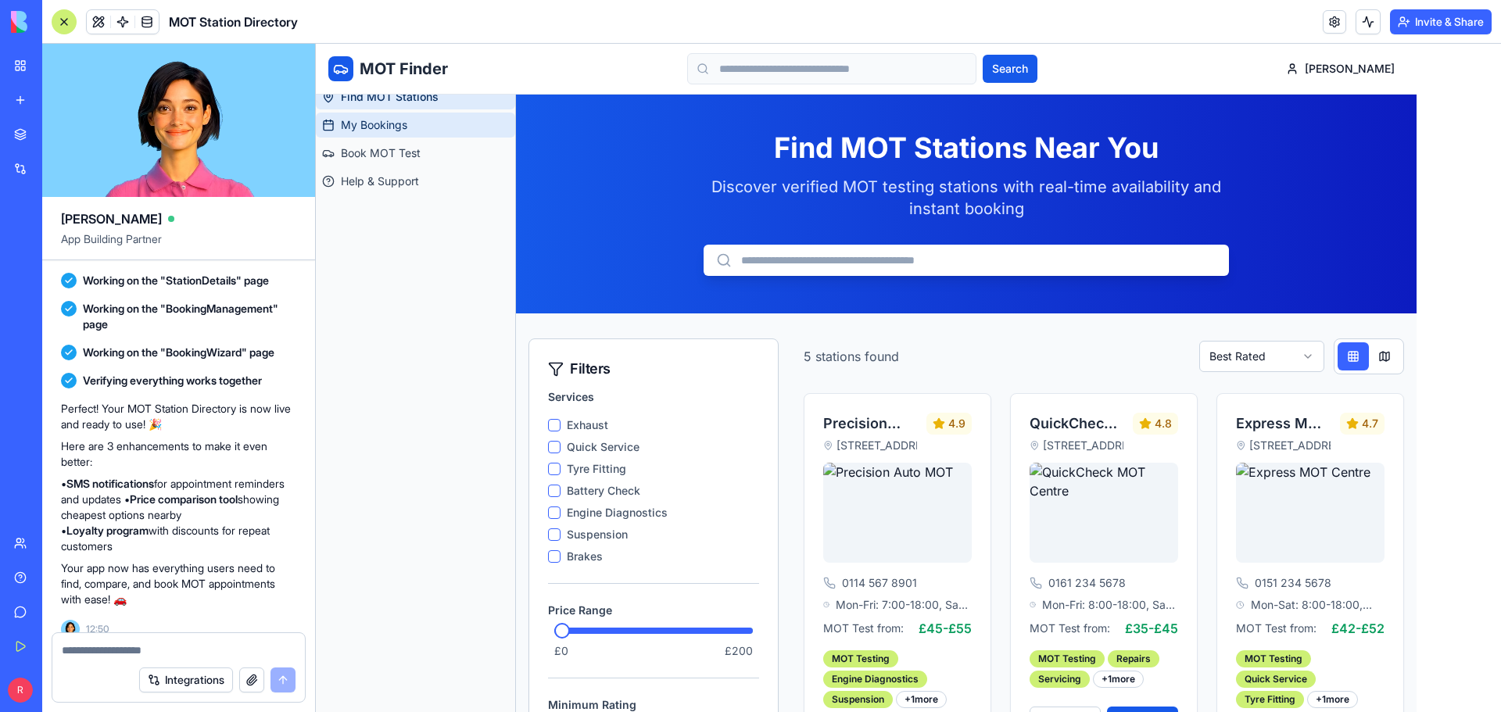
click at [411, 134] on link "My Bookings" at bounding box center [415, 125] width 199 height 25
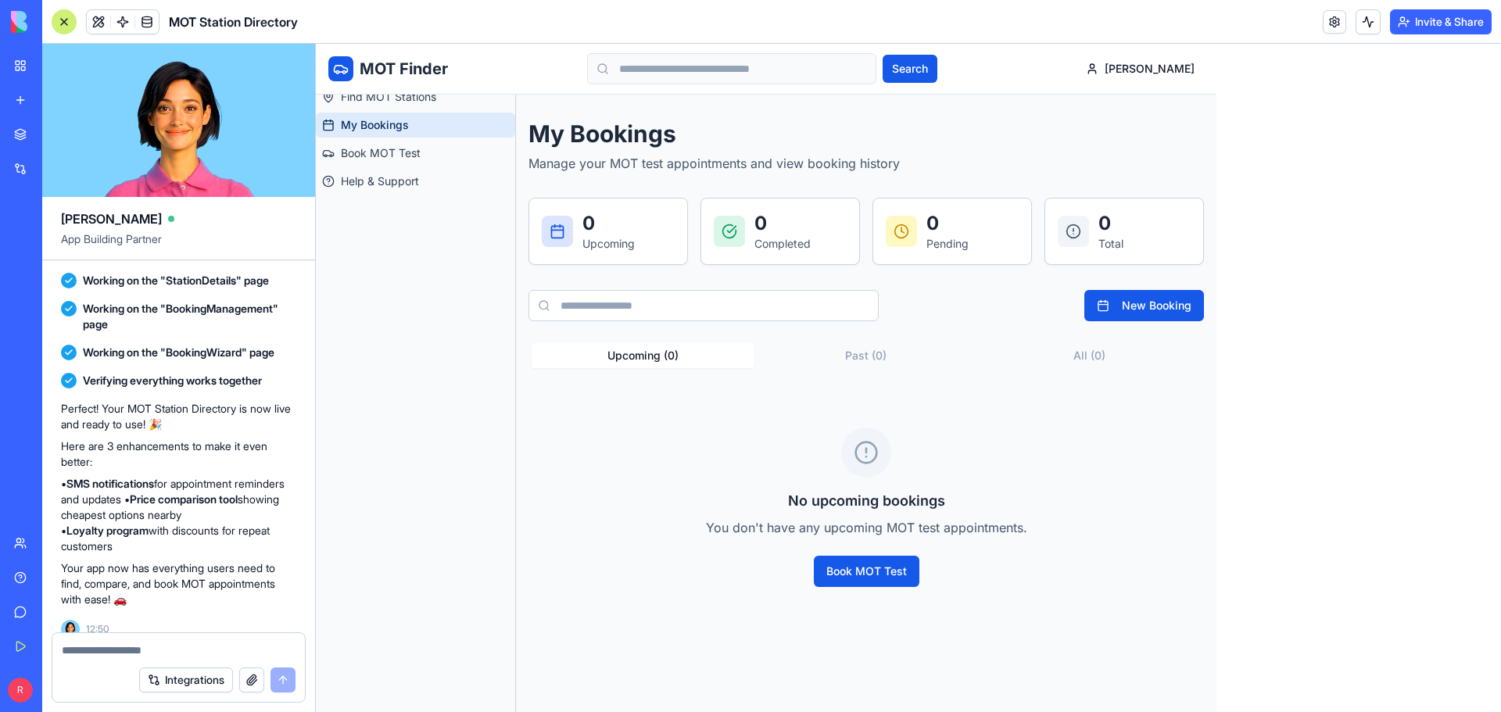
click at [817, 242] on div "0 Completed" at bounding box center [780, 231] width 133 height 41
click at [961, 242] on div "Pending" at bounding box center [948, 244] width 42 height 16
click at [1076, 241] on div at bounding box center [1073, 231] width 31 height 31
click at [624, 210] on div "0 Upcoming" at bounding box center [608, 232] width 158 height 66
click at [1185, 309] on button "New Booking" at bounding box center [1144, 305] width 120 height 31
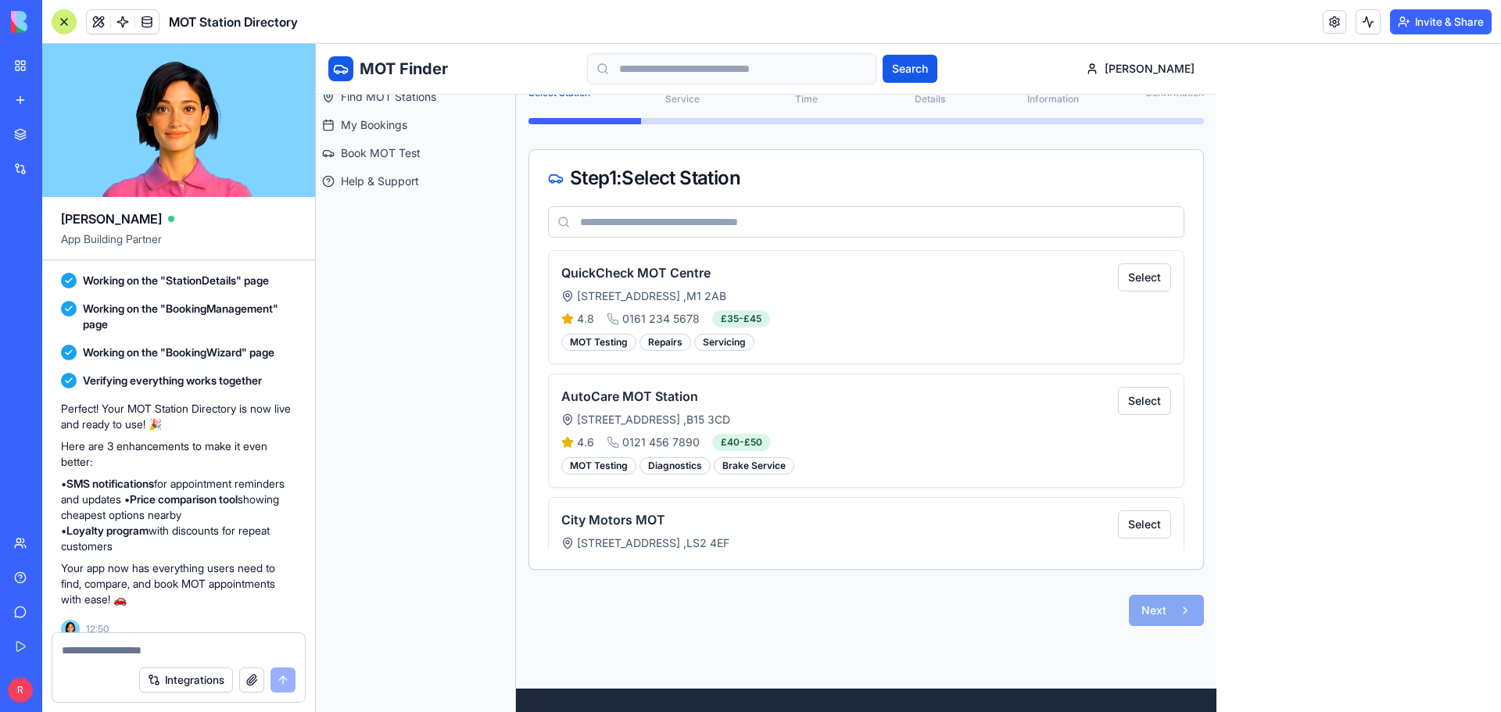
scroll to position [156, 0]
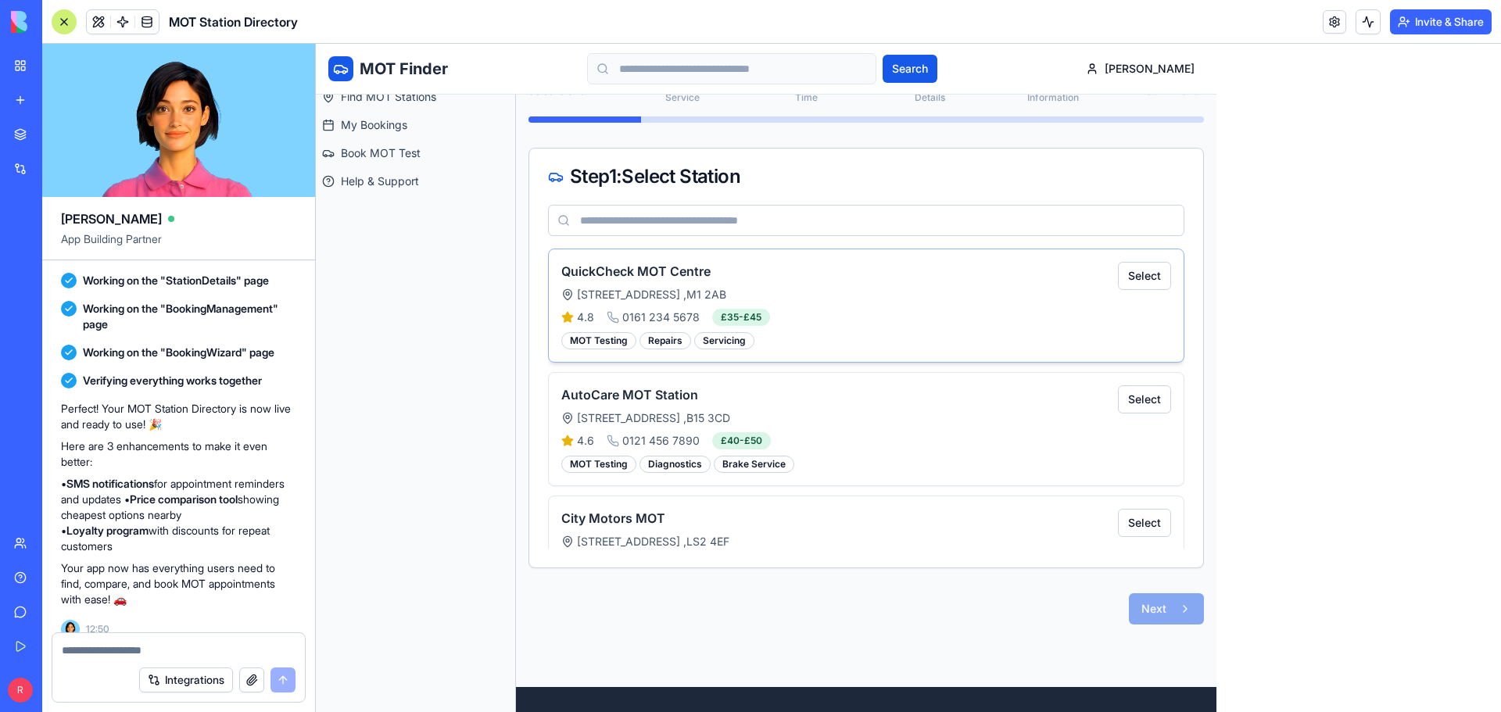
click at [798, 286] on div "QuickCheck MOT Centre [STREET_ADDRESS] 4.8 0161 234 5678 £35-£45 MOT Testing Re…" at bounding box center [839, 306] width 557 height 88
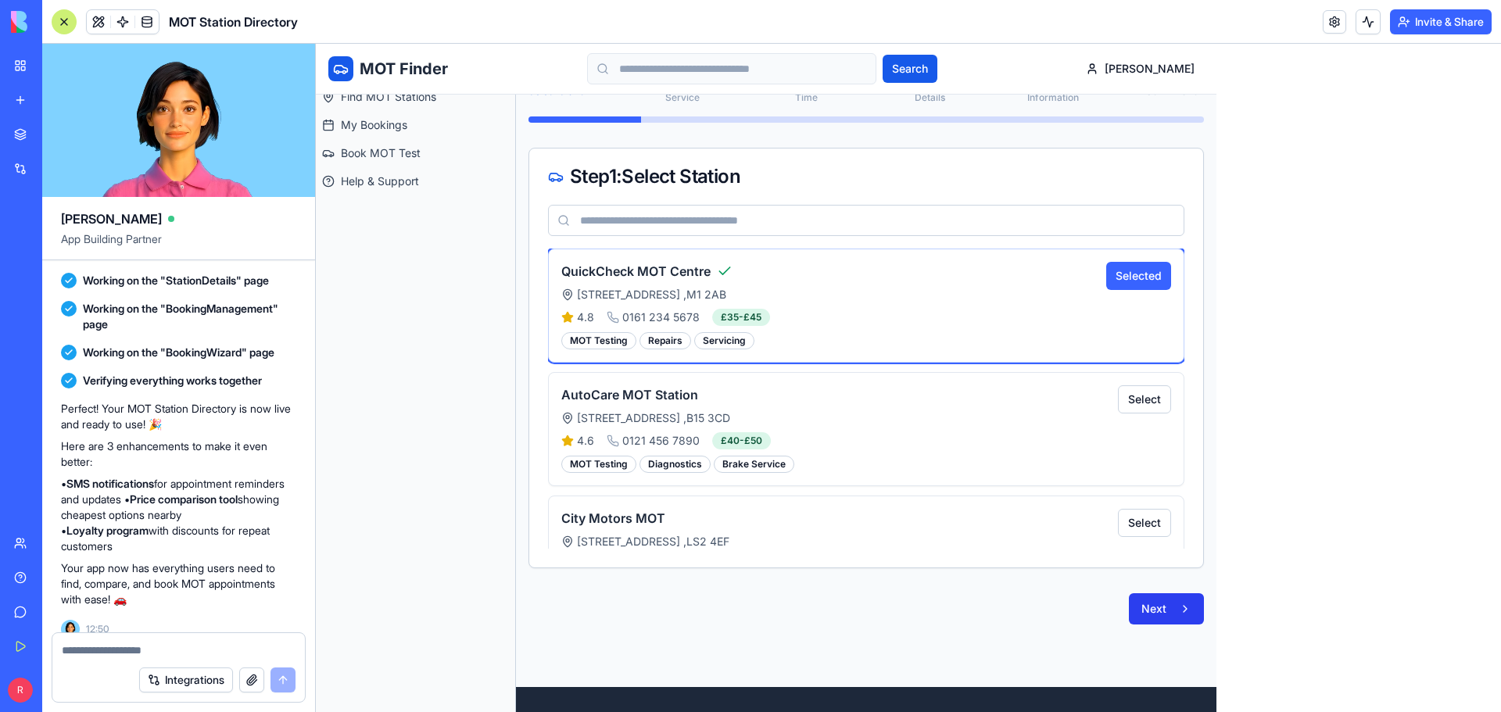
click at [1170, 615] on button "Next" at bounding box center [1166, 608] width 75 height 31
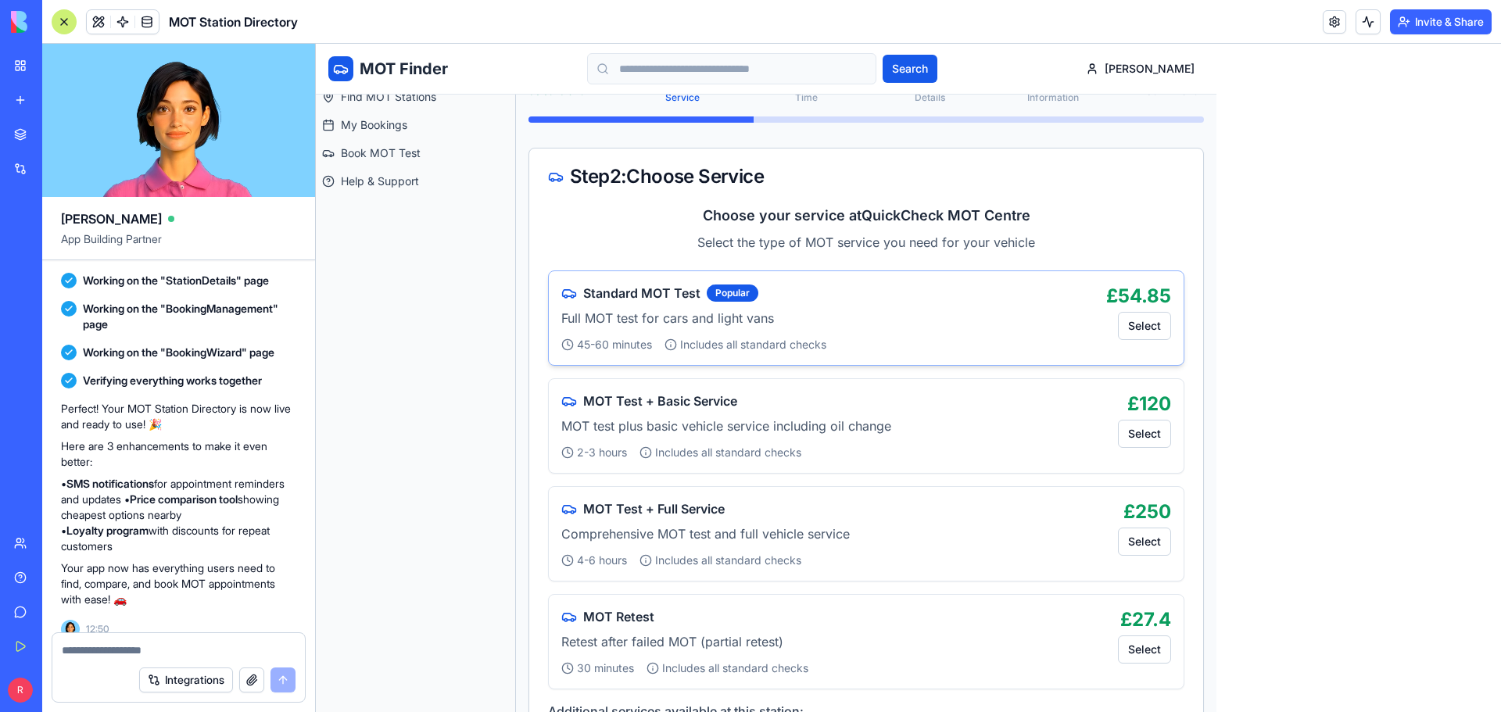
click at [808, 330] on div "Standard MOT Test Popular Full MOT test for cars and light vans 45-60 minutes I…" at bounding box center [827, 318] width 532 height 69
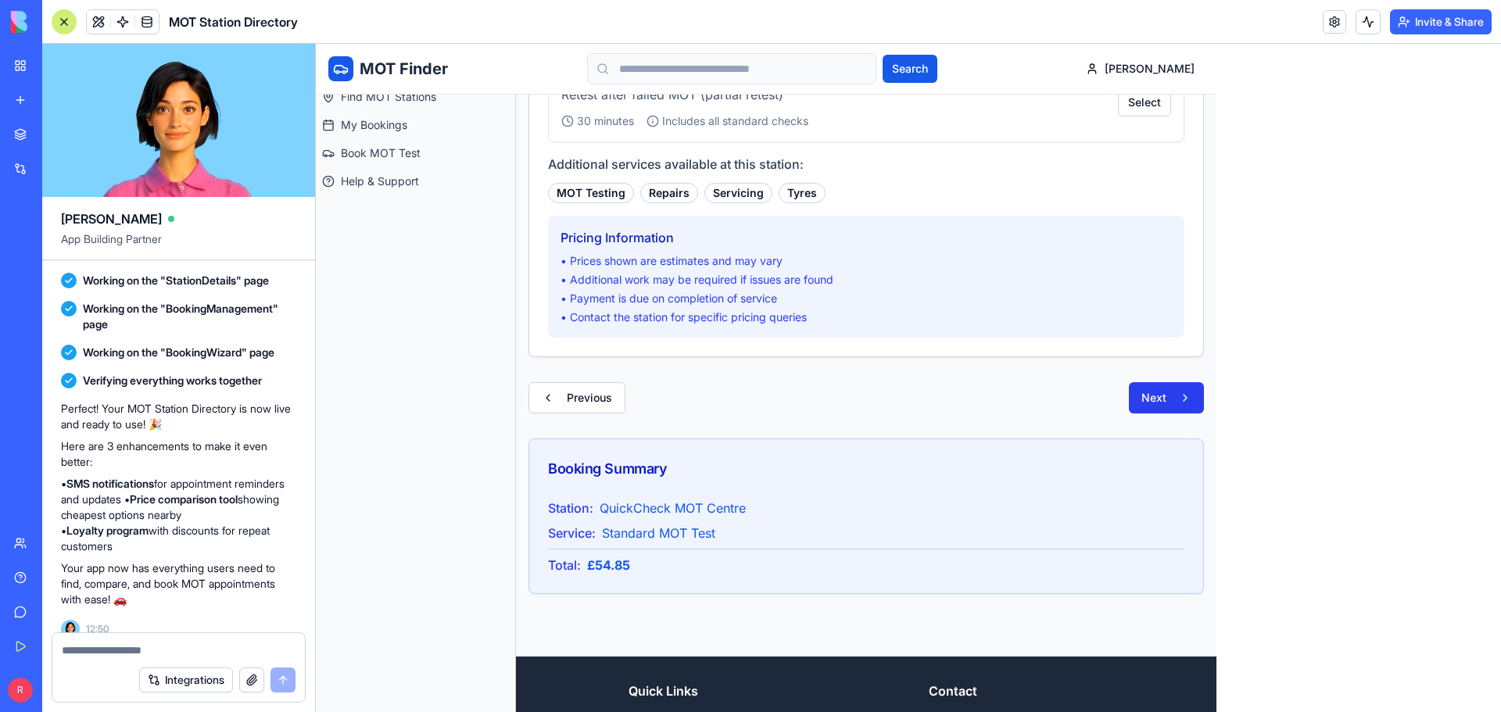
click at [1169, 395] on button "Next" at bounding box center [1166, 397] width 75 height 31
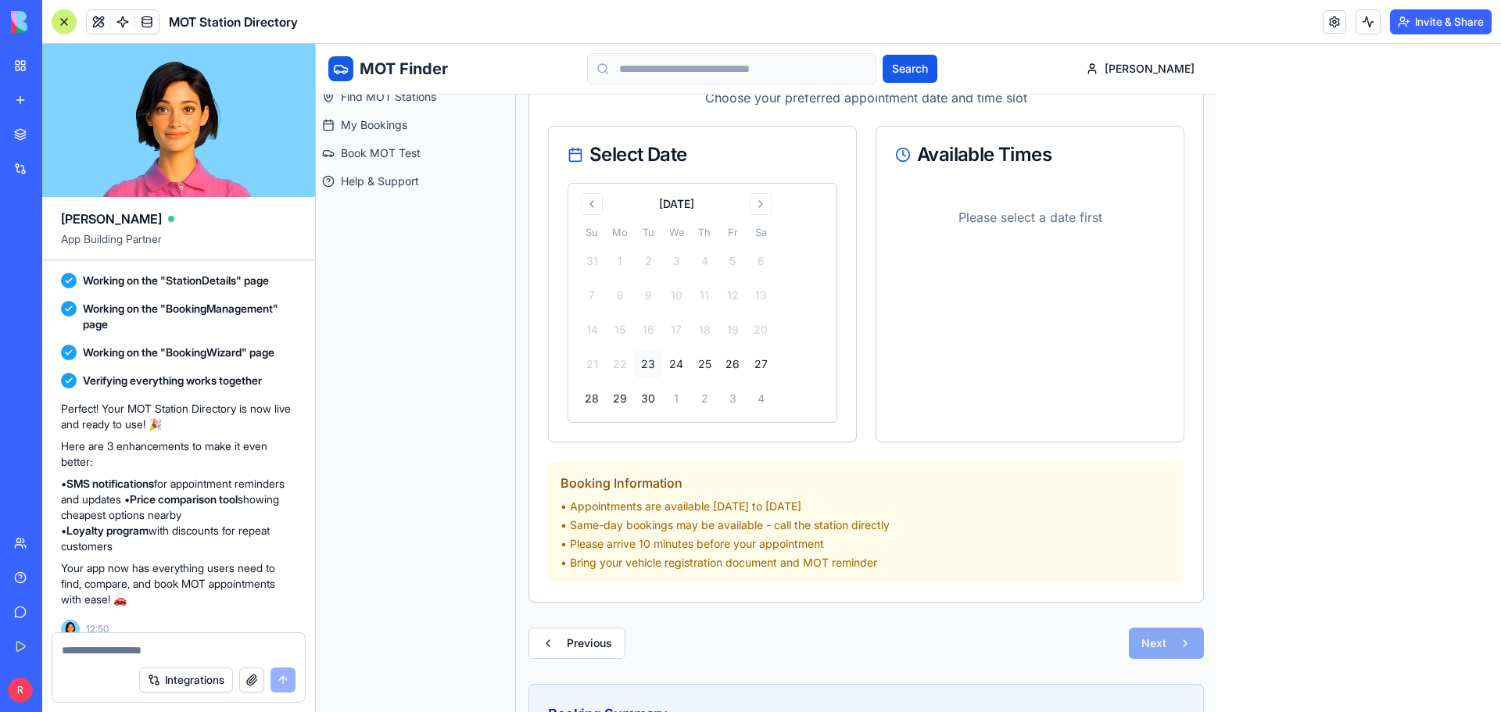
scroll to position [298, 0]
click at [660, 355] on button "23" at bounding box center [648, 367] width 28 height 28
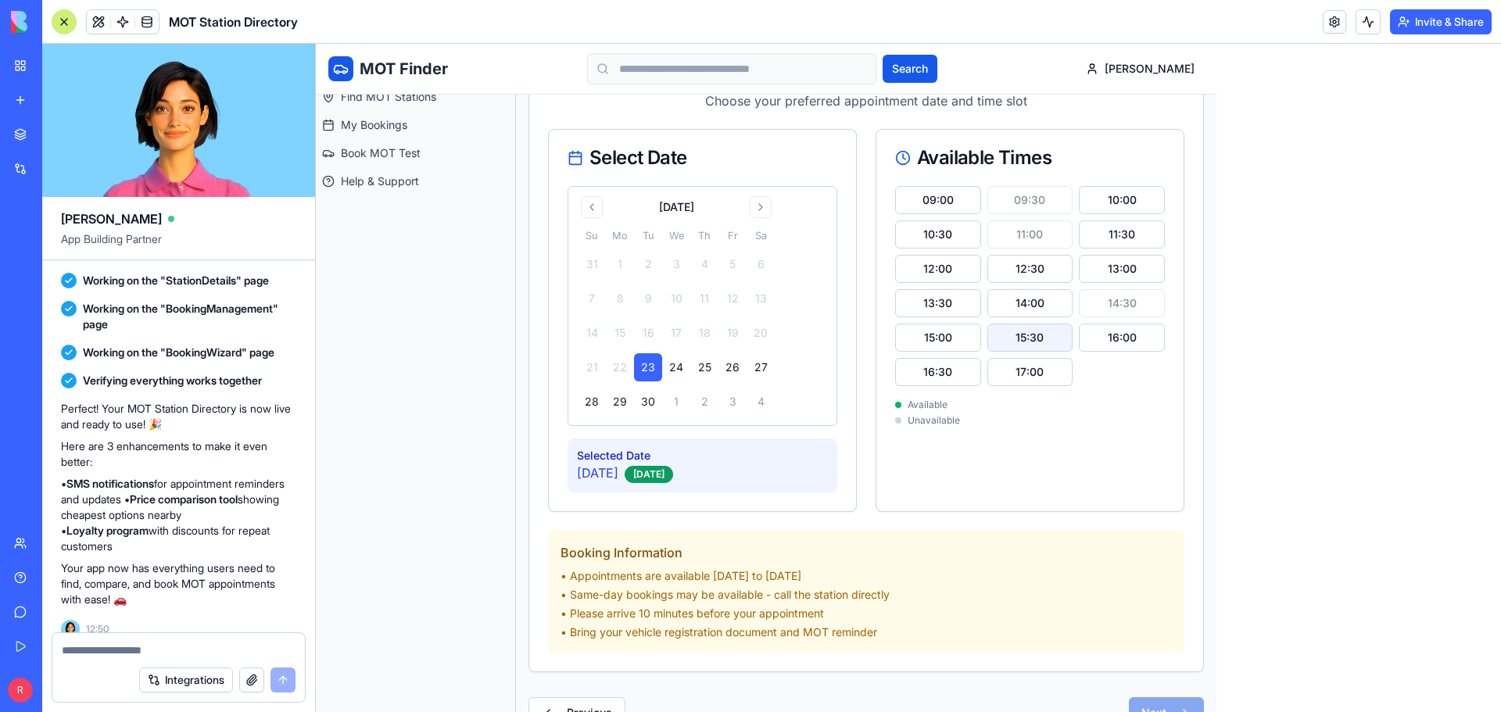
click at [1041, 338] on button "15:30" at bounding box center [1031, 338] width 86 height 28
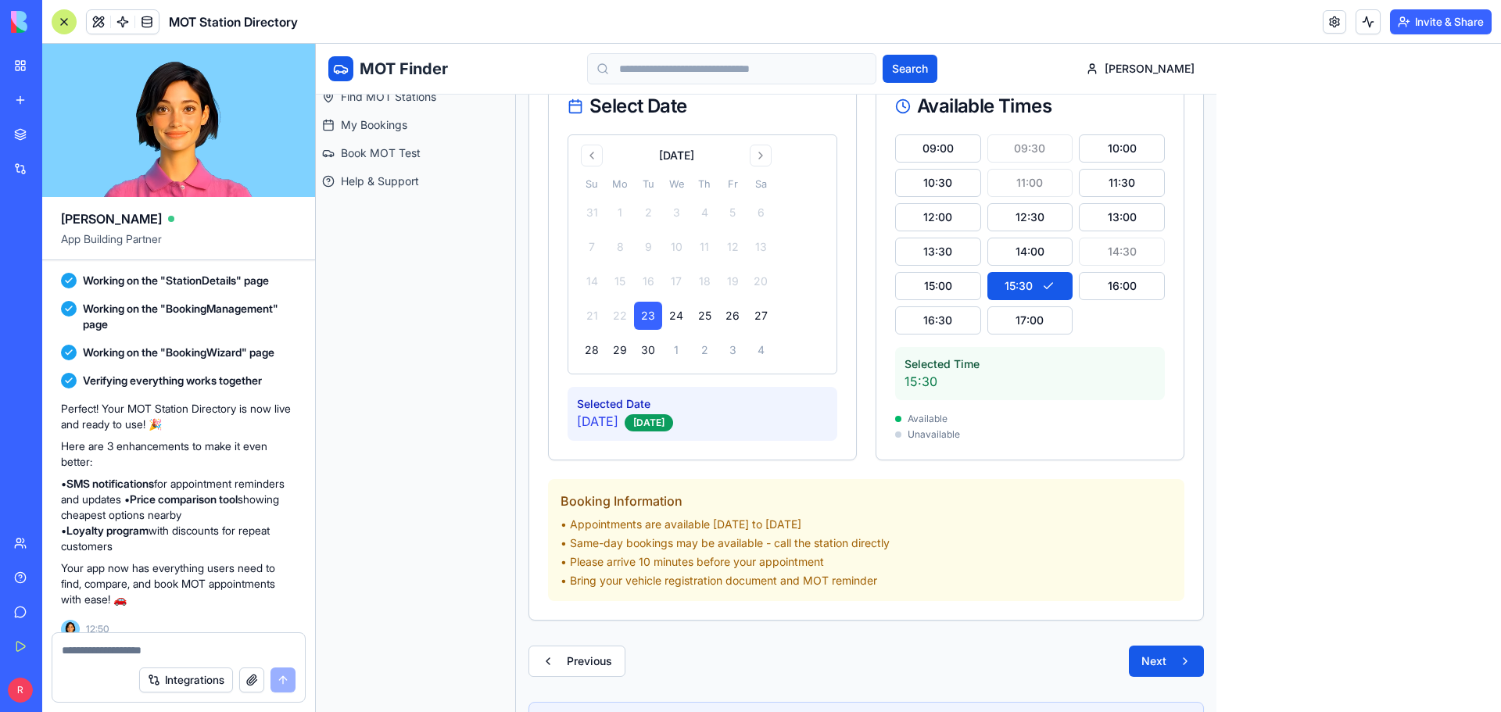
scroll to position [532, 0]
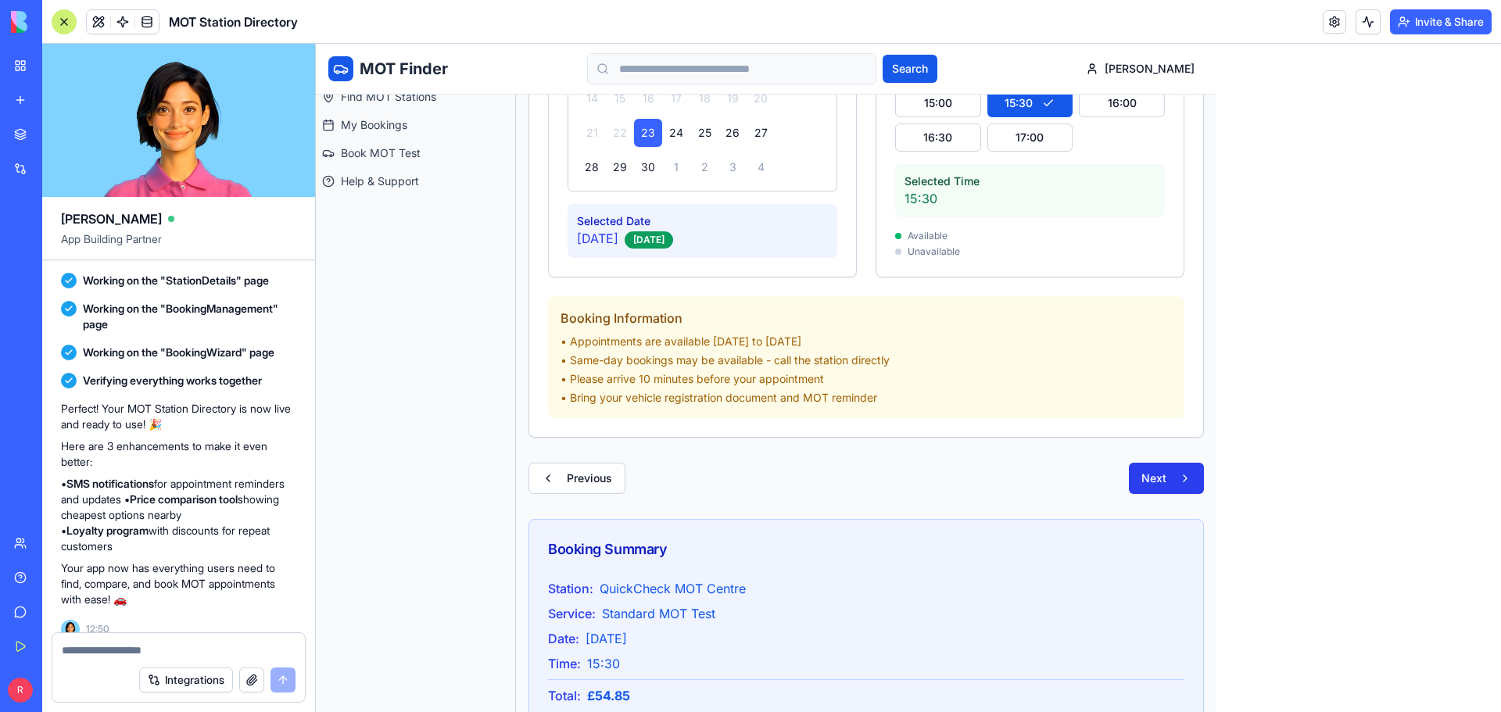
click at [1152, 464] on button "Next" at bounding box center [1166, 478] width 75 height 31
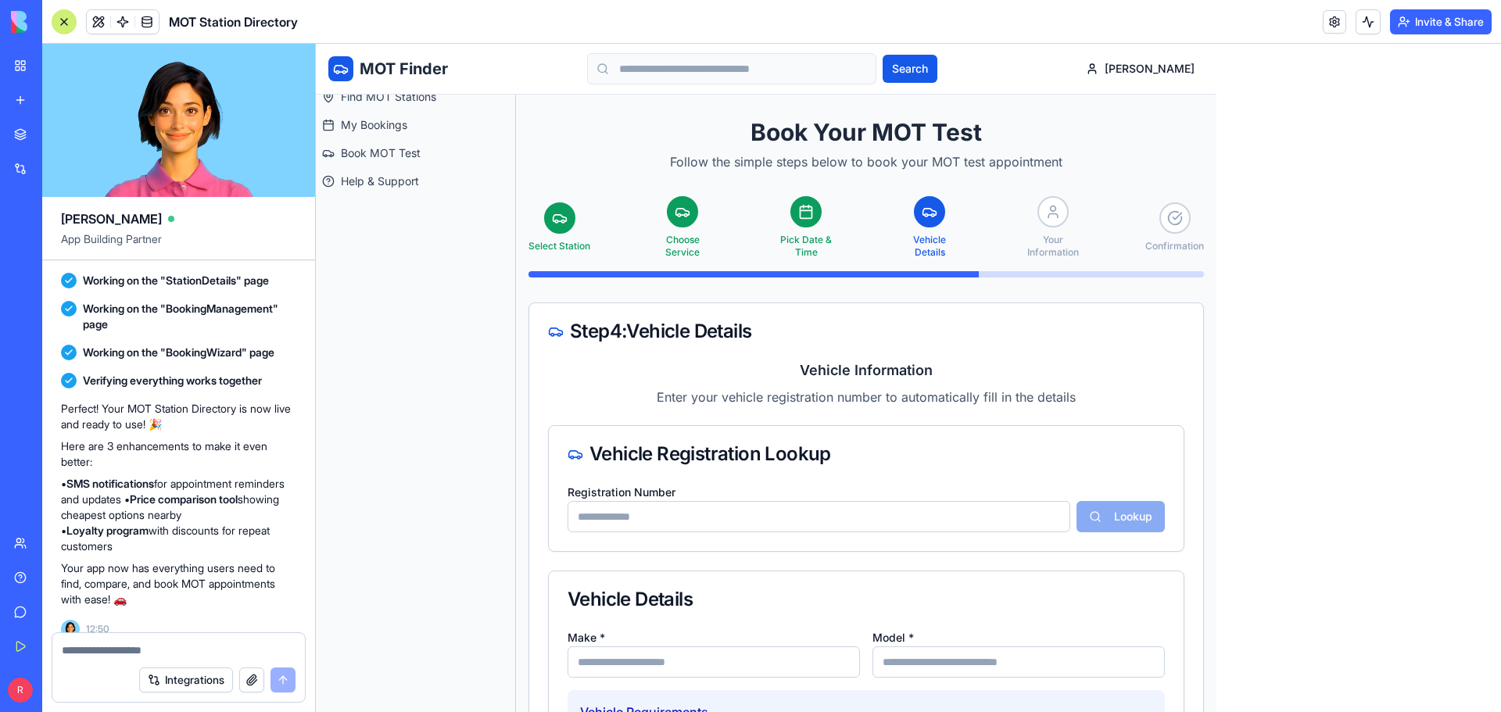
scroll to position [0, 0]
click at [224, 122] on video at bounding box center [178, 120] width 273 height 153
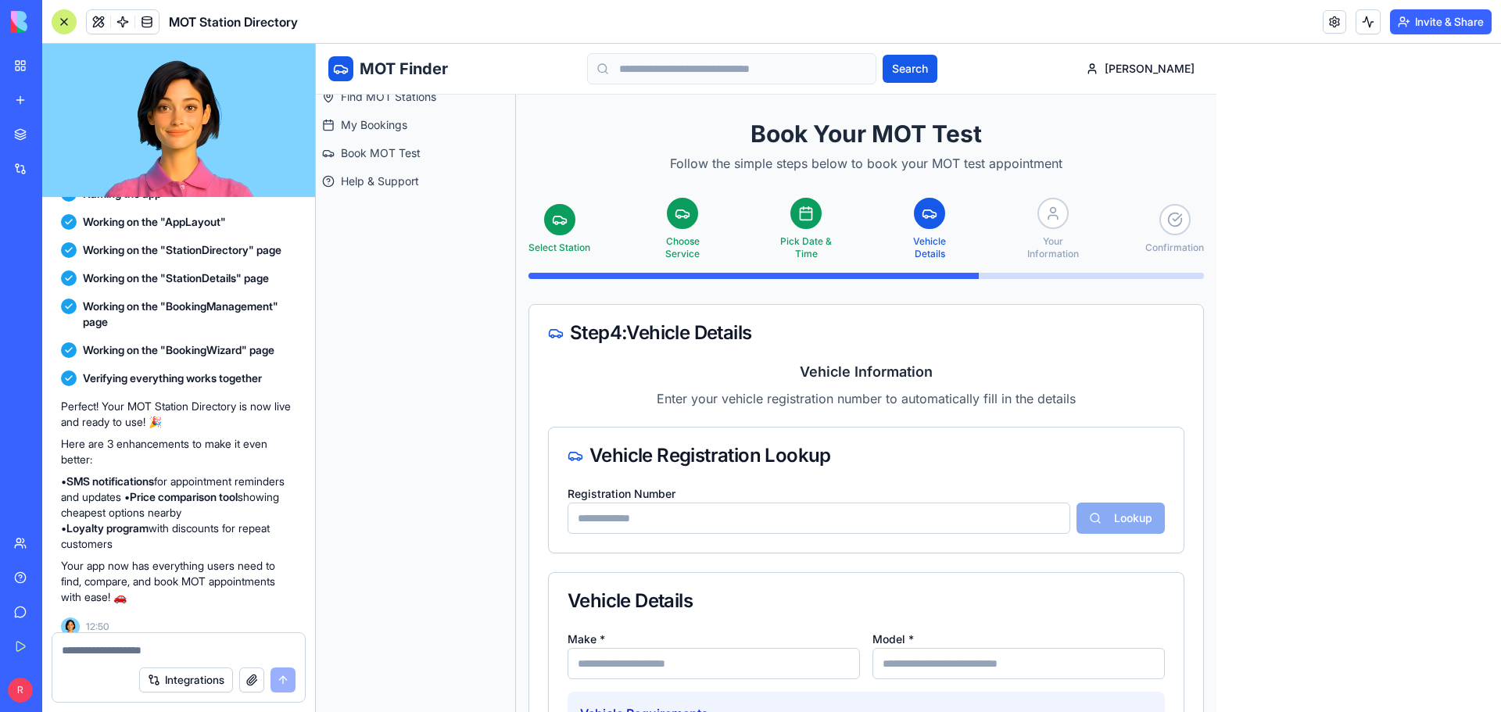
scroll to position [518, 0]
